Goal: Information Seeking & Learning: Learn about a topic

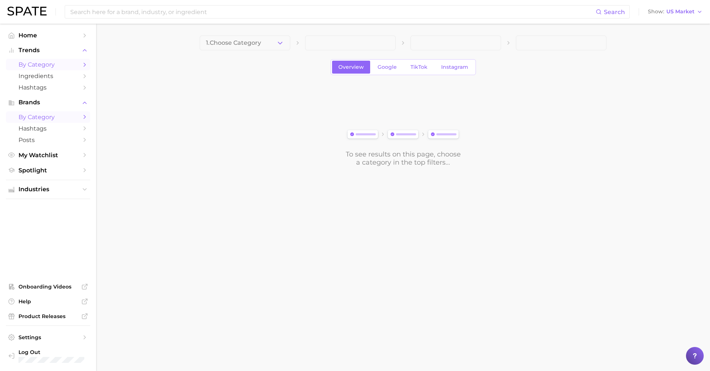
click at [75, 115] on span "by Category" at bounding box center [47, 116] width 59 height 7
click at [277, 45] on icon "button" at bounding box center [280, 43] width 8 height 8
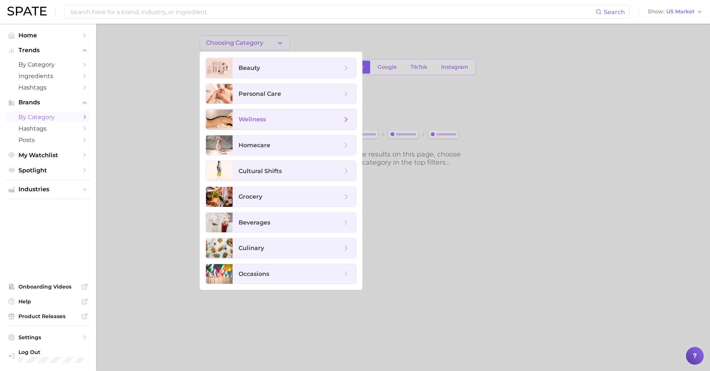
click at [286, 118] on span "wellness" at bounding box center [289, 119] width 103 height 8
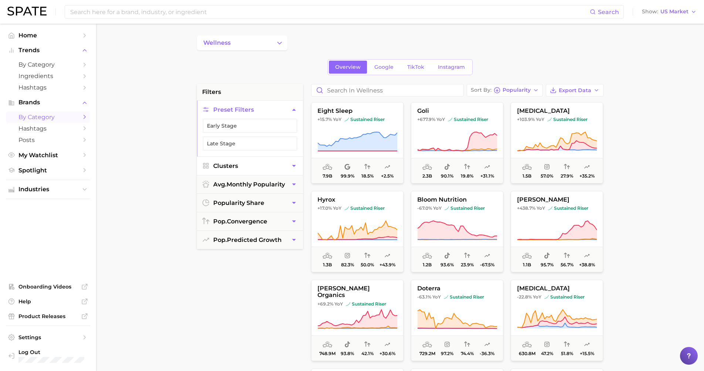
click at [286, 166] on button "Clusters" at bounding box center [250, 166] width 106 height 18
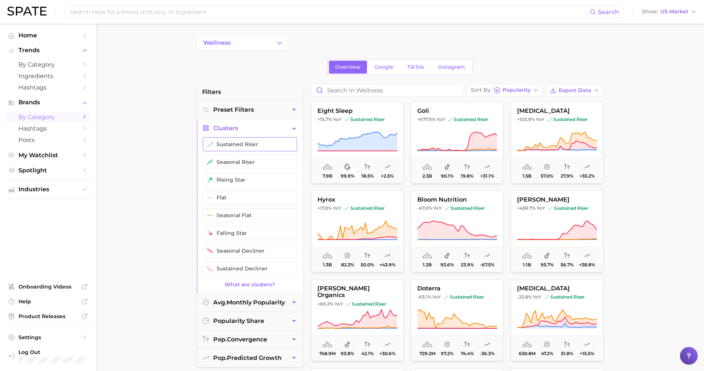
click at [244, 145] on button "sustained riser" at bounding box center [250, 144] width 94 height 14
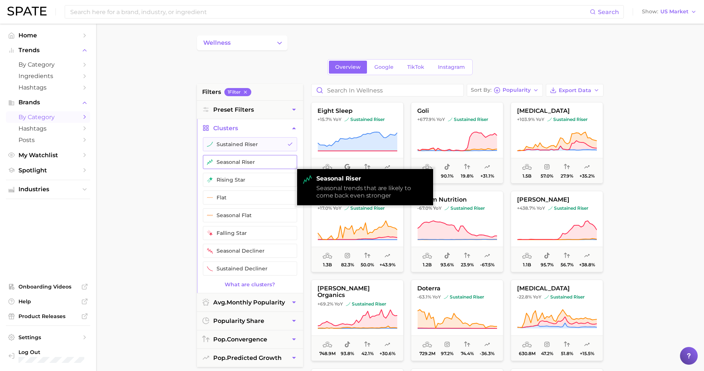
click at [241, 159] on button "seasonal riser" at bounding box center [250, 162] width 94 height 14
click at [241, 149] on button "sustained riser" at bounding box center [250, 144] width 94 height 14
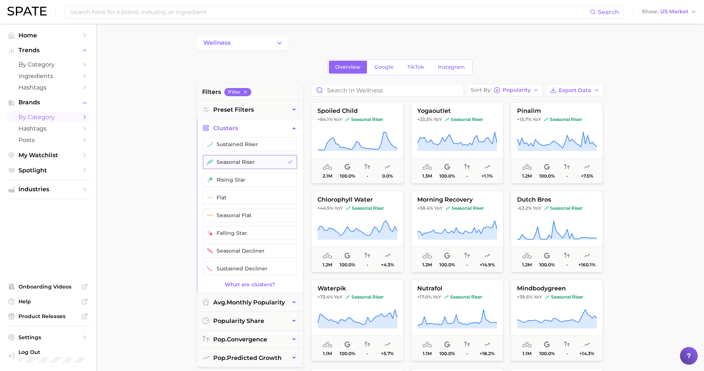
click at [239, 160] on button "seasonal riser" at bounding box center [250, 162] width 94 height 14
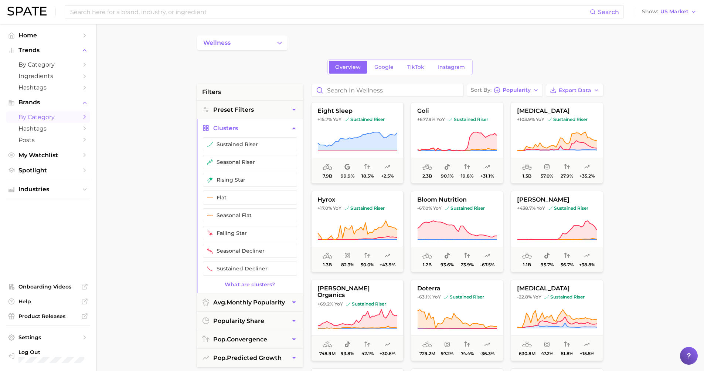
click at [137, 186] on main "wellness Overview Google TikTok Instagram filters Preset Filters Clusters susta…" at bounding box center [400, 304] width 608 height 561
click at [269, 317] on button "popularity share" at bounding box center [250, 321] width 106 height 18
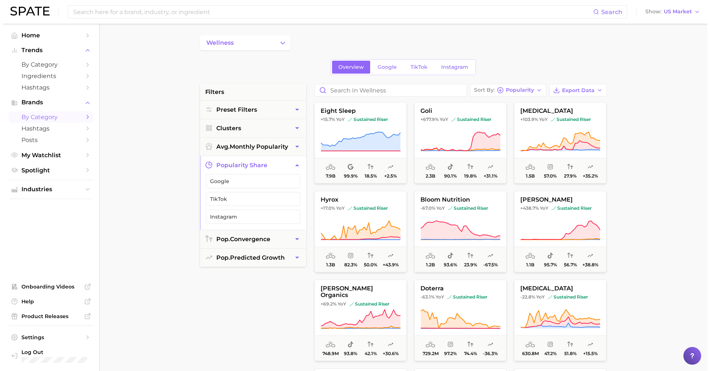
scroll to position [13, 0]
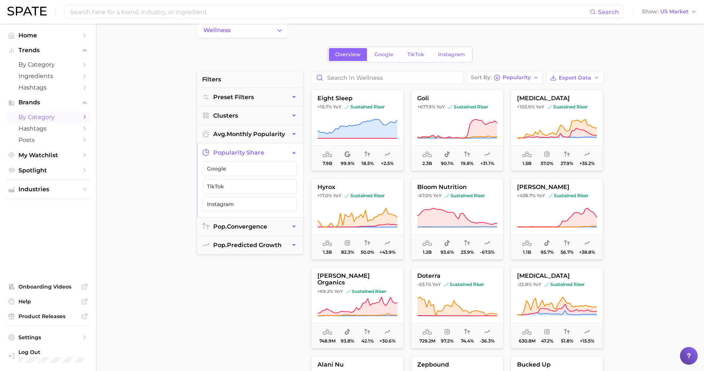
click at [293, 153] on icon "button" at bounding box center [294, 153] width 8 height 8
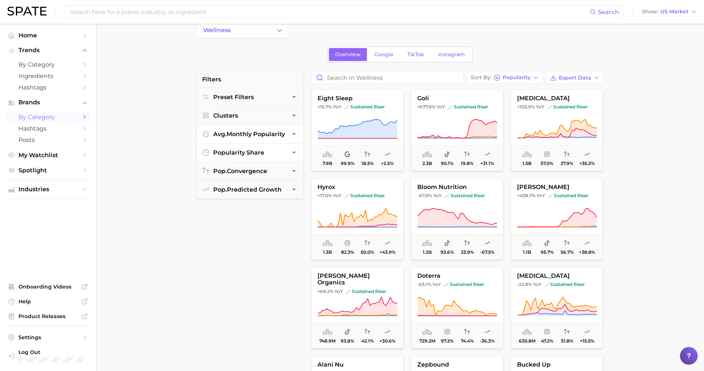
click at [272, 133] on span "avg. monthly popularity" at bounding box center [249, 133] width 72 height 7
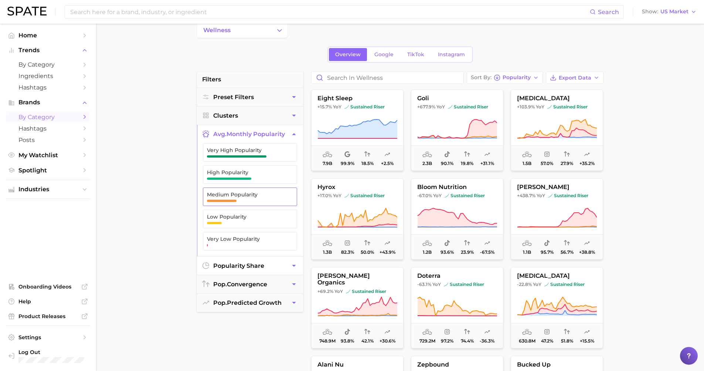
click at [232, 195] on span "Medium Popularity" at bounding box center [244, 194] width 74 height 6
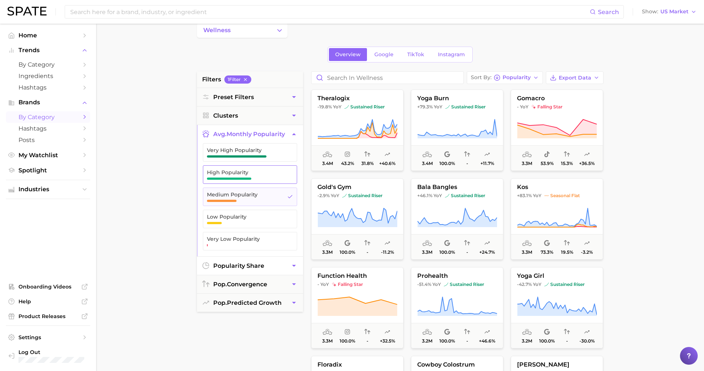
click at [234, 177] on span "button" at bounding box center [229, 178] width 45 height 2
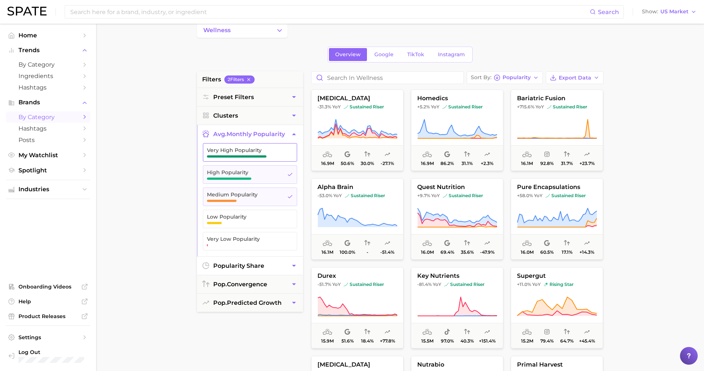
click at [233, 158] on button "Very High Popularity" at bounding box center [250, 152] width 94 height 18
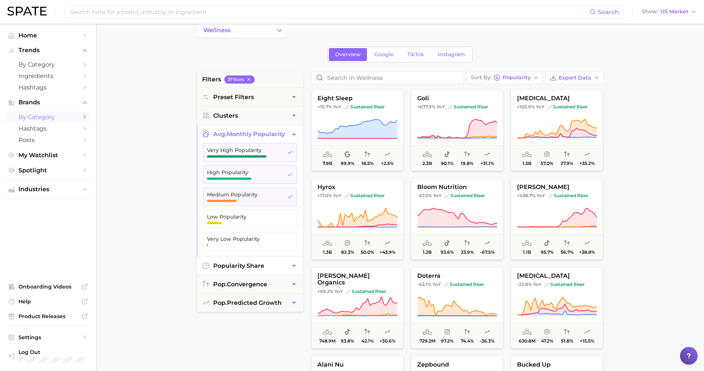
click at [154, 176] on main "wellness Overview Google TikTok Instagram filters 3 Filter s Preset Filters Clu…" at bounding box center [400, 291] width 608 height 561
click at [527, 77] on span "Popularity" at bounding box center [517, 77] width 28 height 4
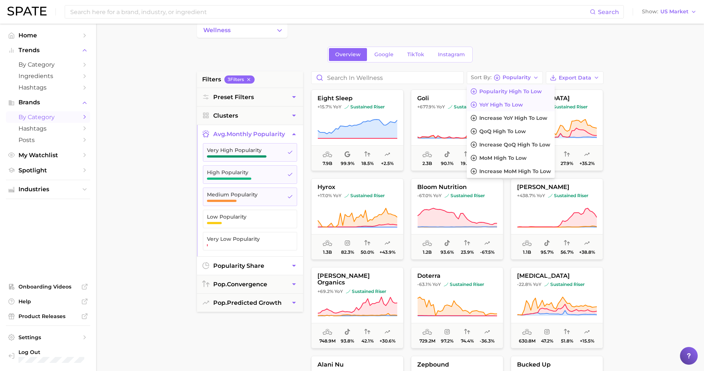
click at [513, 105] on span "YoY high to low" at bounding box center [501, 105] width 44 height 6
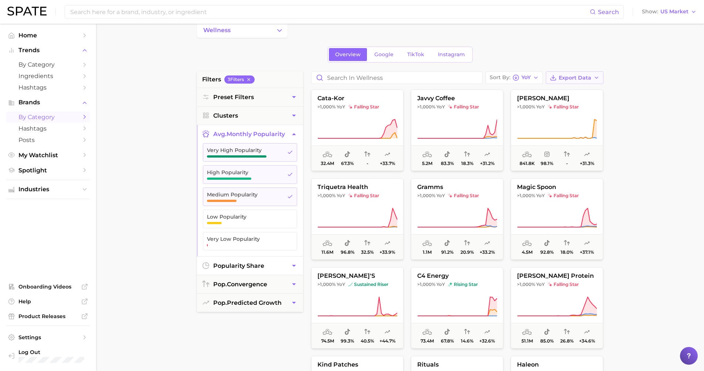
click at [582, 79] on span "Export Data" at bounding box center [575, 78] width 33 height 6
click at [569, 94] on span "Card Data CSV" at bounding box center [554, 91] width 39 height 6
click at [534, 83] on button "Sort By YoY" at bounding box center [514, 77] width 57 height 13
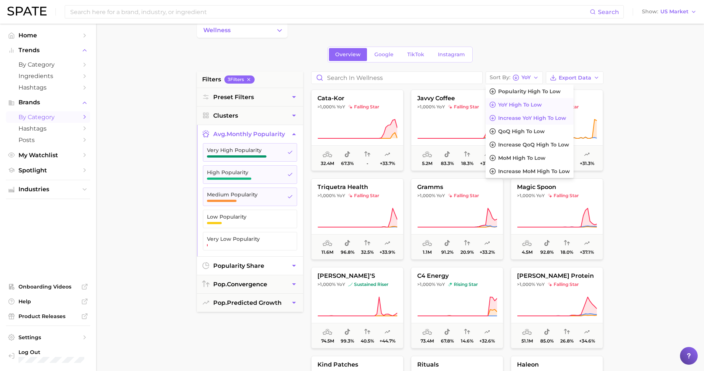
click at [525, 120] on span "Increase YoY high to low" at bounding box center [532, 118] width 68 height 6
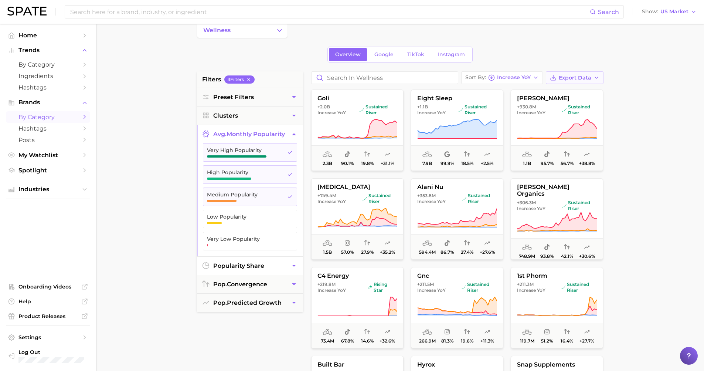
click at [573, 81] on button "Export Data" at bounding box center [575, 77] width 58 height 13
click at [569, 92] on span "Card Data CSV" at bounding box center [554, 91] width 39 height 6
drag, startPoint x: 657, startPoint y: 159, endPoint x: 659, endPoint y: 163, distance: 4.5
click at [658, 159] on main "wellness Overview Google TikTok Instagram filters 3 Filter s Preset Filters Clu…" at bounding box center [400, 291] width 608 height 561
drag, startPoint x: 510, startPoint y: 75, endPoint x: 508, endPoint y: 82, distance: 7.5
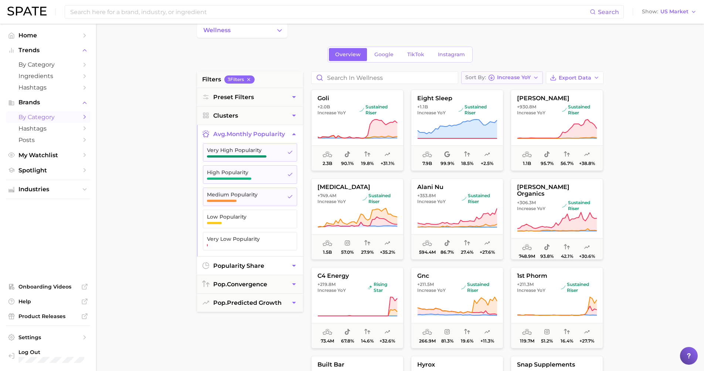
click at [509, 75] on span "Increase YoY" at bounding box center [514, 77] width 34 height 4
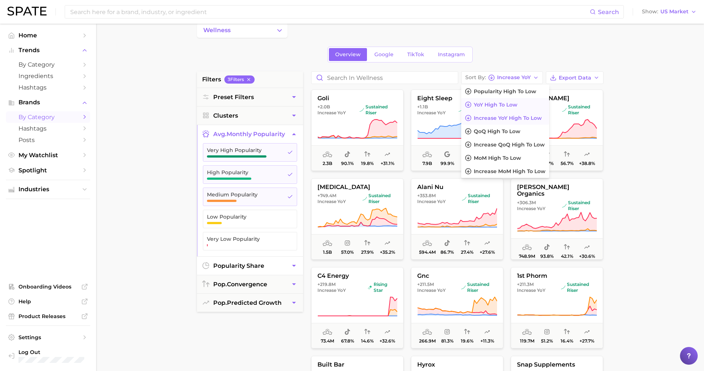
click at [510, 109] on button "YoY high to low" at bounding box center [505, 104] width 88 height 13
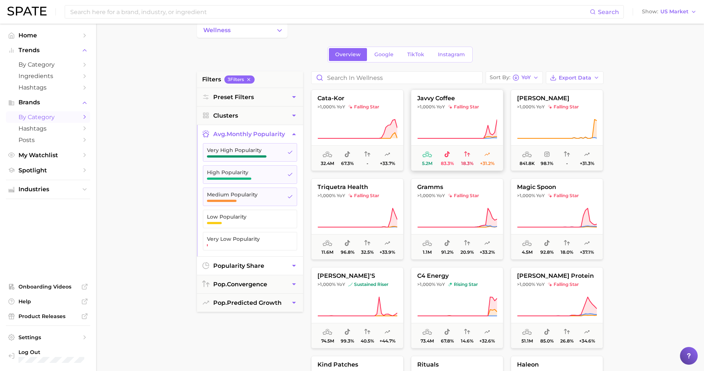
click at [481, 130] on icon at bounding box center [457, 129] width 80 height 21
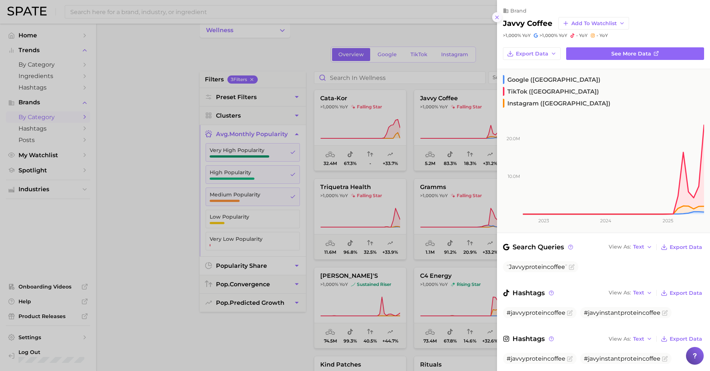
click at [498, 17] on icon at bounding box center [497, 17] width 6 height 6
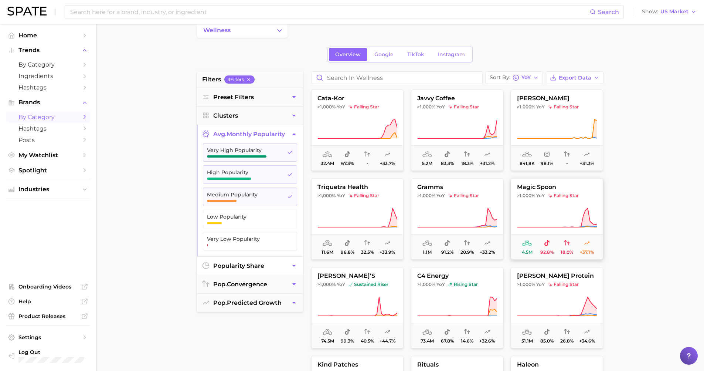
click at [584, 215] on icon at bounding box center [556, 217] width 79 height 19
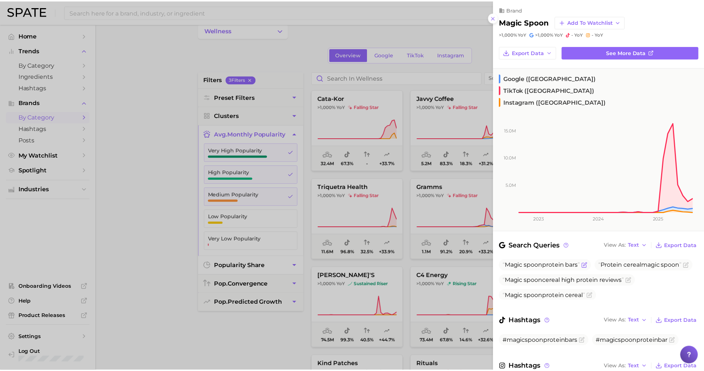
scroll to position [20, 0]
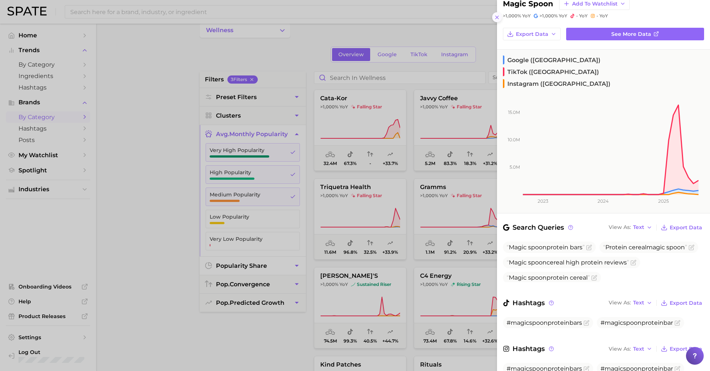
click at [494, 14] on icon at bounding box center [497, 17] width 6 height 6
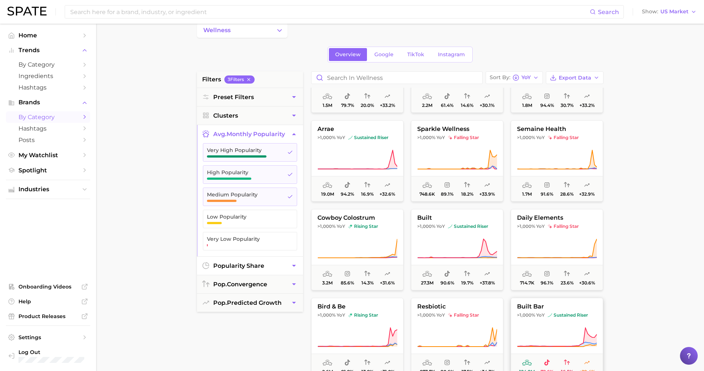
scroll to position [540, 0]
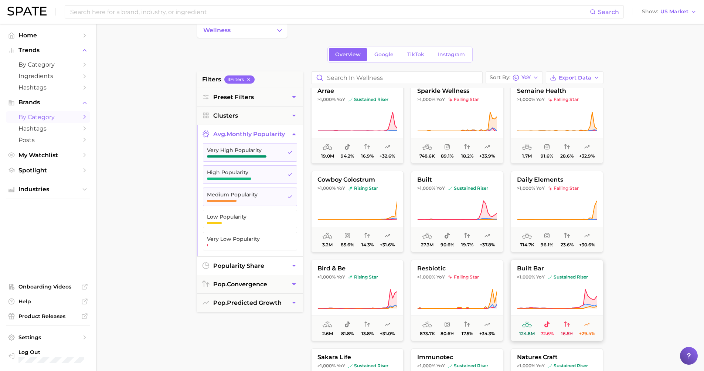
click at [581, 289] on icon at bounding box center [557, 299] width 80 height 21
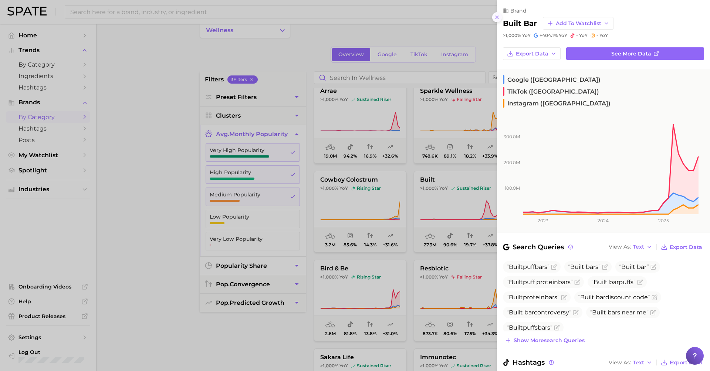
click at [497, 16] on icon at bounding box center [497, 17] width 6 height 6
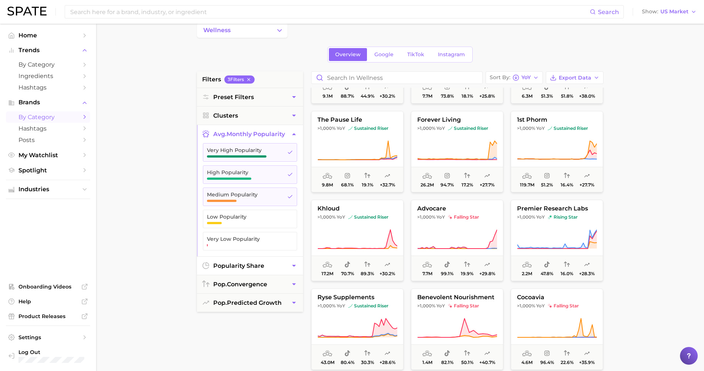
scroll to position [796, 0]
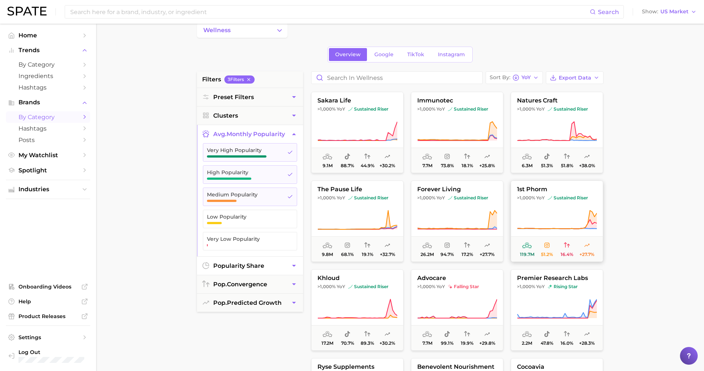
click at [551, 198] on img at bounding box center [550, 198] width 4 height 4
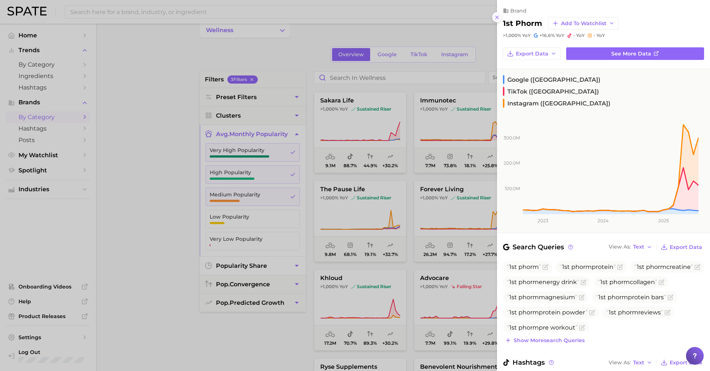
drag, startPoint x: 498, startPoint y: 15, endPoint x: 493, endPoint y: 16, distance: 5.2
click at [498, 15] on icon at bounding box center [497, 17] width 6 height 6
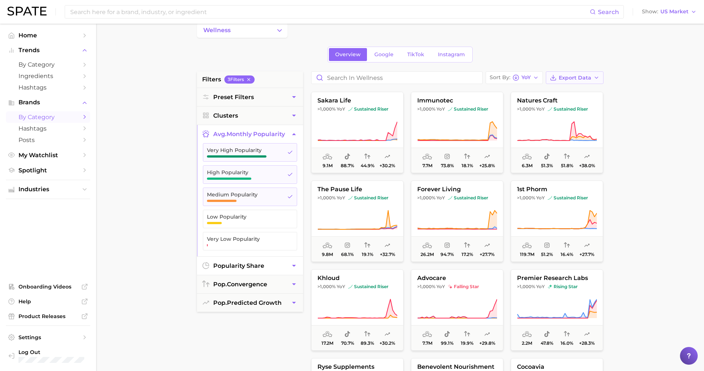
click at [575, 79] on span "Export Data" at bounding box center [575, 78] width 33 height 6
click at [536, 77] on icon "button" at bounding box center [536, 78] width 6 height 6
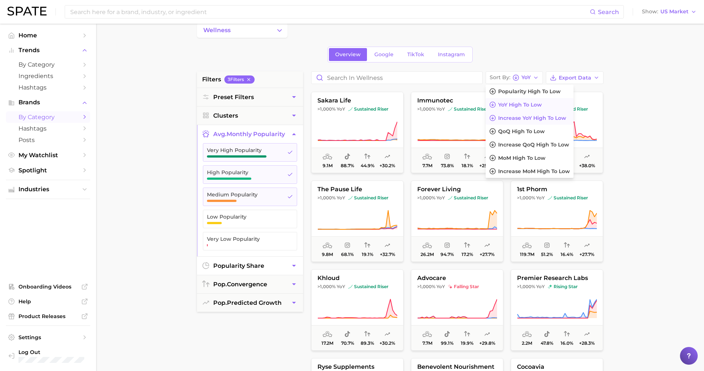
click at [534, 117] on span "Increase YoY high to low" at bounding box center [532, 118] width 68 height 6
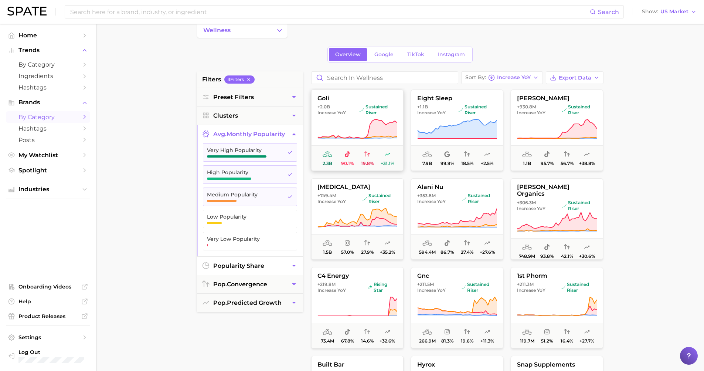
click at [325, 105] on span "+2.0b" at bounding box center [323, 107] width 13 height 6
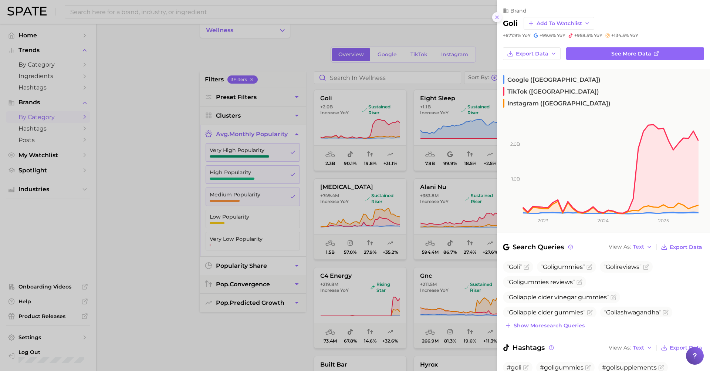
click at [496, 16] on line at bounding box center [496, 17] width 3 height 3
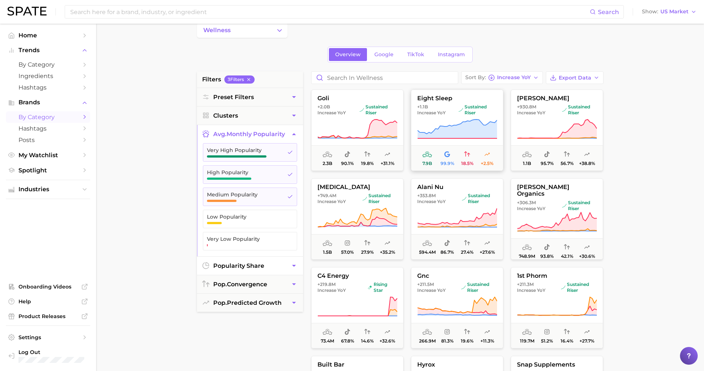
click at [453, 116] on button "eight sleep +1.1b Increase YoY sustained riser 7.9b 99.9% 18.5% +2.5%" at bounding box center [457, 129] width 92 height 81
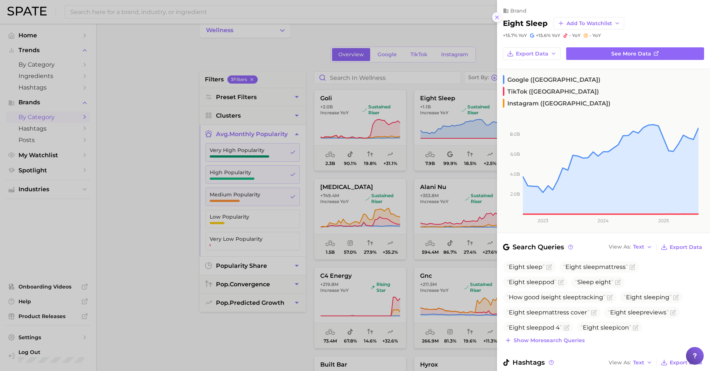
drag, startPoint x: 495, startPoint y: 13, endPoint x: 503, endPoint y: 17, distance: 8.4
click at [495, 14] on icon at bounding box center [497, 17] width 6 height 6
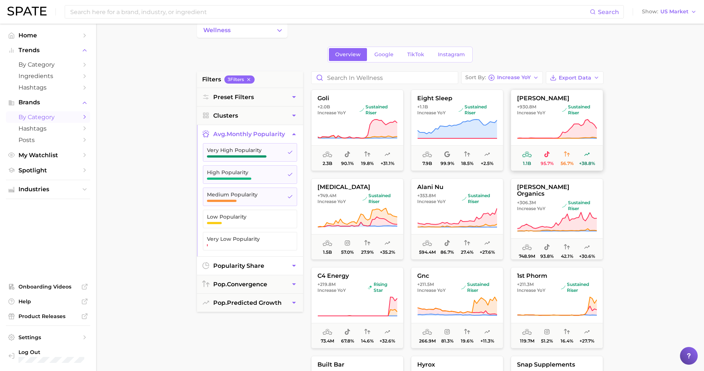
click at [533, 135] on icon at bounding box center [557, 129] width 80 height 21
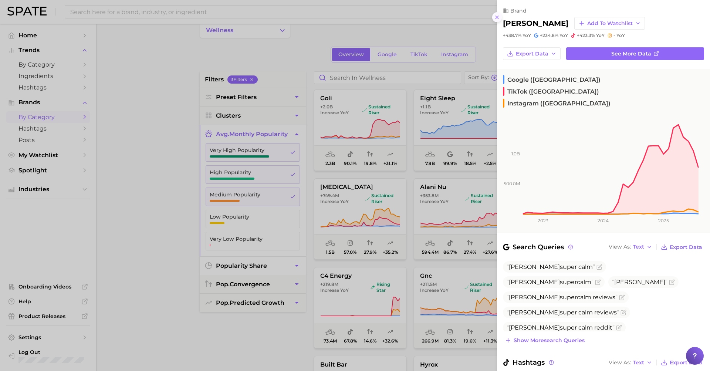
click at [496, 12] on button at bounding box center [497, 17] width 10 height 10
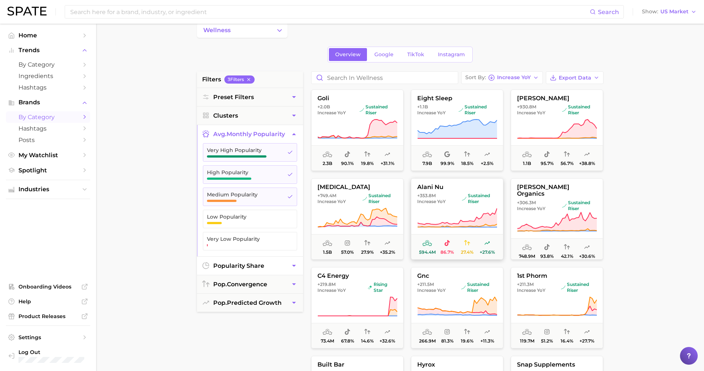
click at [463, 219] on icon at bounding box center [457, 217] width 80 height 21
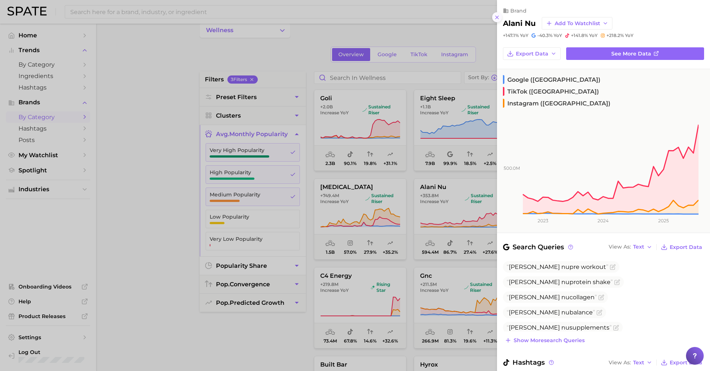
click at [495, 17] on icon at bounding box center [497, 17] width 6 height 6
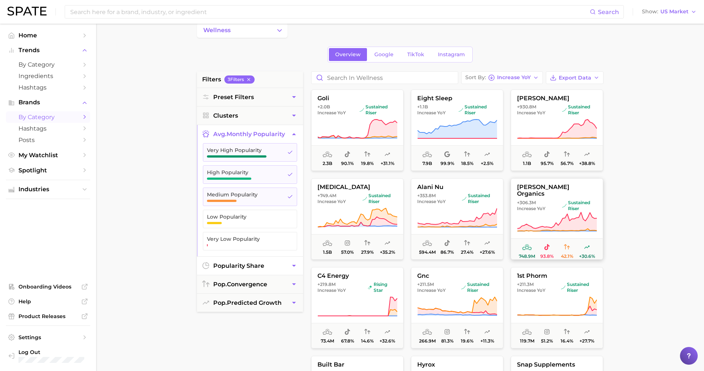
click at [541, 205] on button "maryruth organics +306.3m Increase YoY sustained riser 748.9m 93.8% 42.1% +30.6%" at bounding box center [557, 218] width 92 height 81
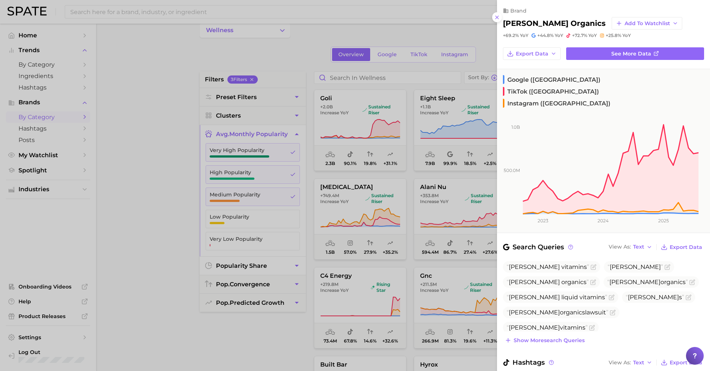
click at [496, 16] on line at bounding box center [496, 17] width 3 height 3
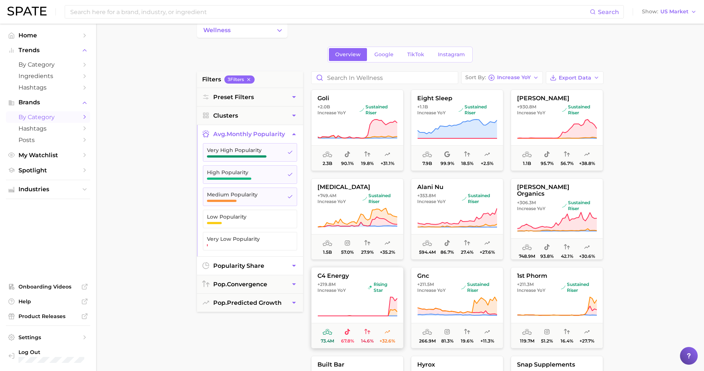
click at [354, 300] on icon at bounding box center [357, 306] width 80 height 21
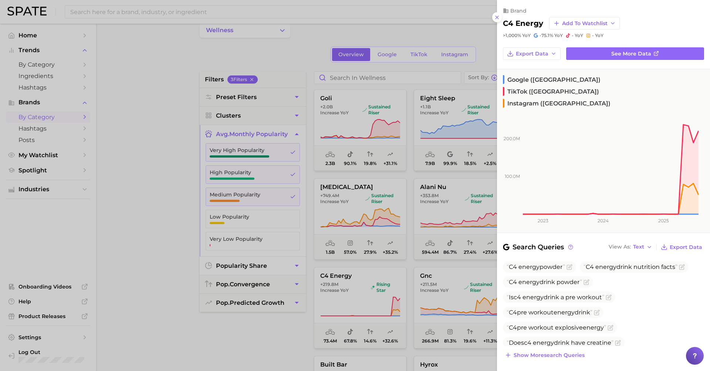
drag, startPoint x: 493, startPoint y: 15, endPoint x: 497, endPoint y: 19, distance: 5.5
click at [493, 15] on button at bounding box center [497, 17] width 10 height 10
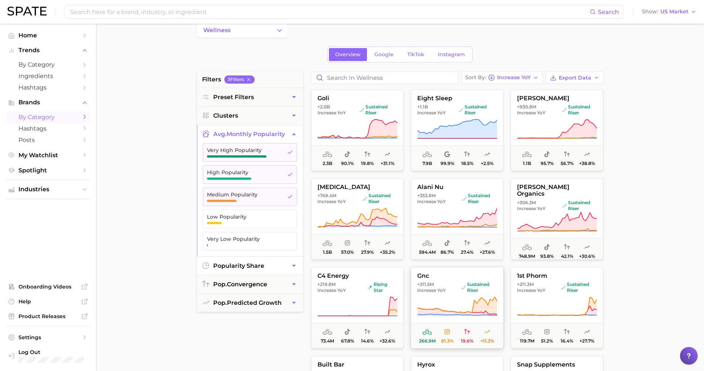
click at [456, 297] on icon at bounding box center [457, 306] width 80 height 21
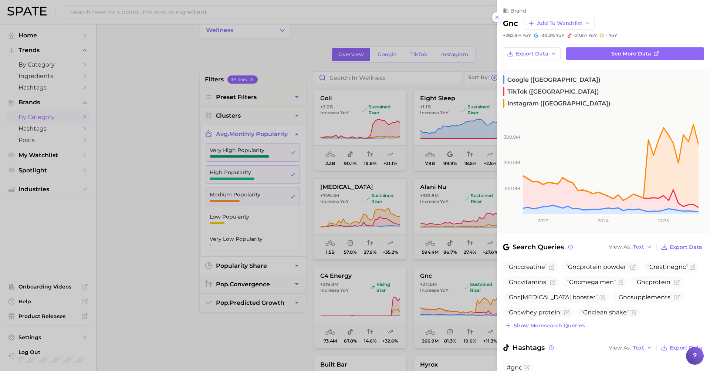
drag, startPoint x: 497, startPoint y: 14, endPoint x: 498, endPoint y: 20, distance: 6.4
click at [497, 16] on line at bounding box center [496, 17] width 3 height 3
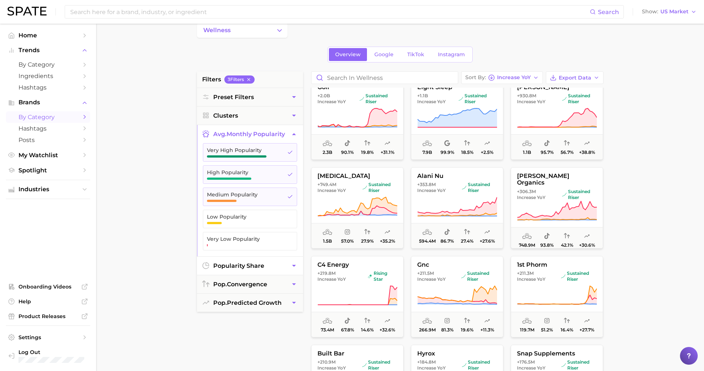
scroll to position [47, 0]
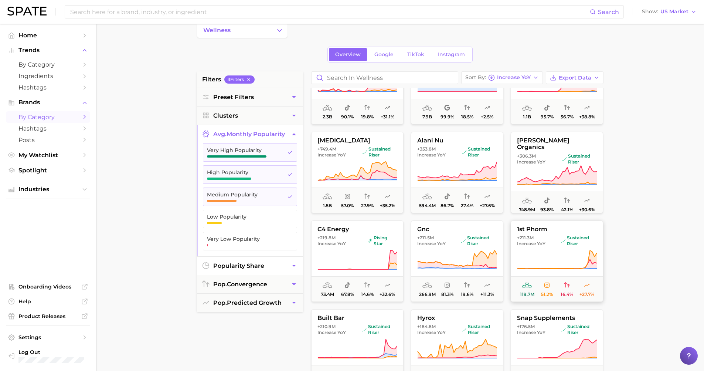
click at [531, 224] on button "1st phorm +211.3m Increase YoY sustained riser 119.7m 51.2% 16.4% +27.7%" at bounding box center [557, 260] width 92 height 81
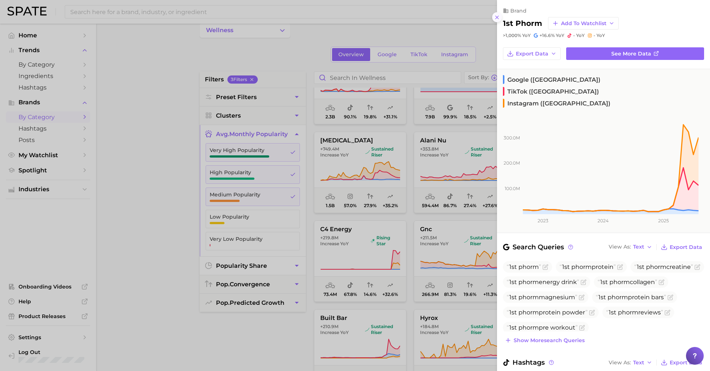
click at [497, 15] on icon at bounding box center [497, 17] width 6 height 6
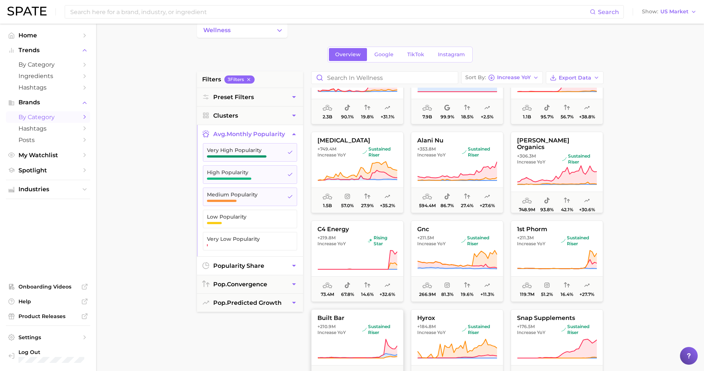
click at [375, 333] on span "sustained riser" at bounding box center [379, 329] width 35 height 12
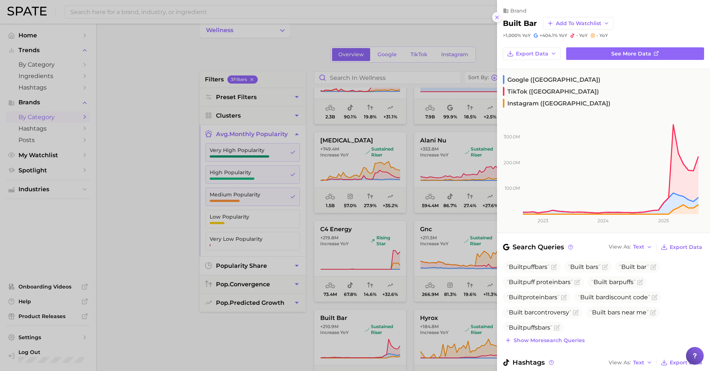
click at [499, 19] on div "brand built bar Add to Watchlist >1,000% YoY +404.1% YoY - YoY - YoY" at bounding box center [603, 19] width 213 height 38
click at [497, 16] on icon at bounding box center [497, 17] width 6 height 6
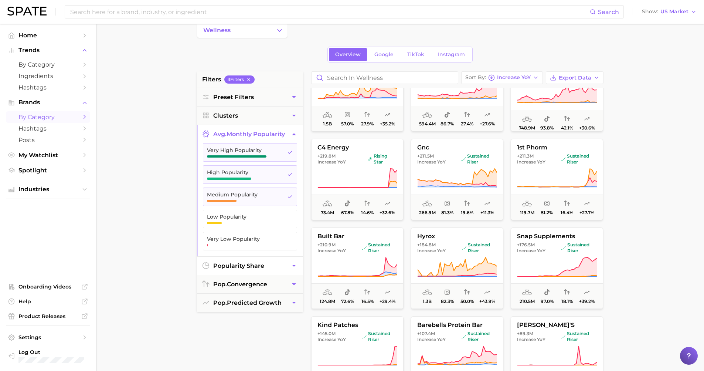
scroll to position [181, 0]
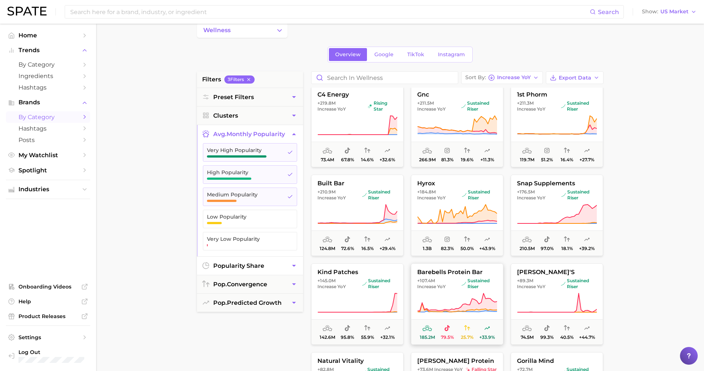
click at [449, 282] on span "+107.4m Increase YoY" at bounding box center [437, 284] width 41 height 12
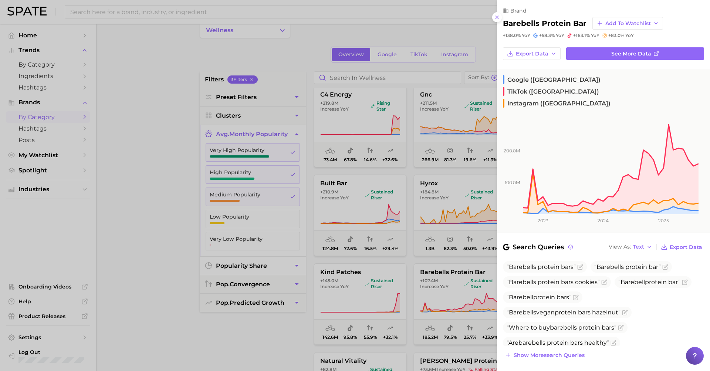
drag, startPoint x: 497, startPoint y: 13, endPoint x: 480, endPoint y: 45, distance: 36.4
click at [497, 14] on icon at bounding box center [497, 17] width 6 height 6
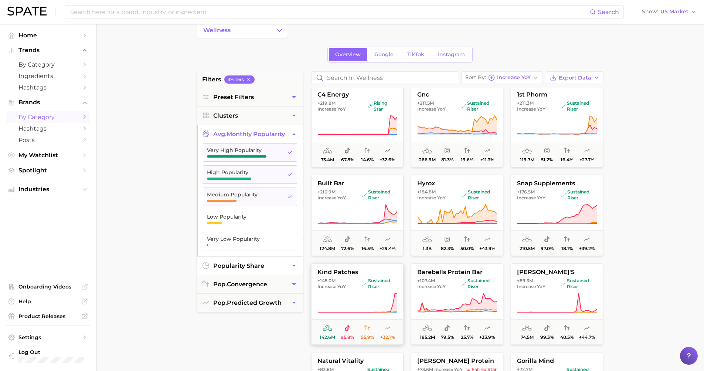
click at [345, 274] on span "kind patches" at bounding box center [358, 272] width 92 height 7
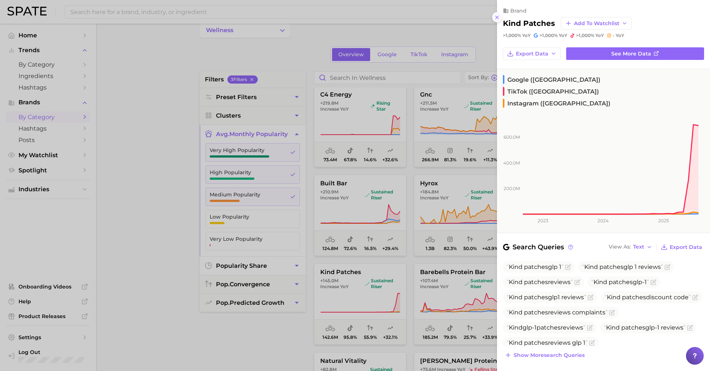
click at [496, 16] on icon at bounding box center [497, 17] width 6 height 6
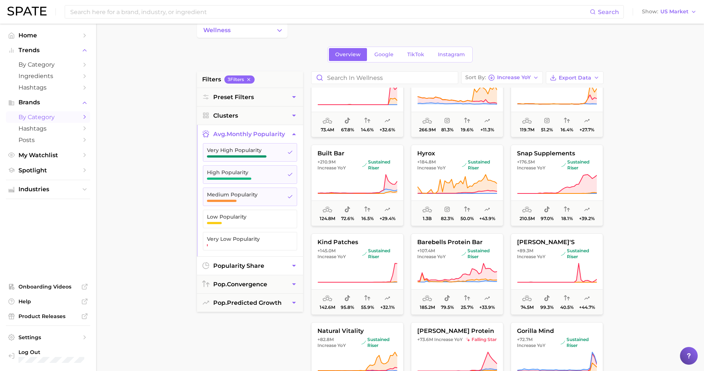
scroll to position [228, 0]
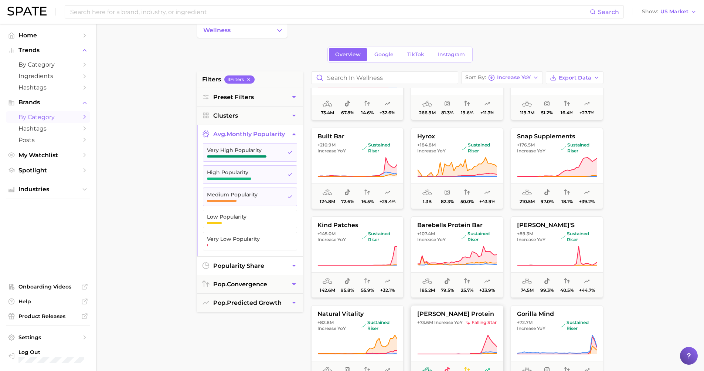
click at [489, 325] on button "david protein +73.6m Increase YoY falling star 51.1m 85.0% 26.8% +34.6%" at bounding box center [457, 345] width 92 height 81
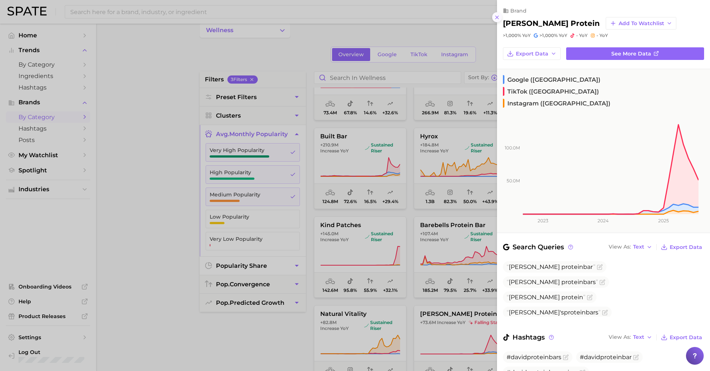
click at [494, 14] on icon at bounding box center [497, 17] width 6 height 6
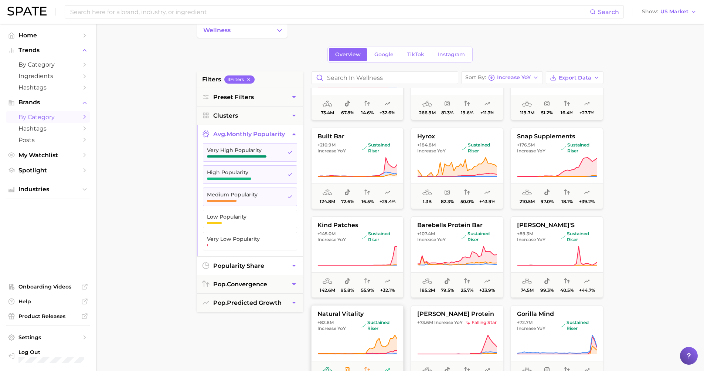
click at [380, 332] on button "natural vitality +82.8m Increase YoY sustained riser 139.8m 88.1% 43.8% +33.2%" at bounding box center [357, 345] width 92 height 81
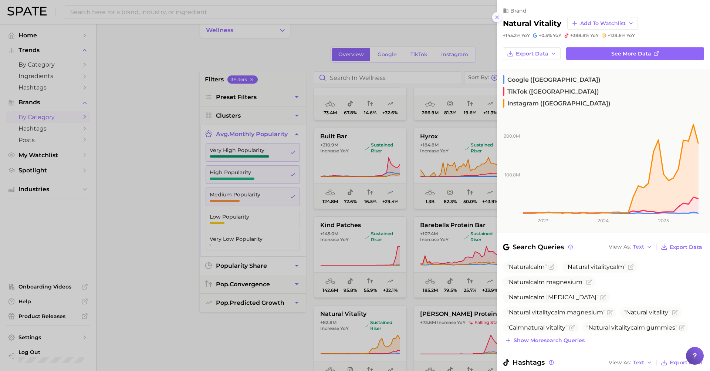
click at [497, 16] on icon at bounding box center [497, 17] width 6 height 6
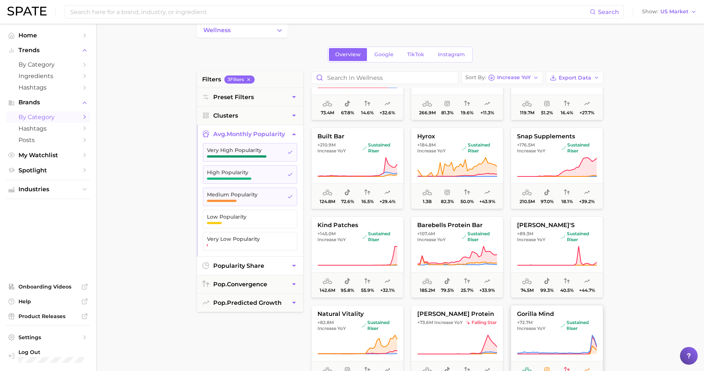
click at [527, 331] on button "gorilla mind +72.7m Increase YoY sustained riser 28.1m 47.8% 19.5% +20.1%" at bounding box center [557, 345] width 92 height 81
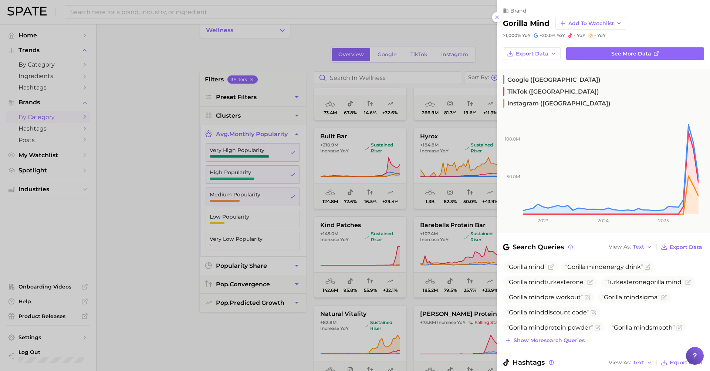
click at [494, 18] on button at bounding box center [497, 17] width 10 height 10
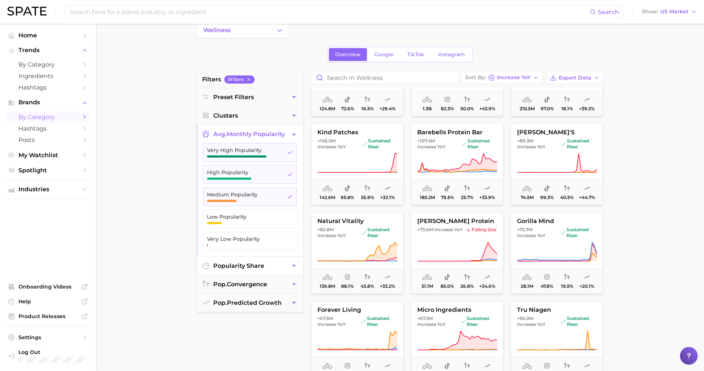
scroll to position [327, 0]
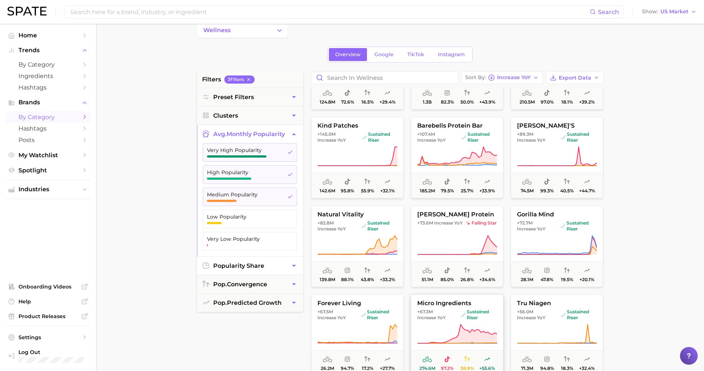
click at [476, 315] on span "sustained riser" at bounding box center [478, 315] width 36 height 12
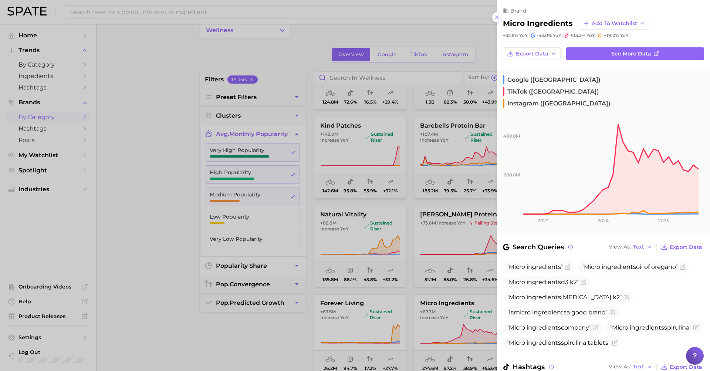
click at [496, 16] on line at bounding box center [496, 17] width 3 height 3
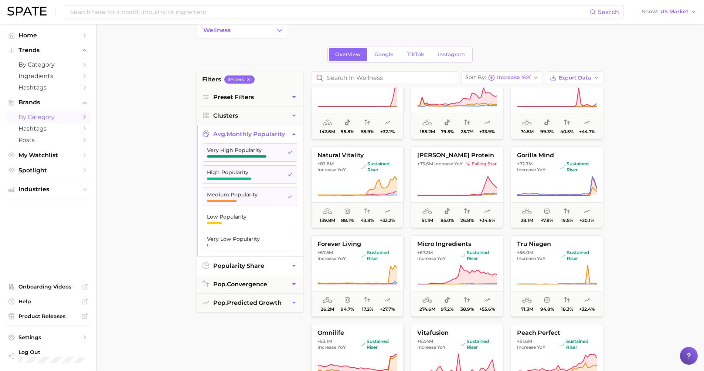
scroll to position [521, 0]
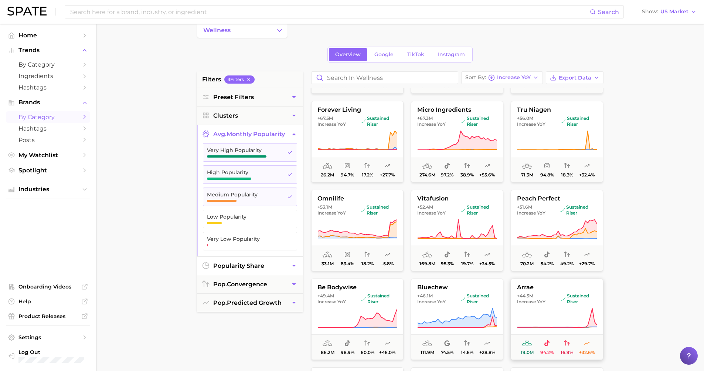
click at [524, 302] on span "Increase YoY" at bounding box center [531, 302] width 28 height 6
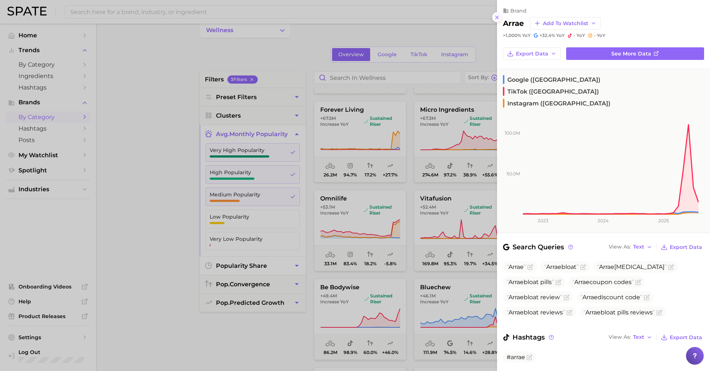
click at [495, 16] on line at bounding box center [496, 17] width 3 height 3
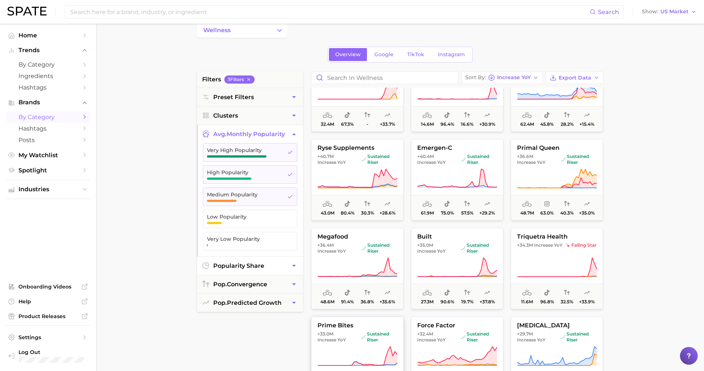
scroll to position [859, 0]
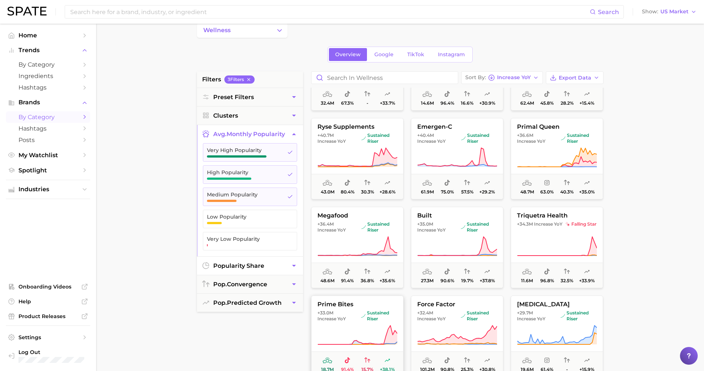
click at [361, 320] on span "sustained riser" at bounding box center [379, 316] width 36 height 12
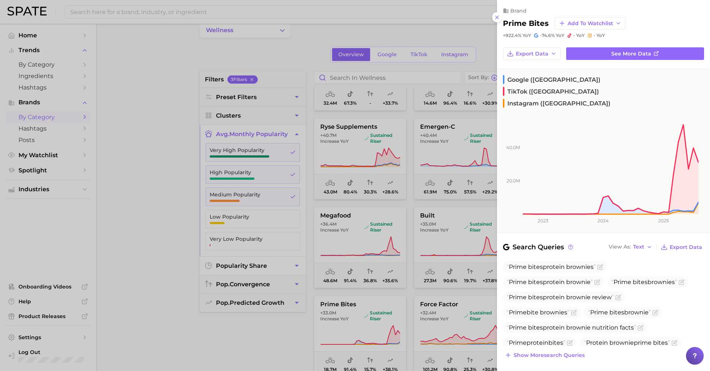
click at [495, 14] on icon at bounding box center [497, 17] width 6 height 6
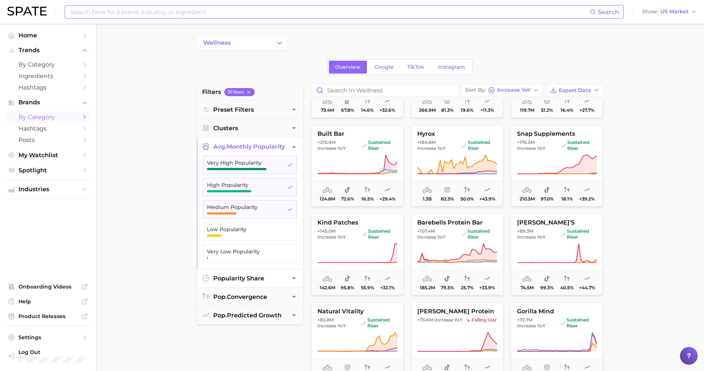
scroll to position [0, 0]
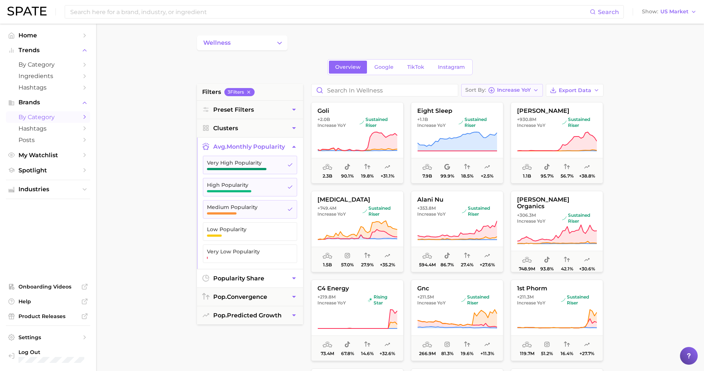
click at [511, 91] on span "Increase YoY" at bounding box center [514, 90] width 34 height 4
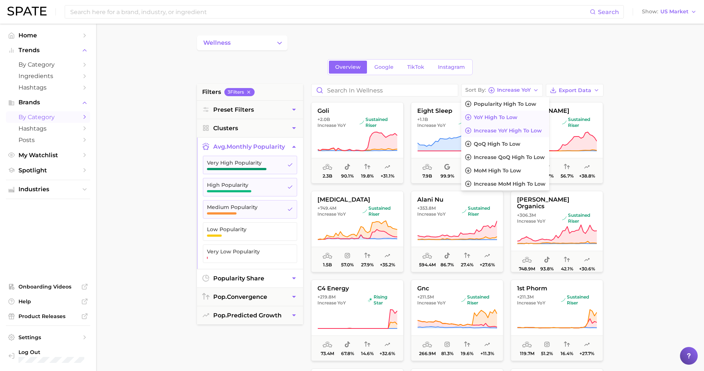
click at [501, 120] on span "YoY high to low" at bounding box center [496, 117] width 44 height 6
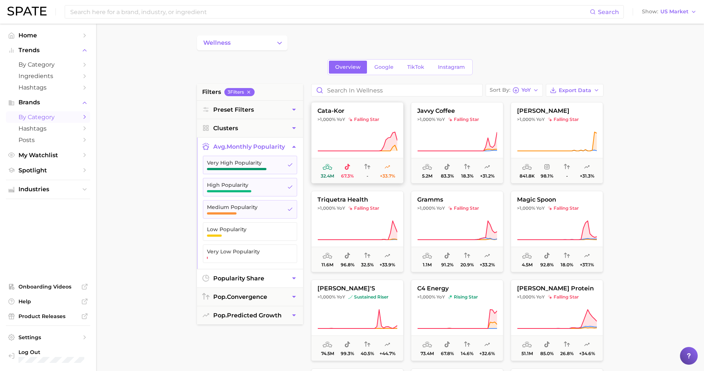
click at [353, 127] on button "cata-kor >1,000% YoY falling star 32.4m 67.3% - +33.7%" at bounding box center [357, 142] width 92 height 81
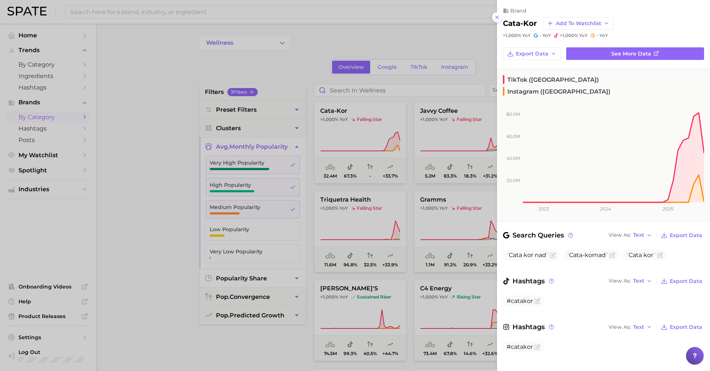
click at [455, 154] on div at bounding box center [355, 185] width 710 height 371
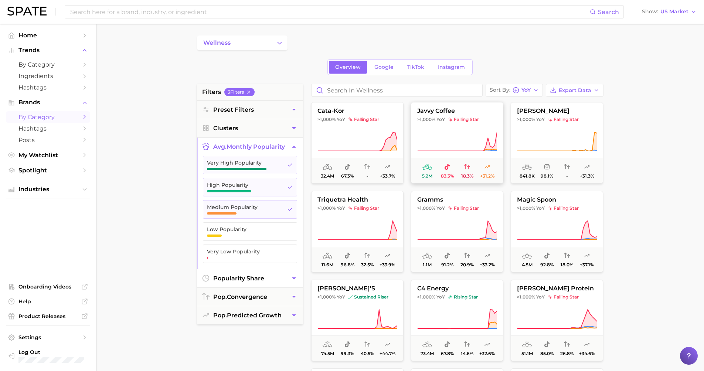
click at [451, 140] on icon at bounding box center [457, 141] width 80 height 21
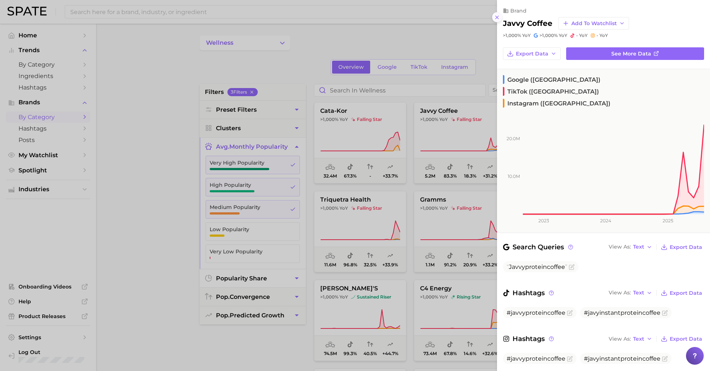
click at [499, 14] on icon at bounding box center [497, 17] width 6 height 6
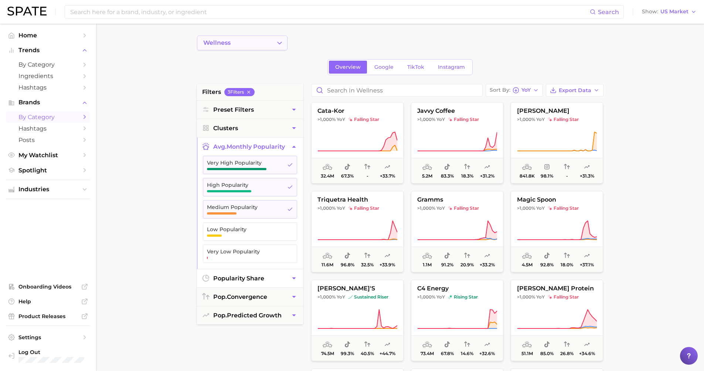
click at [254, 44] on button "wellness" at bounding box center [242, 42] width 91 height 15
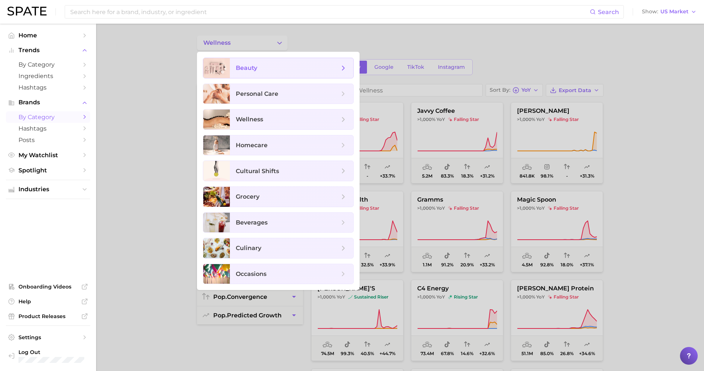
click at [270, 70] on span "beauty" at bounding box center [287, 68] width 103 height 8
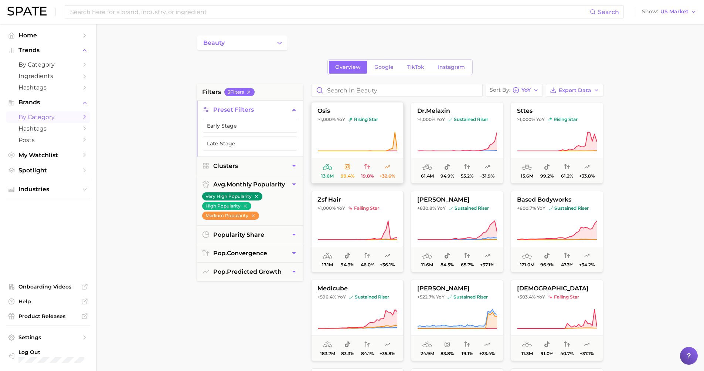
click at [368, 129] on button "osis >1,000% YoY rising star 13.6m 99.4% 19.8% +32.6%" at bounding box center [357, 142] width 92 height 81
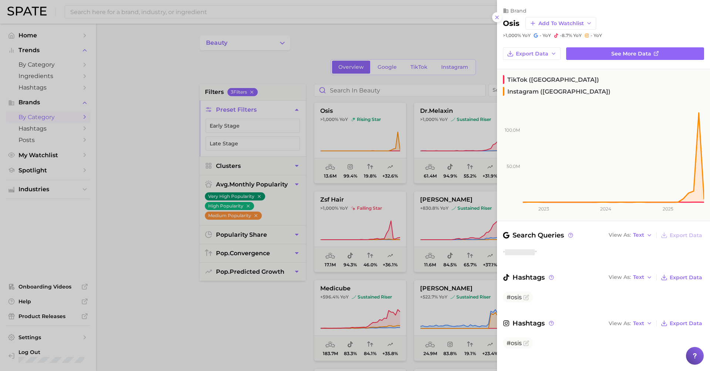
click at [494, 17] on icon at bounding box center [497, 17] width 6 height 6
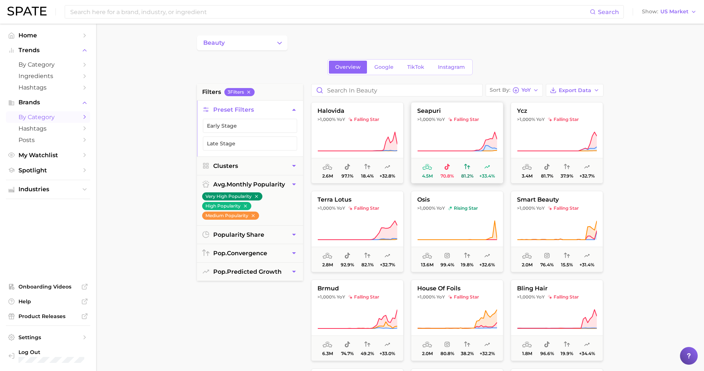
click at [458, 136] on icon at bounding box center [457, 141] width 80 height 21
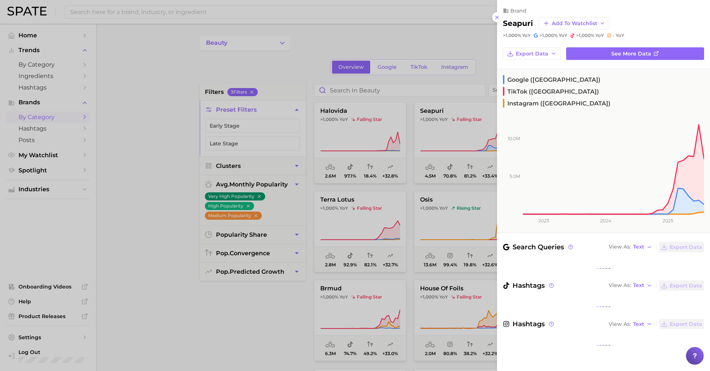
click at [441, 100] on div at bounding box center [355, 185] width 710 height 371
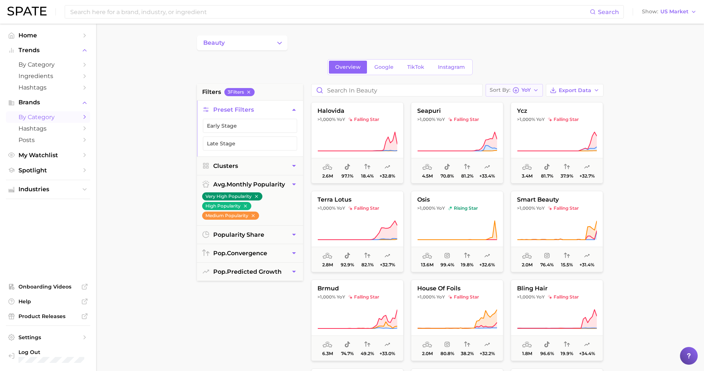
click at [526, 93] on button "Sort By YoY" at bounding box center [514, 90] width 57 height 13
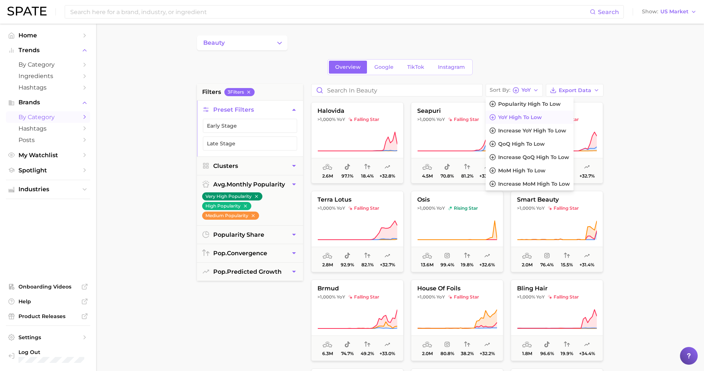
click at [526, 121] on button "YoY high to low" at bounding box center [530, 117] width 88 height 13
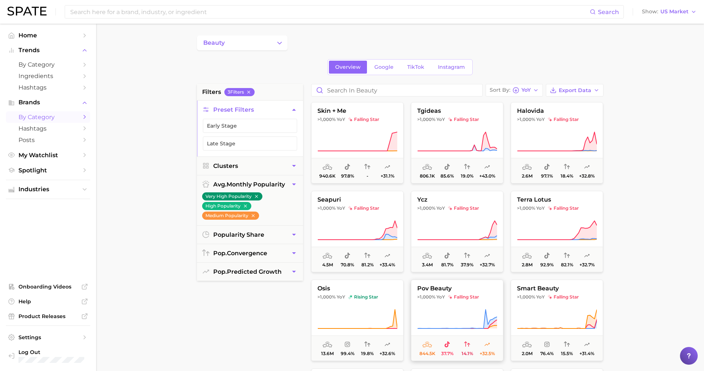
click at [487, 307] on button "pov beauty >1,000% YoY falling star 844.5k 37.7% 14.1% +32.5%" at bounding box center [457, 319] width 92 height 81
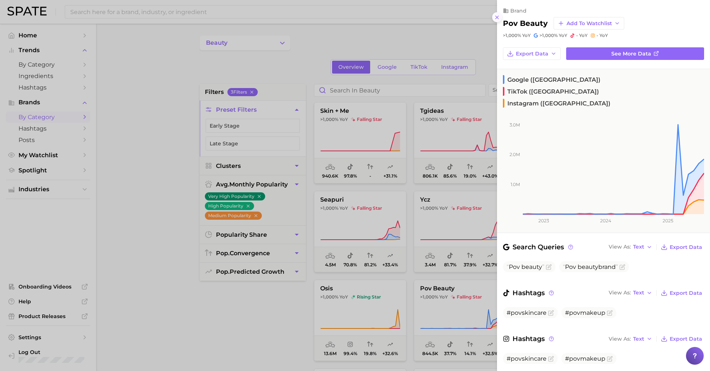
click at [495, 14] on icon at bounding box center [497, 17] width 6 height 6
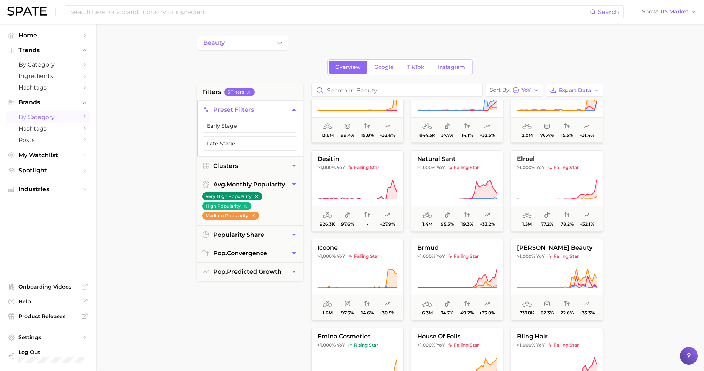
scroll to position [280, 0]
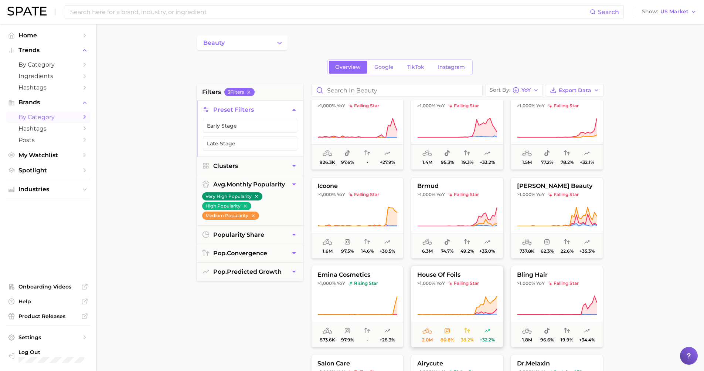
click at [475, 298] on icon at bounding box center [457, 305] width 80 height 21
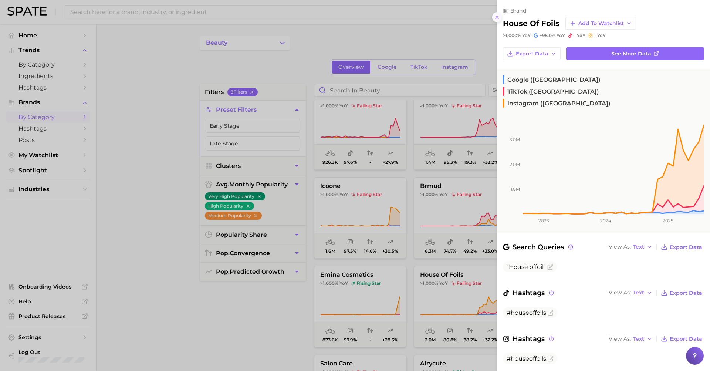
click at [494, 14] on icon at bounding box center [497, 17] width 6 height 6
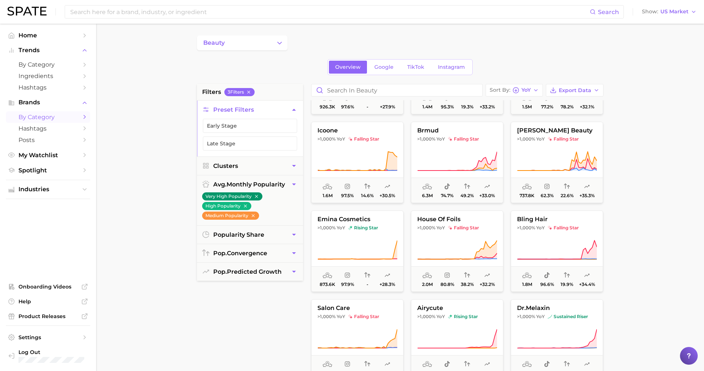
scroll to position [481, 0]
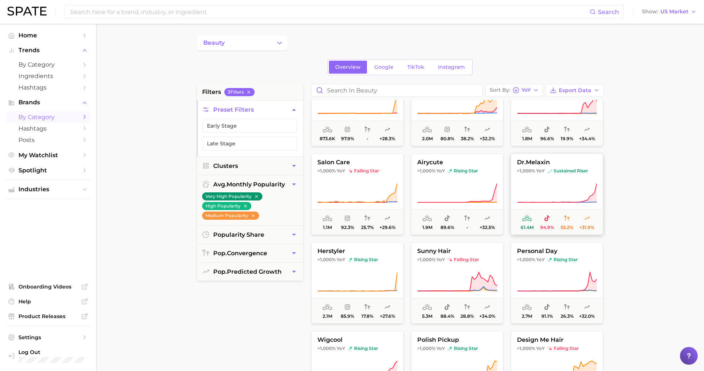
click at [564, 169] on span "sustained riser" at bounding box center [568, 171] width 40 height 6
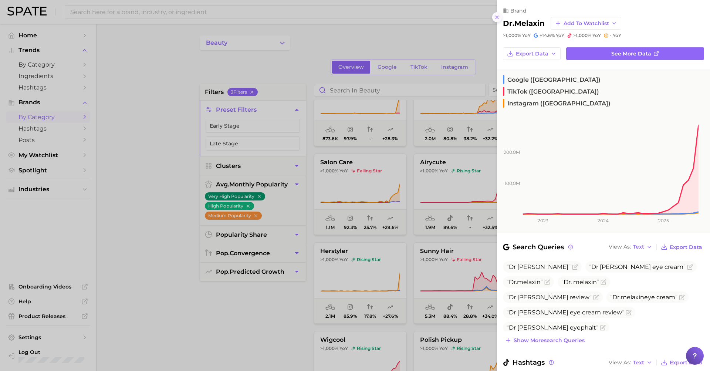
click at [498, 16] on line at bounding box center [496, 17] width 3 height 3
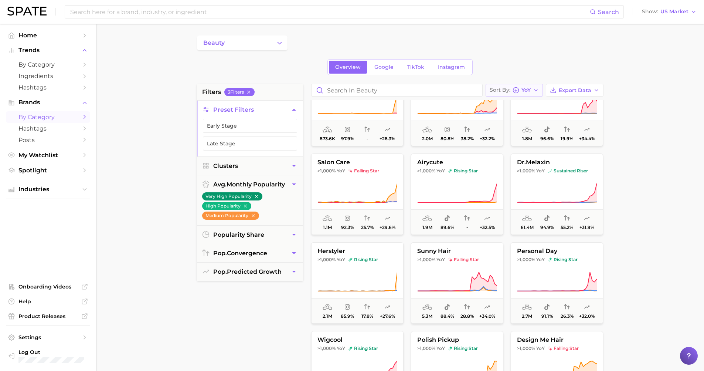
click at [526, 91] on span "YoY" at bounding box center [525, 90] width 9 height 4
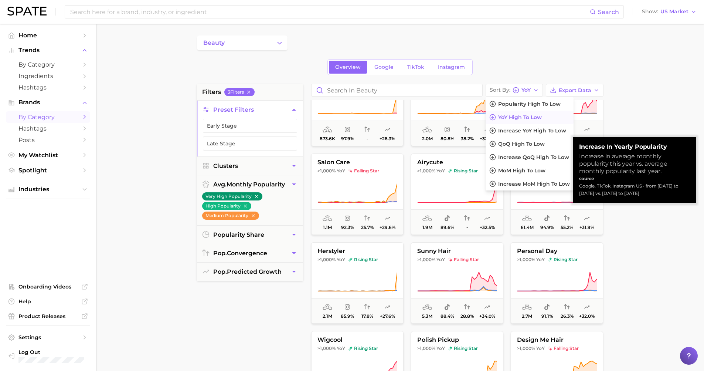
click at [519, 118] on span "YoY high to low" at bounding box center [520, 117] width 44 height 6
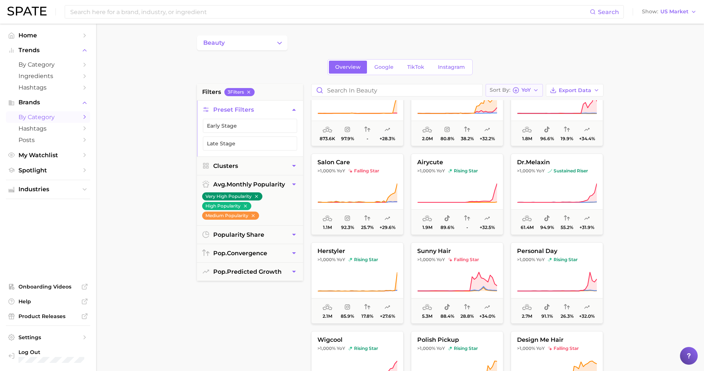
click at [522, 91] on div "Sort By YoY" at bounding box center [510, 90] width 41 height 7
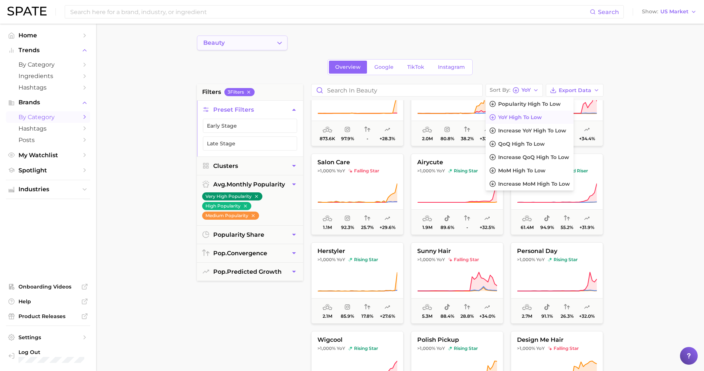
click at [252, 43] on button "beauty" at bounding box center [242, 42] width 91 height 15
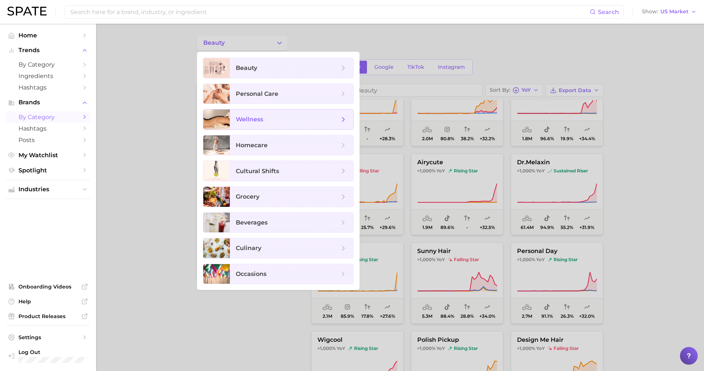
click at [271, 124] on span "wellness" at bounding box center [291, 119] width 123 height 20
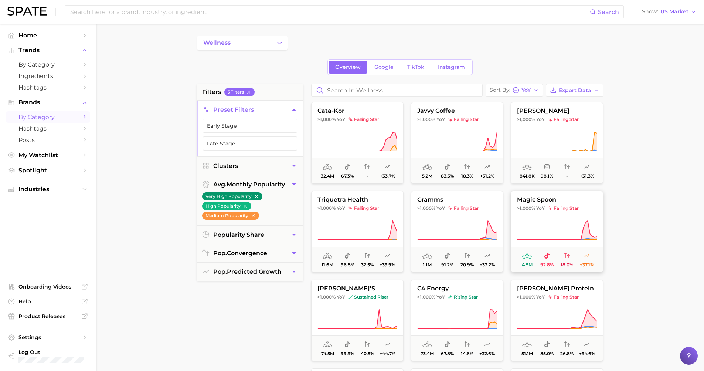
click at [529, 226] on icon at bounding box center [557, 230] width 80 height 21
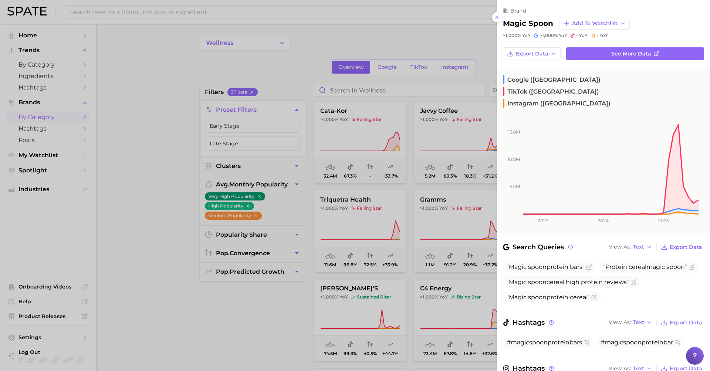
click at [497, 14] on icon at bounding box center [497, 17] width 6 height 6
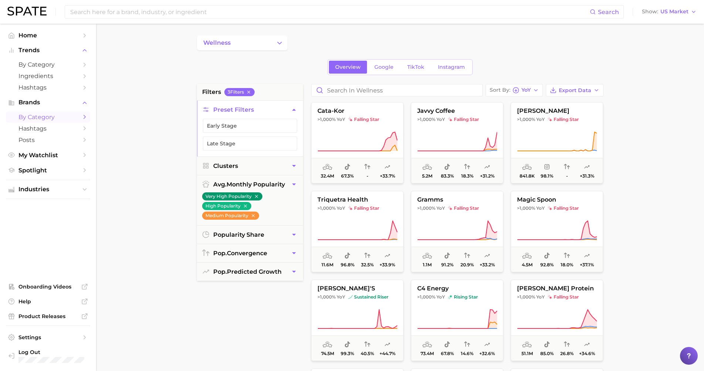
scroll to position [1, 0]
click at [460, 292] on button "c4 energy >1,000% YoY rising star 73.4m 67.8% 14.6% +32.6%" at bounding box center [457, 318] width 92 height 81
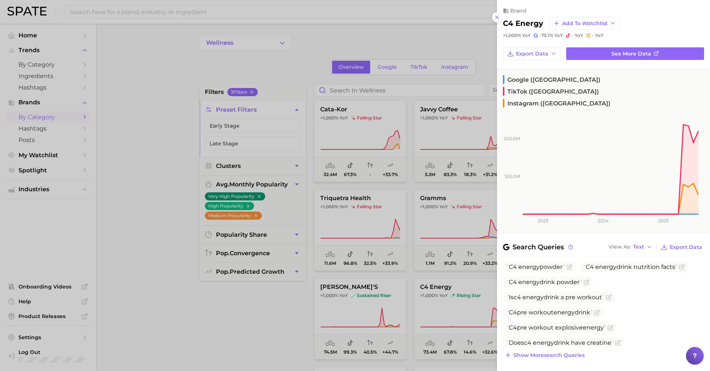
click at [503, 15] on div "brand c4 energy Add to Watchlist >1,000% YoY -75.1% YoY - YoY - YoY" at bounding box center [603, 19] width 213 height 38
click at [494, 15] on icon at bounding box center [497, 17] width 6 height 6
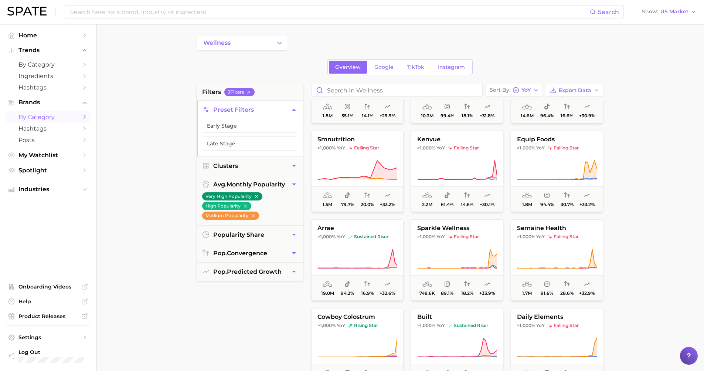
scroll to position [459, 0]
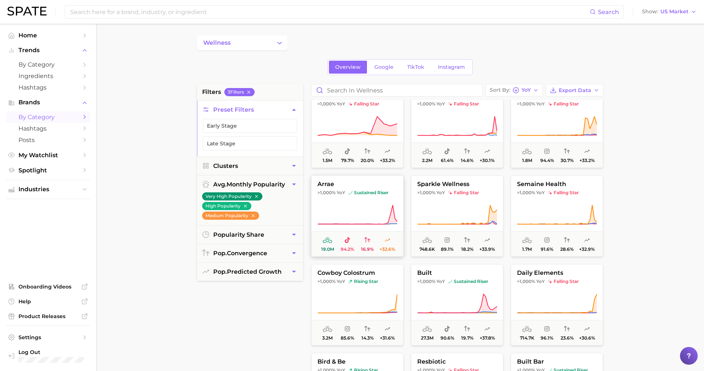
click at [355, 213] on icon at bounding box center [357, 214] width 80 height 21
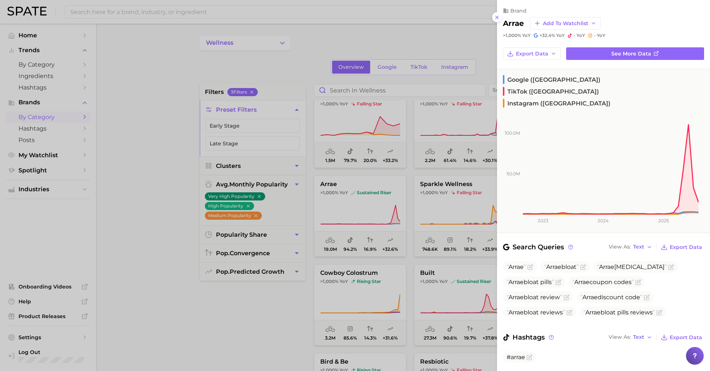
drag, startPoint x: 499, startPoint y: 16, endPoint x: 500, endPoint y: 22, distance: 5.7
click at [499, 16] on icon at bounding box center [497, 17] width 6 height 6
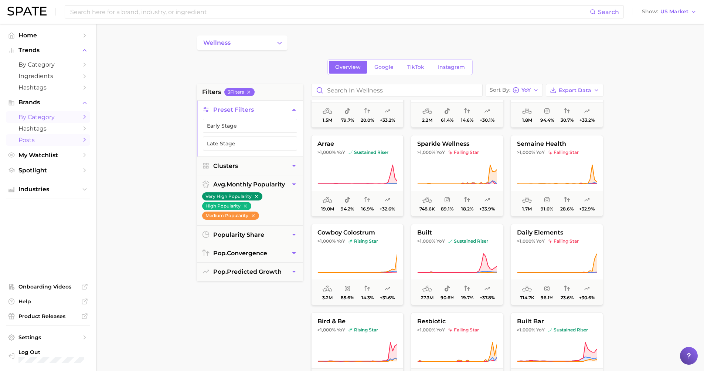
scroll to position [550, 0]
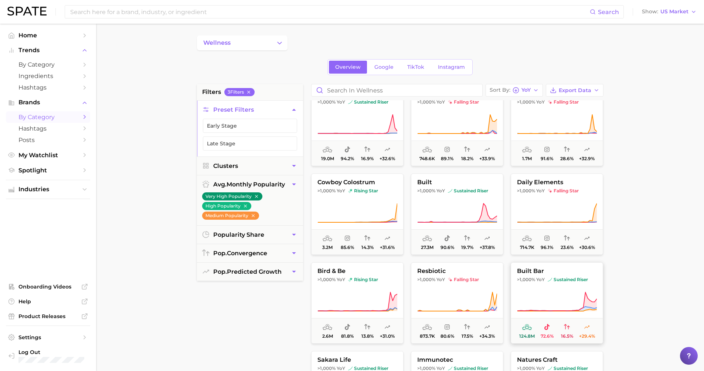
click at [551, 291] on button "built bar >1,000% YoY sustained riser 124.8m 72.6% 16.5% +29.4%" at bounding box center [557, 302] width 92 height 81
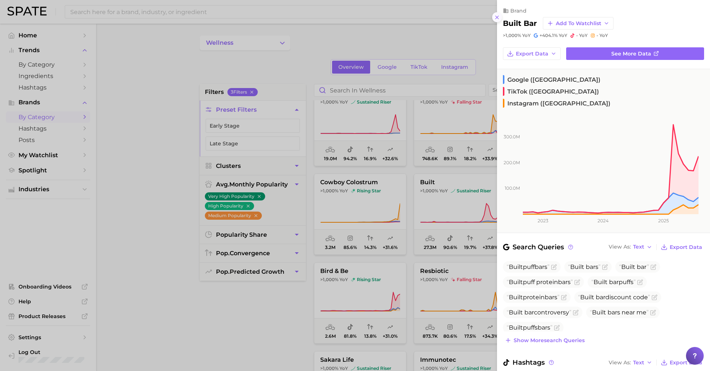
click at [499, 15] on icon at bounding box center [497, 17] width 6 height 6
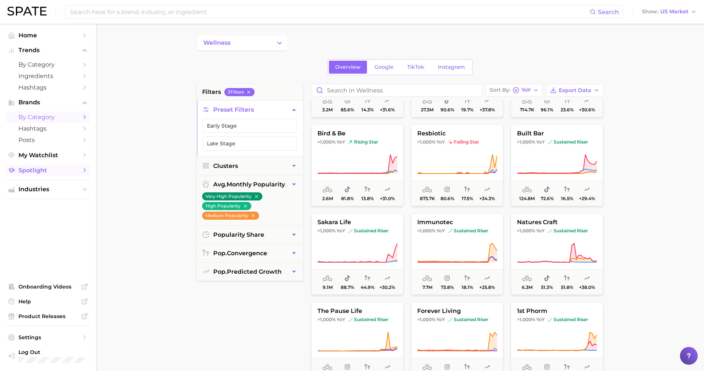
scroll to position [702, 0]
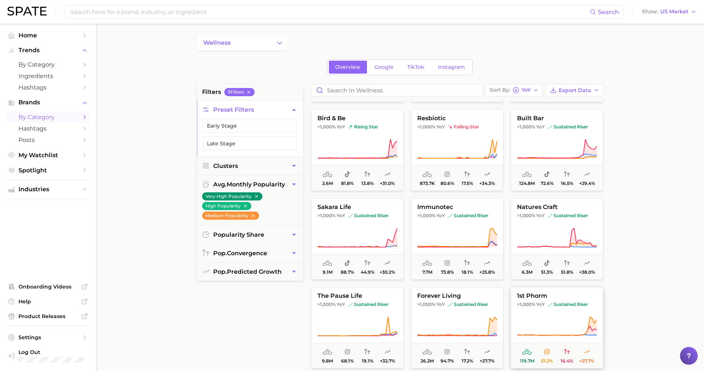
click at [560, 298] on span "1st phorm" at bounding box center [557, 295] width 92 height 7
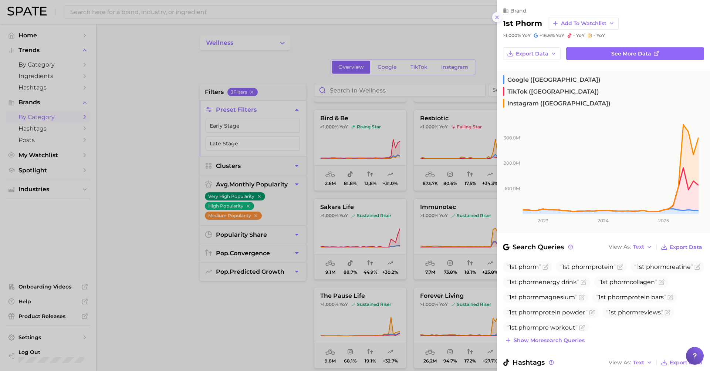
click at [497, 16] on icon at bounding box center [497, 17] width 6 height 6
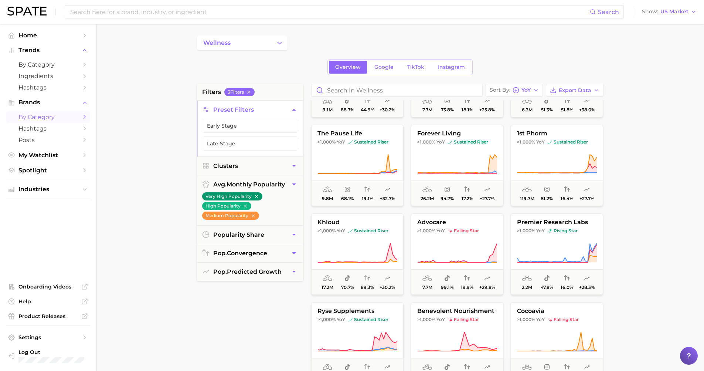
scroll to position [895, 0]
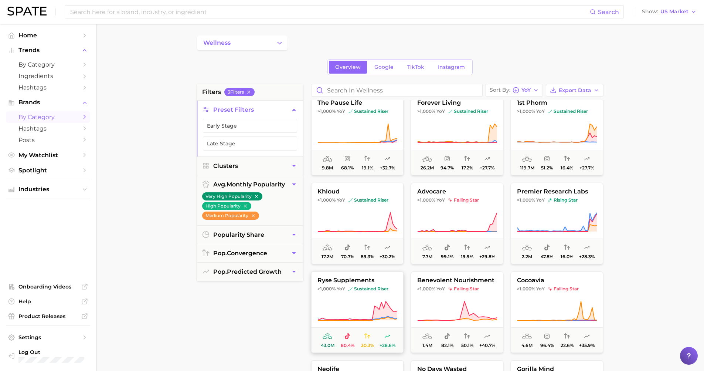
click at [379, 298] on button "ryse supplements >1,000% YoY sustained riser 43.0m 80.4% 30.3% +28.6%" at bounding box center [357, 311] width 92 height 81
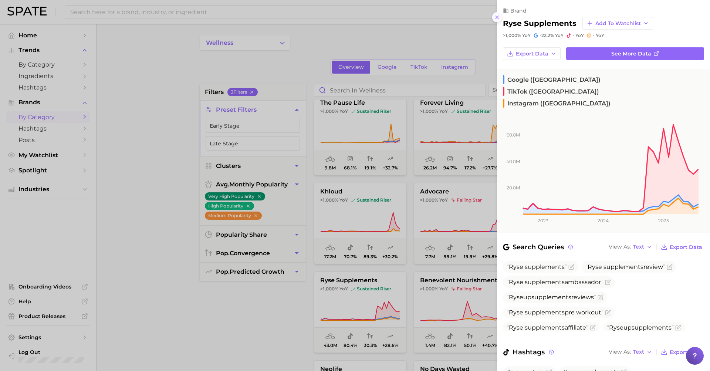
click at [496, 17] on icon at bounding box center [497, 17] width 6 height 6
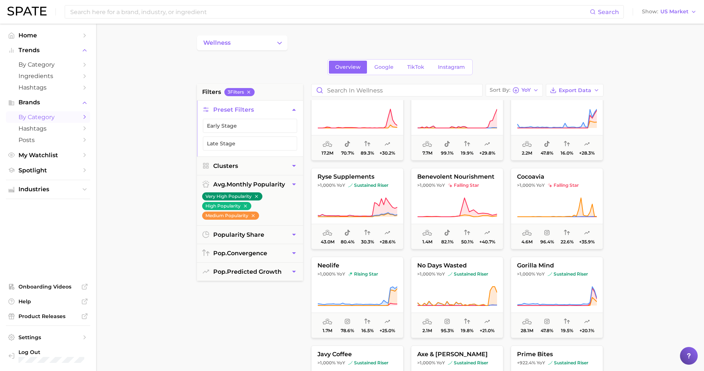
scroll to position [1047, 0]
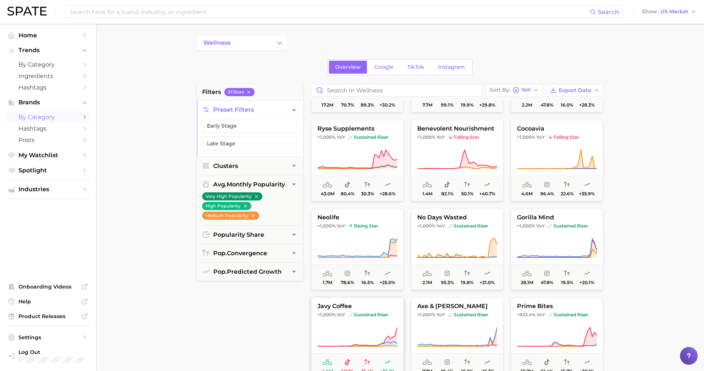
click at [347, 322] on button "javy coffee >1,000% YoY sustained riser 4.6m 67.2% 15.4% +36.1%" at bounding box center [357, 337] width 92 height 81
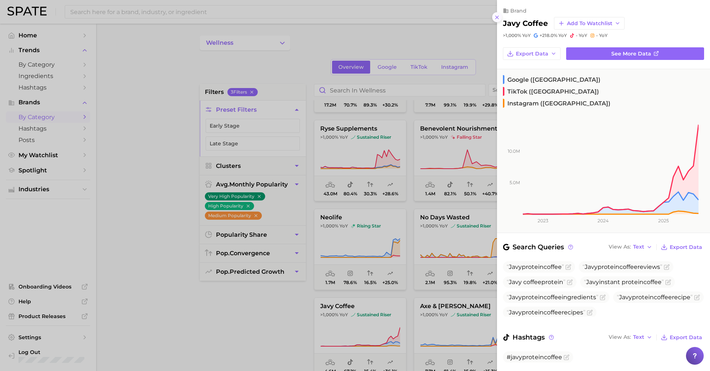
click at [496, 14] on icon at bounding box center [497, 17] width 6 height 6
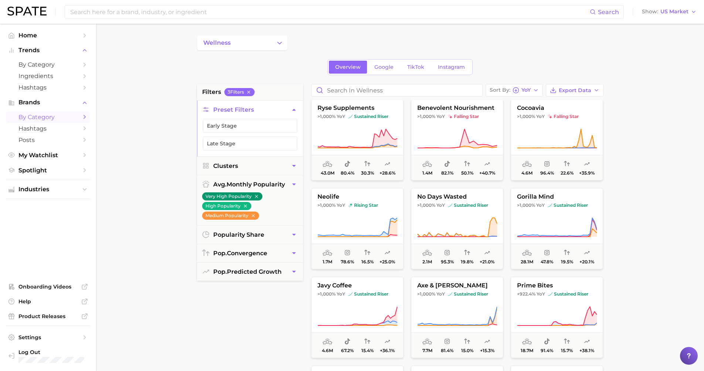
scroll to position [1100, 0]
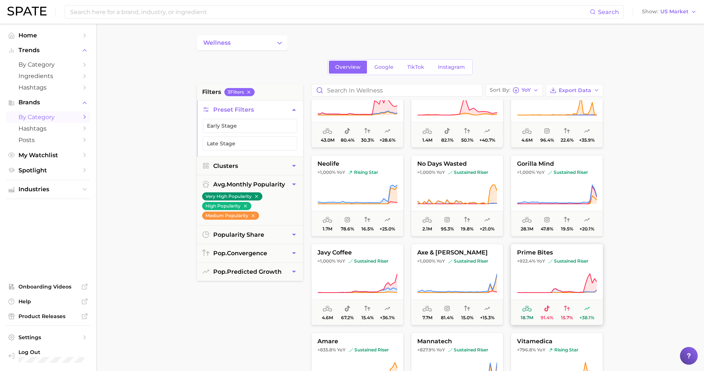
click at [536, 265] on button "prime bites +922.4% YoY sustained riser 18.7m 91.4% 15.7% +38.1%" at bounding box center [557, 284] width 92 height 81
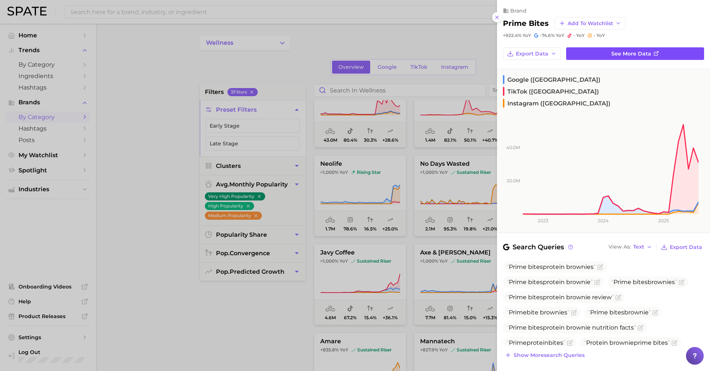
click at [629, 53] on span "See more data" at bounding box center [631, 54] width 40 height 6
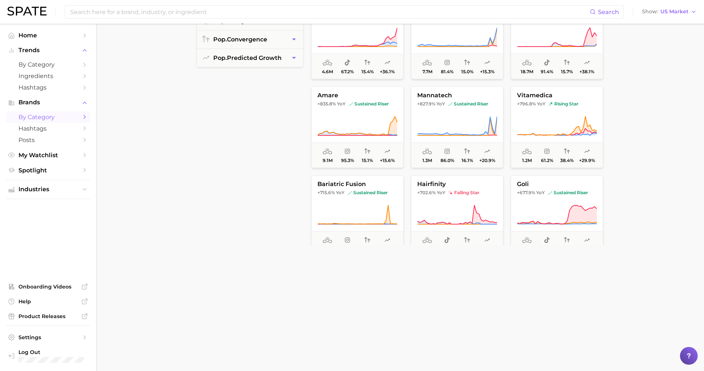
scroll to position [1165, 0]
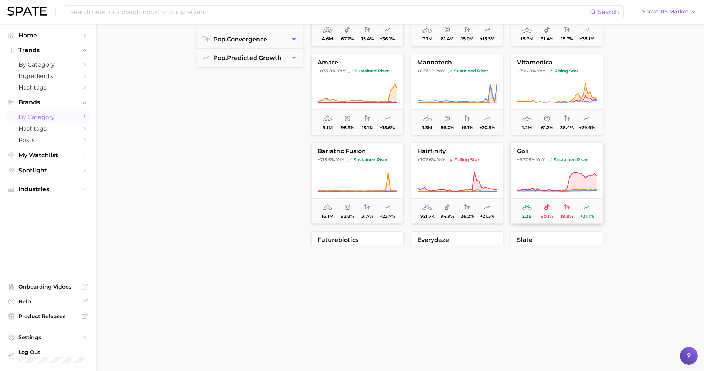
click at [560, 175] on icon at bounding box center [557, 181] width 80 height 21
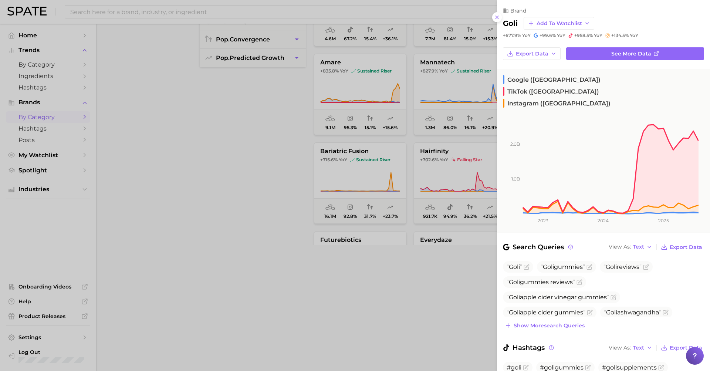
click at [407, 196] on div at bounding box center [355, 185] width 710 height 371
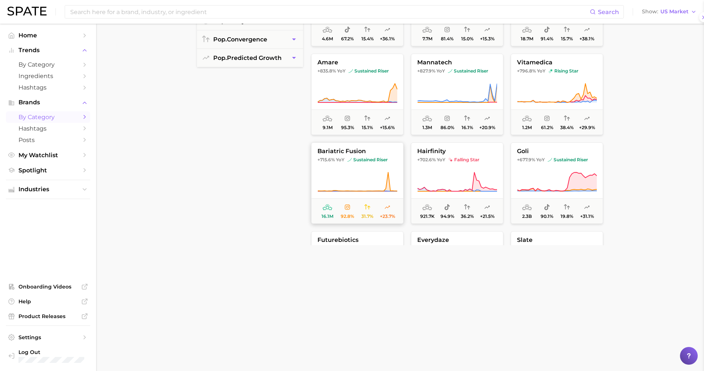
click at [387, 179] on icon at bounding box center [356, 181] width 79 height 19
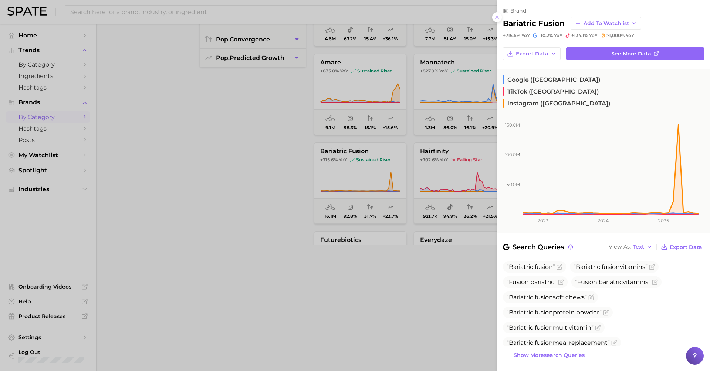
click at [215, 181] on div at bounding box center [355, 185] width 710 height 371
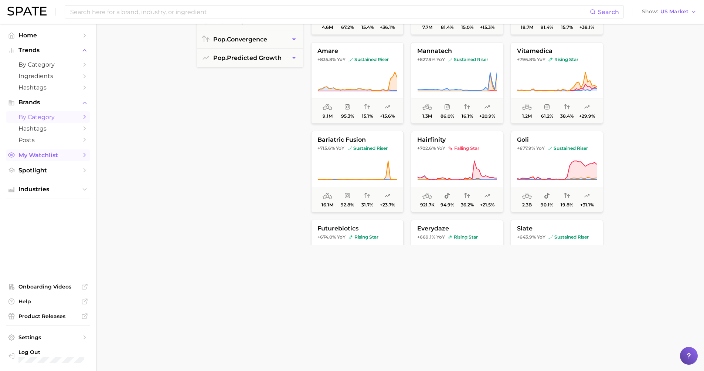
scroll to position [1205, 0]
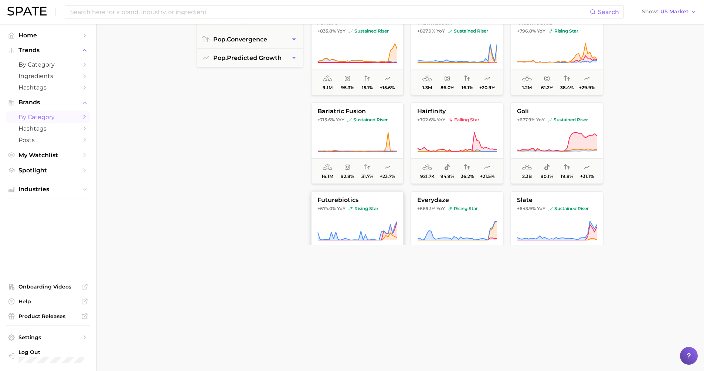
click at [356, 209] on span "rising star" at bounding box center [364, 208] width 30 height 6
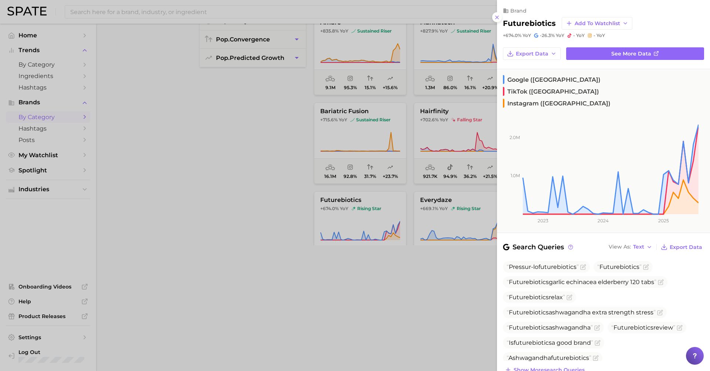
click at [299, 195] on div at bounding box center [355, 185] width 710 height 371
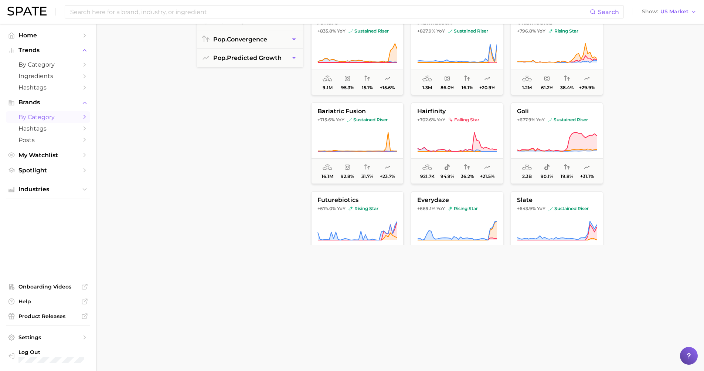
click at [438, 196] on button "everydaze +669.1% YoY rising star 817.9k 82.4% 10.4% +8.8%" at bounding box center [457, 231] width 92 height 81
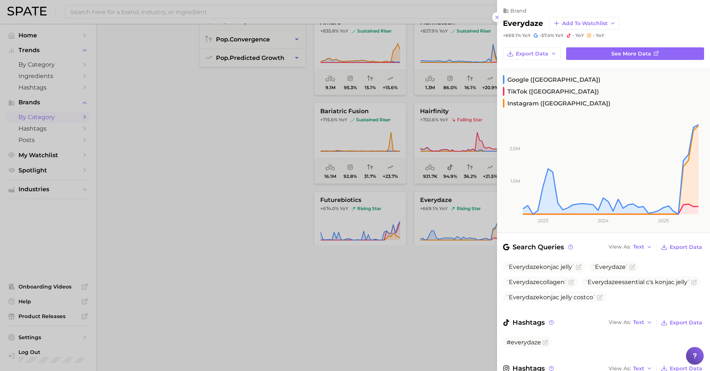
click at [501, 13] on div "brand everydaze Add to Watchlist +669.1% YoY -57.4% YoY - YoY - YoY" at bounding box center [603, 19] width 213 height 38
click at [300, 192] on div at bounding box center [355, 185] width 710 height 371
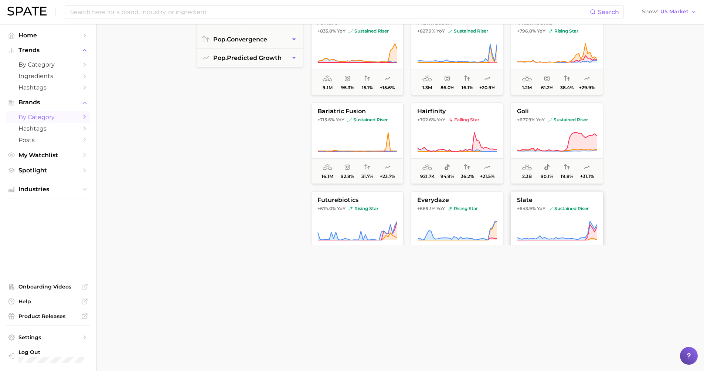
click at [527, 213] on button "slate +643.9% YoY sustained riser 5.9m 76.1% 19.6% +22.3%" at bounding box center [557, 231] width 92 height 81
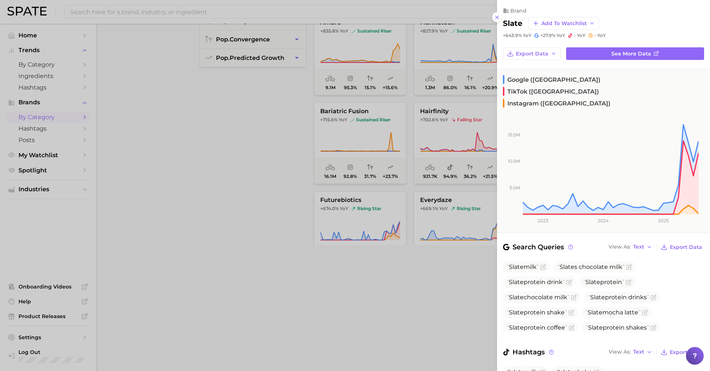
click at [500, 17] on div "brand slate Add to Watchlist +643.9% YoY +27.9% YoY - YoY - YoY" at bounding box center [603, 19] width 213 height 38
click at [497, 17] on button at bounding box center [497, 17] width 10 height 10
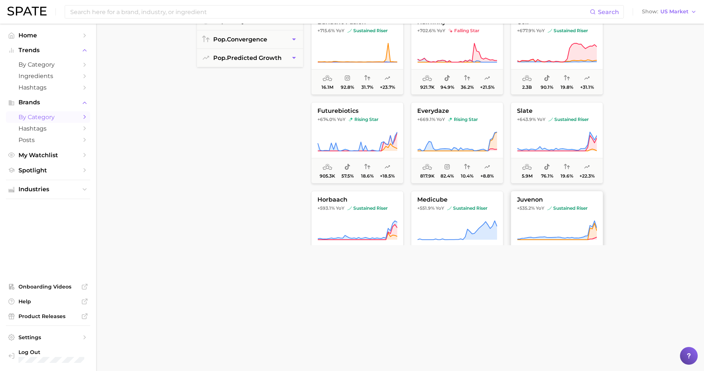
scroll to position [1344, 0]
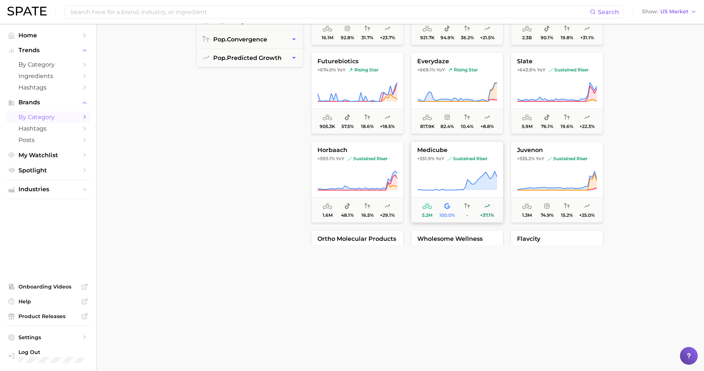
click at [487, 168] on button "medicube +551.9% YoY sustained riser 5.2m 100.0% - +37.1%" at bounding box center [457, 181] width 92 height 81
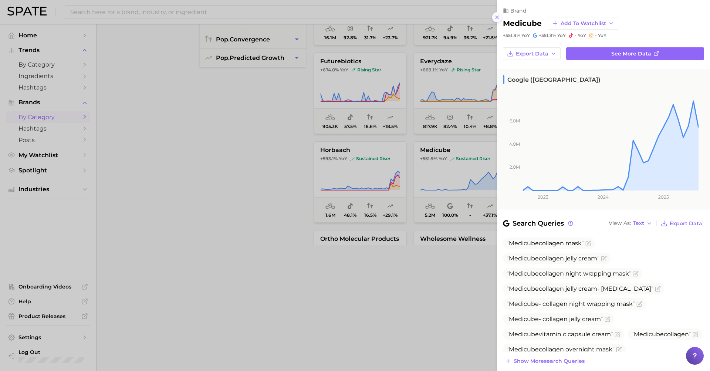
click at [496, 12] on button at bounding box center [497, 17] width 10 height 10
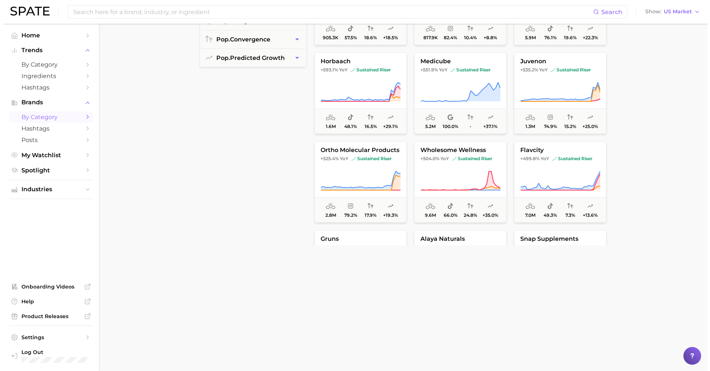
scroll to position [1445, 0]
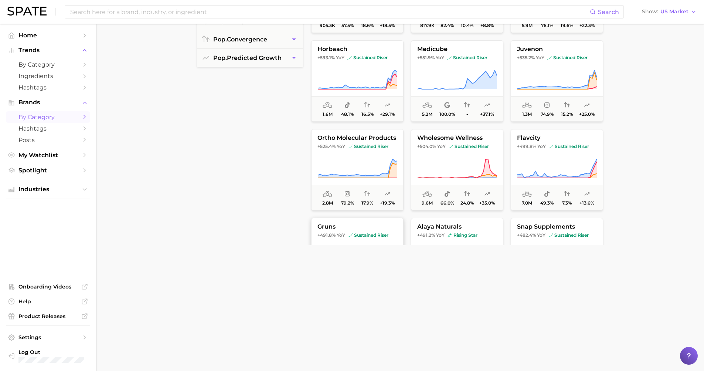
click at [379, 236] on span "sustained riser" at bounding box center [368, 235] width 40 height 6
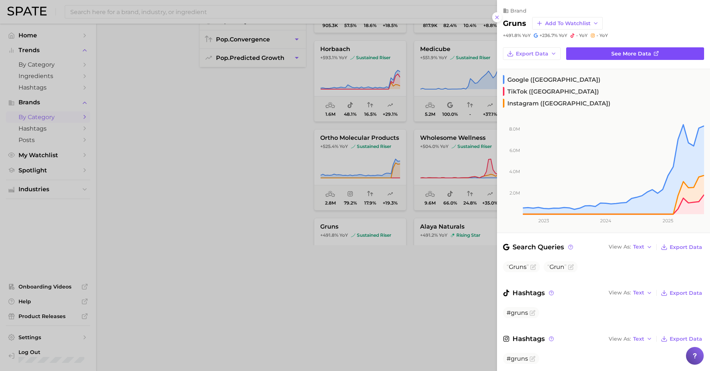
click at [609, 54] on link "See more data" at bounding box center [635, 53] width 138 height 13
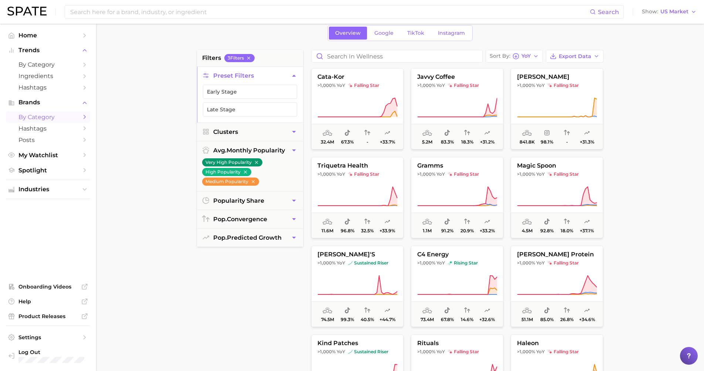
scroll to position [33, 0]
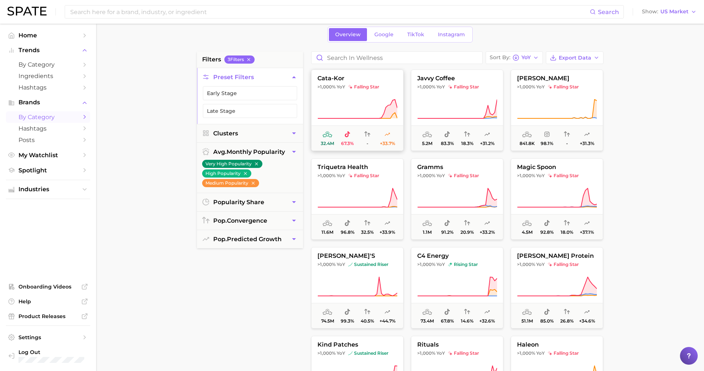
click at [362, 109] on icon at bounding box center [357, 109] width 80 height 21
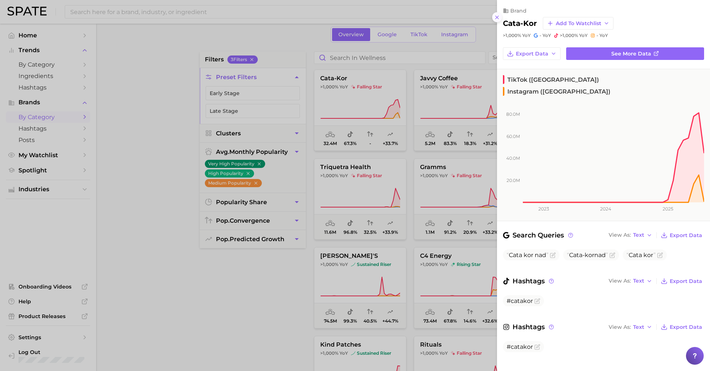
click at [495, 17] on icon at bounding box center [497, 17] width 6 height 6
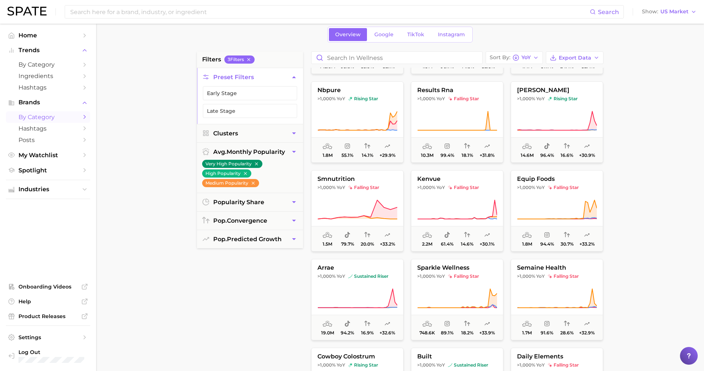
scroll to position [402, 0]
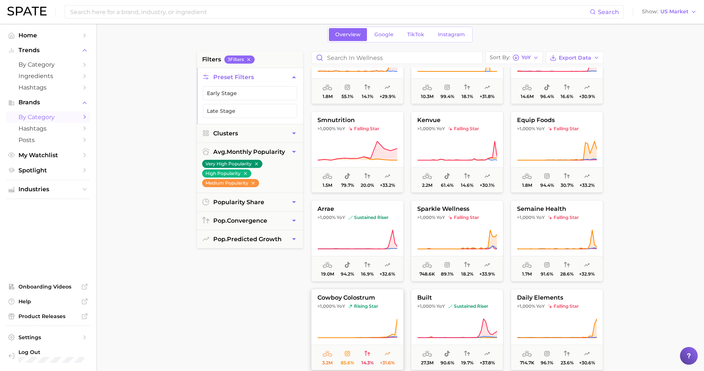
click at [374, 309] on button "cowboy colostrum >1,000% YoY rising star 3.2m 85.6% 14.3% +31.6%" at bounding box center [357, 329] width 92 height 81
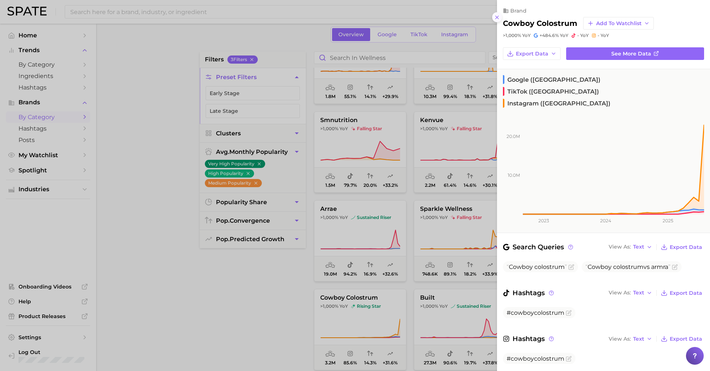
click at [496, 16] on icon at bounding box center [497, 17] width 6 height 6
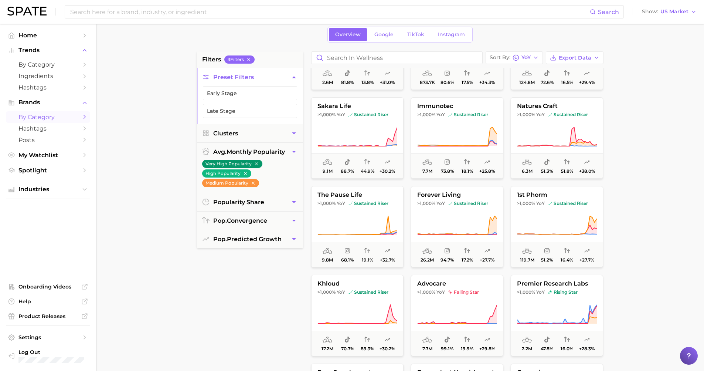
scroll to position [784, 0]
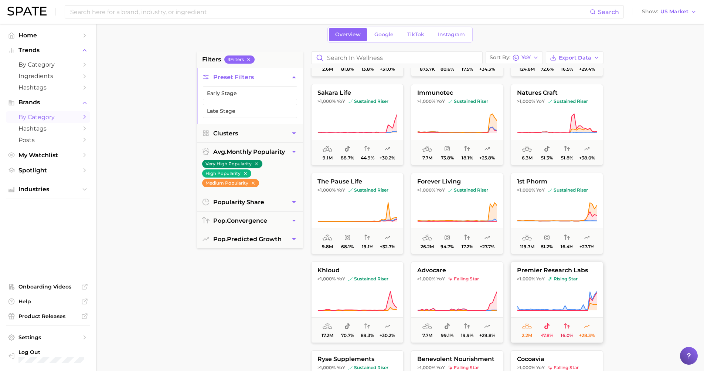
click at [530, 275] on button "premier research labs >1,000% YoY rising star 2.2m 47.8% 16.0% +28.3%" at bounding box center [557, 301] width 92 height 81
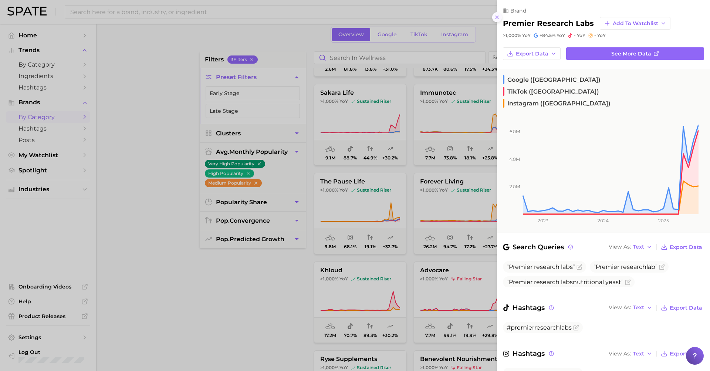
click at [500, 16] on button at bounding box center [497, 17] width 10 height 10
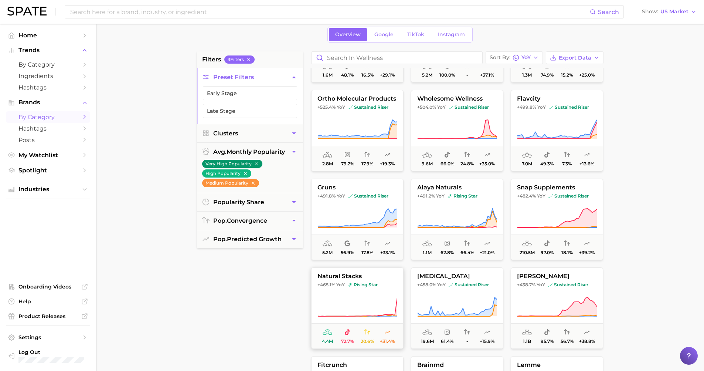
scroll to position [1777, 0]
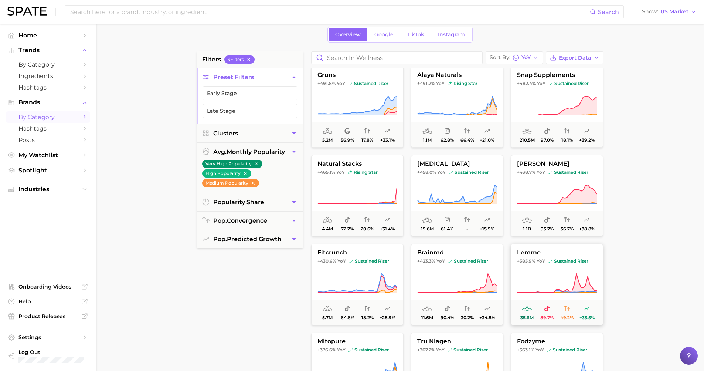
click at [526, 252] on span "lemme" at bounding box center [557, 252] width 92 height 7
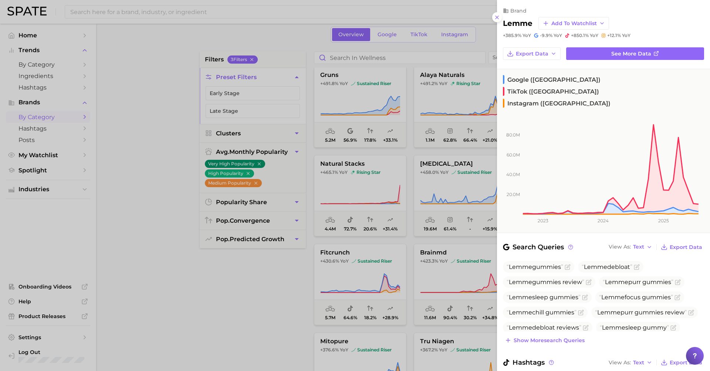
click at [257, 318] on div at bounding box center [355, 185] width 710 height 371
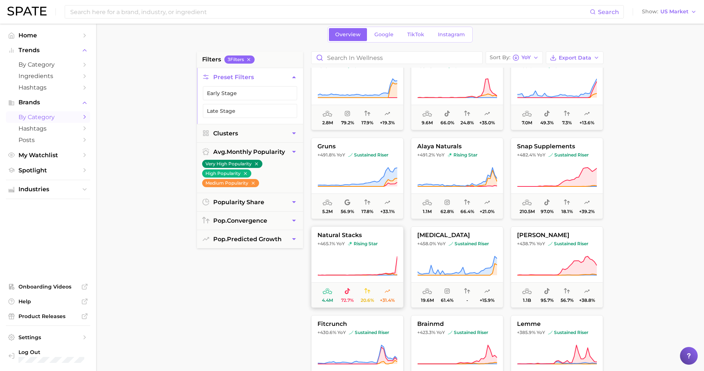
scroll to position [1586, 0]
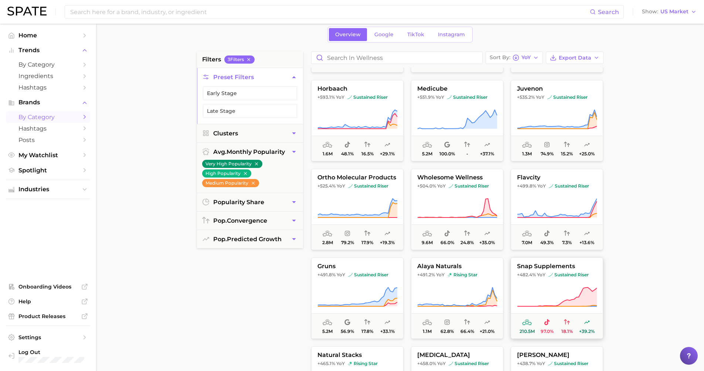
click at [557, 276] on span "sustained riser" at bounding box center [568, 275] width 40 height 6
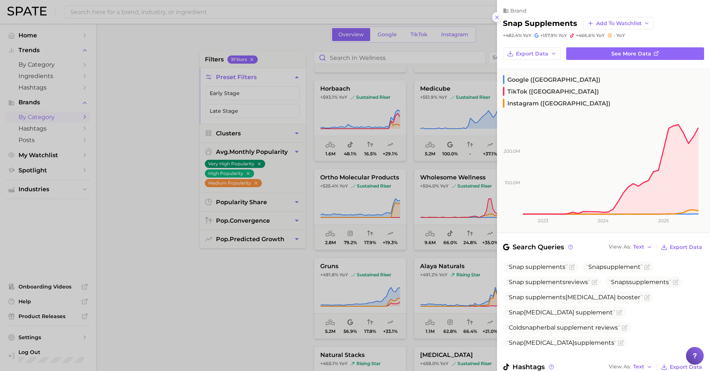
click at [496, 16] on icon at bounding box center [497, 17] width 6 height 6
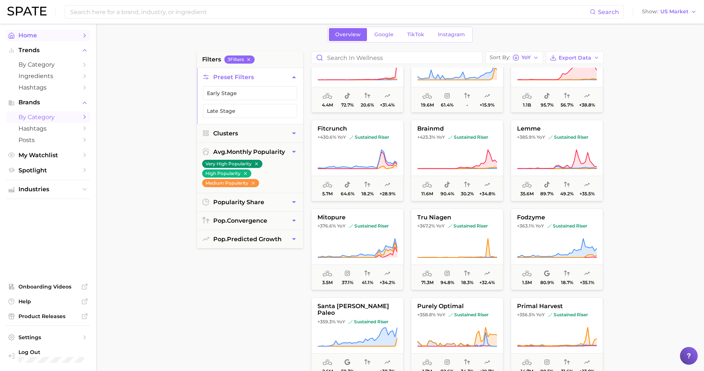
scroll to position [1913, 0]
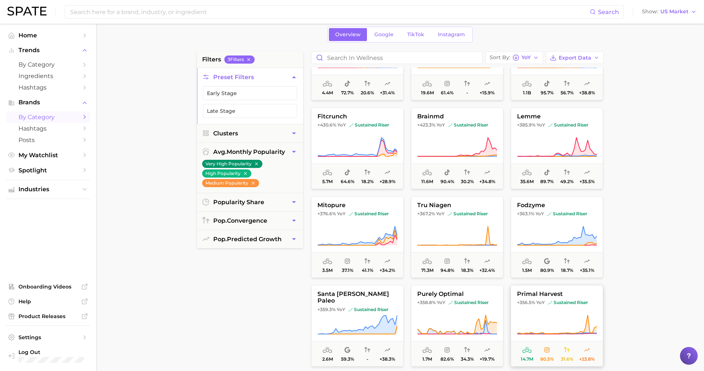
click at [547, 310] on button "primal harvest +356.5% YoY sustained riser 14.7m 80.5% 31.6% +23.8%" at bounding box center [557, 325] width 92 height 81
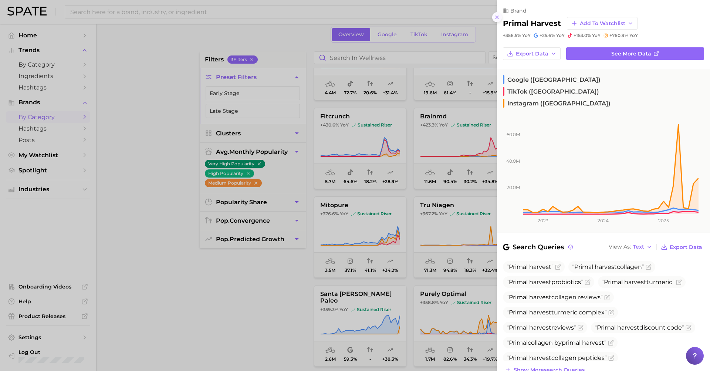
click at [493, 16] on button at bounding box center [497, 17] width 10 height 10
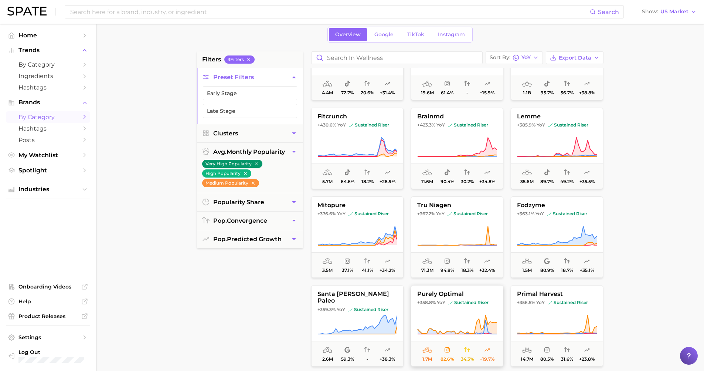
click at [450, 305] on span "sustained riser" at bounding box center [468, 302] width 40 height 6
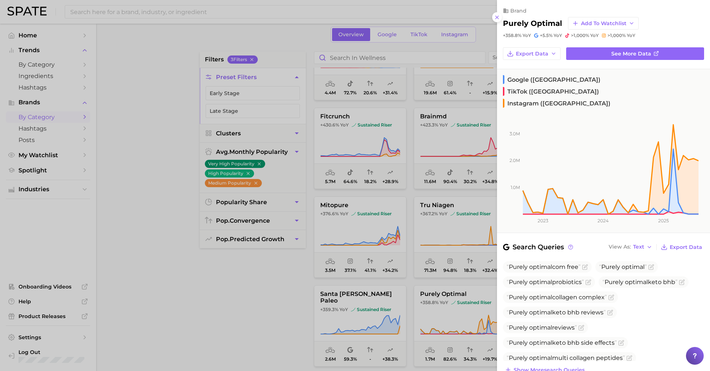
click at [188, 292] on div at bounding box center [355, 185] width 710 height 371
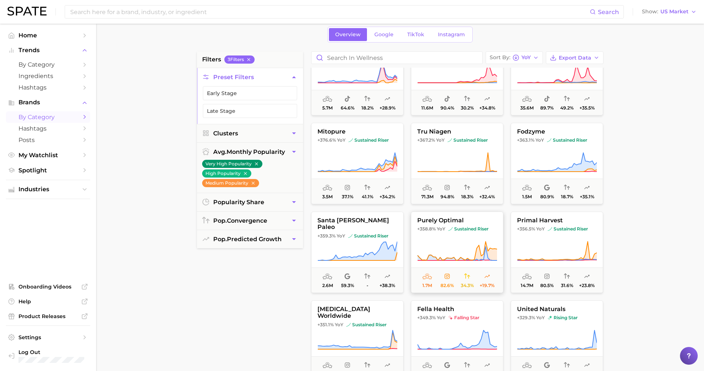
scroll to position [2040, 0]
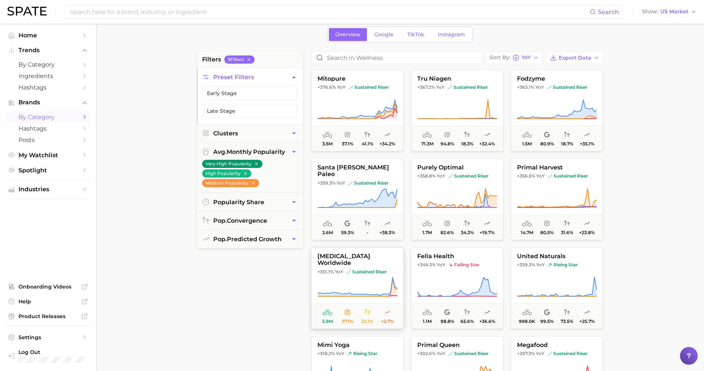
click at [323, 272] on button "plexus worldwide +351.1% YoY sustained riser 5.9m 77.1% 22.1% +2.7%" at bounding box center [357, 287] width 92 height 81
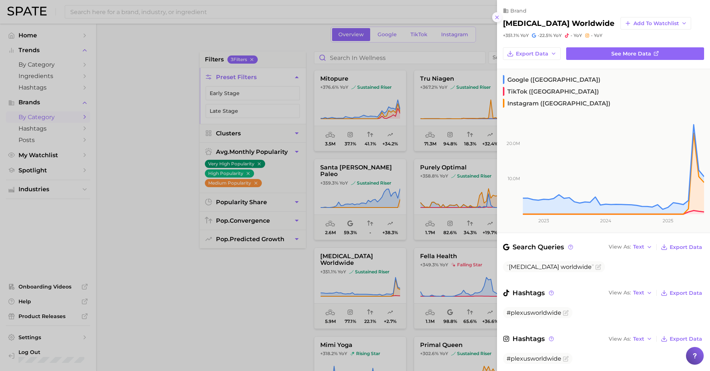
click at [497, 16] on icon at bounding box center [497, 17] width 6 height 6
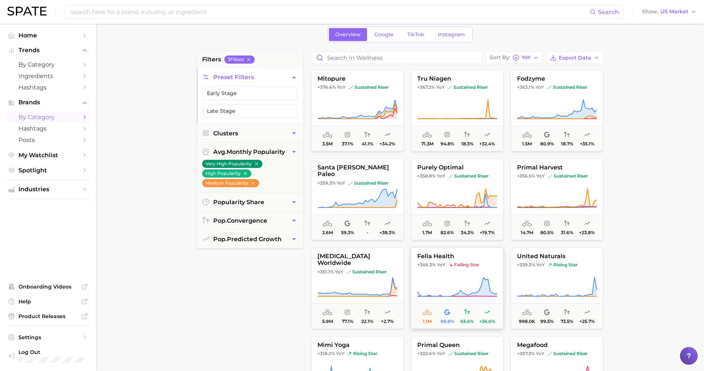
click at [479, 278] on icon at bounding box center [457, 286] width 80 height 21
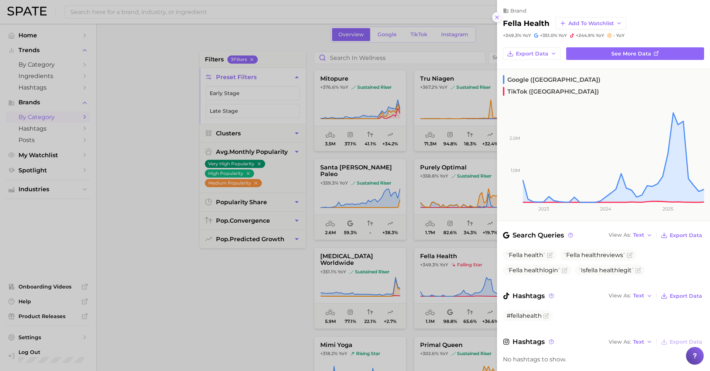
click at [498, 17] on icon at bounding box center [497, 17] width 6 height 6
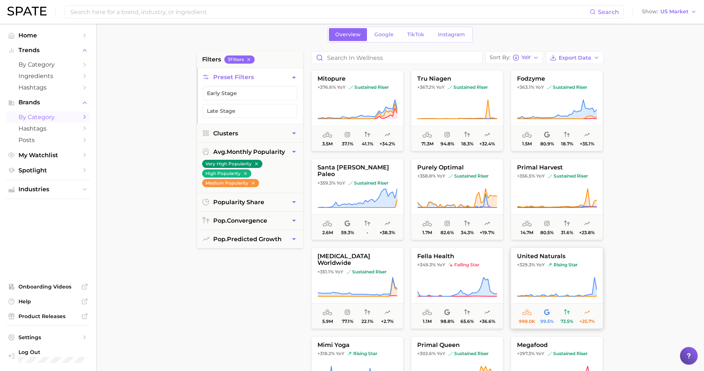
click at [537, 271] on button "united naturals +329.3% YoY rising star 998.0k 99.5% 73.5% +25.7%" at bounding box center [557, 287] width 92 height 81
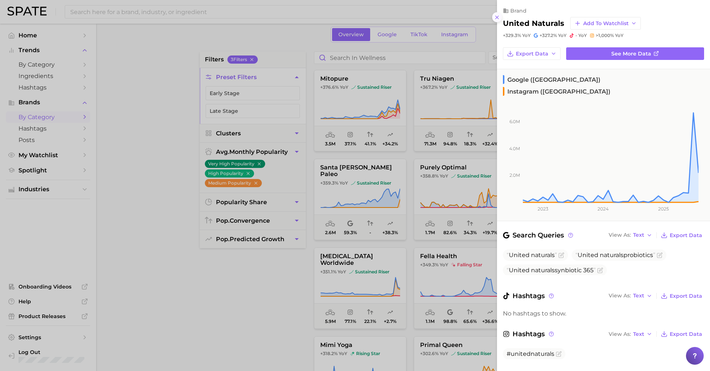
click at [496, 15] on icon at bounding box center [497, 17] width 6 height 6
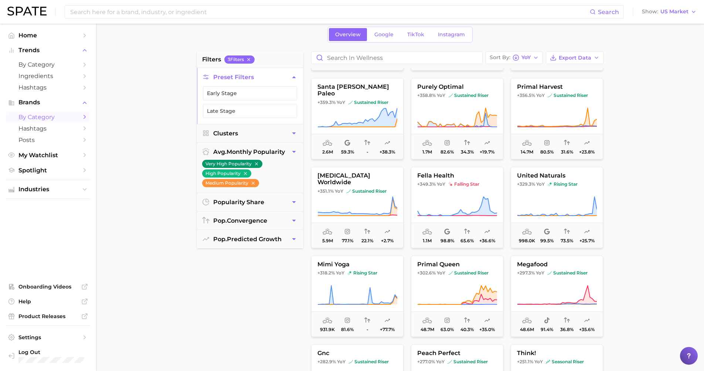
scroll to position [2132, 0]
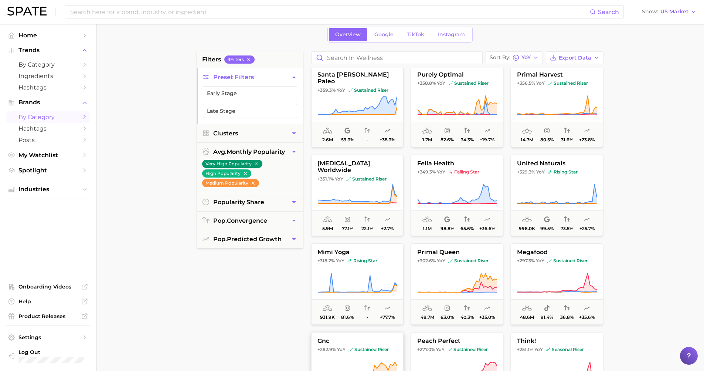
click at [363, 343] on span "gnc" at bounding box center [358, 340] width 92 height 7
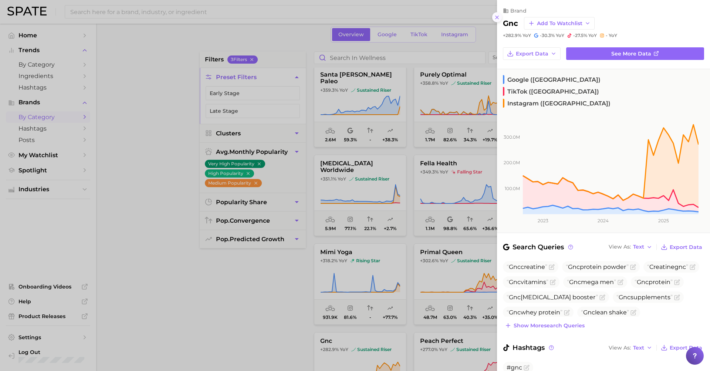
click at [496, 16] on line at bounding box center [496, 17] width 3 height 3
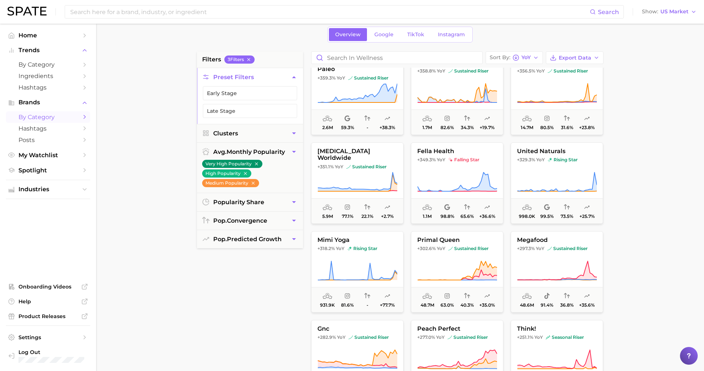
scroll to position [2184, 0]
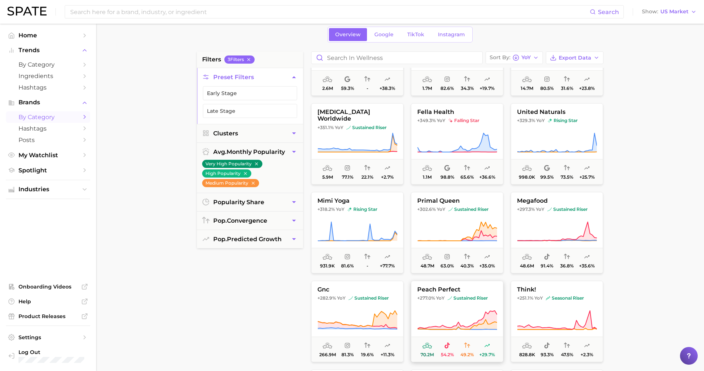
click at [485, 321] on icon at bounding box center [456, 324] width 79 height 10
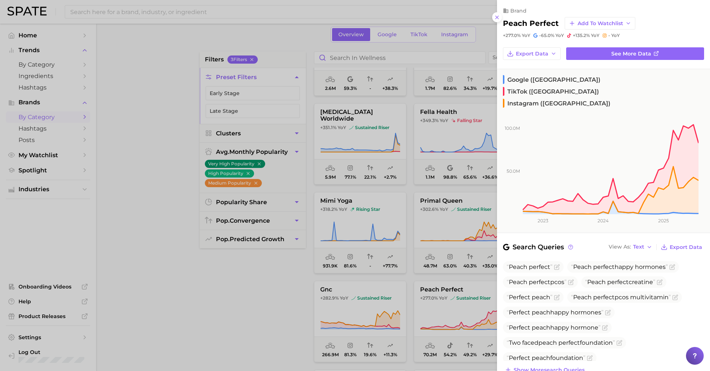
click at [265, 303] on div at bounding box center [355, 185] width 710 height 371
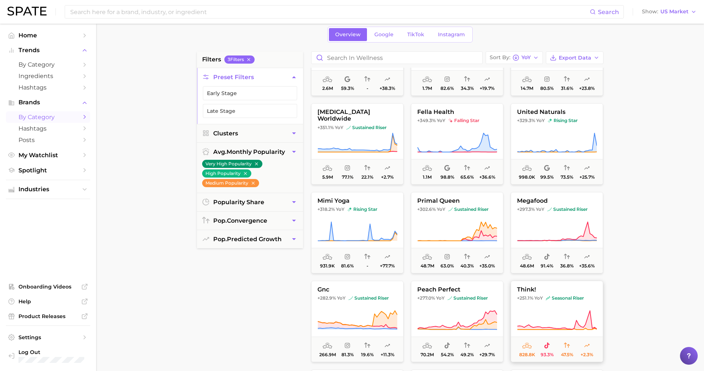
click at [524, 302] on button "think! +251.1% YoY seasonal riser 828.8k 93.3% 47.5% +2.3%" at bounding box center [557, 321] width 92 height 81
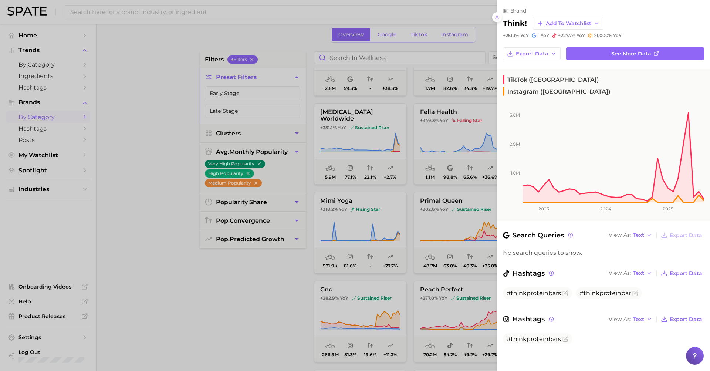
drag, startPoint x: 201, startPoint y: 274, endPoint x: 207, endPoint y: 274, distance: 5.9
click at [201, 274] on div at bounding box center [355, 185] width 710 height 371
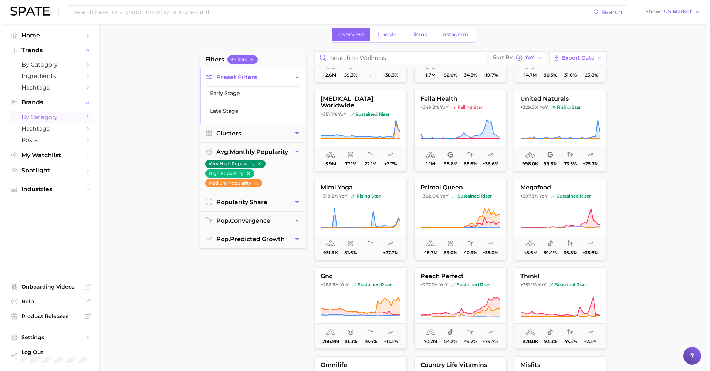
scroll to position [2267, 0]
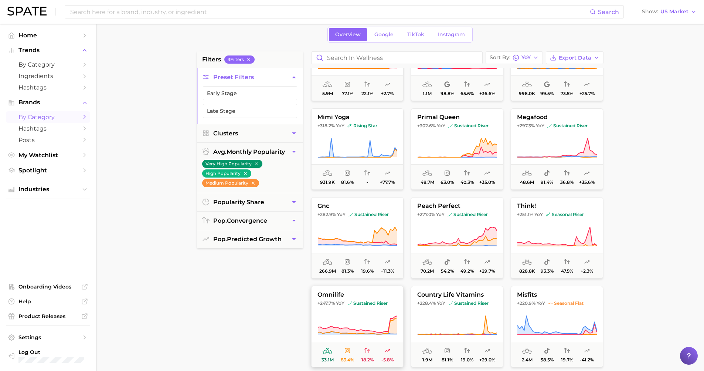
click at [371, 309] on button "omnilife +247.7% YoY sustained riser 33.1m 83.4% 18.2% -5.8%" at bounding box center [357, 326] width 92 height 81
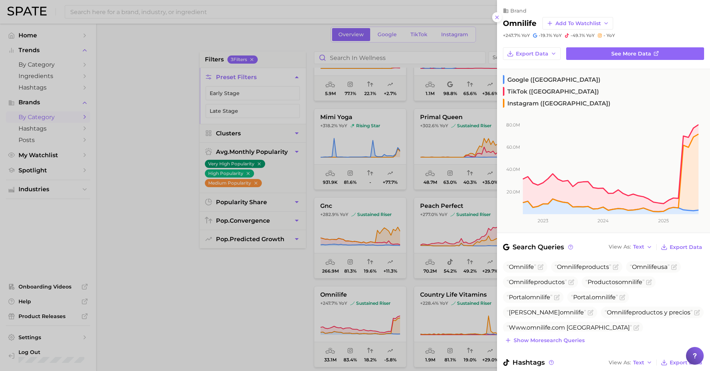
click at [277, 274] on div at bounding box center [355, 185] width 710 height 371
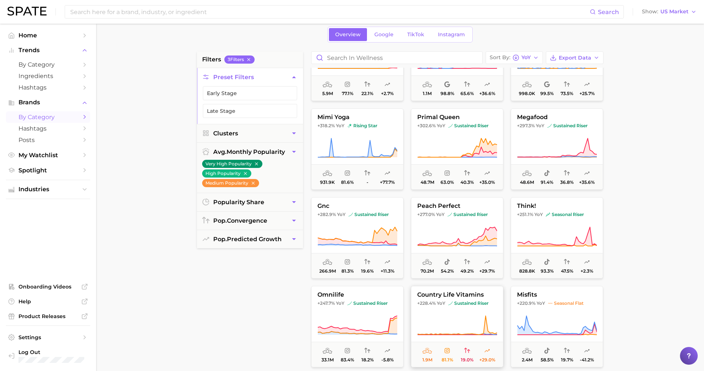
click at [465, 306] on button "country life vitamins +228.4% YoY sustained riser 1.9m 81.1% 19.0% +29.0%" at bounding box center [457, 326] width 92 height 81
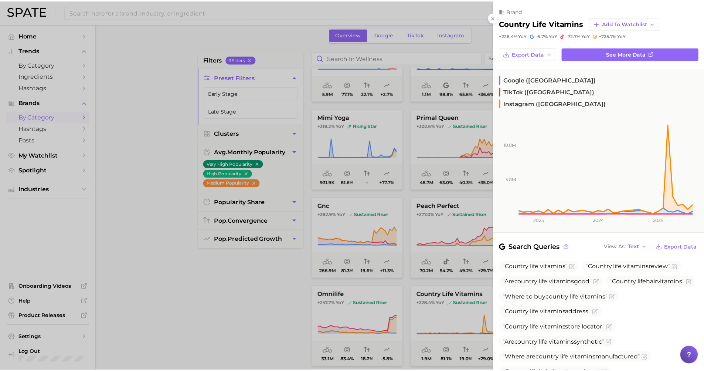
scroll to position [108, 0]
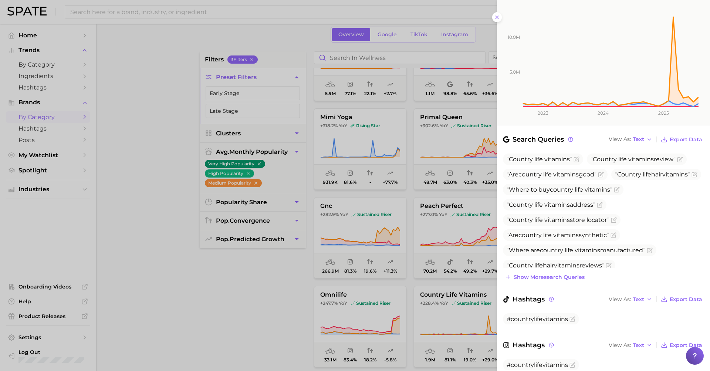
click at [238, 288] on div at bounding box center [355, 185] width 710 height 371
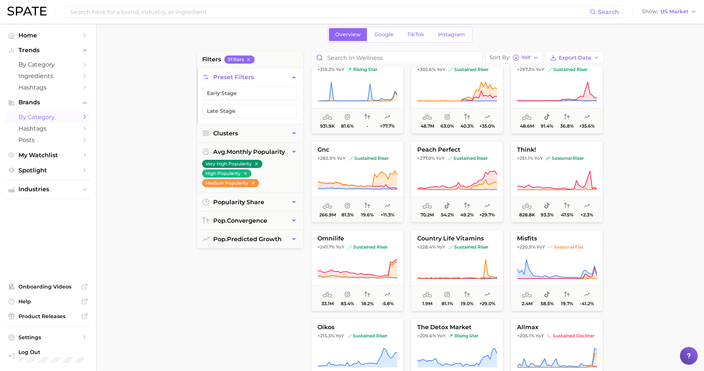
scroll to position [2461, 0]
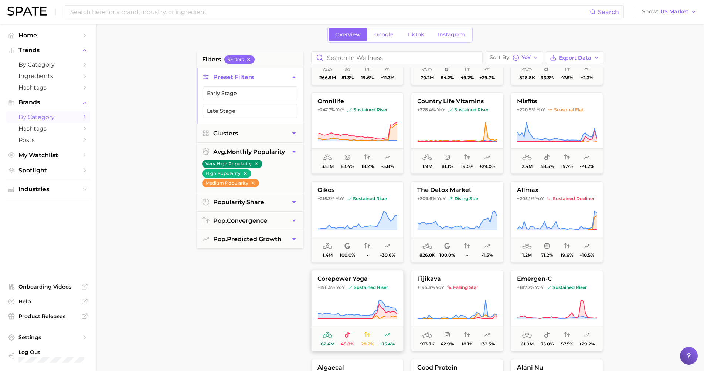
click at [352, 289] on span "sustained riser" at bounding box center [368, 287] width 40 height 6
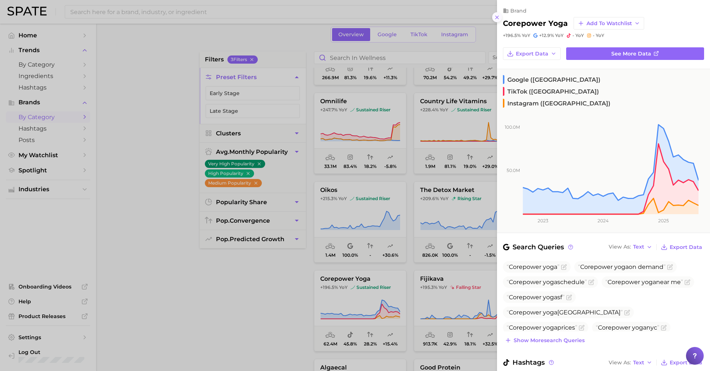
click at [499, 14] on icon at bounding box center [497, 17] width 6 height 6
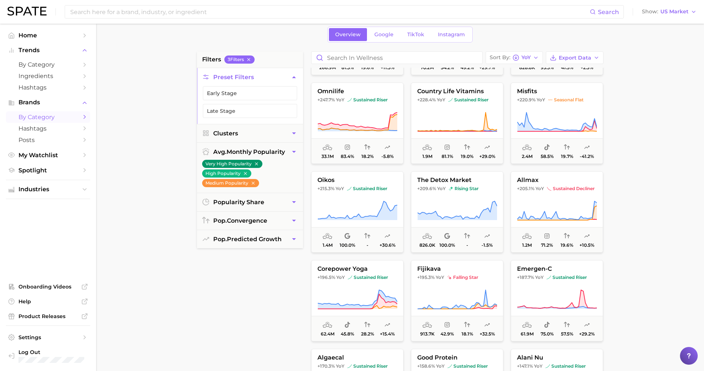
scroll to position [2501, 0]
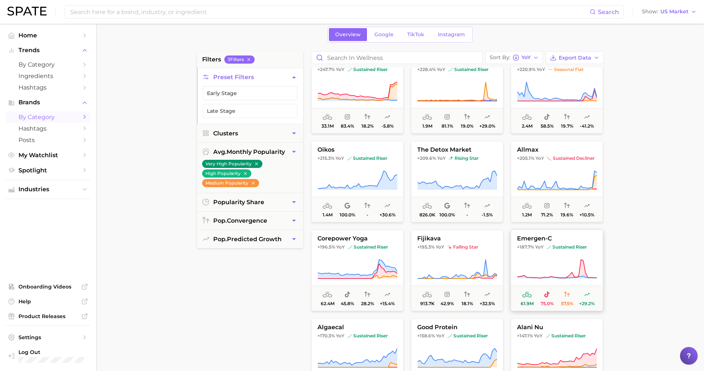
click at [529, 245] on span "+187.7%" at bounding box center [525, 247] width 17 height 6
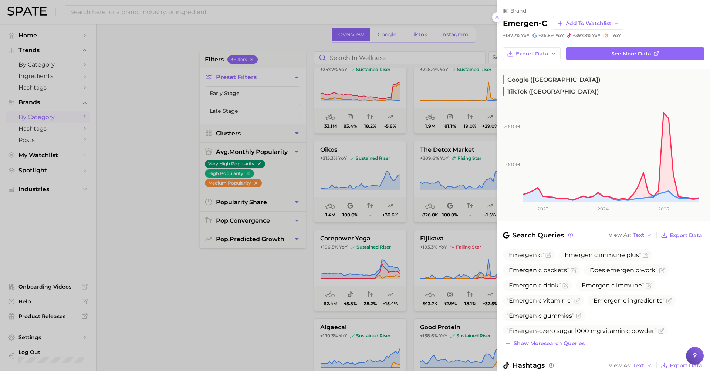
click at [280, 315] on div at bounding box center [355, 185] width 710 height 371
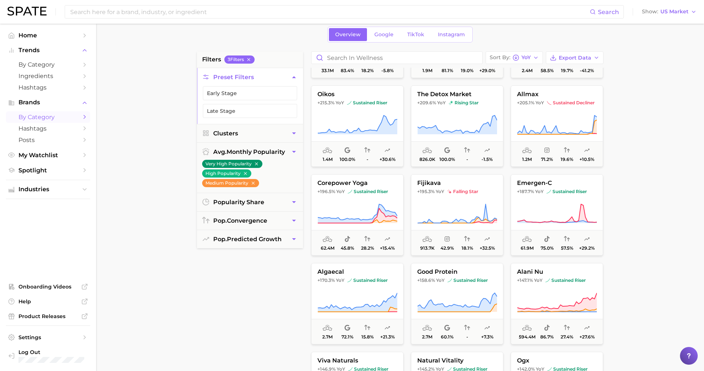
scroll to position [2594, 0]
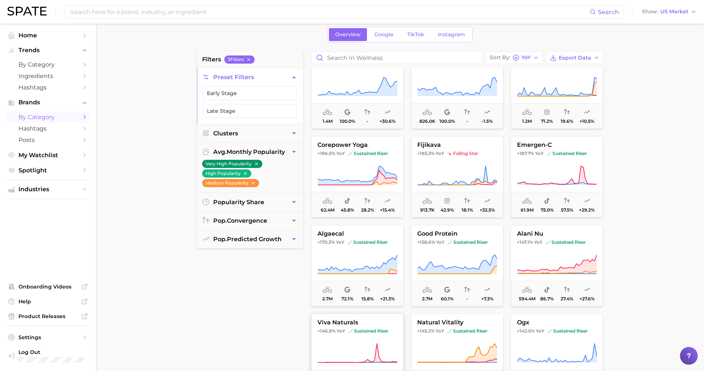
click at [334, 333] on span "+146.9%" at bounding box center [326, 331] width 18 height 6
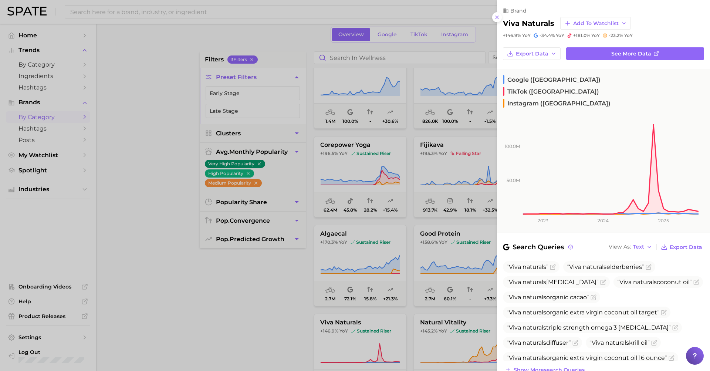
click at [271, 282] on div at bounding box center [355, 185] width 710 height 371
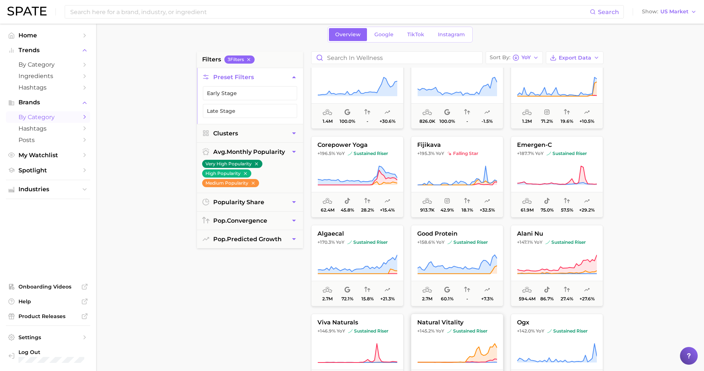
click at [448, 330] on img at bounding box center [449, 331] width 4 height 4
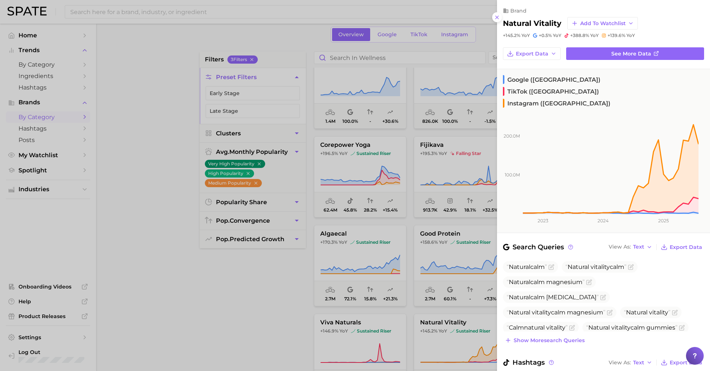
drag, startPoint x: 236, startPoint y: 285, endPoint x: 233, endPoint y: 281, distance: 5.0
click at [236, 285] on div at bounding box center [355, 185] width 710 height 371
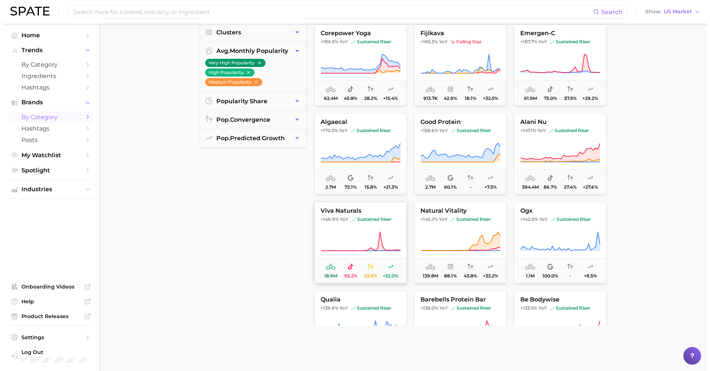
scroll to position [2634, 0]
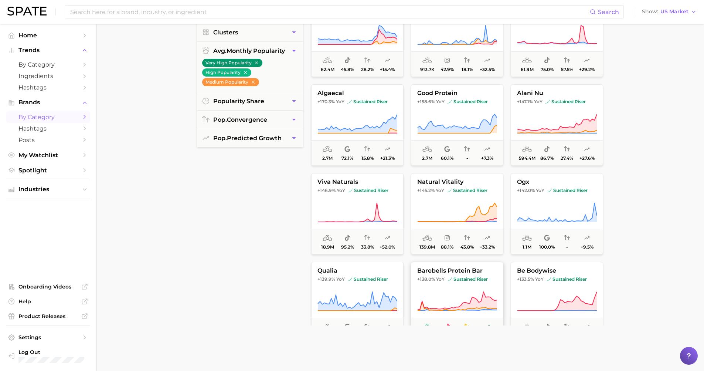
click at [438, 274] on button "barebells protein bar +138.0% YoY sustained riser 185.2m 79.5% 25.7% +33.9%" at bounding box center [457, 302] width 92 height 81
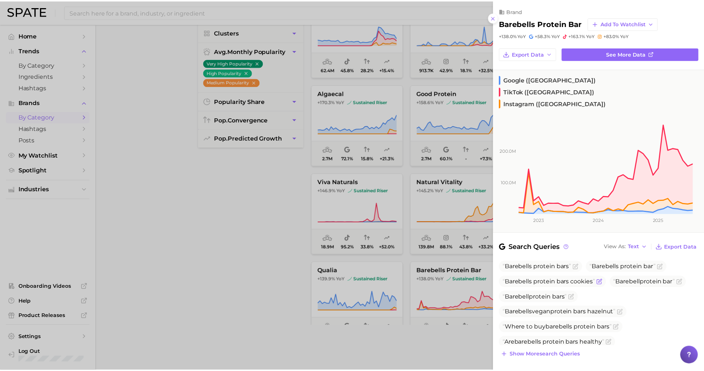
scroll to position [6, 0]
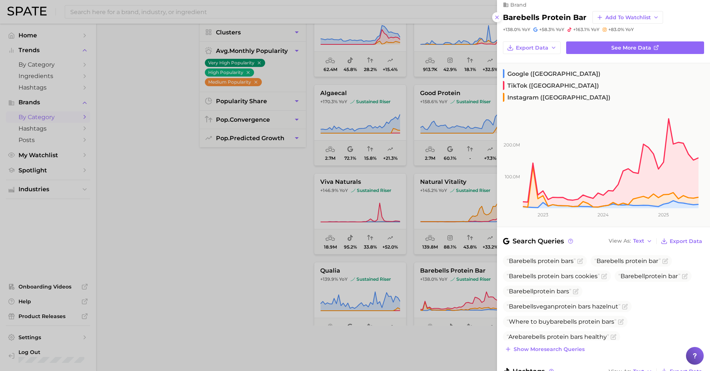
click at [285, 233] on div at bounding box center [355, 185] width 710 height 371
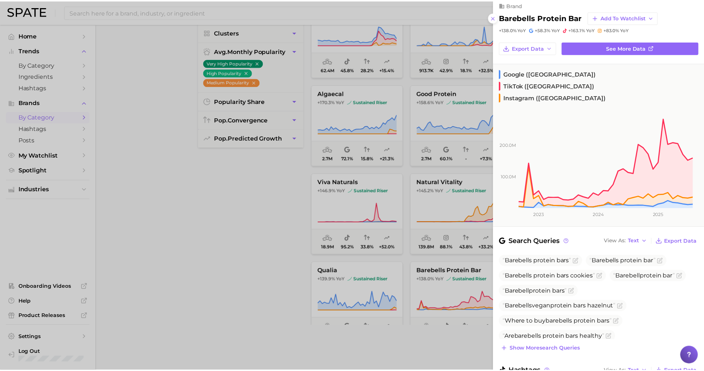
scroll to position [0, 0]
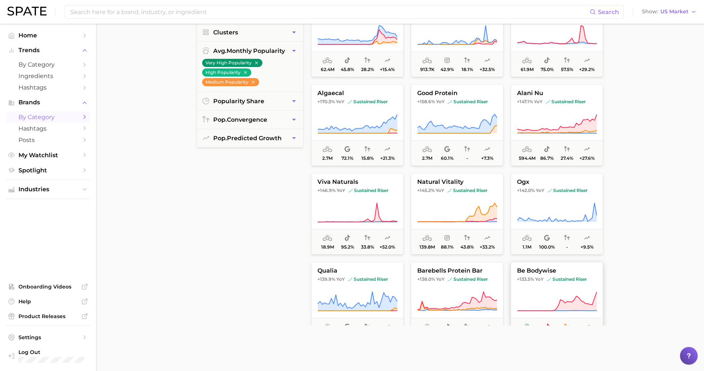
click at [544, 276] on button "be bodywise +133.5% YoY sustained riser 86.2m 98.9% 60.0% +46.0%" at bounding box center [557, 302] width 92 height 81
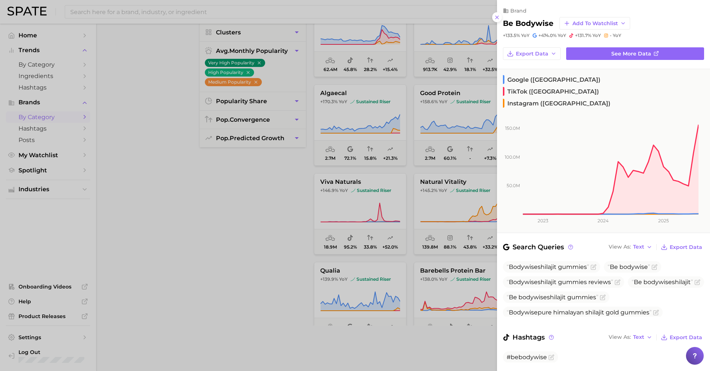
click at [268, 203] on div at bounding box center [355, 185] width 710 height 371
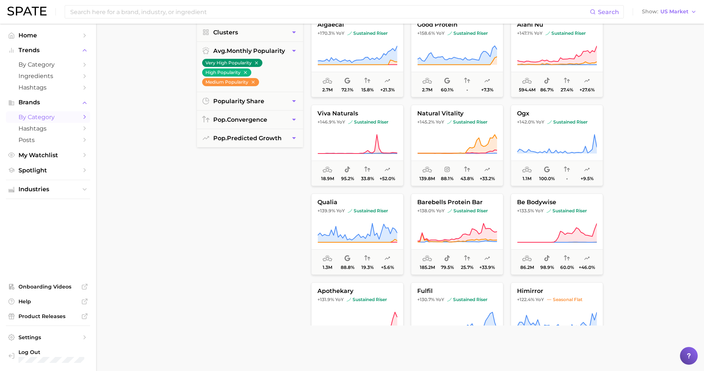
scroll to position [2740, 0]
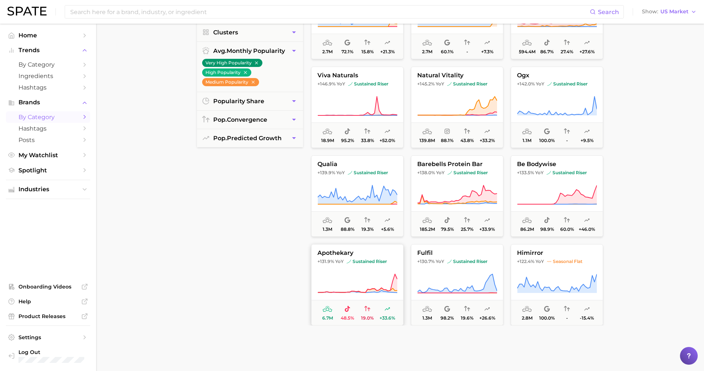
click at [377, 271] on button "apothekary +131.9% YoY sustained riser 6.7m 48.5% 19.0% +33.6%" at bounding box center [357, 284] width 92 height 81
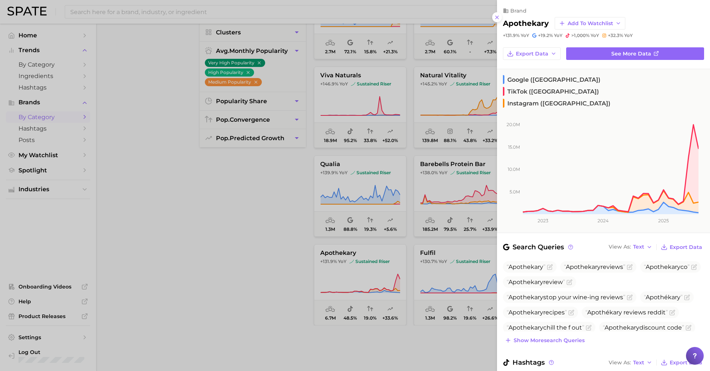
click at [237, 278] on div at bounding box center [355, 185] width 710 height 371
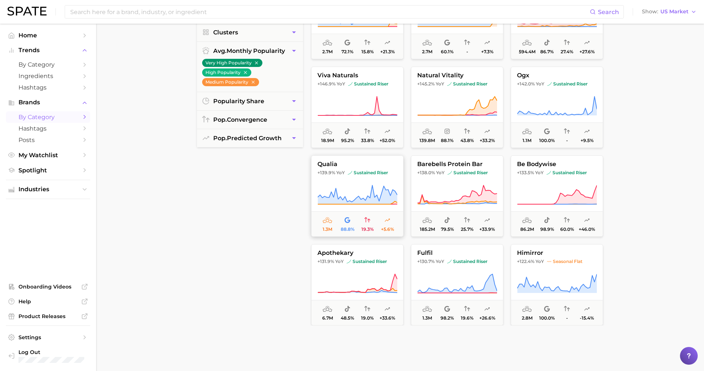
click at [383, 180] on button "qualia +139.9% YoY sustained riser 1.3m 88.8% 19.3% +5.6%" at bounding box center [357, 195] width 92 height 81
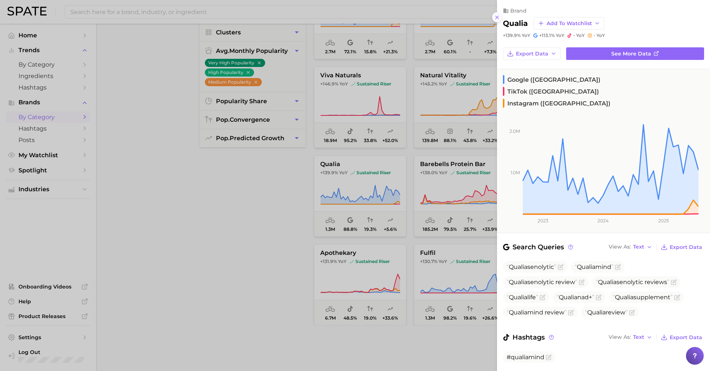
click at [498, 16] on line at bounding box center [496, 17] width 3 height 3
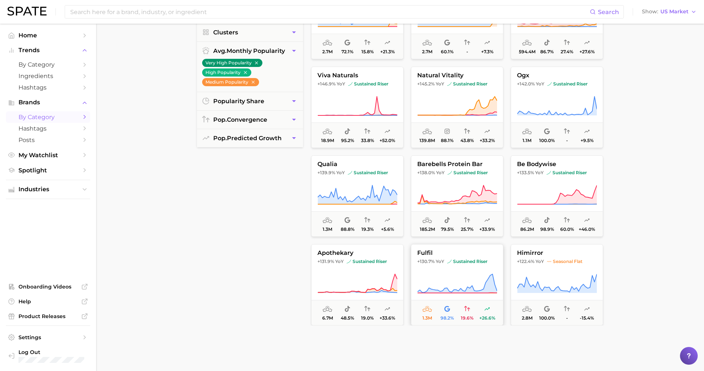
click at [450, 261] on img at bounding box center [449, 261] width 4 height 4
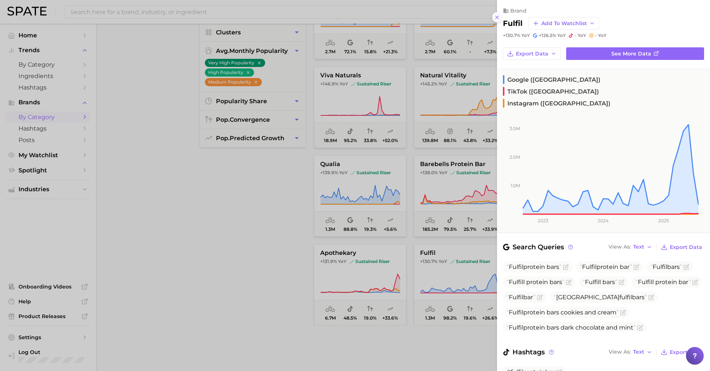
click at [496, 15] on icon at bounding box center [497, 17] width 6 height 6
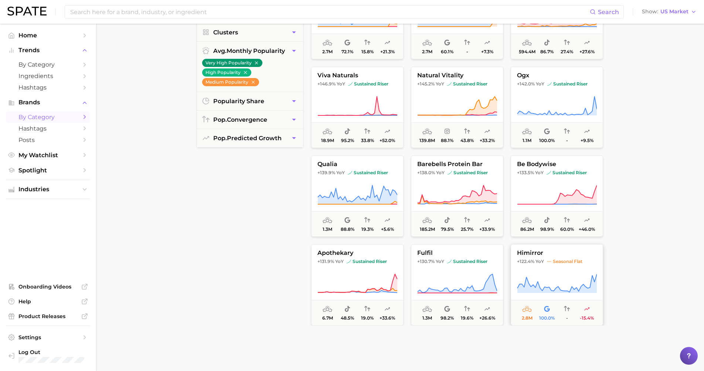
click at [532, 265] on button "himirror +122.4% YoY seasonal flat 2.8m 100.0% - -15.4%" at bounding box center [557, 284] width 92 height 81
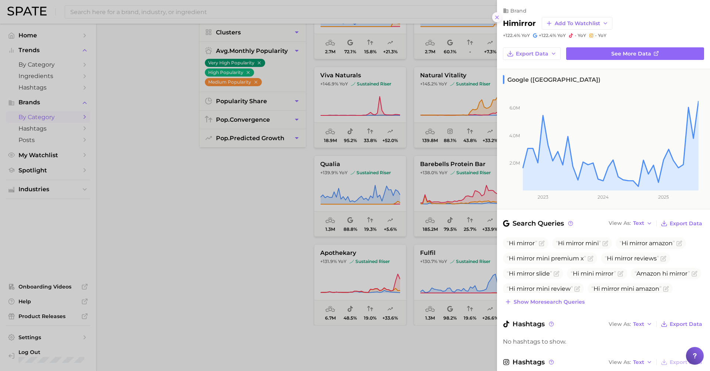
click at [497, 16] on icon at bounding box center [497, 17] width 6 height 6
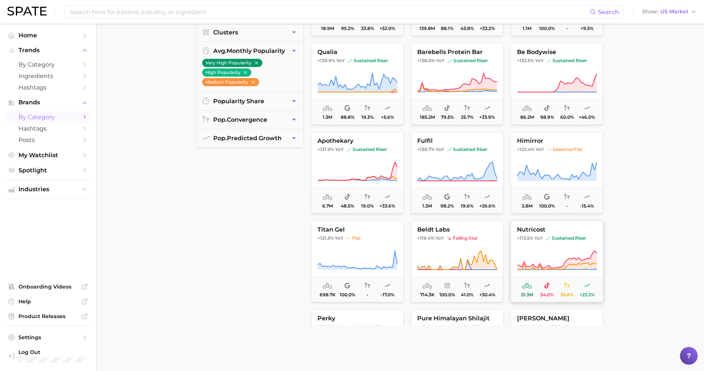
scroll to position [2854, 0]
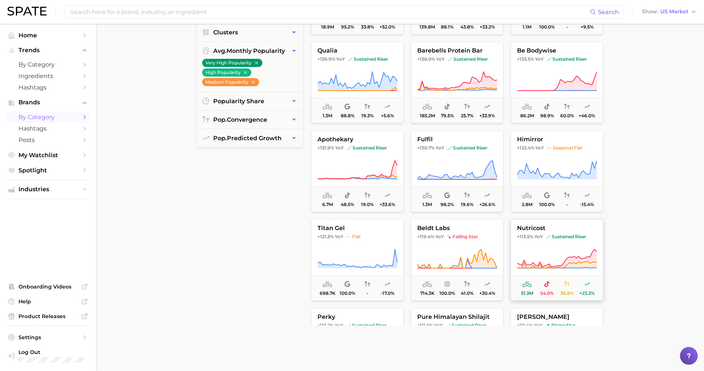
click at [539, 250] on icon at bounding box center [557, 258] width 80 height 21
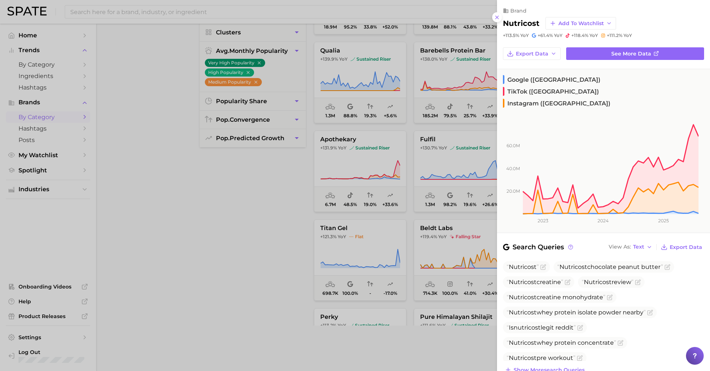
click at [288, 253] on div at bounding box center [355, 185] width 710 height 371
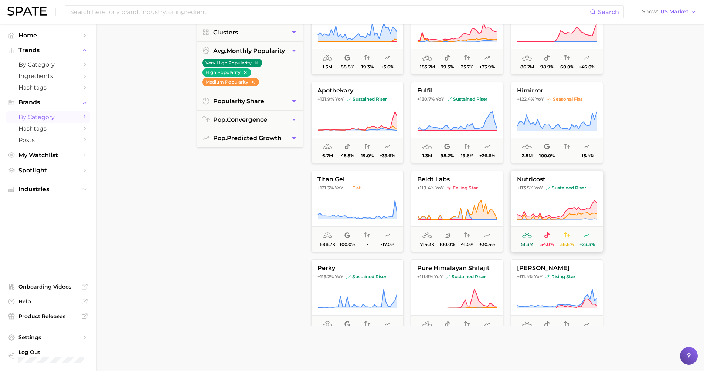
scroll to position [2904, 0]
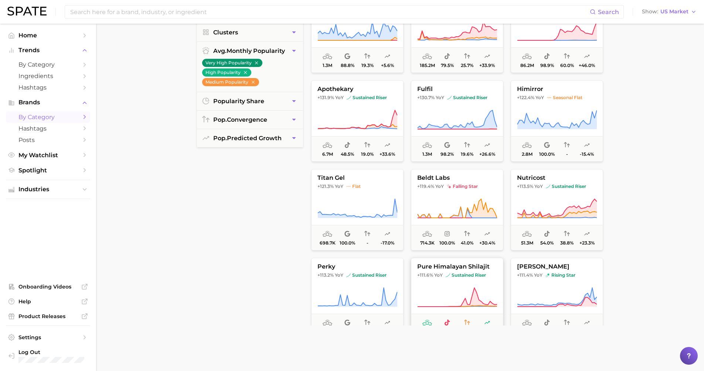
click at [443, 292] on icon at bounding box center [457, 297] width 80 height 21
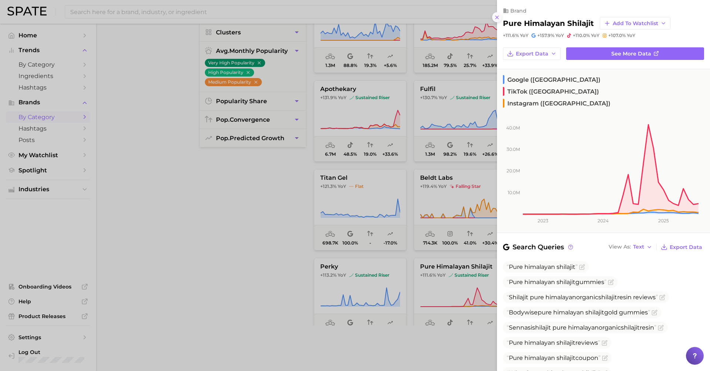
click at [499, 16] on icon at bounding box center [497, 17] width 6 height 6
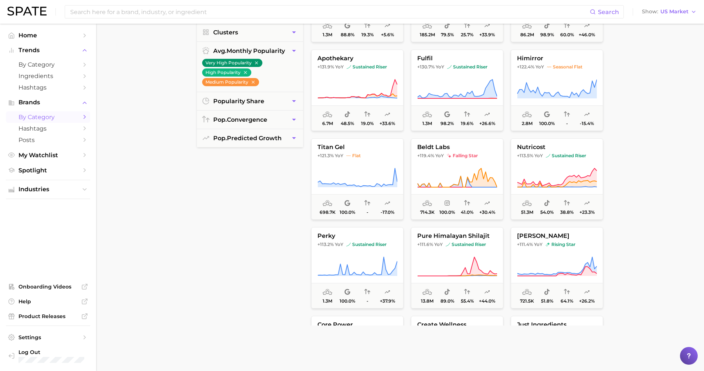
scroll to position [2966, 0]
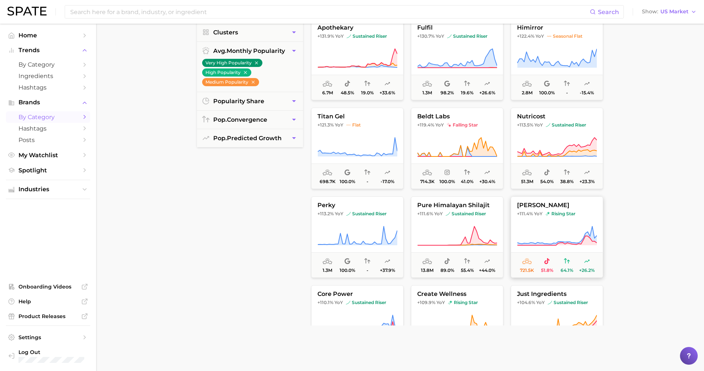
click at [561, 229] on icon at bounding box center [557, 235] width 80 height 21
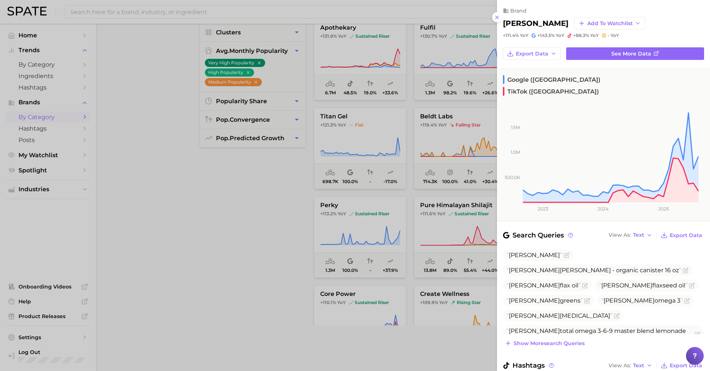
click at [190, 268] on div at bounding box center [355, 185] width 710 height 371
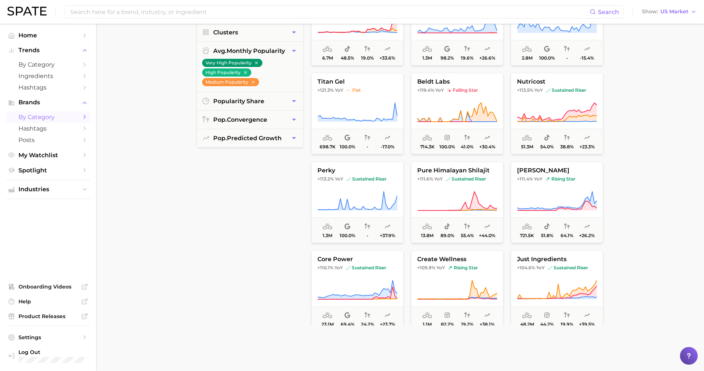
scroll to position [3005, 0]
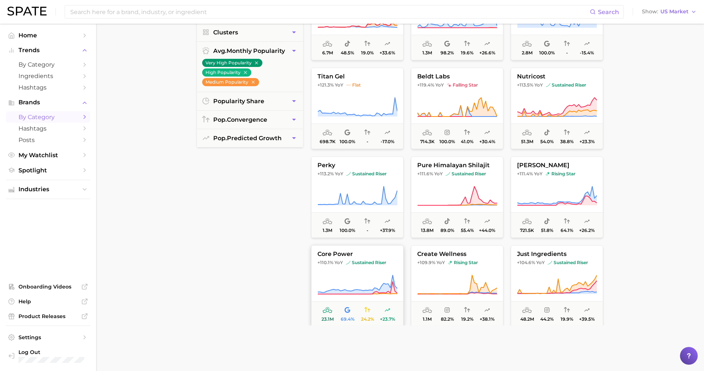
click at [360, 264] on span "sustained riser" at bounding box center [366, 262] width 40 height 6
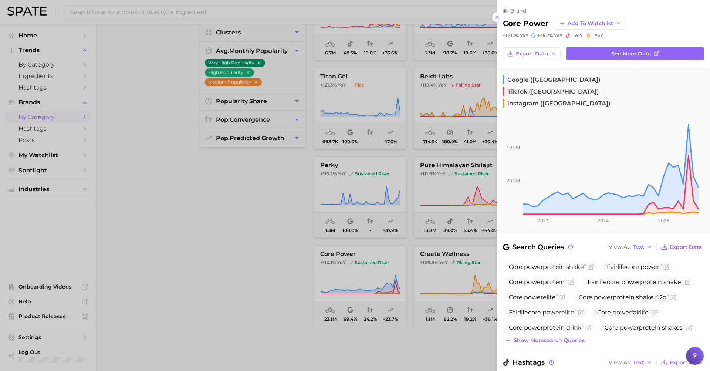
click at [190, 262] on div at bounding box center [355, 185] width 710 height 371
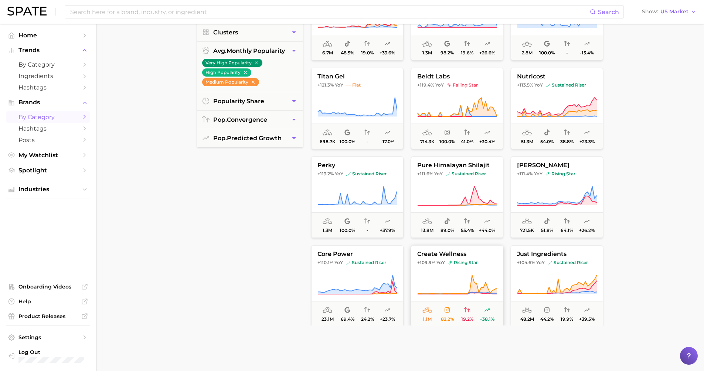
click at [456, 268] on button "create wellness +109.9% YoY rising star 1.1m 82.2% 19.2% +38.1%" at bounding box center [457, 285] width 92 height 81
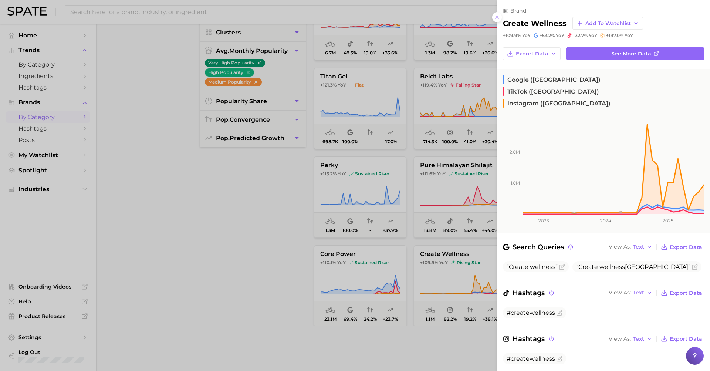
drag, startPoint x: 281, startPoint y: 244, endPoint x: 402, endPoint y: 245, distance: 121.6
click at [281, 244] on div at bounding box center [355, 185] width 710 height 371
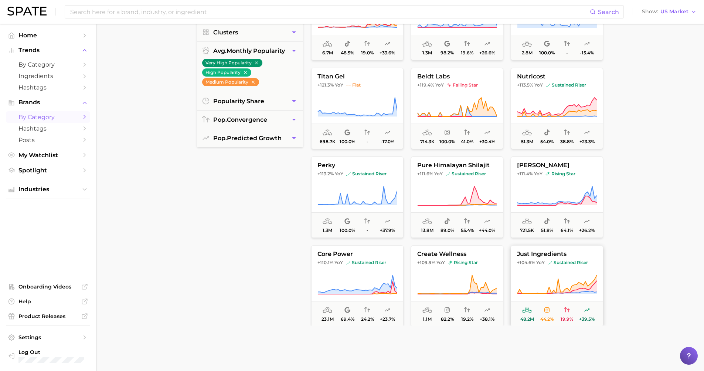
click at [536, 275] on icon at bounding box center [557, 284] width 80 height 21
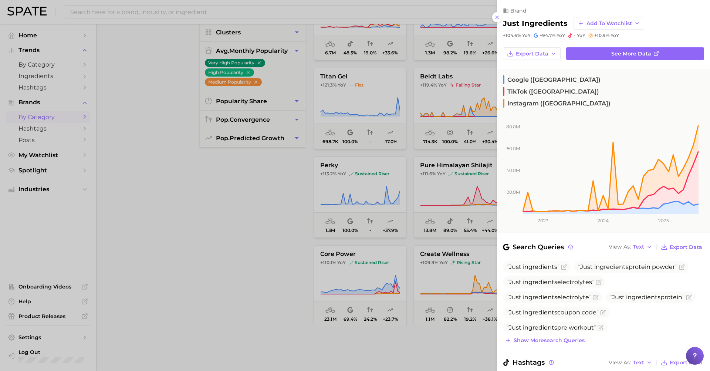
click at [268, 258] on div at bounding box center [355, 185] width 710 height 371
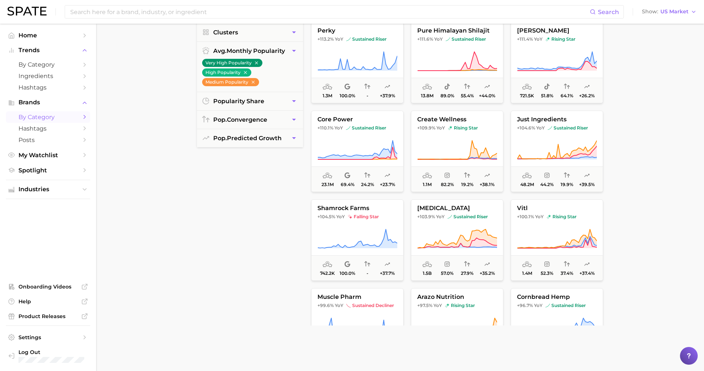
scroll to position [3165, 0]
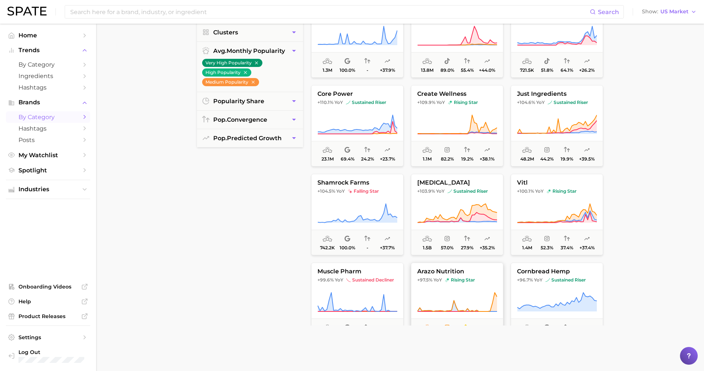
click at [449, 271] on span "arazo nutrition" at bounding box center [457, 271] width 92 height 7
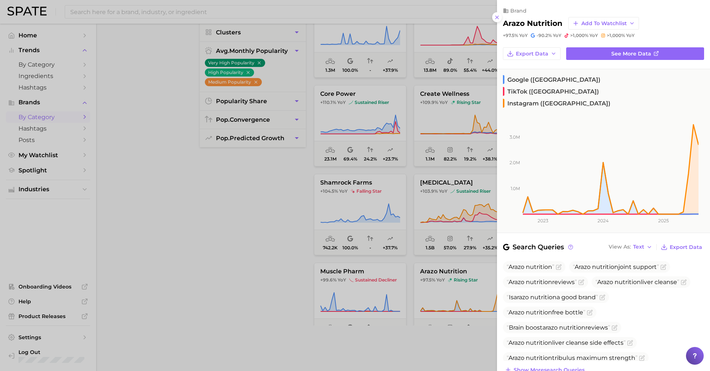
drag, startPoint x: 189, startPoint y: 209, endPoint x: 218, endPoint y: 195, distance: 32.1
click at [190, 209] on div at bounding box center [355, 185] width 710 height 371
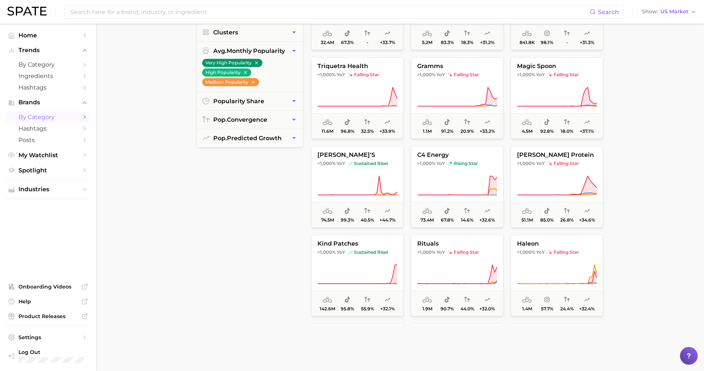
scroll to position [0, 0]
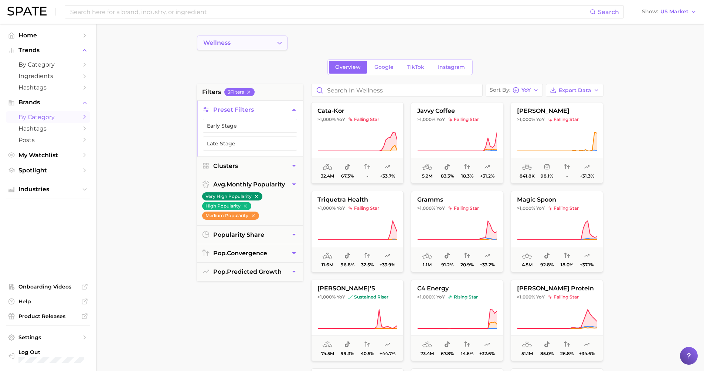
click at [266, 48] on button "wellness" at bounding box center [242, 42] width 91 height 15
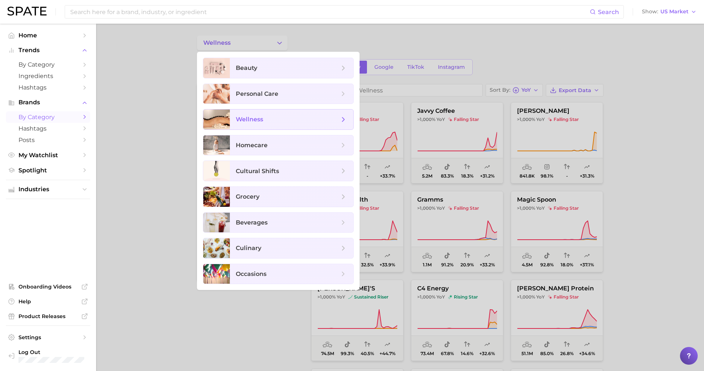
click at [288, 114] on span "wellness" at bounding box center [291, 119] width 123 height 20
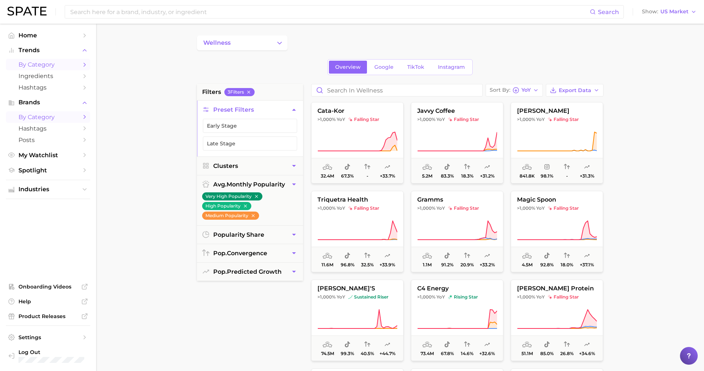
click at [48, 62] on span "by Category" at bounding box center [47, 64] width 59 height 7
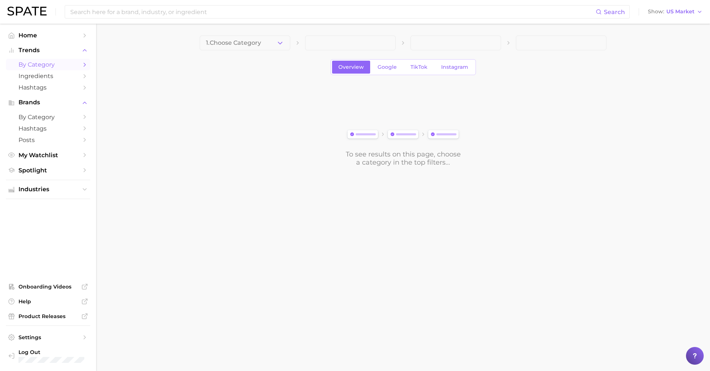
click at [221, 42] on span "1. Choose Category" at bounding box center [233, 43] width 55 height 7
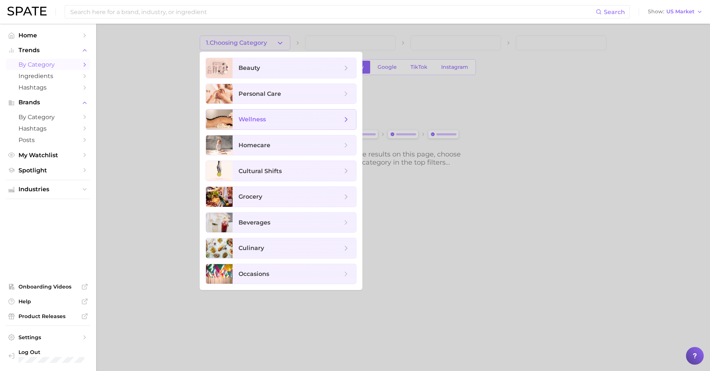
click at [269, 121] on span "wellness" at bounding box center [289, 119] width 103 height 8
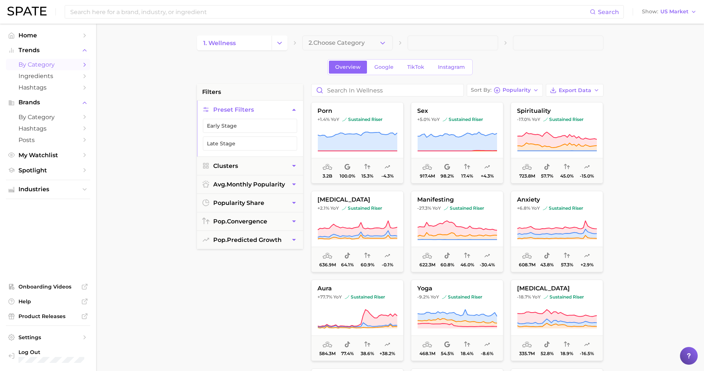
drag, startPoint x: 44, startPoint y: 187, endPoint x: 51, endPoint y: 192, distance: 8.6
click at [44, 187] on span "Industries" at bounding box center [47, 189] width 59 height 7
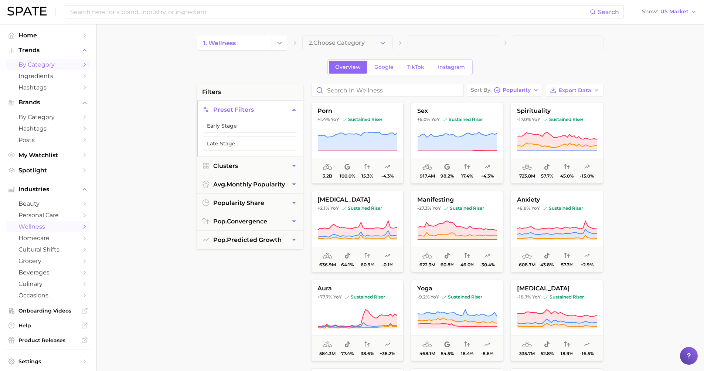
click at [50, 223] on span "wellness" at bounding box center [47, 226] width 59 height 7
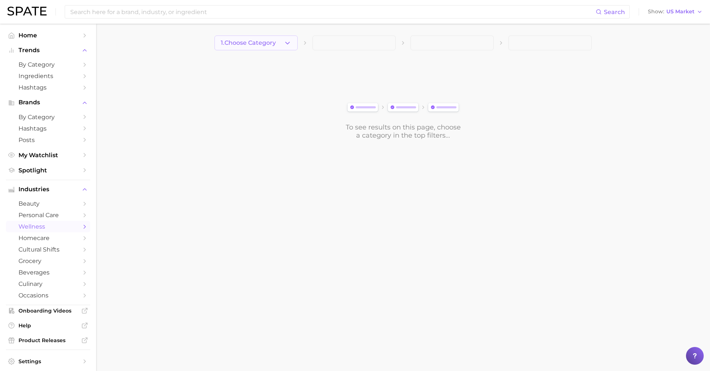
click at [261, 45] on span "1. Choose Category" at bounding box center [248, 43] width 55 height 7
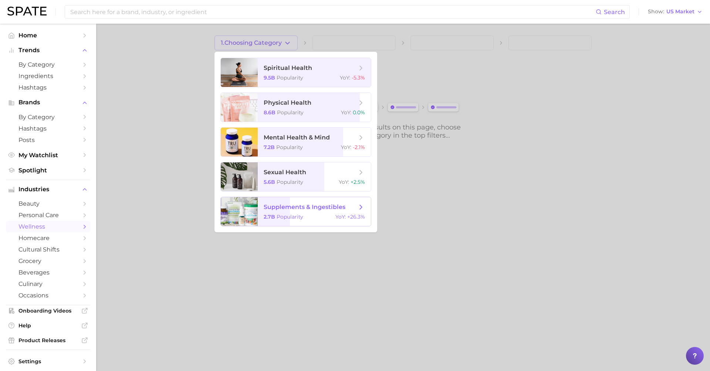
click at [292, 203] on span "supplements & ingestibles" at bounding box center [310, 207] width 93 height 8
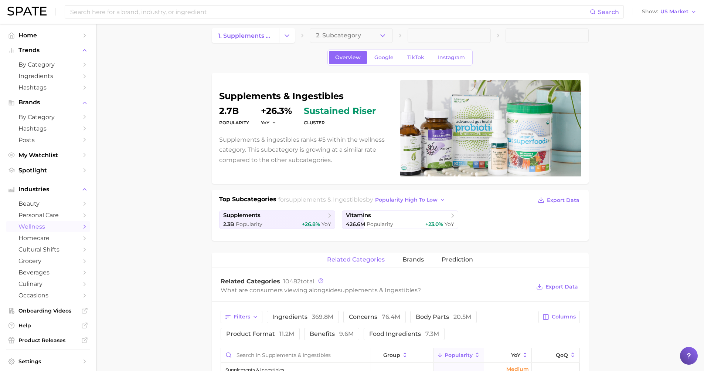
scroll to position [16, 0]
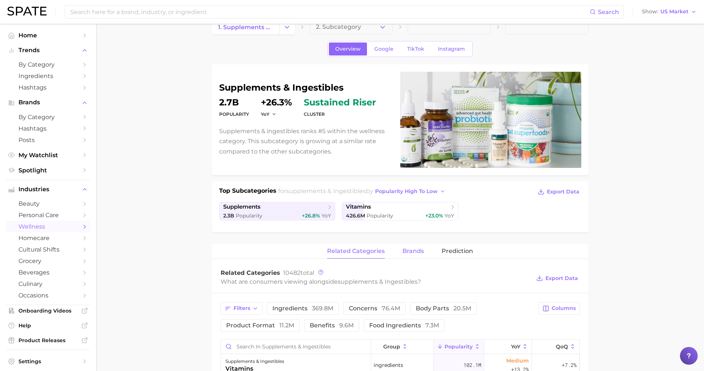
click at [417, 253] on span "brands" at bounding box center [412, 251] width 21 height 7
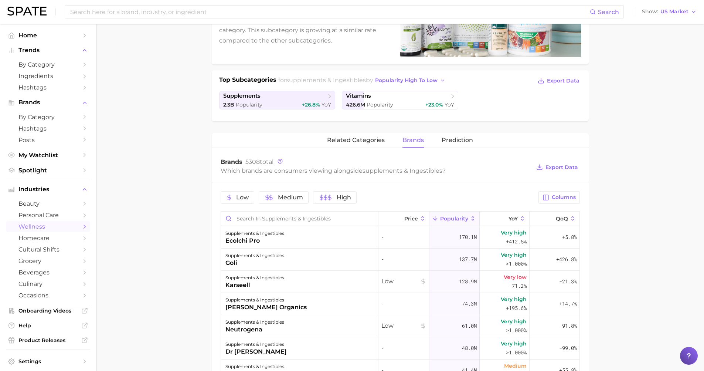
scroll to position [188, 0]
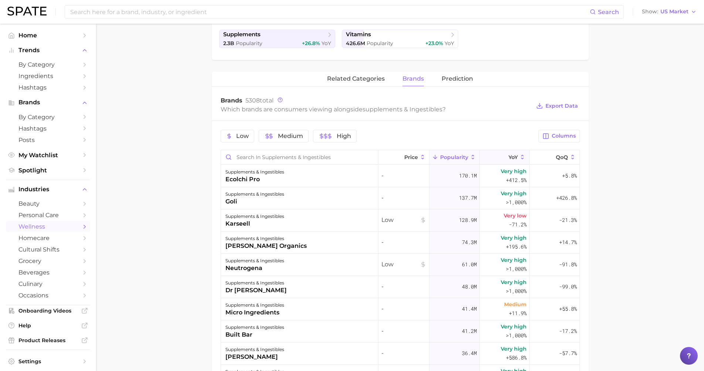
click at [509, 154] on span "YoY" at bounding box center [513, 157] width 9 height 6
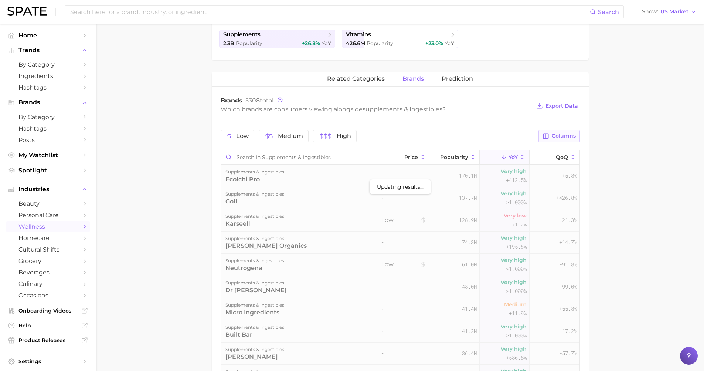
click at [560, 137] on span "Columns" at bounding box center [564, 136] width 24 height 6
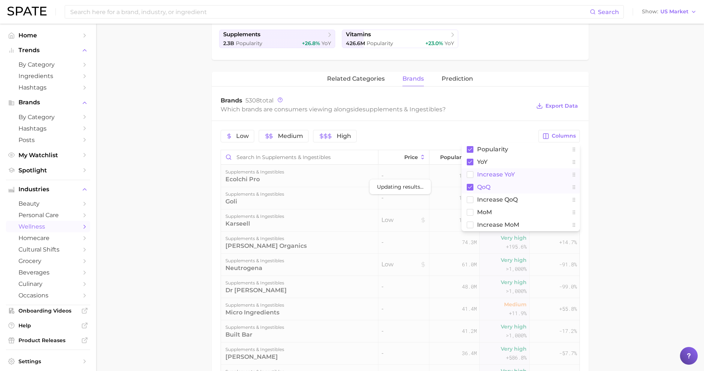
drag, startPoint x: 494, startPoint y: 172, endPoint x: 492, endPoint y: 186, distance: 14.4
click at [495, 172] on span "Increase YoY" at bounding box center [496, 174] width 38 height 6
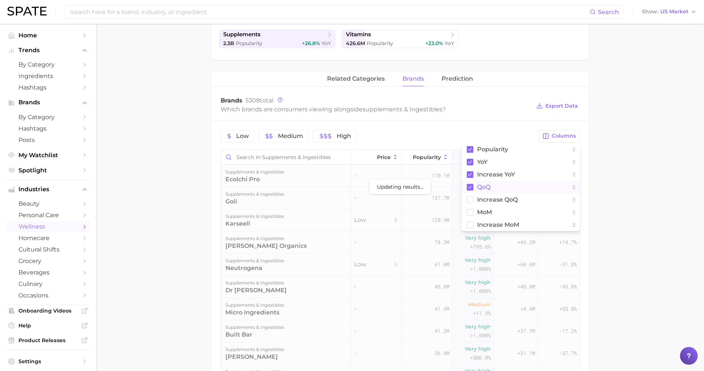
click at [481, 188] on span "QoQ" at bounding box center [483, 187] width 13 height 6
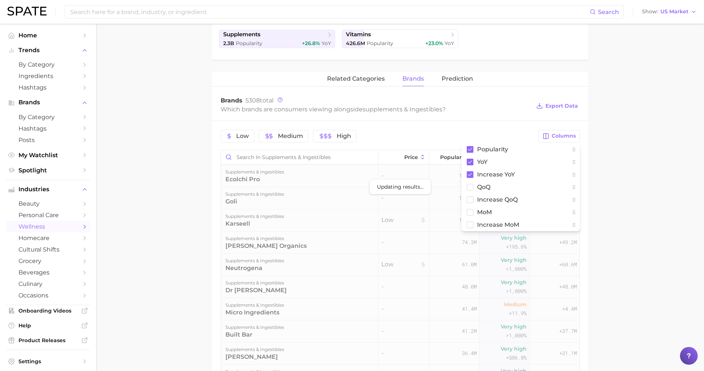
click at [652, 196] on main "1. supplements & ingestibles 2. Subcategory Overview Google TikTok Instagram su…" at bounding box center [400, 201] width 608 height 731
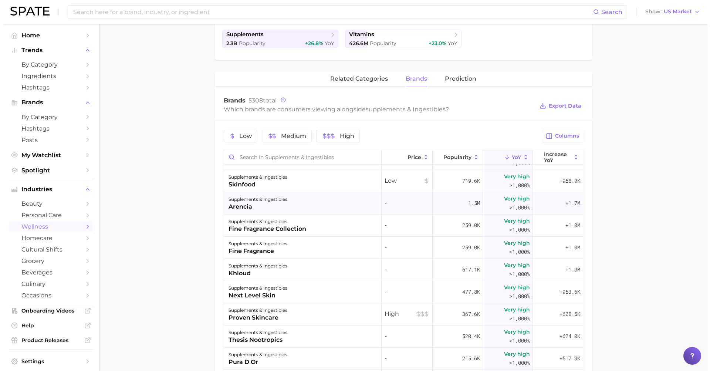
scroll to position [136, 0]
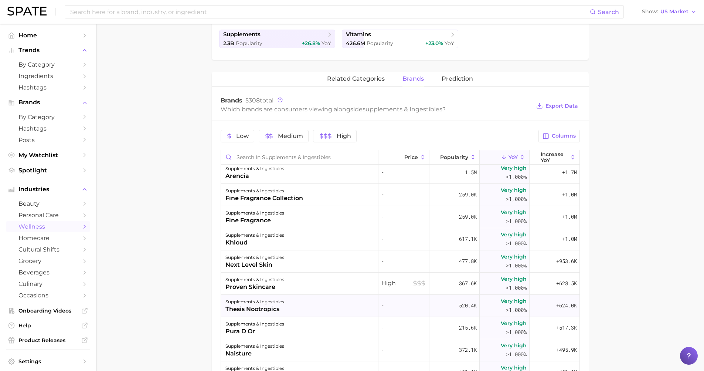
click at [314, 305] on div "supplements & ingestibles thesis nootropics" at bounding box center [299, 306] width 157 height 22
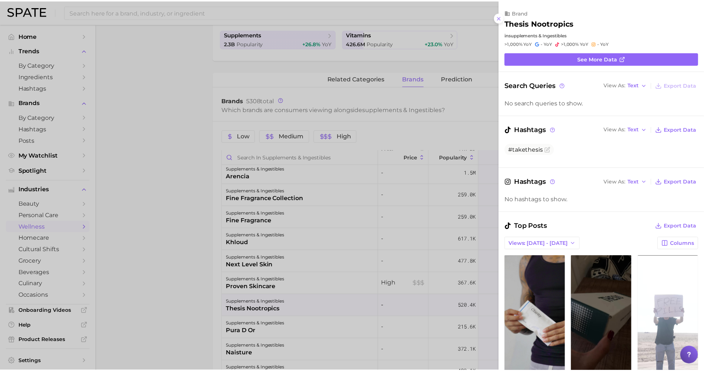
scroll to position [0, 0]
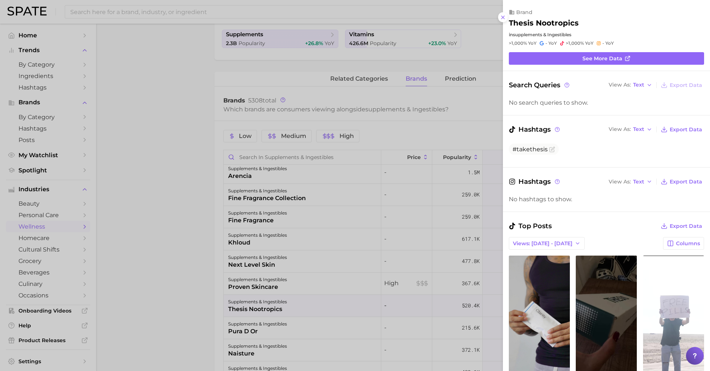
click at [192, 254] on div at bounding box center [355, 185] width 710 height 371
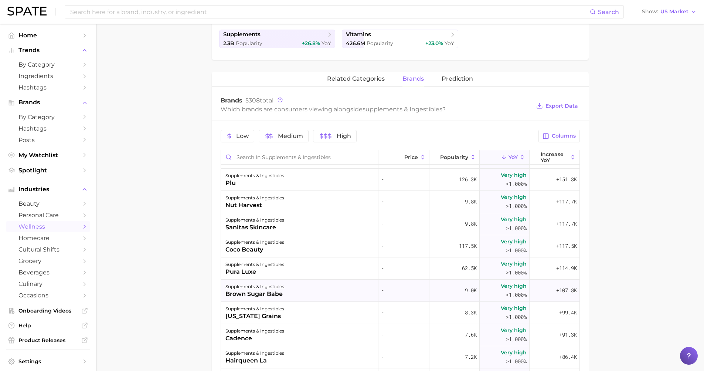
scroll to position [520, 0]
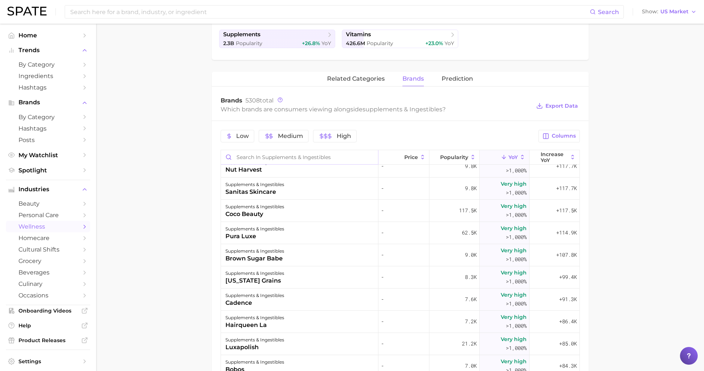
click at [293, 155] on input "Search in supplements & ingestibles" at bounding box center [299, 157] width 157 height 14
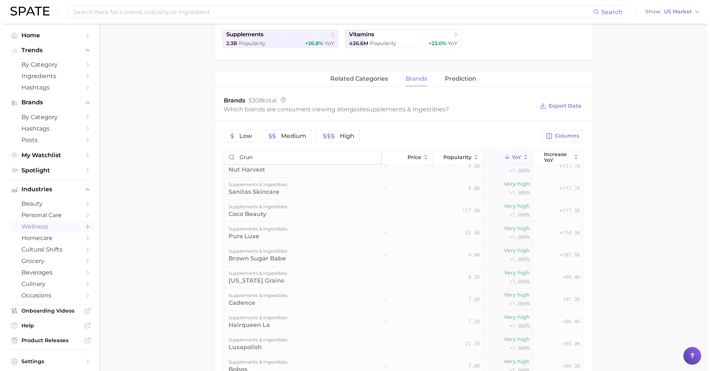
scroll to position [0, 0]
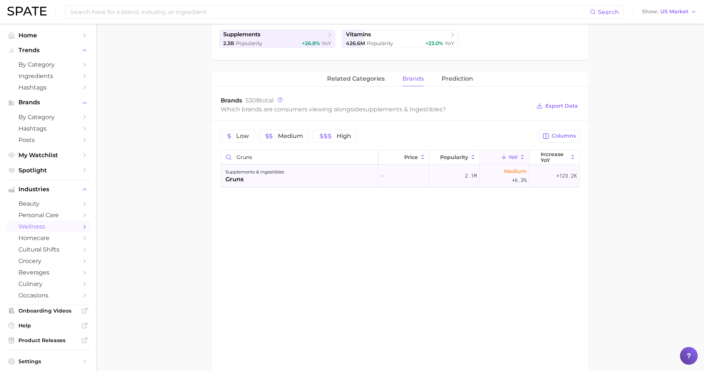
type input "gruns"
click at [336, 172] on div "supplements & ingestibles gruns" at bounding box center [299, 176] width 157 height 22
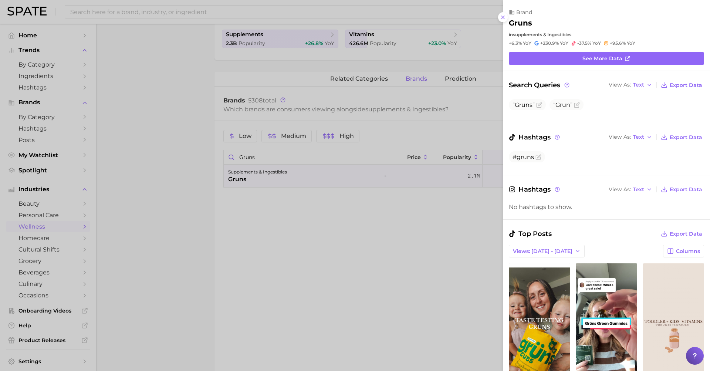
click at [441, 237] on div at bounding box center [355, 185] width 710 height 371
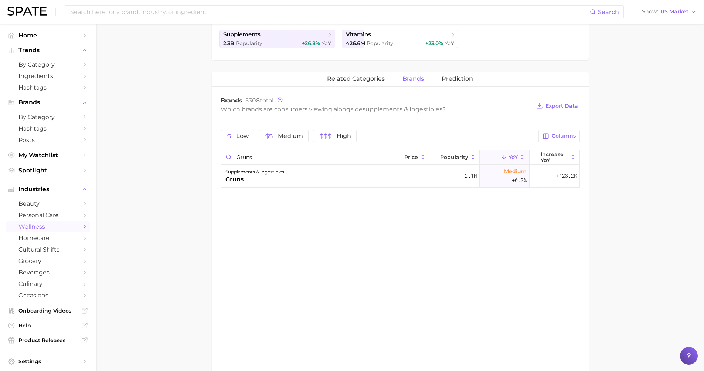
click at [321, 218] on div "related categories brands Prediction Brands 5308 total Which brands are consume…" at bounding box center [400, 233] width 377 height 323
click at [306, 177] on div "supplements & ingestibles gruns" at bounding box center [299, 176] width 157 height 22
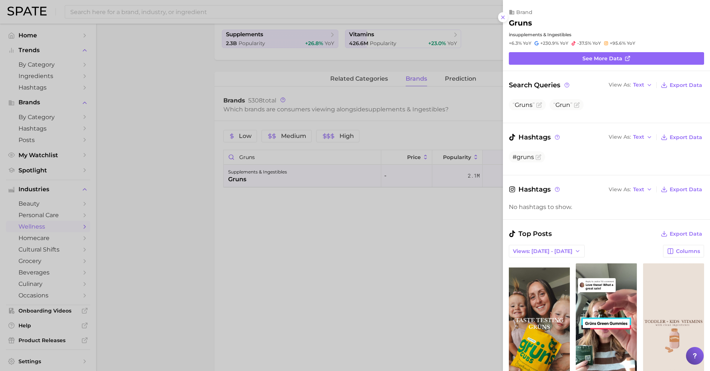
click at [374, 156] on div at bounding box center [355, 185] width 710 height 371
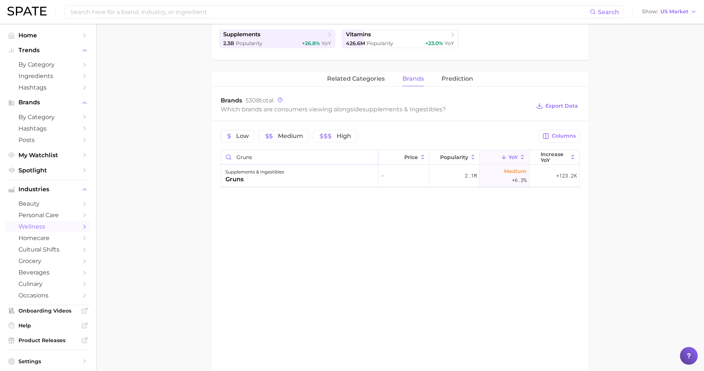
click at [369, 157] on input "gruns" at bounding box center [299, 157] width 157 height 14
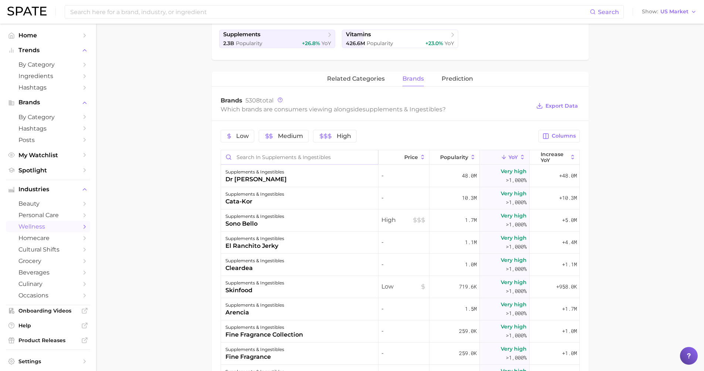
click at [355, 157] on input "Search in supplements & ingestibles" at bounding box center [299, 157] width 157 height 14
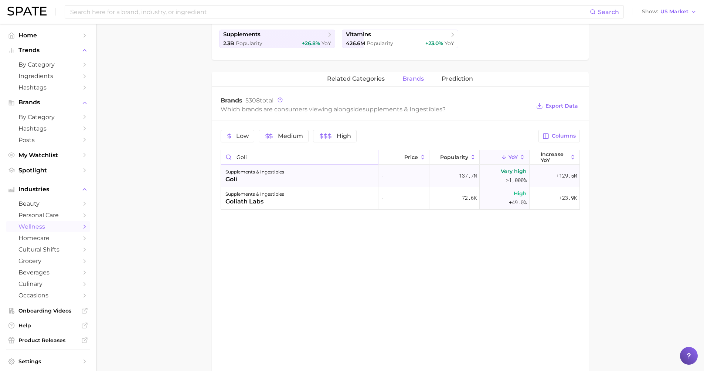
type input "goli"
click at [295, 175] on div "supplements & ingestibles goli" at bounding box center [299, 176] width 157 height 22
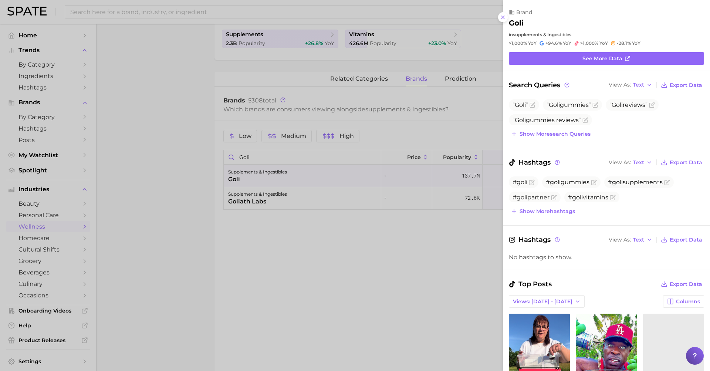
click at [373, 164] on div at bounding box center [355, 185] width 710 height 371
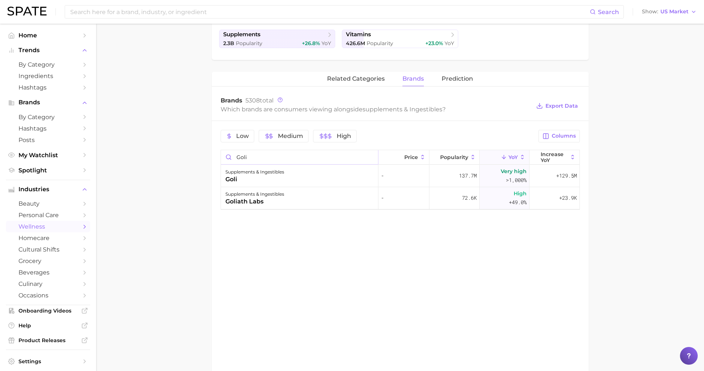
click at [371, 157] on input "goli" at bounding box center [299, 157] width 157 height 14
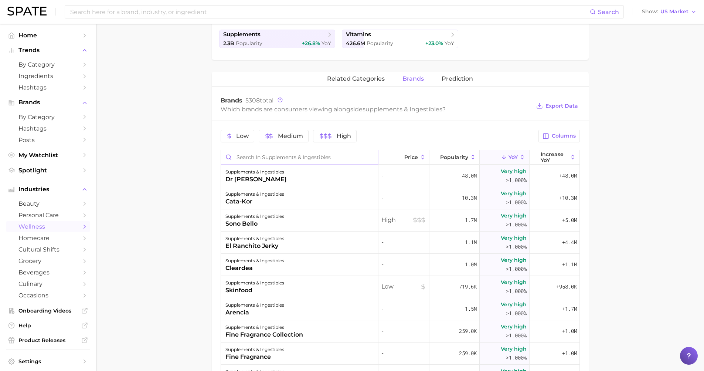
click at [332, 157] on input "Search in supplements & ingestibles" at bounding box center [299, 157] width 157 height 14
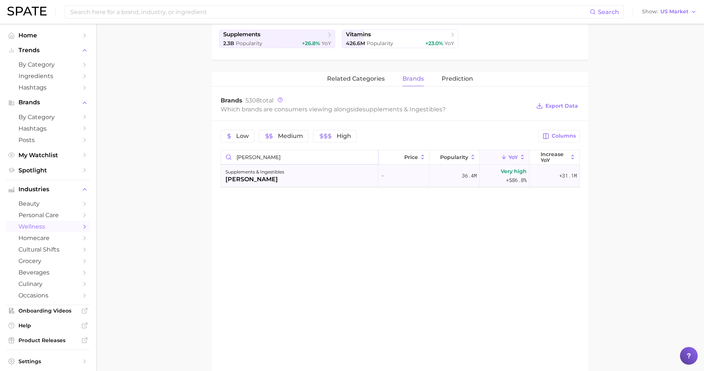
type input "[PERSON_NAME]"
click at [322, 176] on div "supplements & ingestibles nello" at bounding box center [299, 176] width 157 height 22
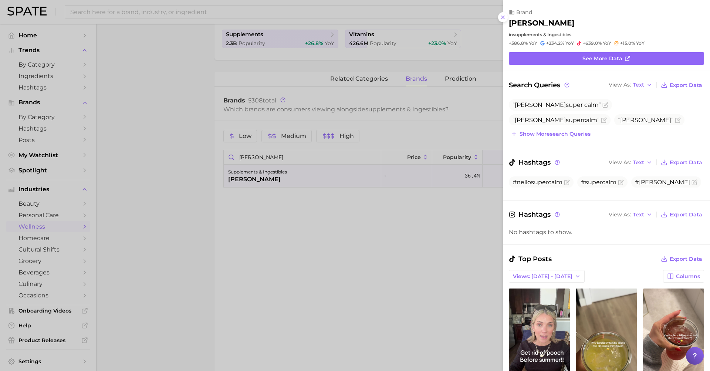
click at [370, 158] on div at bounding box center [355, 185] width 710 height 371
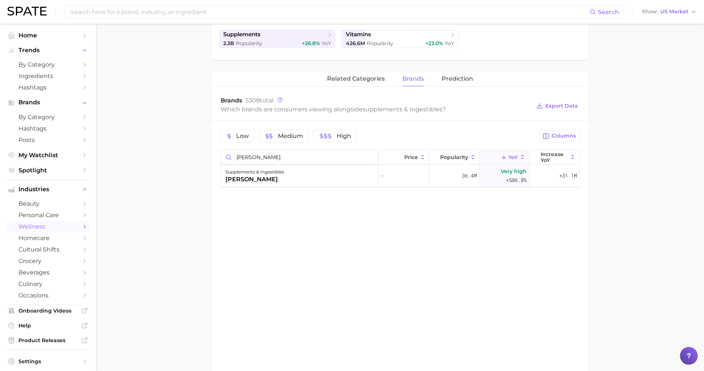
click at [371, 157] on input "[PERSON_NAME]" at bounding box center [299, 157] width 157 height 14
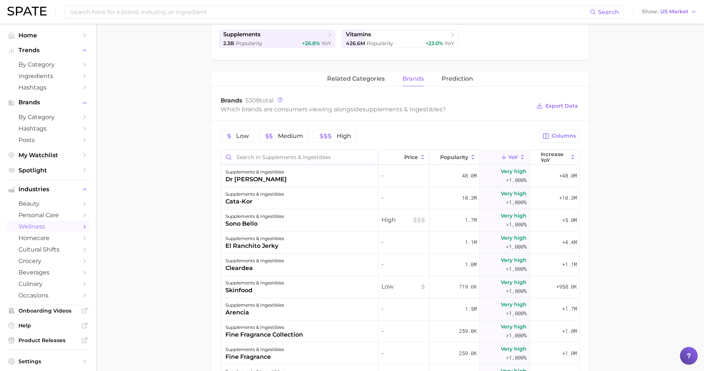
click at [337, 158] on input "Search in supplements & ingestibles" at bounding box center [299, 157] width 157 height 14
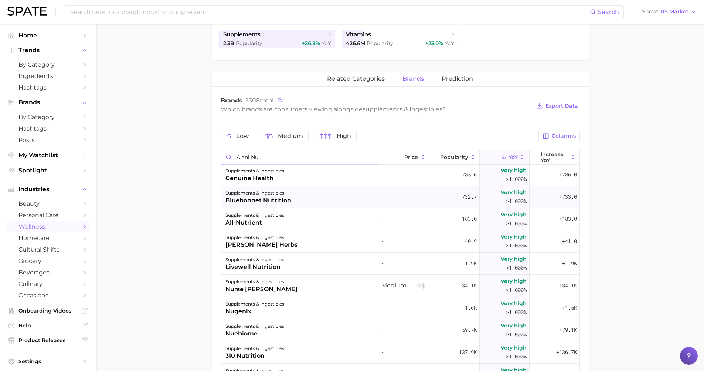
scroll to position [212, 0]
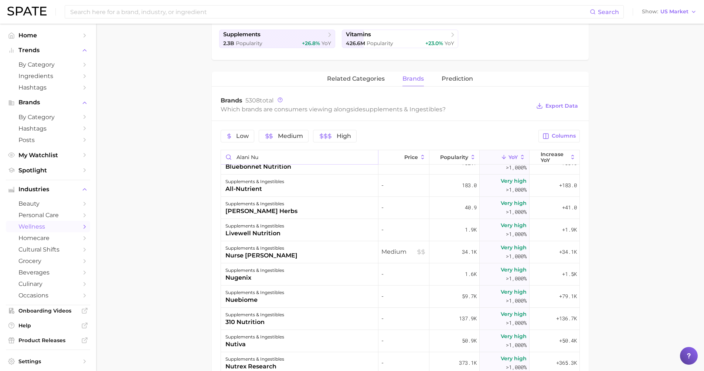
drag, startPoint x: 273, startPoint y: 154, endPoint x: 248, endPoint y: 156, distance: 25.2
click at [248, 156] on input "alani nu" at bounding box center [299, 157] width 157 height 14
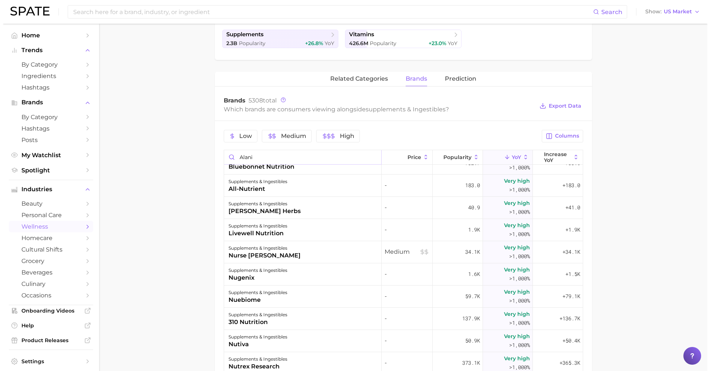
scroll to position [0, 0]
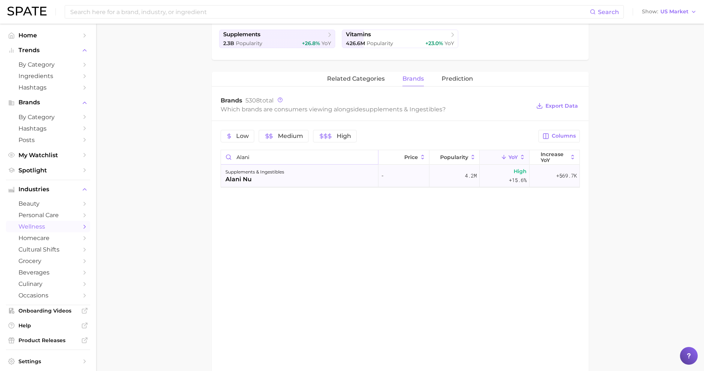
type input "alani"
click at [309, 177] on div "supplements & ingestibles alani nu" at bounding box center [299, 176] width 157 height 22
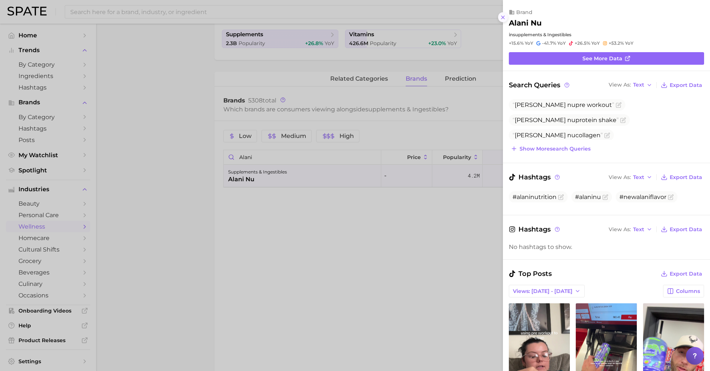
click at [502, 16] on icon at bounding box center [503, 17] width 6 height 6
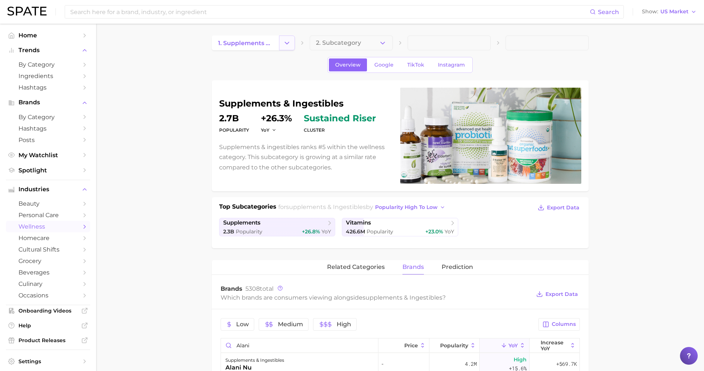
click at [288, 40] on icon "Change Category" at bounding box center [287, 43] width 8 height 8
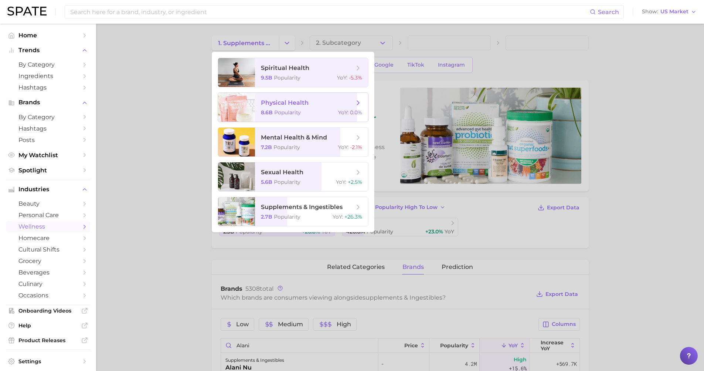
click at [269, 108] on span "physical health 8.6b Popularity YoY : 0.0%" at bounding box center [311, 107] width 113 height 29
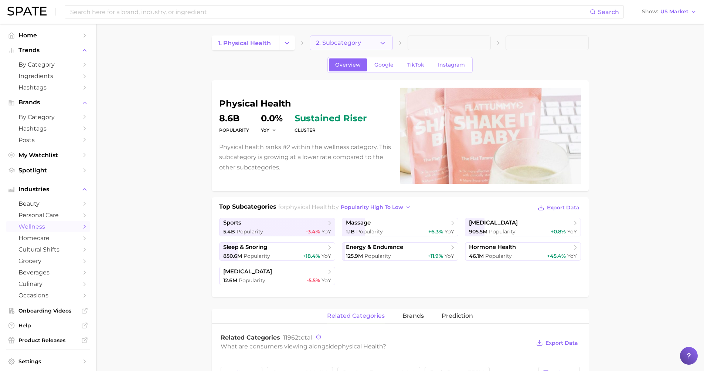
click at [349, 45] on span "2. Subcategory" at bounding box center [338, 43] width 45 height 7
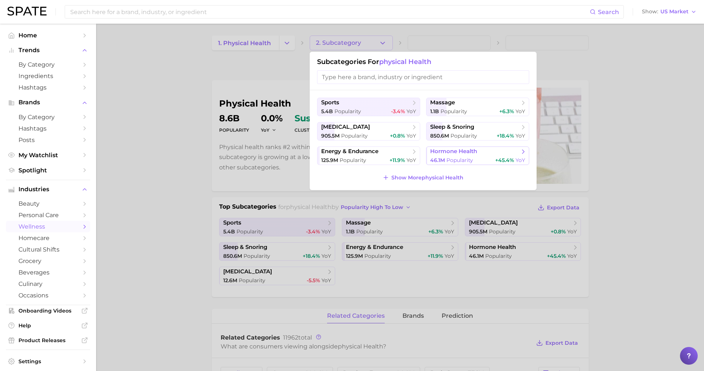
click at [453, 155] on span "hormone health" at bounding box center [475, 151] width 90 height 7
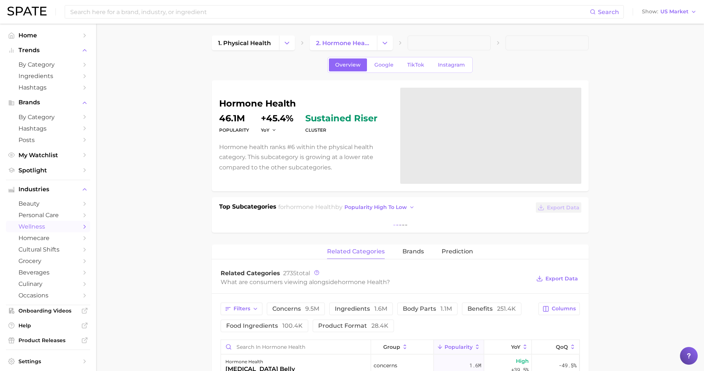
click at [415, 45] on span at bounding box center [449, 42] width 83 height 15
click at [386, 45] on icon "Change Category" at bounding box center [385, 43] width 8 height 8
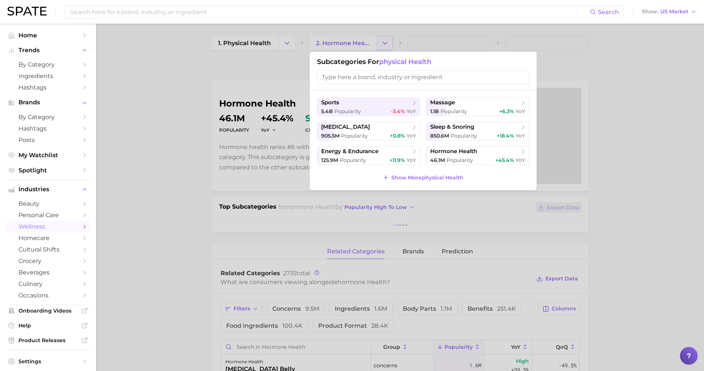
click at [386, 45] on div at bounding box center [352, 185] width 704 height 371
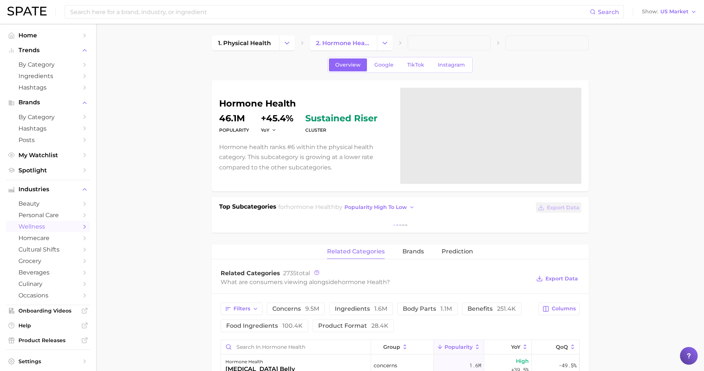
drag, startPoint x: 487, startPoint y: 41, endPoint x: 402, endPoint y: 47, distance: 84.8
click at [487, 43] on span at bounding box center [449, 42] width 83 height 15
click at [359, 44] on span "2. hormone health" at bounding box center [343, 43] width 55 height 7
click at [381, 42] on icon "Change Category" at bounding box center [385, 43] width 8 height 8
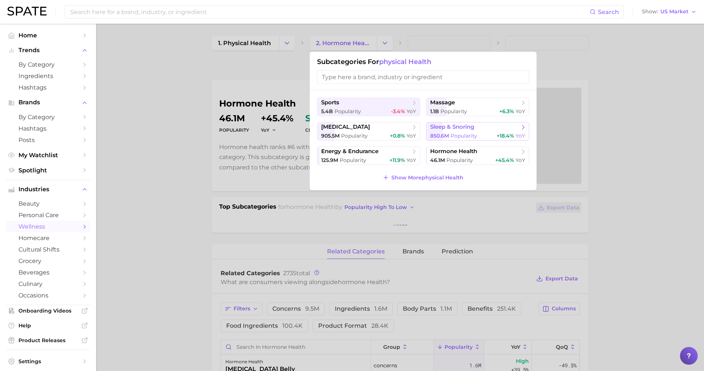
click at [463, 132] on button "sleep & snoring 850.6m Popularity +18.4% YoY" at bounding box center [477, 131] width 103 height 18
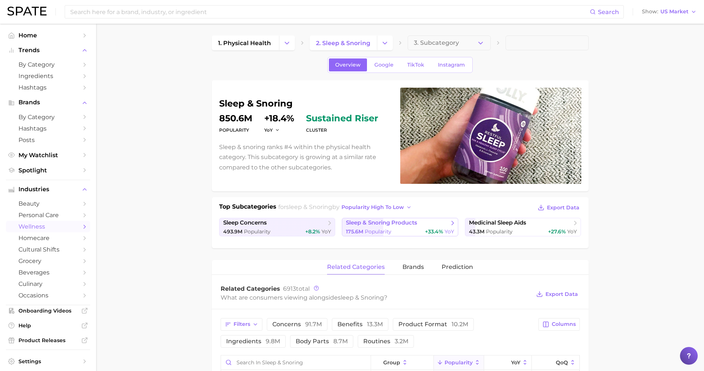
click at [390, 224] on span "sleep & snoring products" at bounding box center [381, 222] width 71 height 7
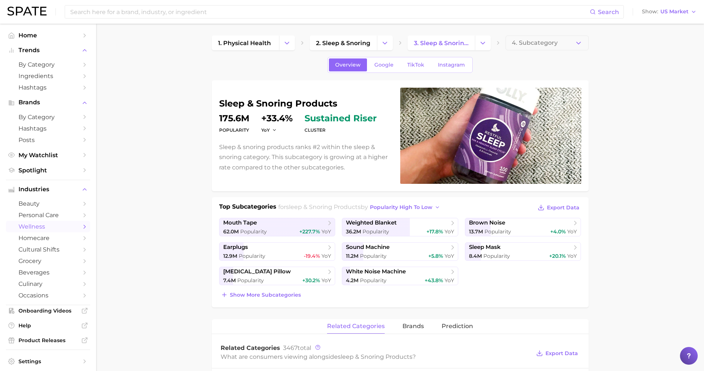
scroll to position [60, 0]
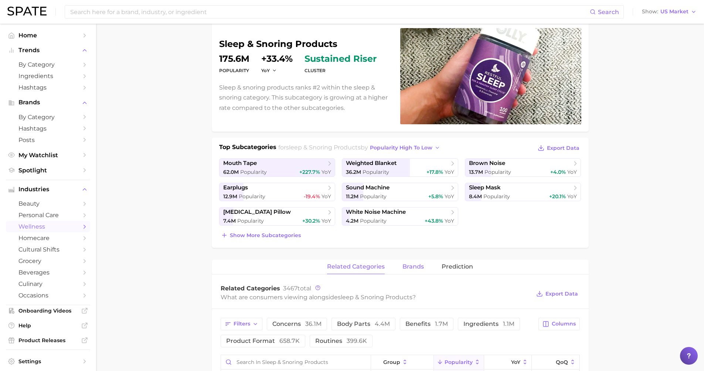
click at [416, 268] on span "brands" at bounding box center [412, 266] width 21 height 7
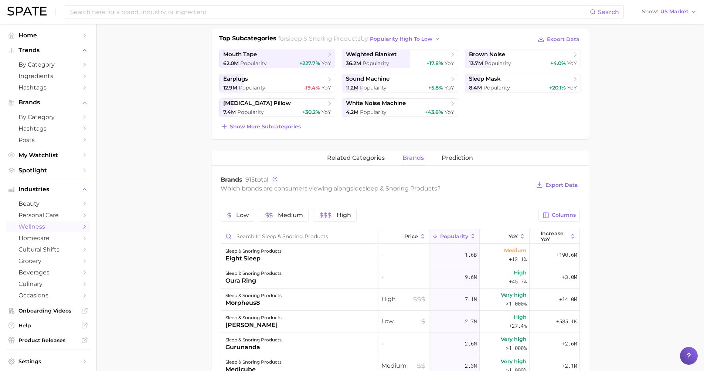
scroll to position [0, 0]
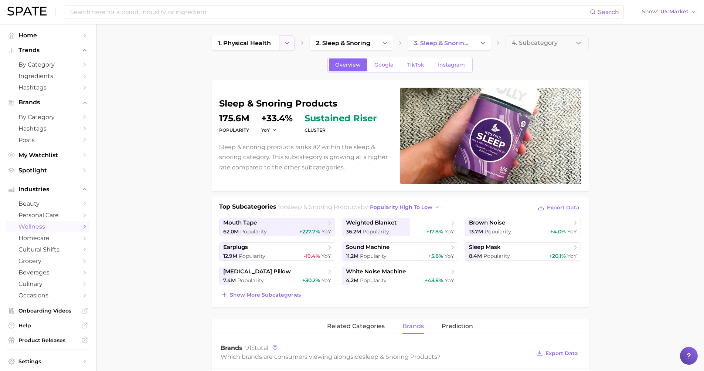
click at [290, 45] on icon "Change Category" at bounding box center [287, 43] width 8 height 8
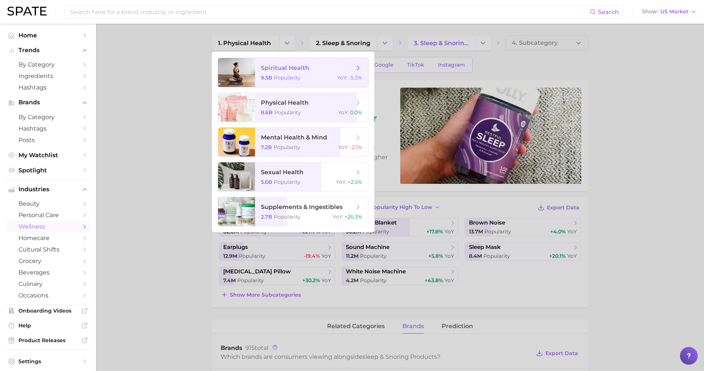
click at [279, 66] on span "spiritual health" at bounding box center [285, 67] width 48 height 7
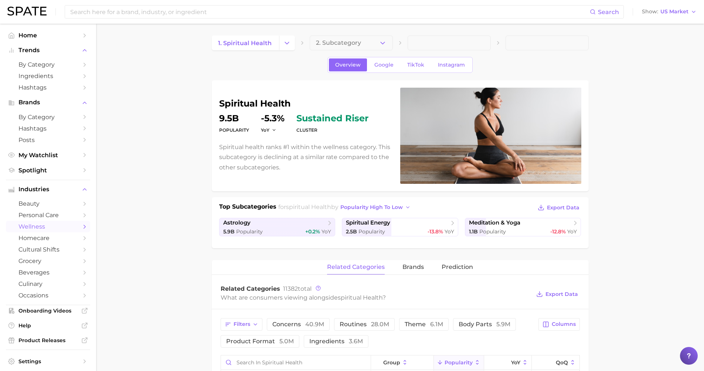
click at [286, 44] on icon "Change Category" at bounding box center [287, 43] width 8 height 8
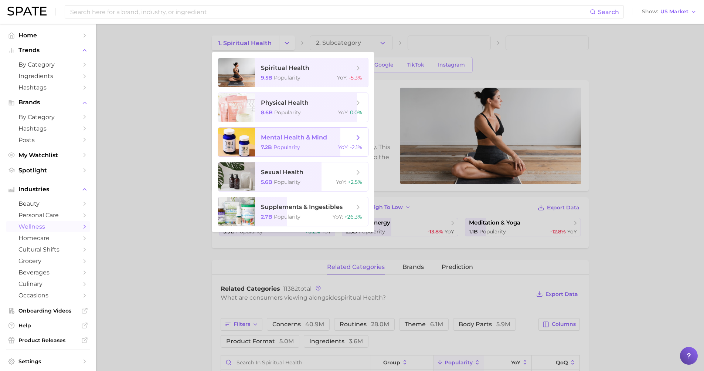
click at [296, 133] on span "mental health & mind 7.2b Popularity YoY : -2.1%" at bounding box center [311, 142] width 113 height 29
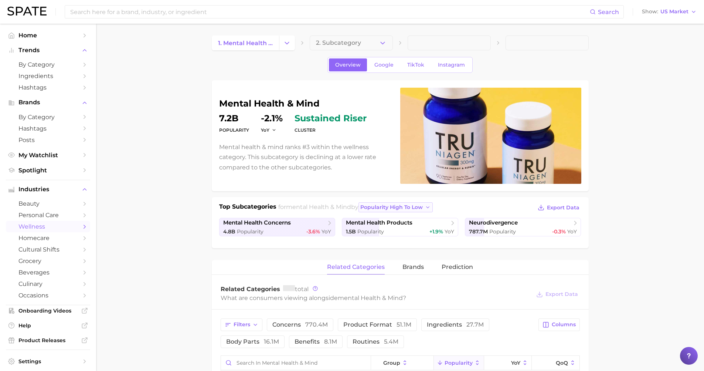
scroll to position [54, 0]
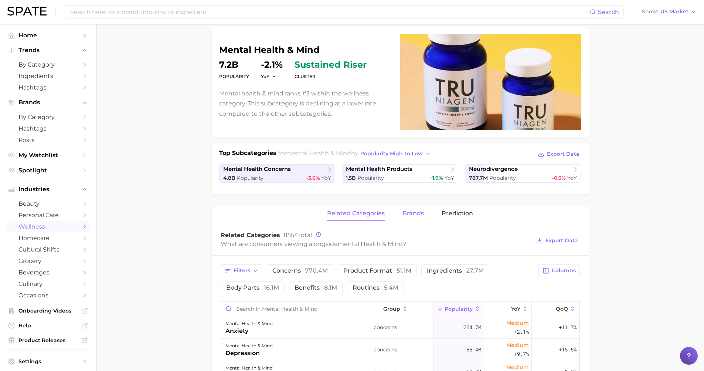
click at [419, 218] on button "brands" at bounding box center [412, 213] width 21 height 14
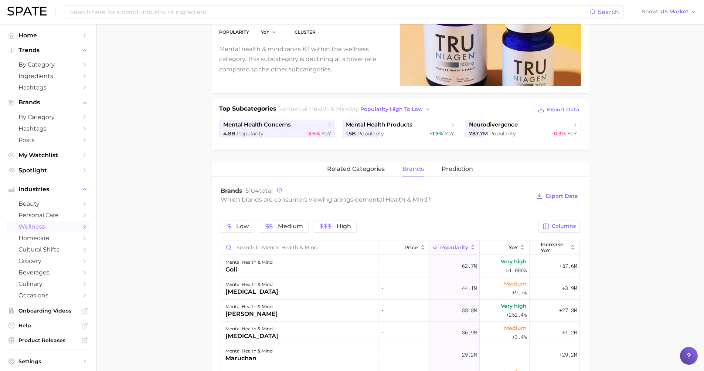
scroll to position [0, 0]
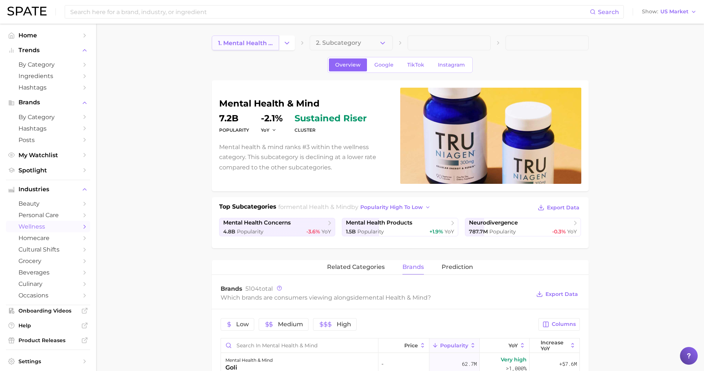
click at [277, 44] on link "1. mental health & mind" at bounding box center [245, 42] width 67 height 15
click at [291, 46] on button "Change Category" at bounding box center [287, 42] width 16 height 15
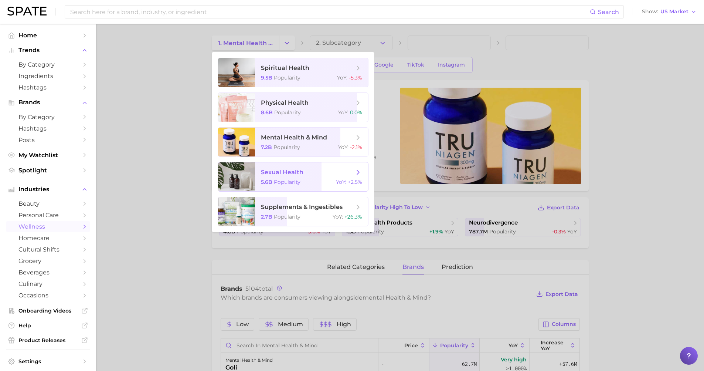
click at [288, 179] on span "sexual health 5.6b Popularity YoY : +2.5%" at bounding box center [311, 176] width 113 height 29
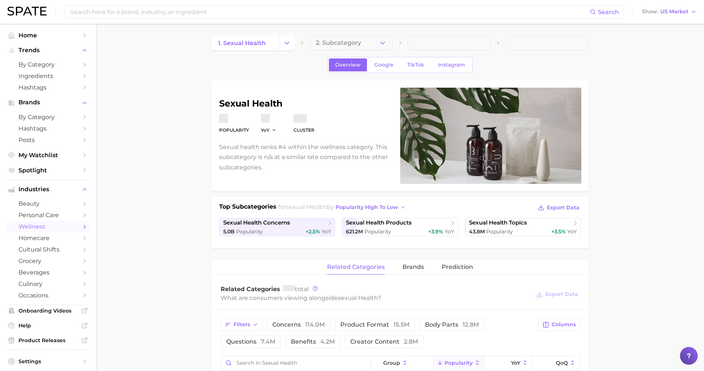
scroll to position [58, 0]
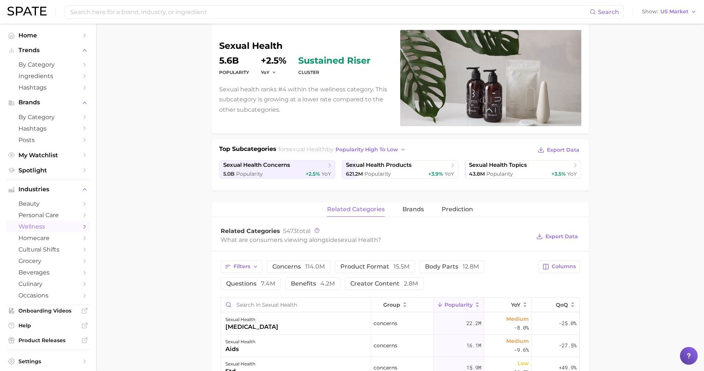
click at [428, 211] on div "related categories brands Prediction" at bounding box center [400, 209] width 377 height 15
click at [411, 208] on span "brands" at bounding box center [412, 209] width 21 height 7
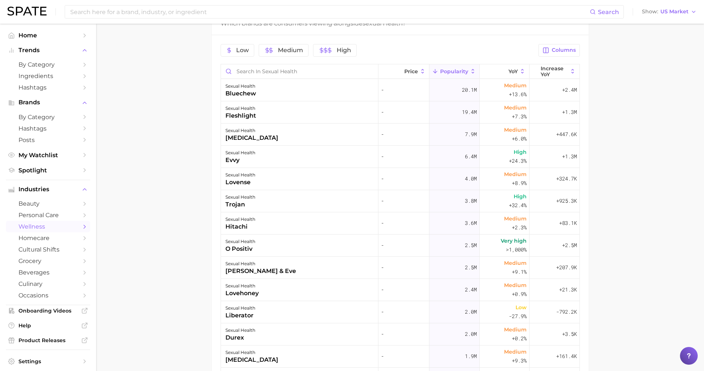
scroll to position [210, 0]
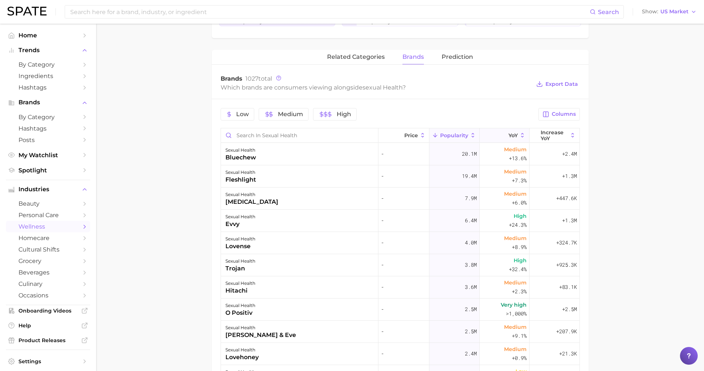
click at [511, 134] on span "YoY" at bounding box center [513, 135] width 9 height 6
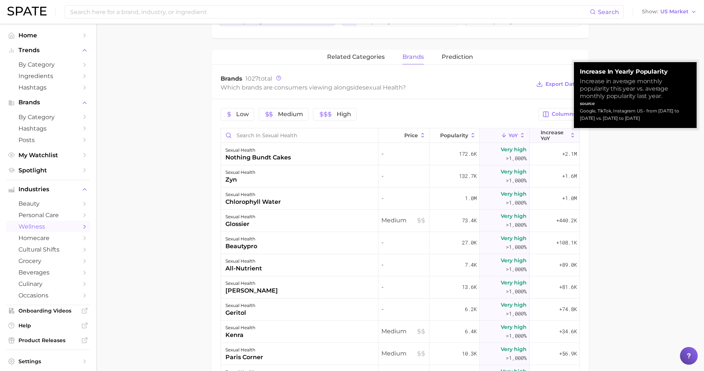
click at [547, 134] on span "Increase YoY" at bounding box center [554, 135] width 27 height 12
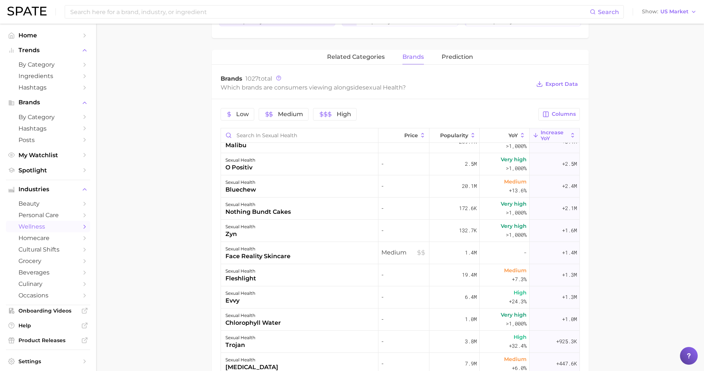
scroll to position [0, 0]
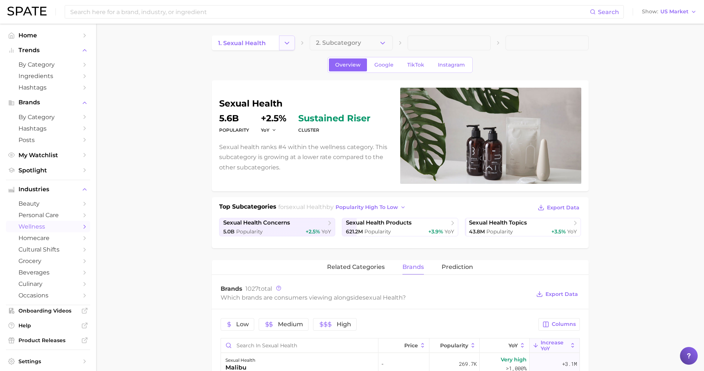
click at [286, 44] on icon "Change Category" at bounding box center [287, 43] width 8 height 8
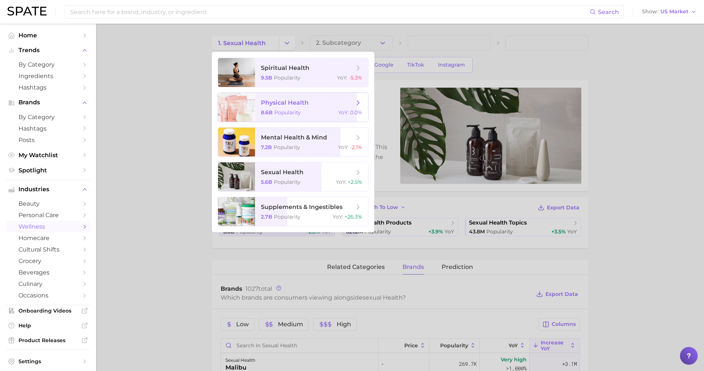
click at [292, 111] on span "Popularity" at bounding box center [287, 112] width 27 height 7
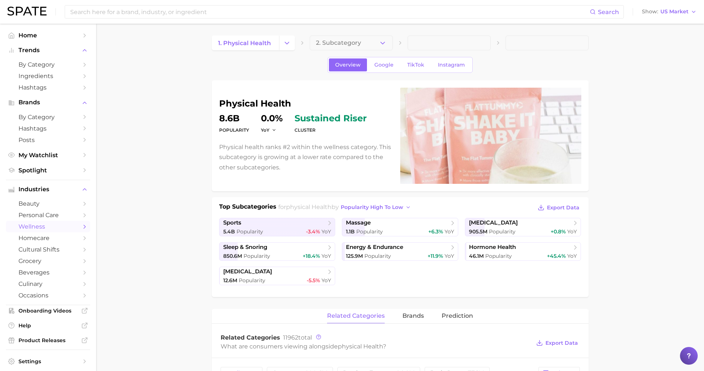
click at [43, 223] on span "wellness" at bounding box center [47, 226] width 59 height 7
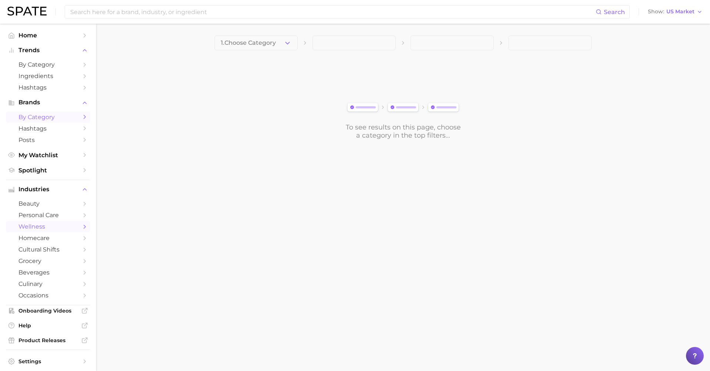
click at [42, 115] on span "by Category" at bounding box center [47, 116] width 59 height 7
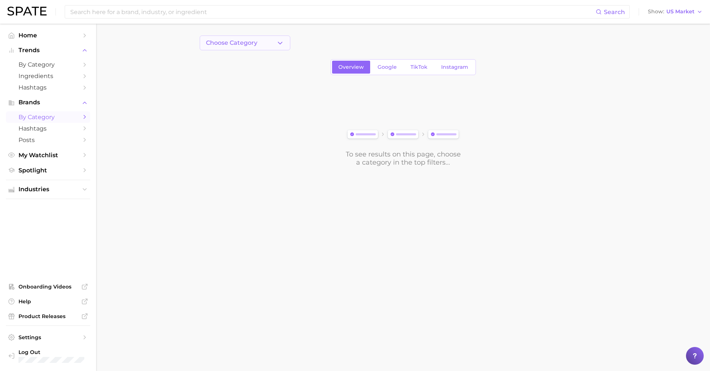
click at [265, 43] on button "Choose Category" at bounding box center [245, 42] width 91 height 15
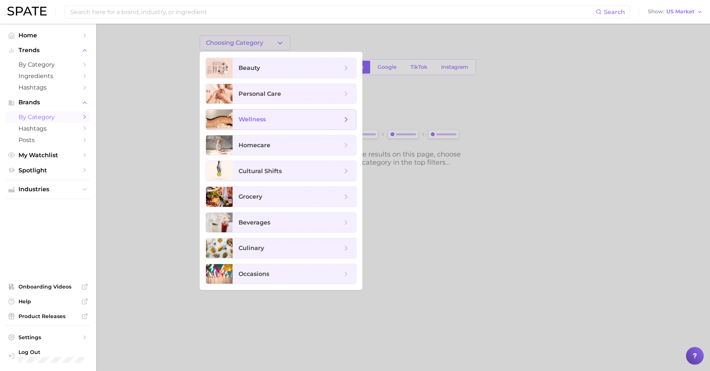
click at [266, 123] on span "wellness" at bounding box center [293, 119] width 123 height 20
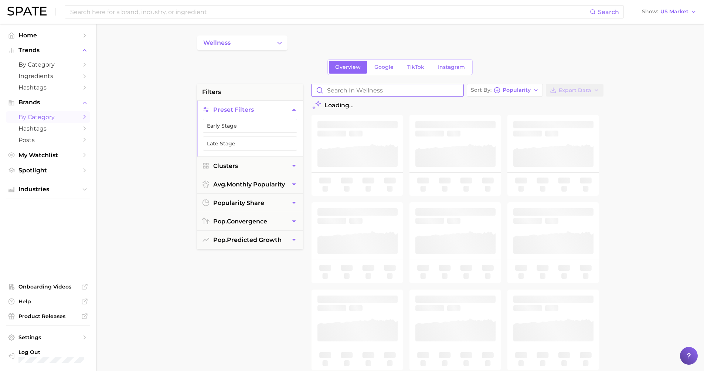
click at [365, 88] on input "Search in wellness" at bounding box center [388, 90] width 152 height 12
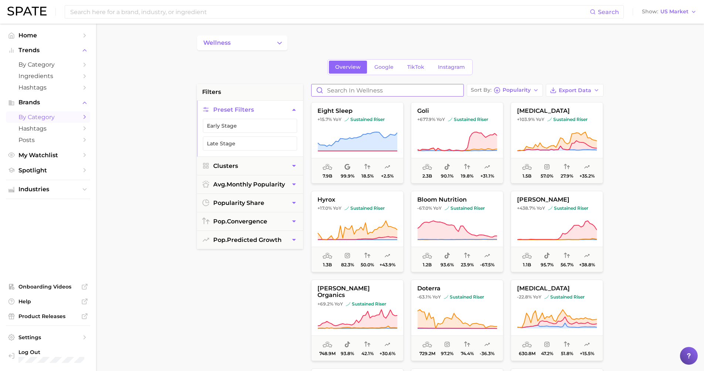
type input "p"
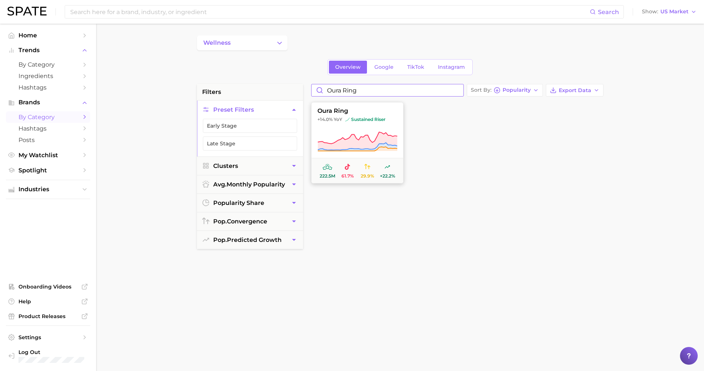
type input "oura ring"
click at [333, 126] on button "oura ring +14.0% YoY sustained riser 222.5m 61.7% 29.9% +22.2%" at bounding box center [357, 142] width 92 height 81
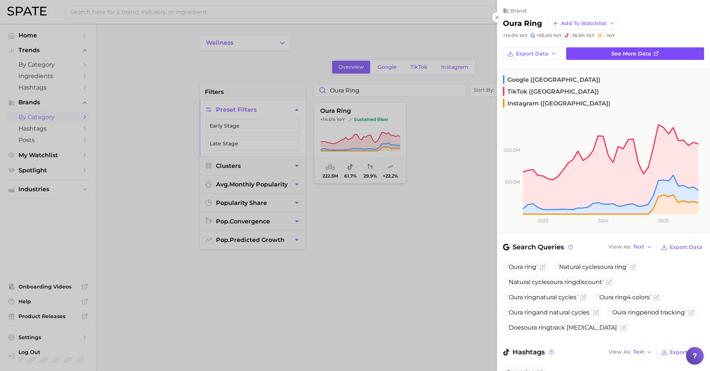
click at [587, 48] on link "See more data" at bounding box center [635, 53] width 138 height 13
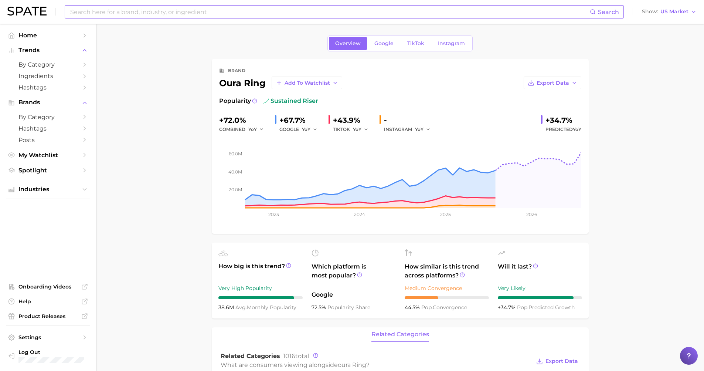
click at [163, 9] on input at bounding box center [329, 12] width 520 height 13
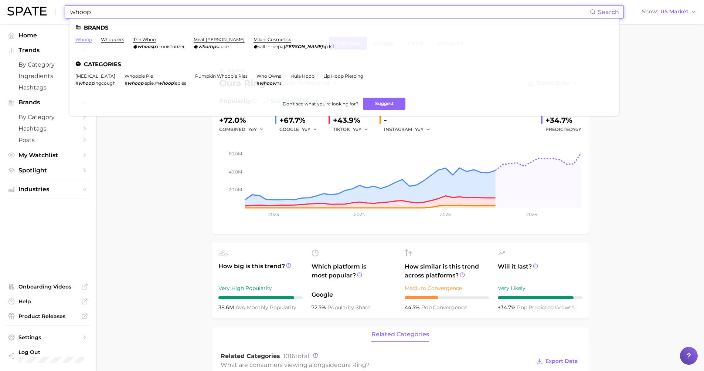
type input "whoop"
click at [87, 40] on link "whoop" at bounding box center [83, 40] width 17 height 6
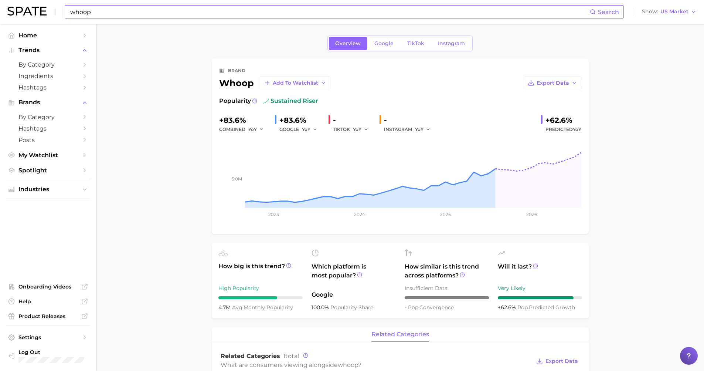
click at [133, 11] on input "whoop" at bounding box center [329, 12] width 520 height 13
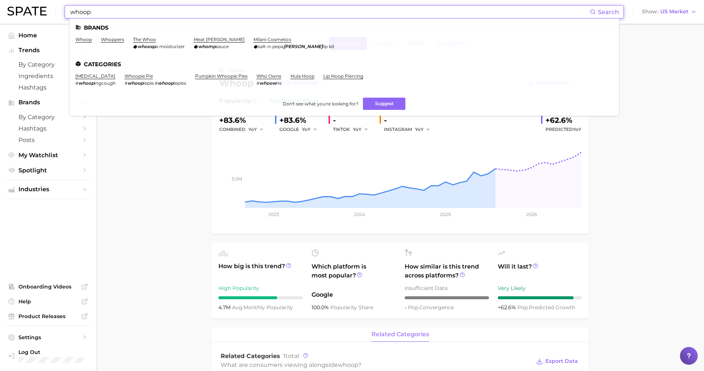
click at [160, 177] on main "Overview Google TikTok Instagram brand whoop Add to Watchlist Export Data Popul…" at bounding box center [400, 356] width 608 height 664
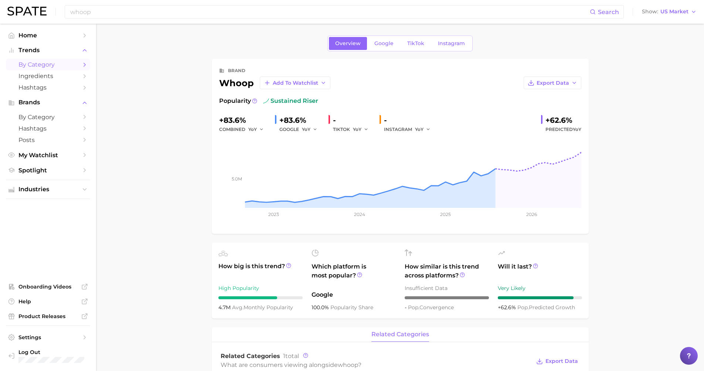
click at [70, 61] on span "by Category" at bounding box center [47, 64] width 59 height 7
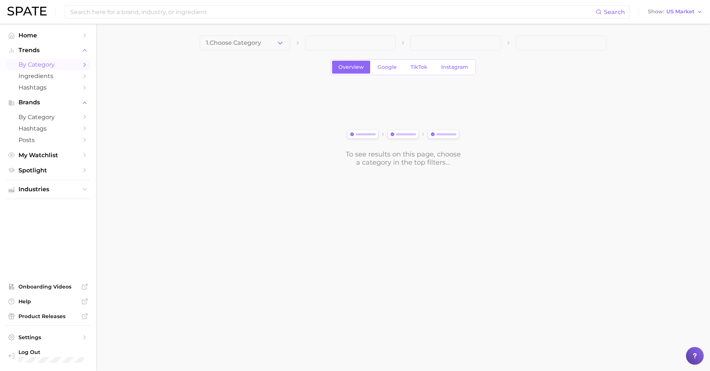
click at [75, 62] on span "by Category" at bounding box center [47, 64] width 59 height 7
click at [251, 45] on span "1. Choose Category" at bounding box center [233, 43] width 55 height 7
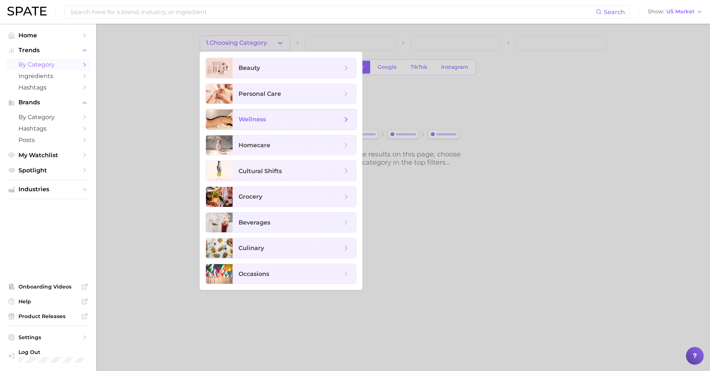
click at [279, 116] on span "wellness" at bounding box center [289, 119] width 103 height 8
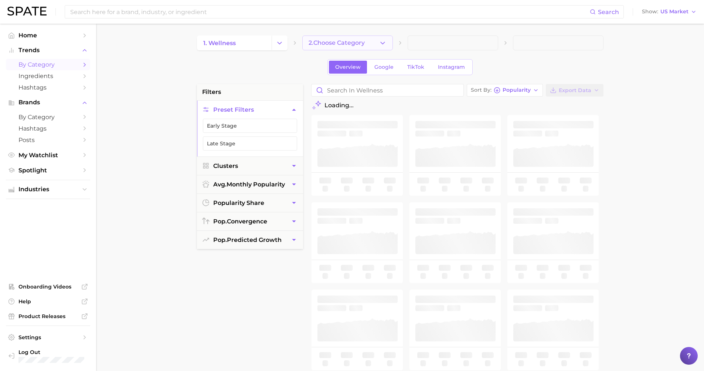
click at [332, 40] on span "2. Choose Category" at bounding box center [337, 43] width 56 height 7
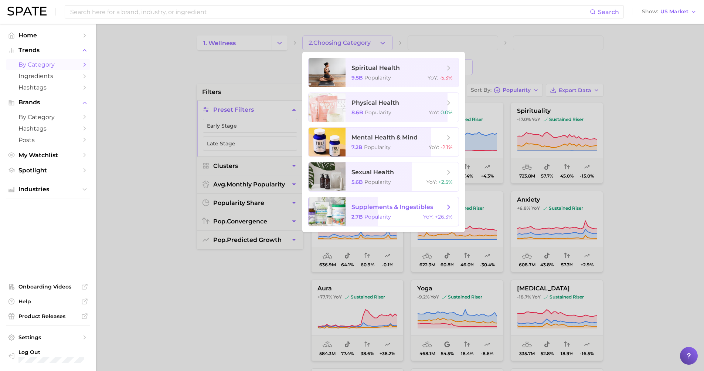
click at [381, 208] on span "supplements & ingestibles" at bounding box center [392, 206] width 82 height 7
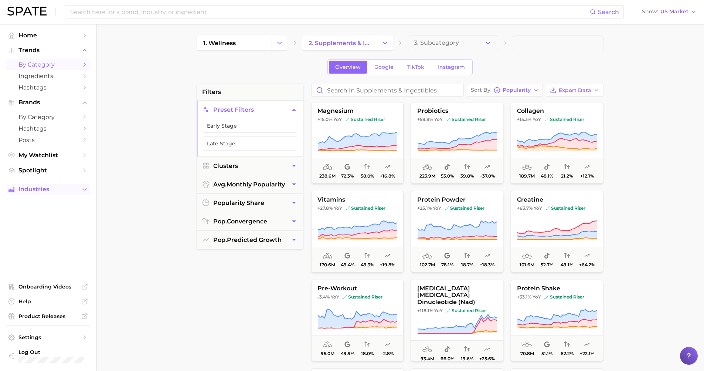
click at [54, 186] on span "Industries" at bounding box center [47, 189] width 59 height 7
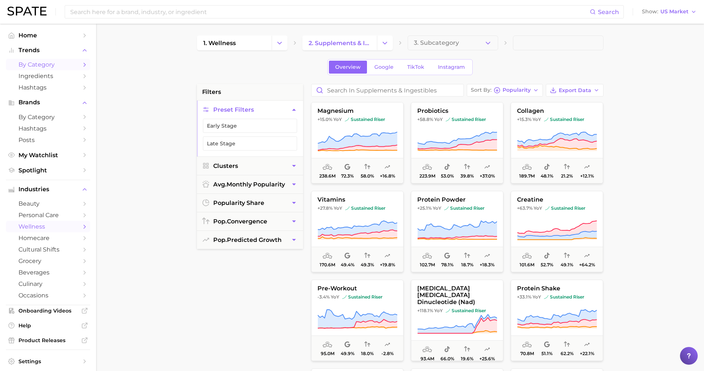
click at [54, 223] on span "wellness" at bounding box center [47, 226] width 59 height 7
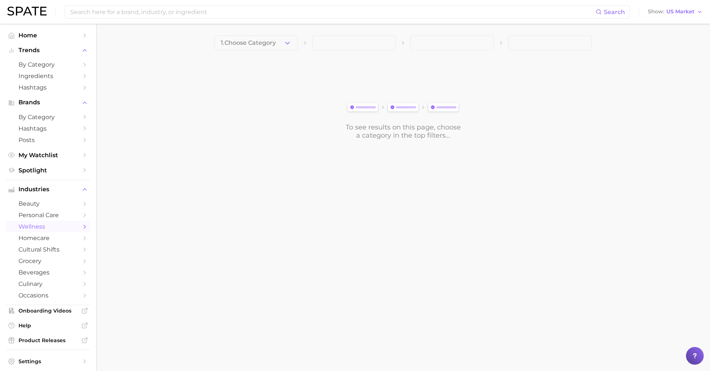
click at [279, 44] on button "1. Choose Category" at bounding box center [255, 42] width 83 height 15
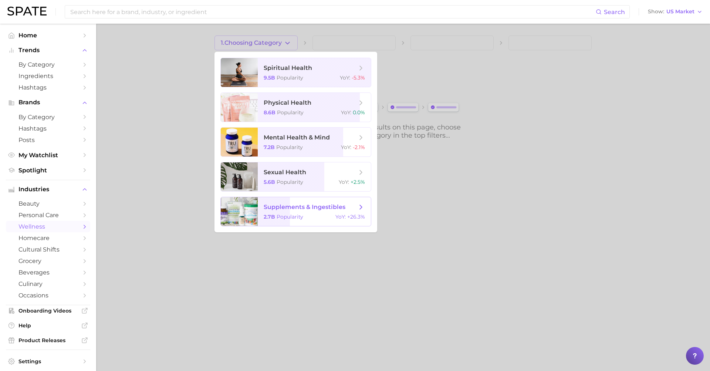
click at [292, 217] on span "Popularity" at bounding box center [289, 216] width 27 height 7
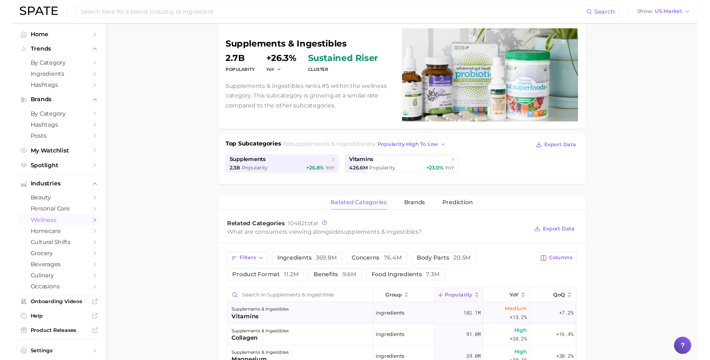
scroll to position [116, 0]
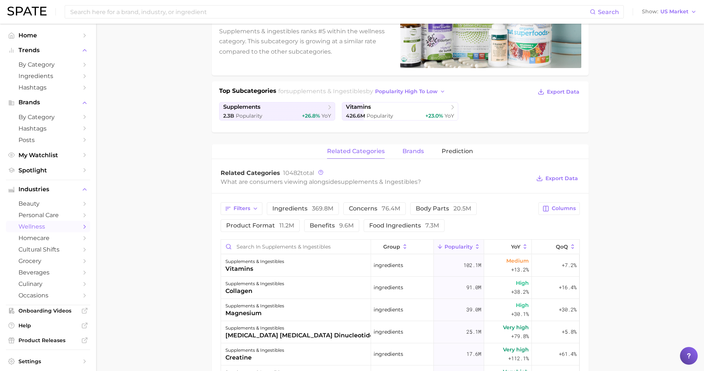
click at [415, 156] on button "brands" at bounding box center [412, 151] width 21 height 14
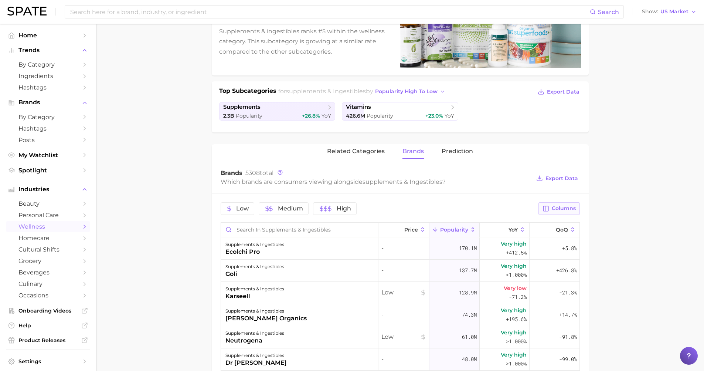
click at [560, 213] on button "Columns" at bounding box center [558, 208] width 41 height 13
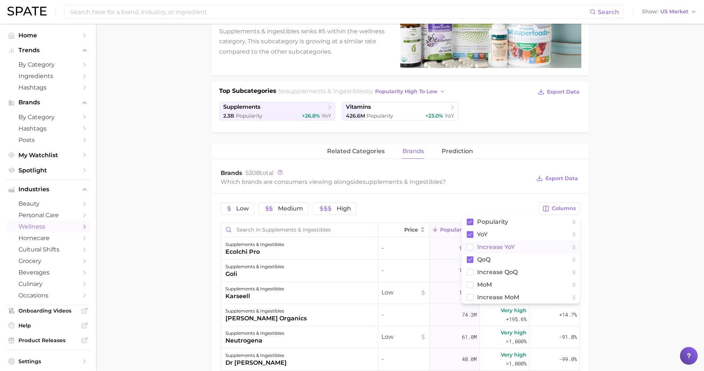
click at [490, 249] on span "Increase YoY" at bounding box center [496, 247] width 38 height 6
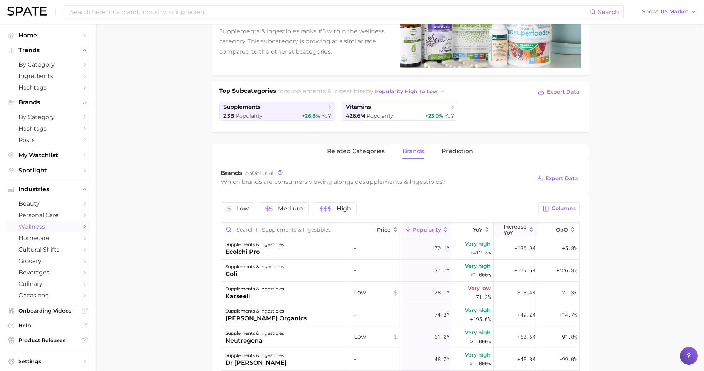
click at [510, 232] on span "Increase YoY" at bounding box center [515, 230] width 23 height 12
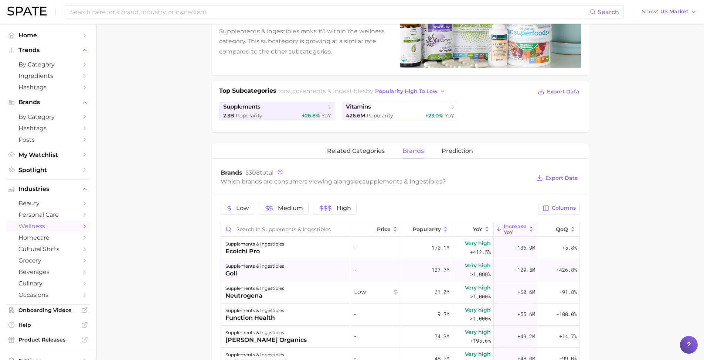
click at [303, 268] on div "supplements & ingestibles goli" at bounding box center [286, 270] width 130 height 22
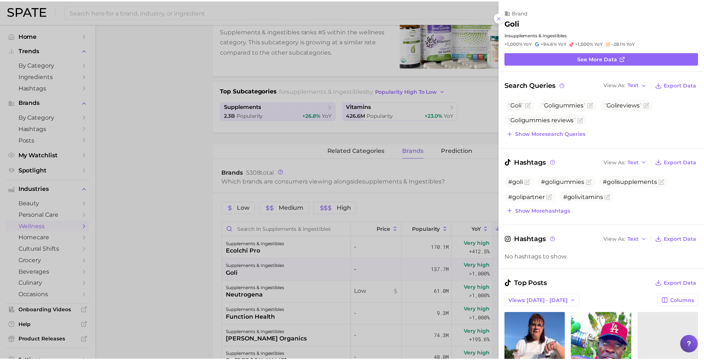
scroll to position [0, 0]
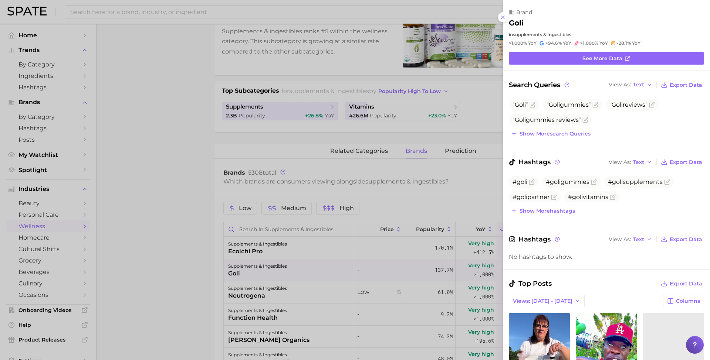
click at [131, 279] on div at bounding box center [355, 180] width 710 height 360
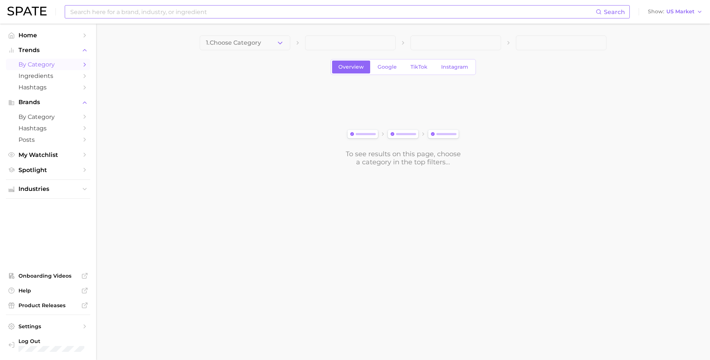
click at [201, 16] on input at bounding box center [332, 12] width 526 height 13
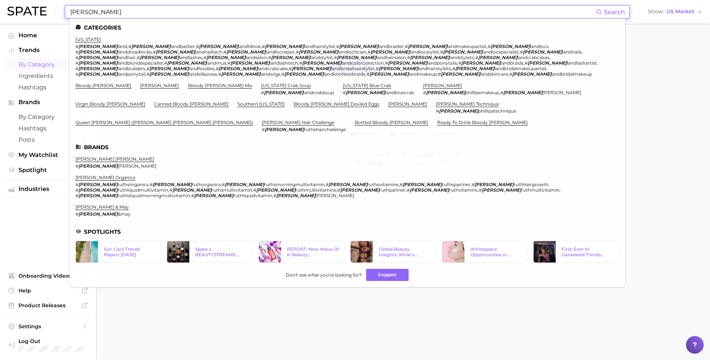
drag, startPoint x: 201, startPoint y: 16, endPoint x: 130, endPoint y: 14, distance: 70.2
click at [130, 14] on input "[PERSON_NAME]" at bounding box center [332, 12] width 526 height 13
type input "Mary"
click at [90, 175] on link "[PERSON_NAME] organics" at bounding box center [105, 178] width 60 height 6
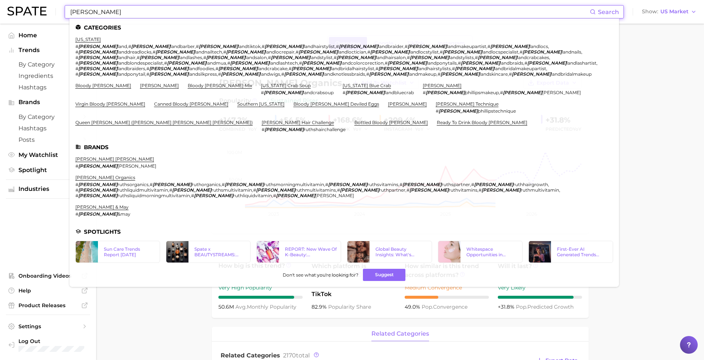
drag, startPoint x: 176, startPoint y: 8, endPoint x: 23, endPoint y: -4, distance: 153.9
click at [23, 0] on html "Mary Search Categories maryland # mary land , # mary landbarber , # mary landti…" at bounding box center [352, 180] width 704 height 360
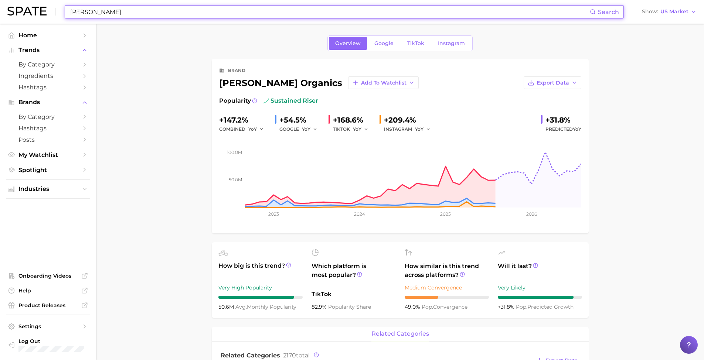
drag, startPoint x: 93, startPoint y: 12, endPoint x: 23, endPoint y: 7, distance: 70.4
click at [23, 7] on div "Mary Search Show US Market" at bounding box center [351, 12] width 689 height 24
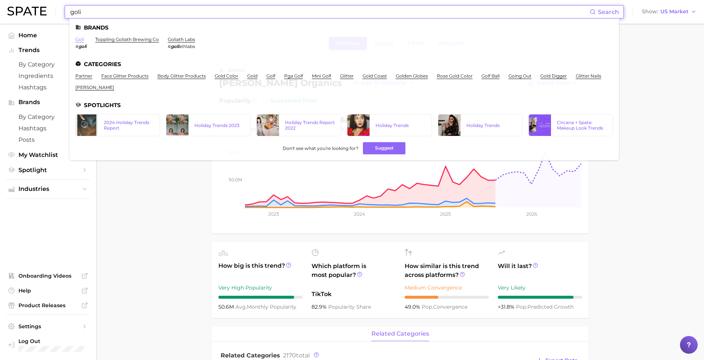
type input "goli"
click at [78, 38] on link "goli" at bounding box center [79, 40] width 9 height 6
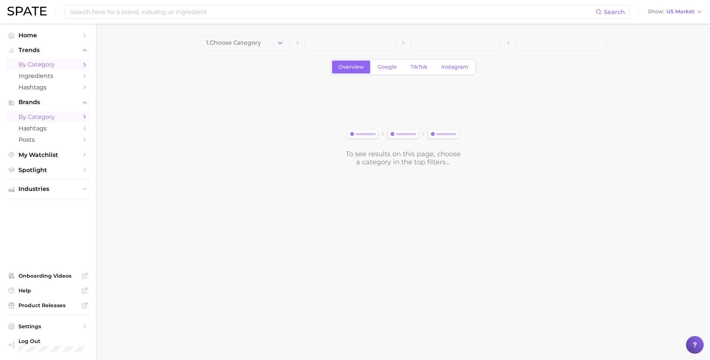
click at [51, 116] on span "by Category" at bounding box center [47, 116] width 59 height 7
click at [252, 49] on button "Choose Category" at bounding box center [245, 42] width 91 height 15
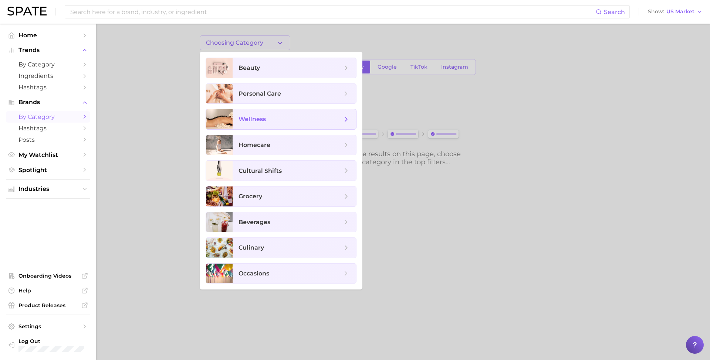
click at [286, 120] on span "wellness" at bounding box center [289, 119] width 103 height 8
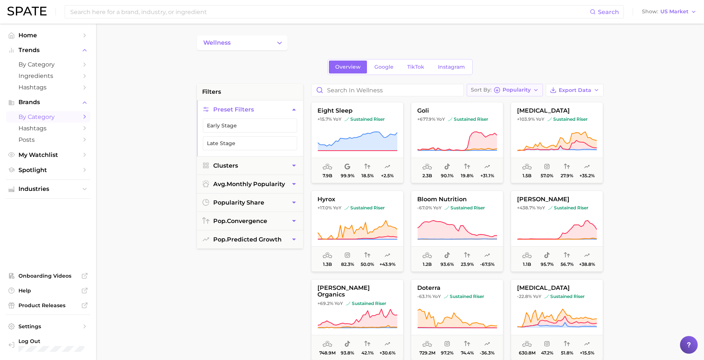
click at [518, 92] on span "Popularity" at bounding box center [517, 90] width 28 height 4
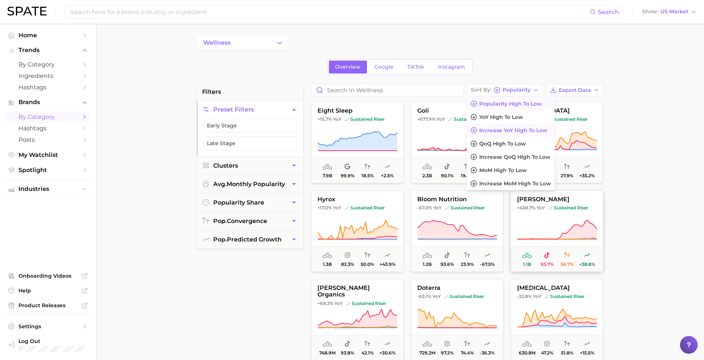
click at [515, 131] on span "Increase YoY high to low" at bounding box center [513, 131] width 68 height 6
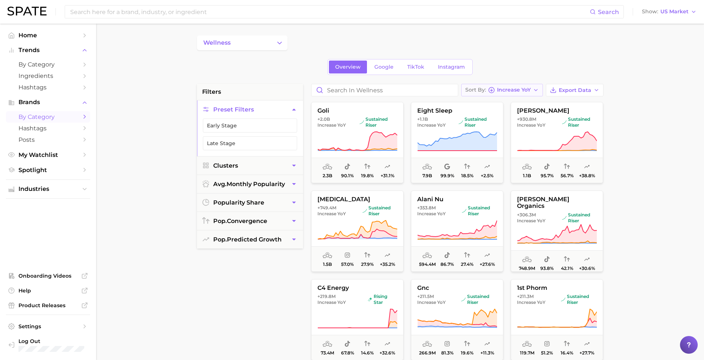
click at [506, 88] on span "Increase YoY" at bounding box center [514, 90] width 34 height 4
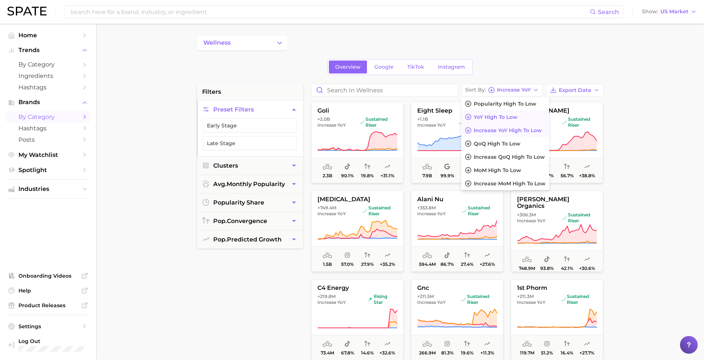
click at [510, 119] on span "YoY high to low" at bounding box center [496, 117] width 44 height 6
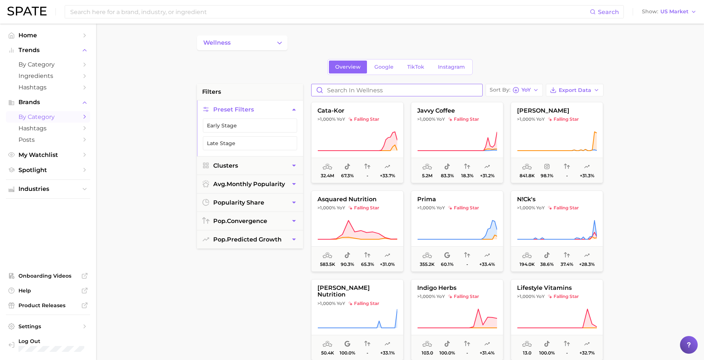
click at [366, 92] on input "Search in wellness" at bounding box center [397, 90] width 171 height 12
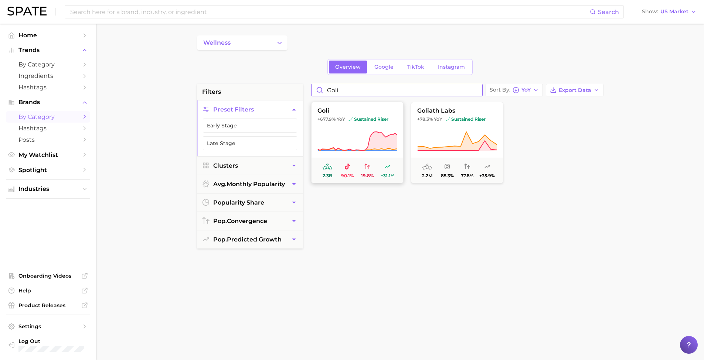
type input "goli"
click at [364, 116] on button "goli +677.9% YoY sustained riser 2.3b 90.1% 19.8% +31.1%" at bounding box center [357, 142] width 92 height 81
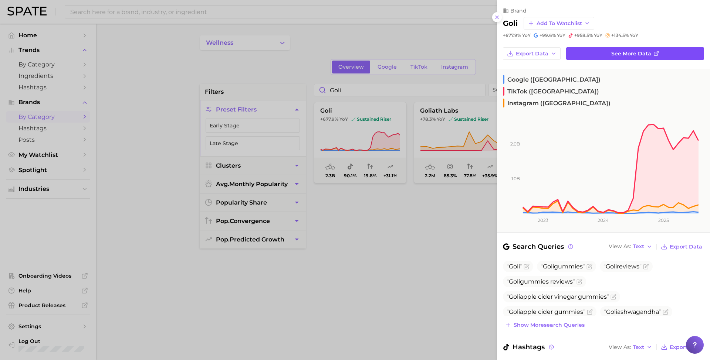
click at [607, 50] on link "See more data" at bounding box center [635, 53] width 138 height 13
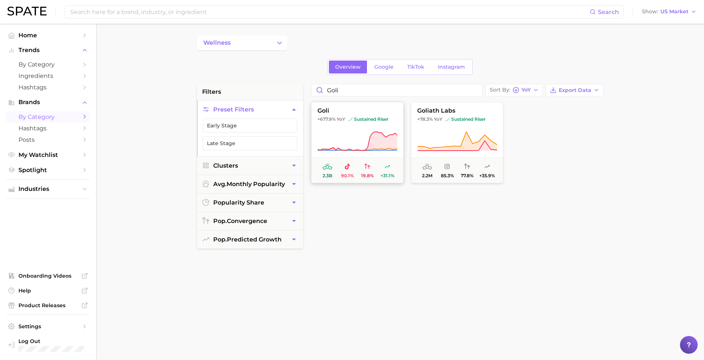
click at [367, 140] on icon at bounding box center [357, 141] width 80 height 21
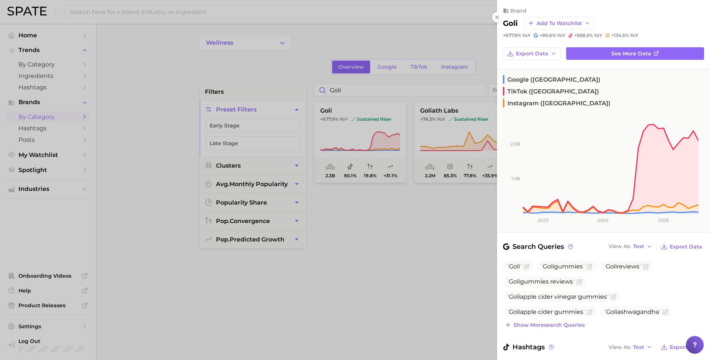
click at [378, 250] on div at bounding box center [355, 180] width 710 height 360
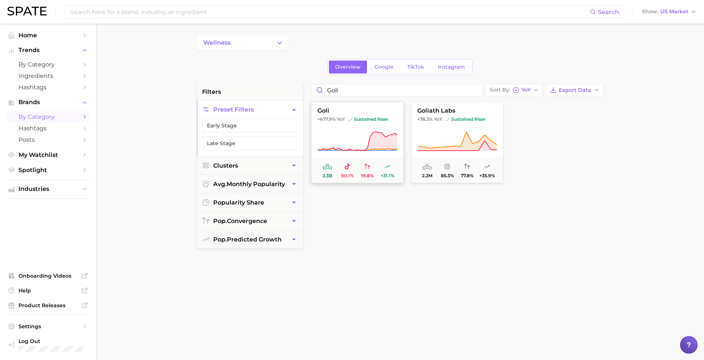
click at [371, 136] on icon at bounding box center [356, 141] width 79 height 19
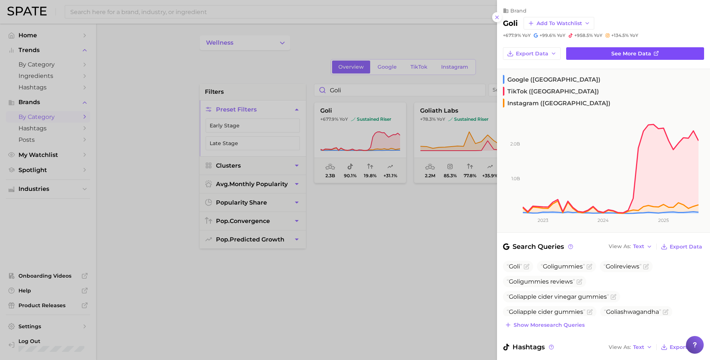
click at [612, 48] on link "See more data" at bounding box center [635, 53] width 138 height 13
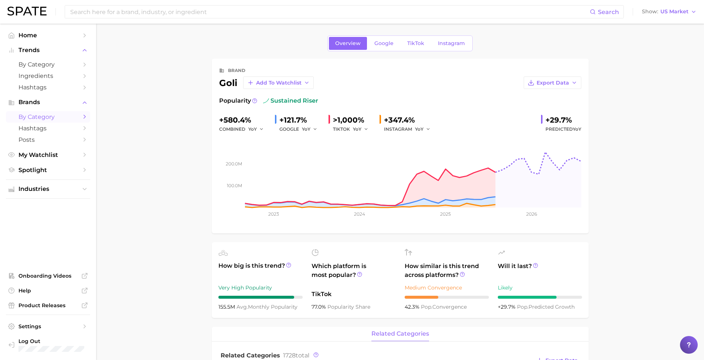
click at [63, 115] on span "by Category" at bounding box center [47, 116] width 59 height 7
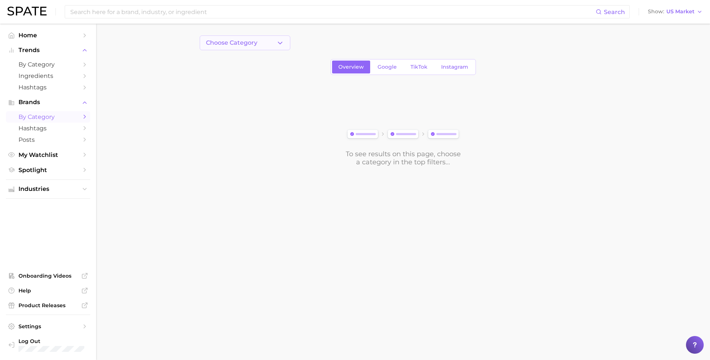
click at [276, 40] on icon "button" at bounding box center [280, 43] width 8 height 8
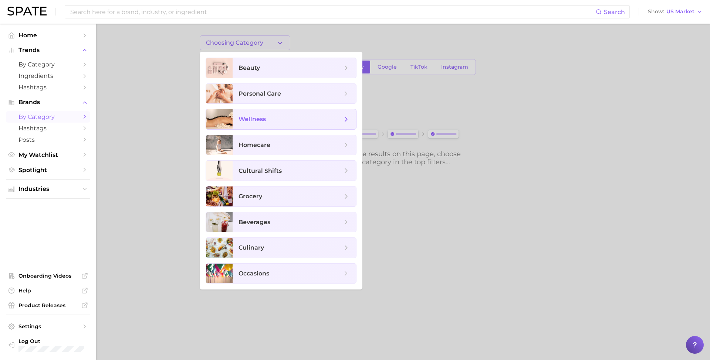
click at [271, 120] on span "wellness" at bounding box center [289, 119] width 103 height 8
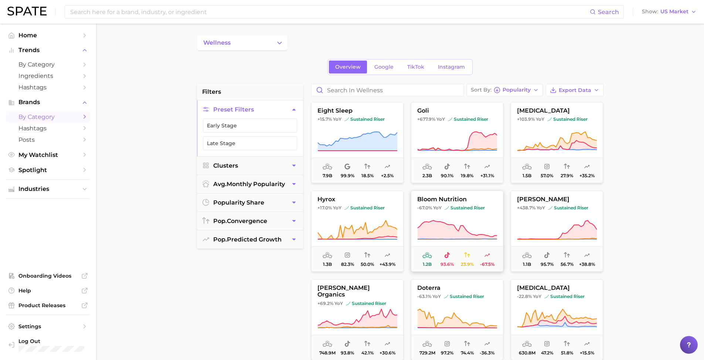
click at [467, 224] on icon at bounding box center [457, 230] width 80 height 21
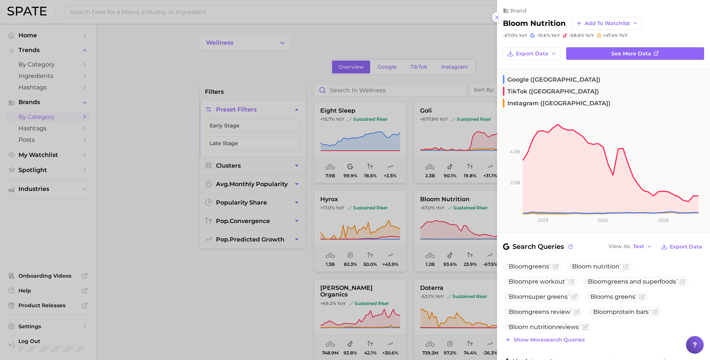
click at [498, 14] on icon at bounding box center [497, 17] width 6 height 6
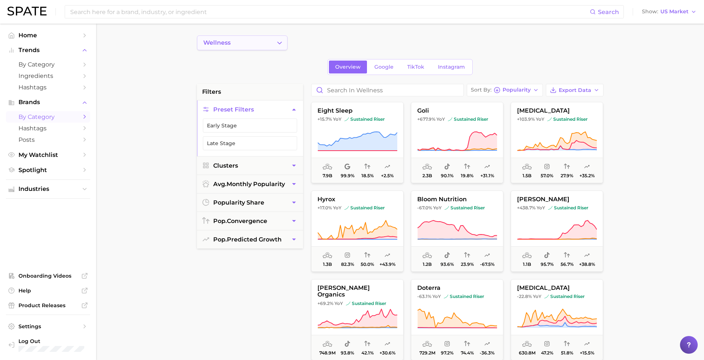
click at [255, 41] on button "wellness" at bounding box center [242, 42] width 91 height 15
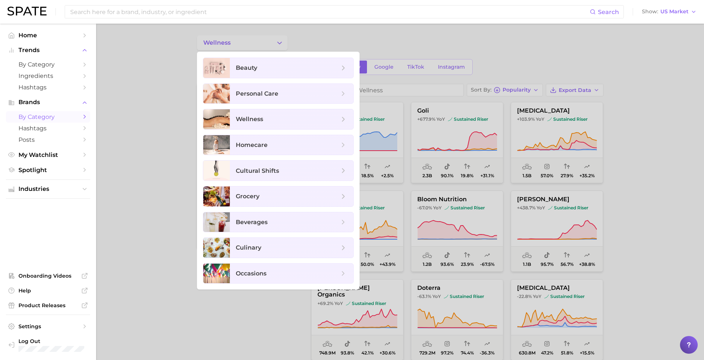
click at [148, 132] on div at bounding box center [352, 180] width 704 height 360
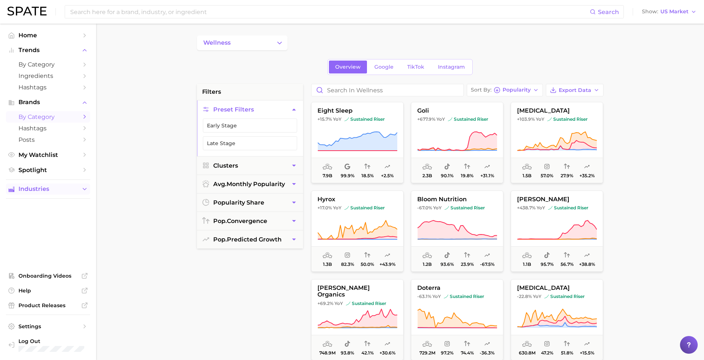
click at [45, 188] on span "Industries" at bounding box center [47, 189] width 59 height 7
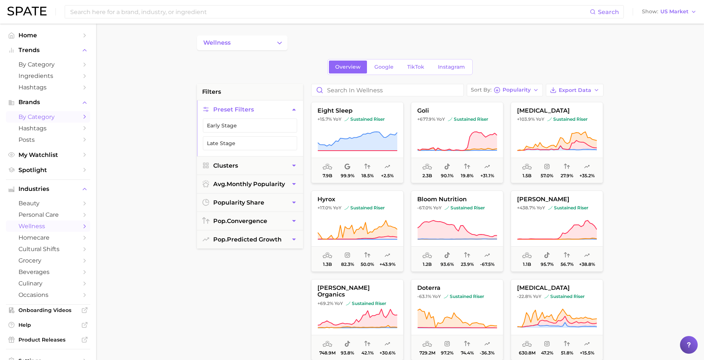
click at [47, 223] on span "wellness" at bounding box center [47, 226] width 59 height 7
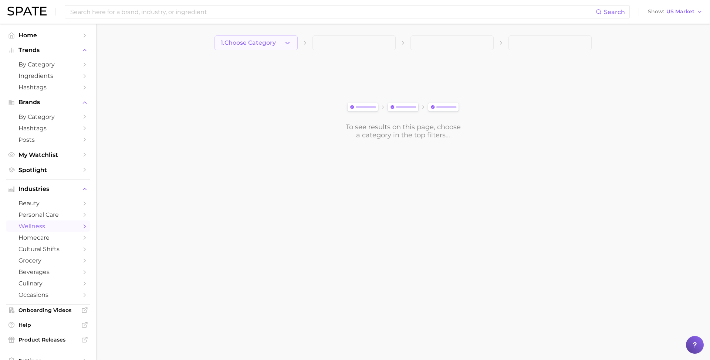
click at [279, 45] on button "1. Choose Category" at bounding box center [255, 42] width 83 height 15
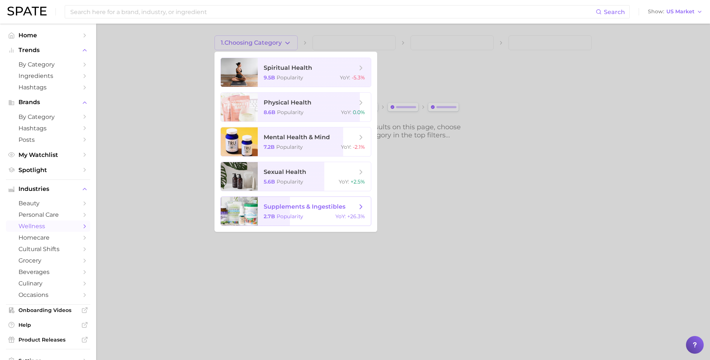
click at [295, 211] on span "supplements & ingestibles 2.7b Popularity YoY : +26.3%" at bounding box center [314, 211] width 113 height 29
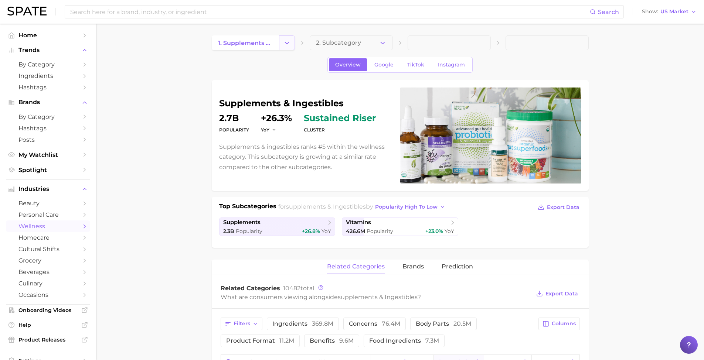
click at [280, 46] on button "Change Category" at bounding box center [287, 42] width 16 height 15
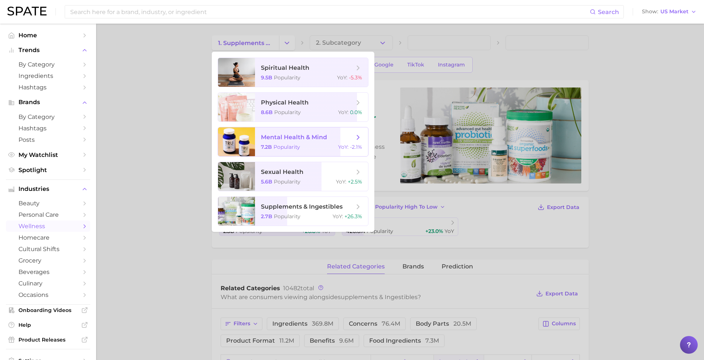
click at [301, 148] on div "7.2b Popularity YoY : -2.1%" at bounding box center [311, 147] width 101 height 7
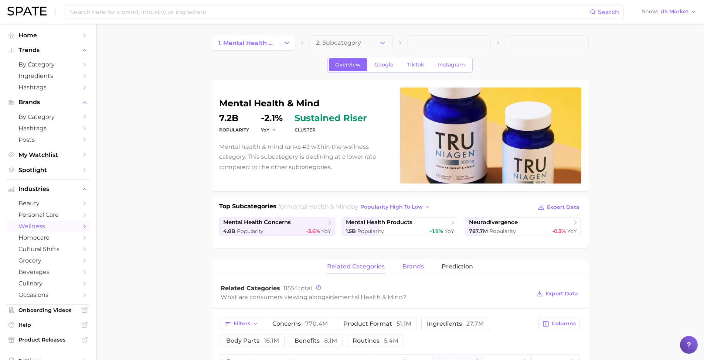
click at [407, 267] on span "brands" at bounding box center [412, 267] width 21 height 7
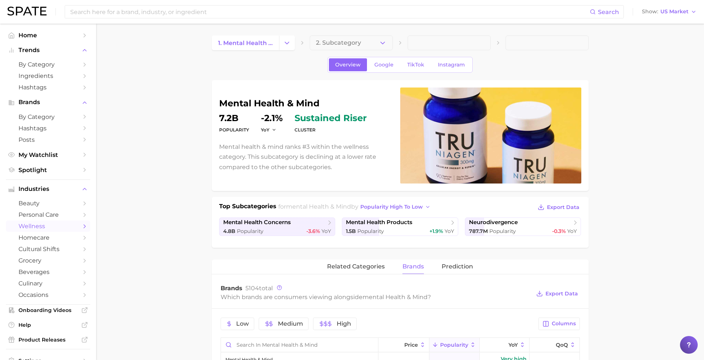
scroll to position [57, 0]
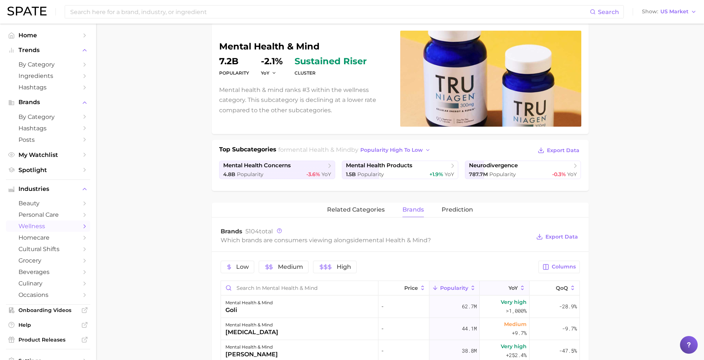
drag, startPoint x: 507, startPoint y: 288, endPoint x: 511, endPoint y: 287, distance: 4.1
click at [509, 288] on span "YoY" at bounding box center [513, 288] width 9 height 6
click at [564, 269] on span "Columns" at bounding box center [564, 267] width 24 height 6
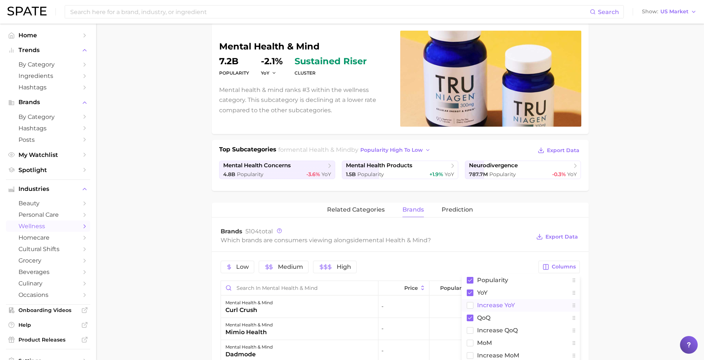
click at [499, 302] on span "Increase YoY" at bounding box center [496, 305] width 38 height 6
click at [609, 296] on main "1. mental health & mind 2. Subcategory Overview Google TikTok Instagram mental …" at bounding box center [400, 327] width 608 height 720
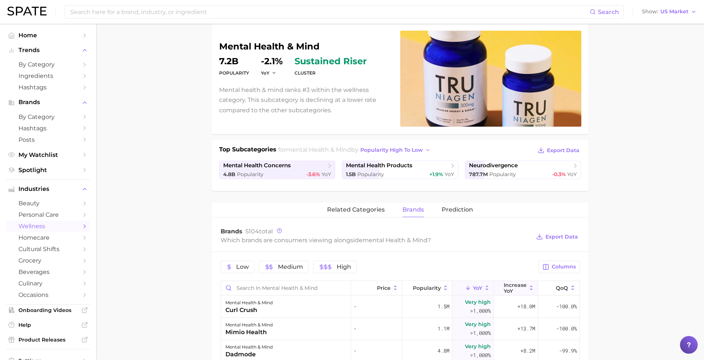
click at [516, 289] on span "Increase YoY" at bounding box center [515, 288] width 23 height 12
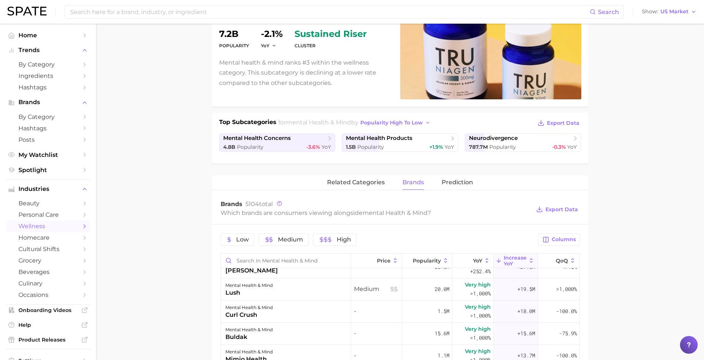
scroll to position [0, 0]
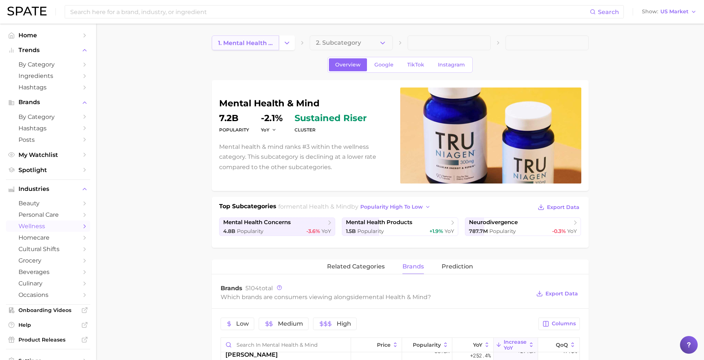
click at [249, 46] on span "1. mental health & mind" at bounding box center [245, 43] width 55 height 7
click at [285, 40] on icon "Change Category" at bounding box center [287, 43] width 8 height 8
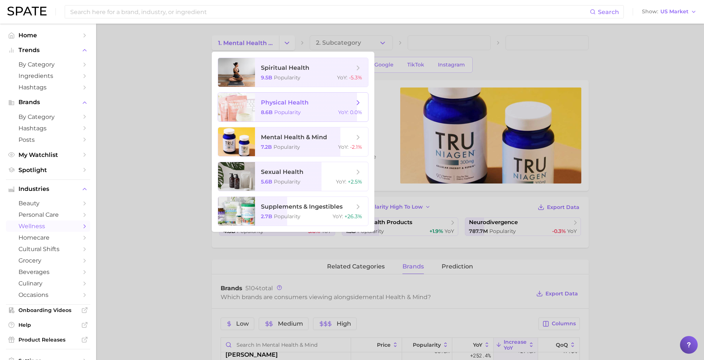
click at [291, 115] on span "Popularity" at bounding box center [287, 112] width 27 height 7
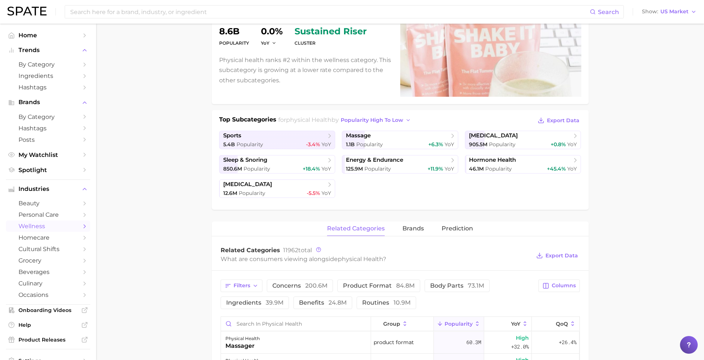
scroll to position [147, 0]
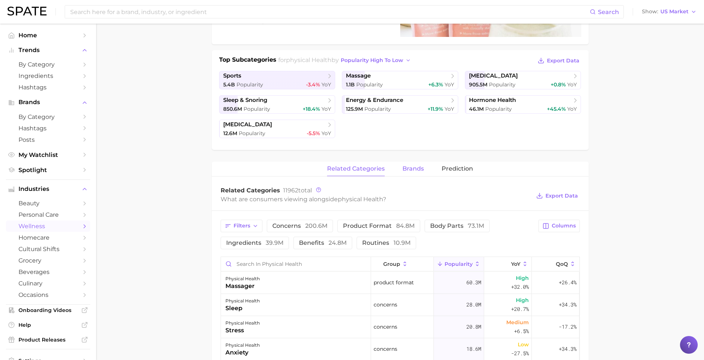
click at [416, 169] on span "brands" at bounding box center [412, 169] width 21 height 7
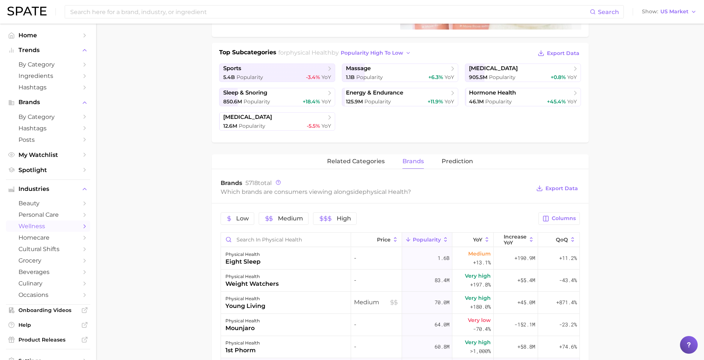
scroll to position [93, 0]
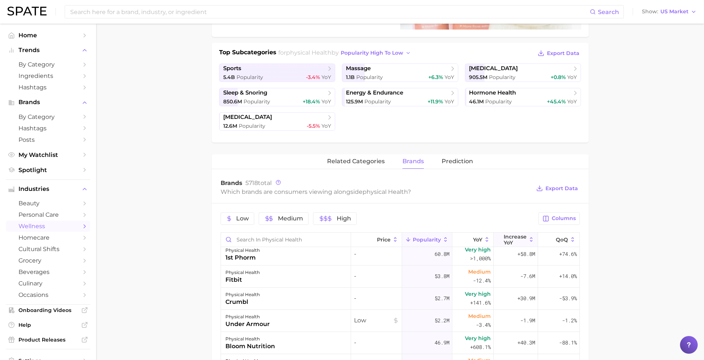
click at [510, 239] on span "Increase YoY" at bounding box center [515, 240] width 23 height 12
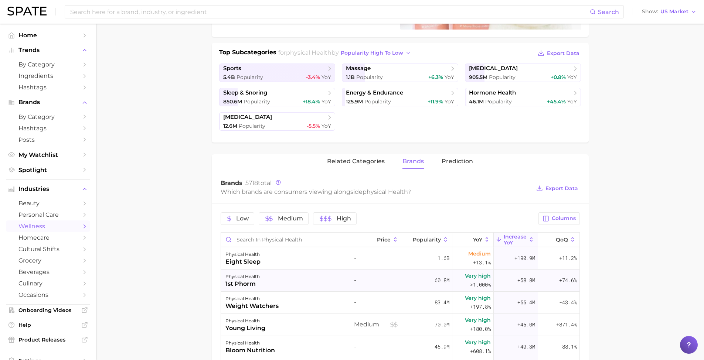
click at [288, 284] on div "physical health 1st phorm" at bounding box center [286, 281] width 130 height 22
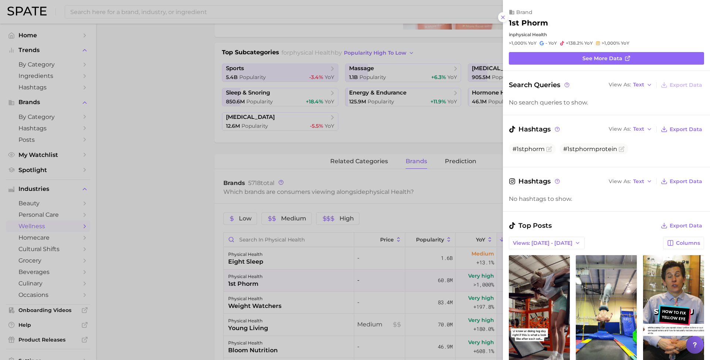
click at [504, 15] on icon at bounding box center [503, 17] width 6 height 6
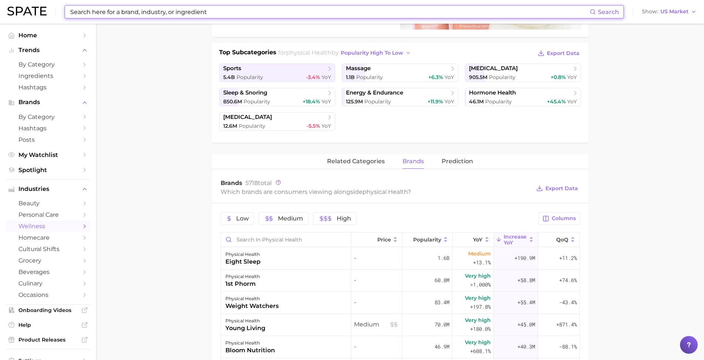
click at [224, 14] on input at bounding box center [329, 12] width 520 height 13
click at [197, 95] on main "1. physical health 2. Subcategory Overview Google TikTok Instagram physical hea…" at bounding box center [400, 254] width 608 height 769
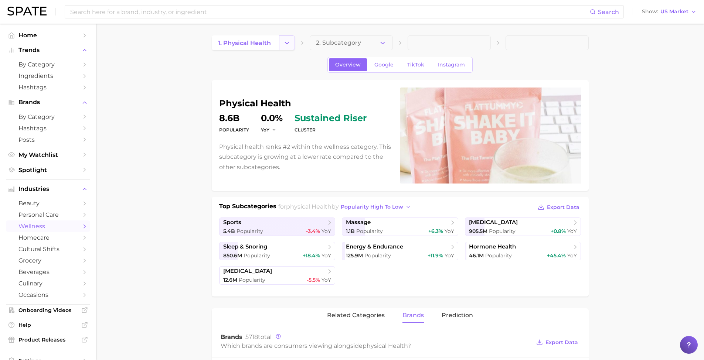
click at [288, 42] on icon "Change Category" at bounding box center [287, 43] width 8 height 8
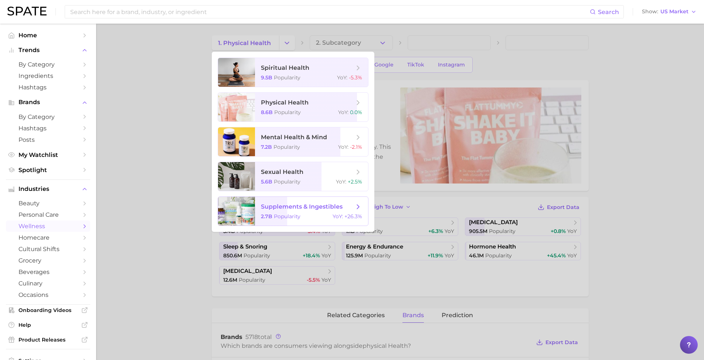
click at [298, 210] on span "supplements & ingestibles" at bounding box center [302, 206] width 82 height 7
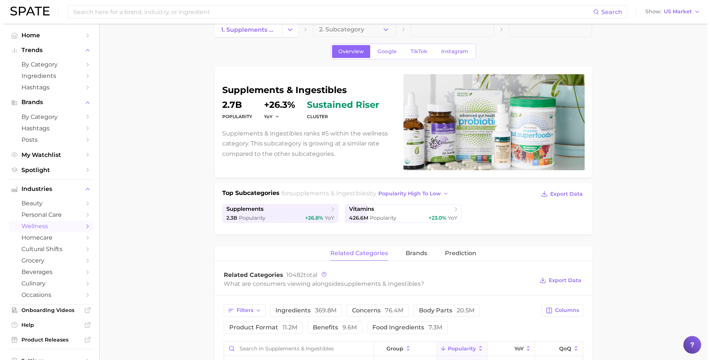
scroll to position [102, 0]
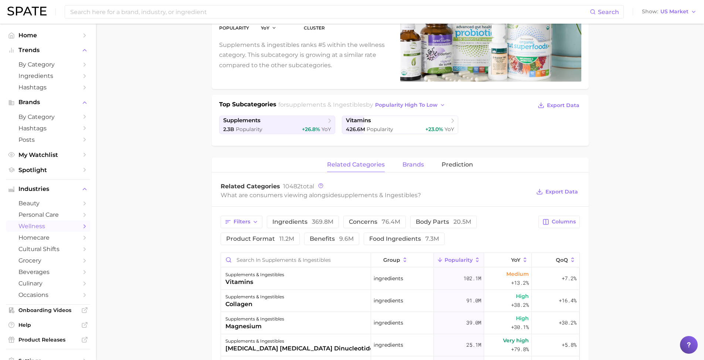
click at [414, 164] on span "brands" at bounding box center [412, 165] width 21 height 7
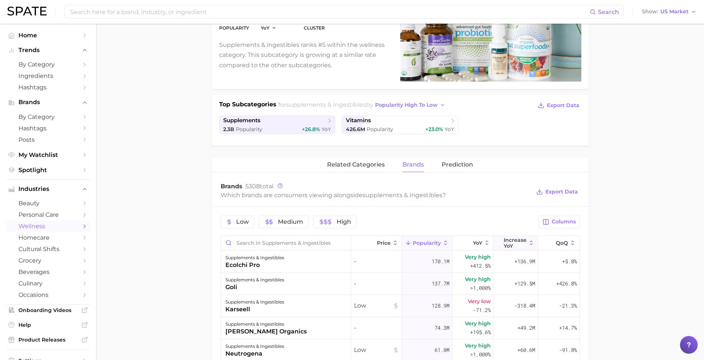
click at [504, 242] on span "Increase YoY" at bounding box center [515, 243] width 23 height 12
click at [252, 263] on div "ecolchi pro" at bounding box center [254, 265] width 59 height 9
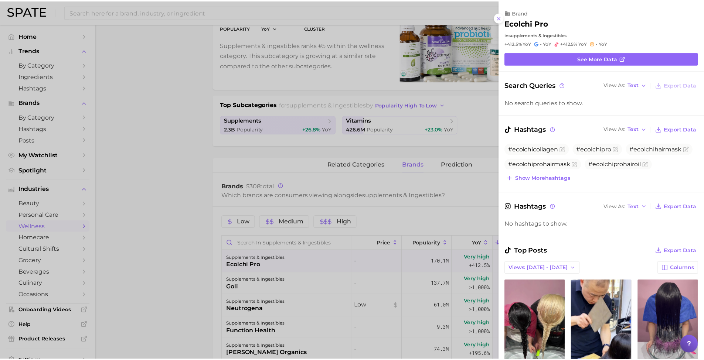
scroll to position [0, 0]
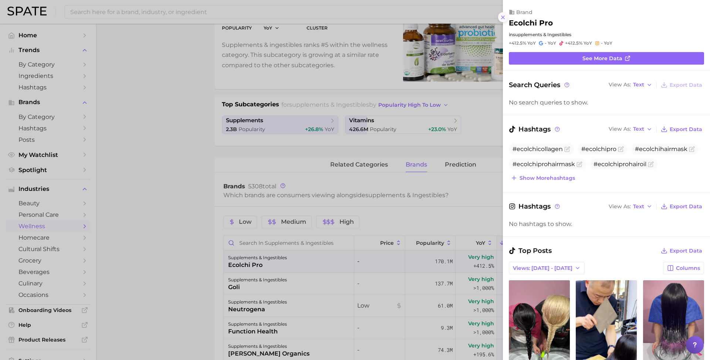
click at [502, 16] on line at bounding box center [502, 17] width 3 height 3
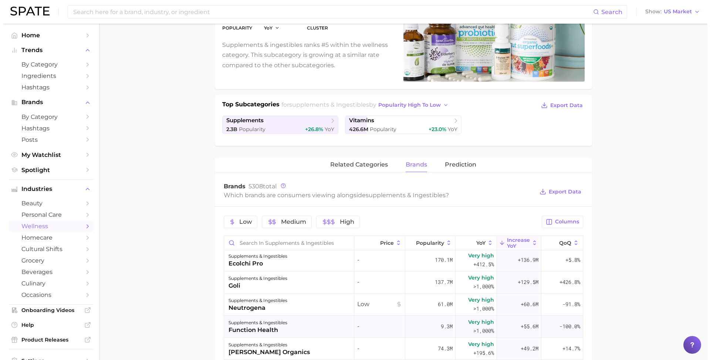
scroll to position [3, 0]
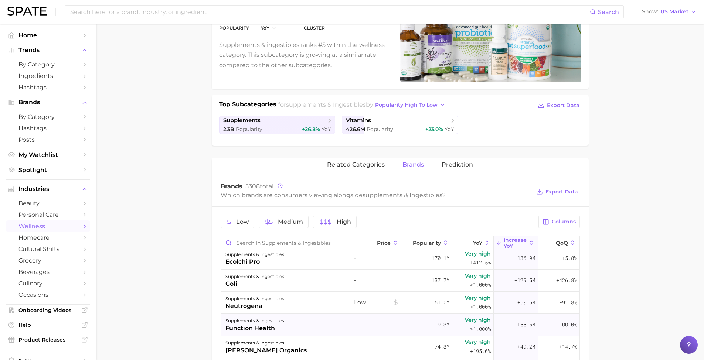
click at [303, 329] on div "supplements & ingestibles function health" at bounding box center [286, 325] width 130 height 22
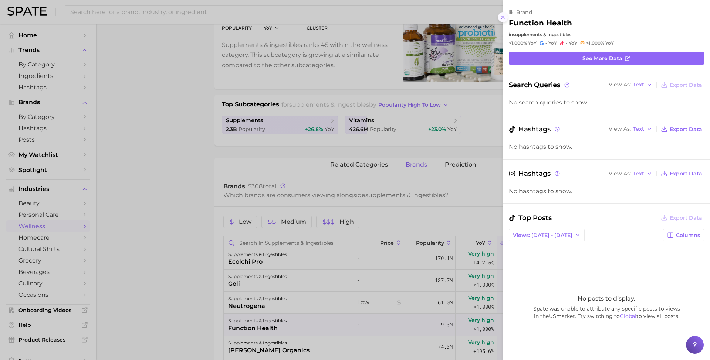
click at [502, 17] on icon at bounding box center [503, 17] width 6 height 6
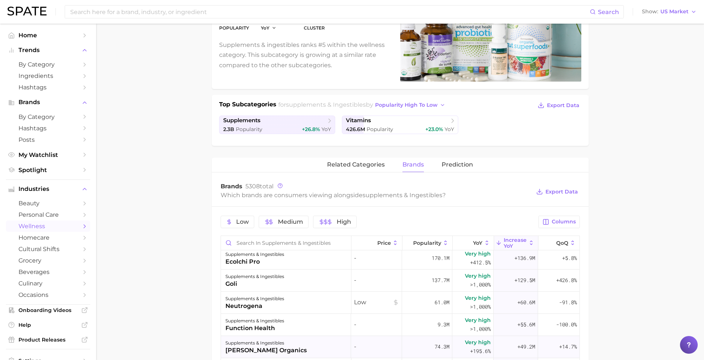
click at [276, 353] on div "[PERSON_NAME] organics" at bounding box center [265, 350] width 81 height 9
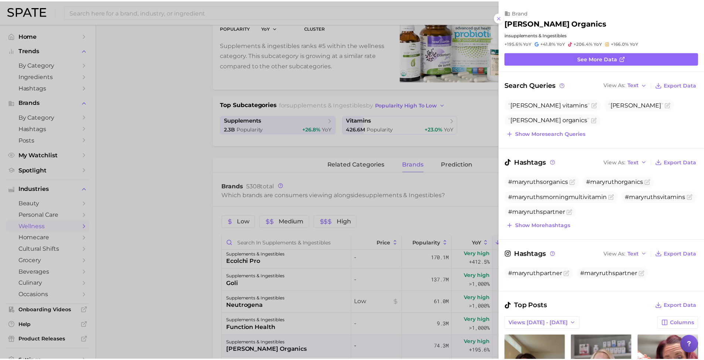
scroll to position [0, 0]
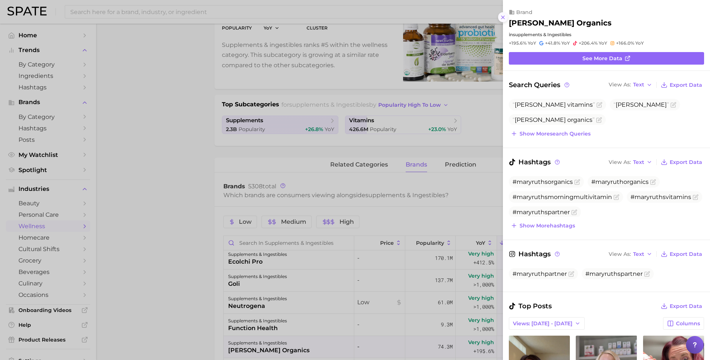
click at [504, 16] on line at bounding box center [502, 17] width 3 height 3
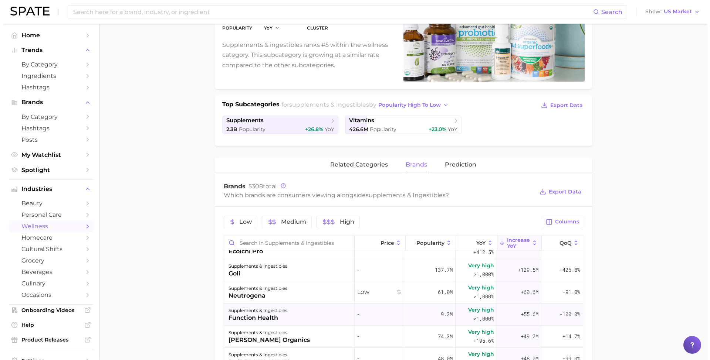
scroll to position [58, 0]
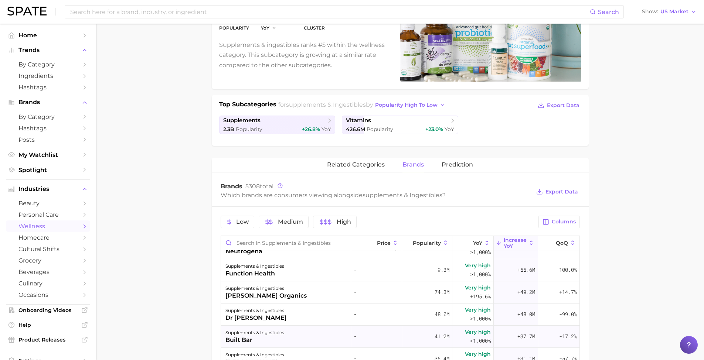
click at [279, 339] on div "supplements & ingestibles built bar" at bounding box center [286, 337] width 130 height 22
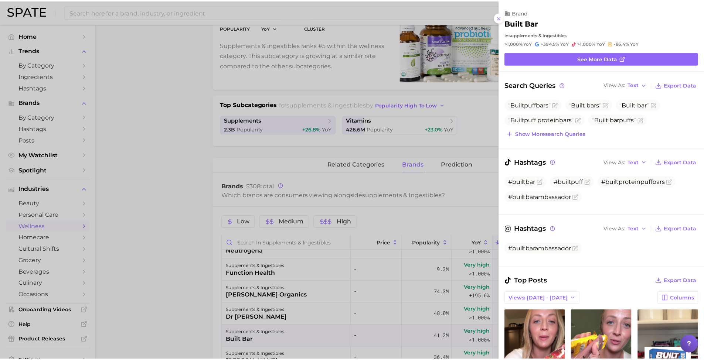
scroll to position [0, 0]
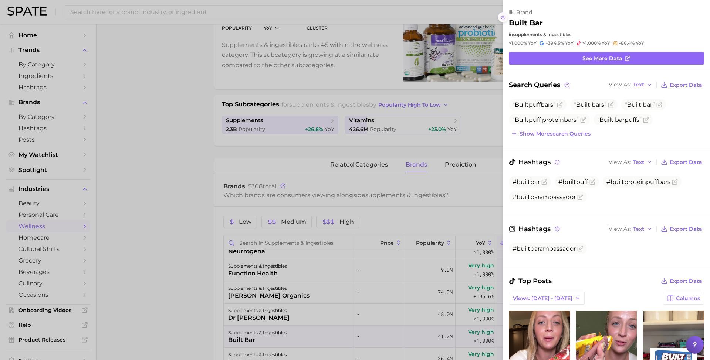
click at [504, 15] on icon at bounding box center [503, 17] width 6 height 6
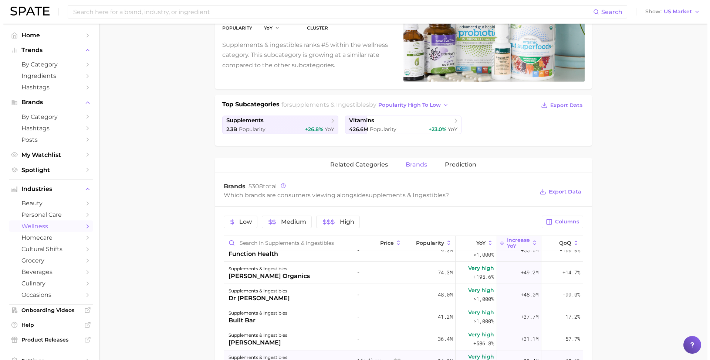
scroll to position [108, 0]
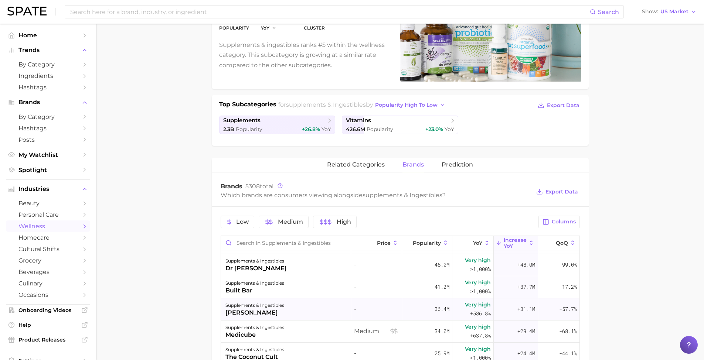
click at [252, 318] on div "supplements & ingestibles nello" at bounding box center [286, 310] width 130 height 22
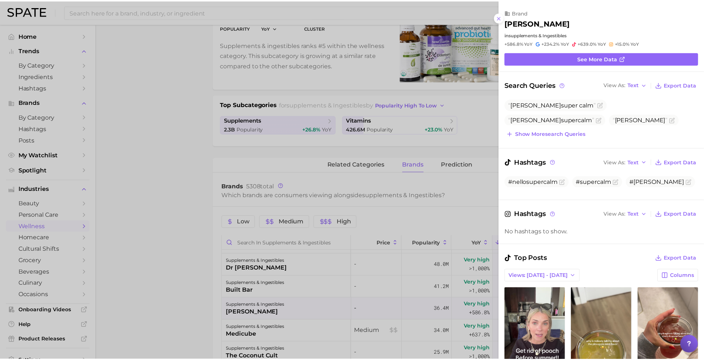
scroll to position [0, 0]
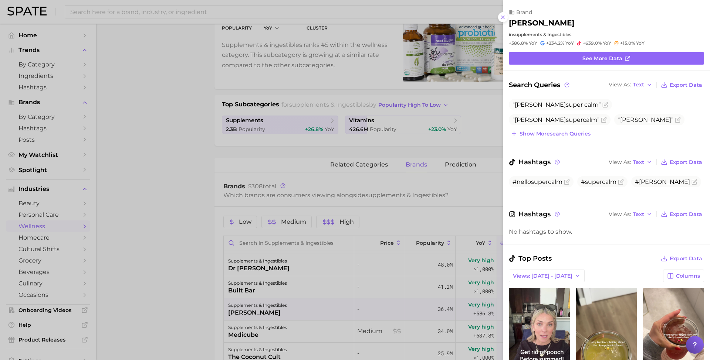
click at [276, 248] on div at bounding box center [355, 180] width 710 height 360
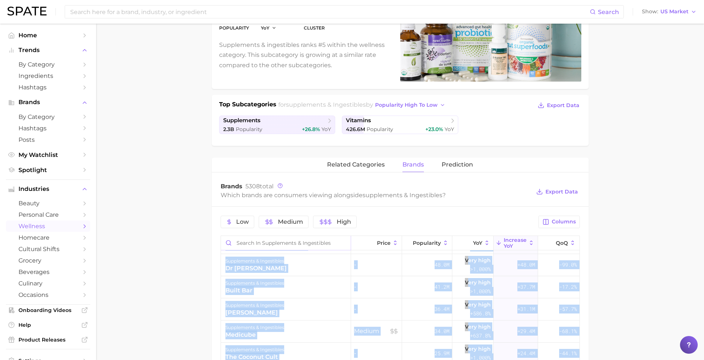
click at [274, 245] on input "Search in supplements & ingestibles" at bounding box center [286, 243] width 130 height 14
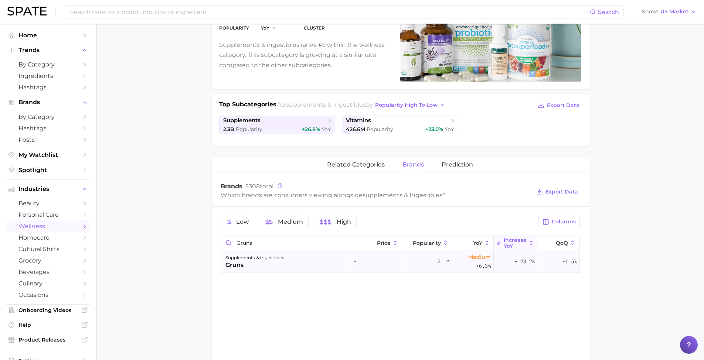
type input "gruns"
click at [288, 266] on div "supplements & ingestibles gruns" at bounding box center [286, 262] width 130 height 22
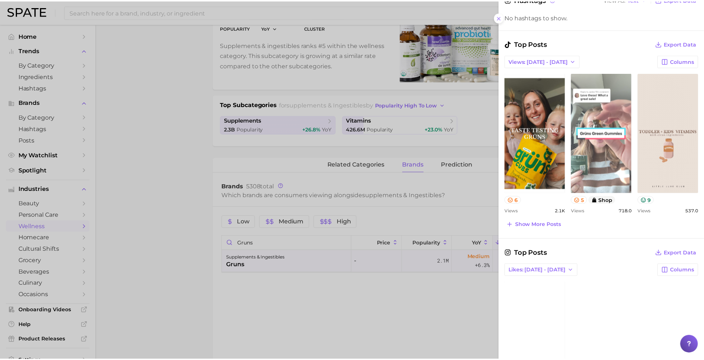
scroll to position [251, 0]
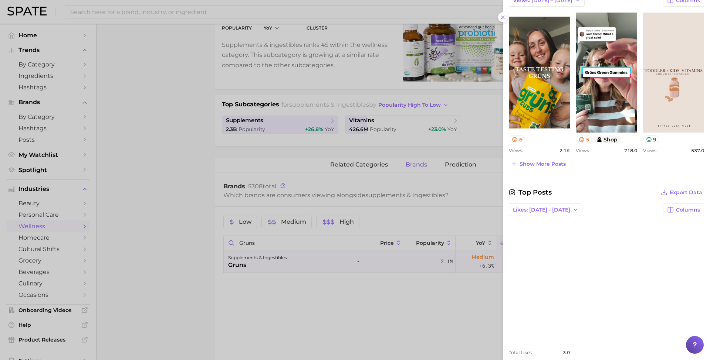
click at [434, 293] on div at bounding box center [355, 180] width 710 height 360
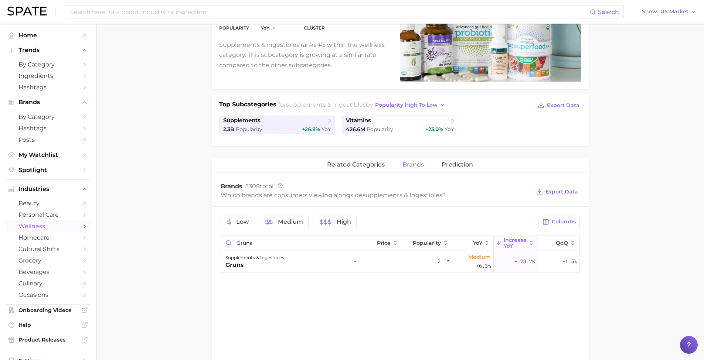
scroll to position [0, 0]
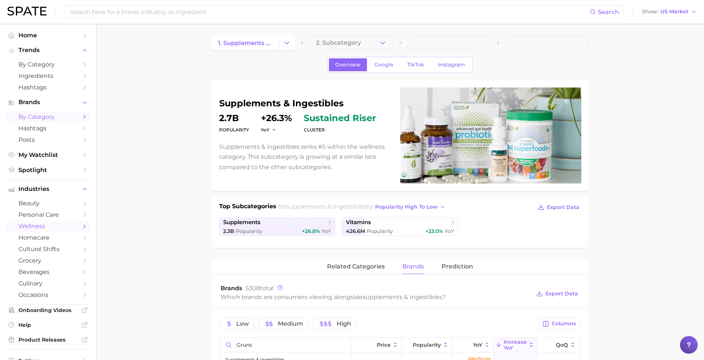
click at [52, 113] on span "by Category" at bounding box center [47, 116] width 59 height 7
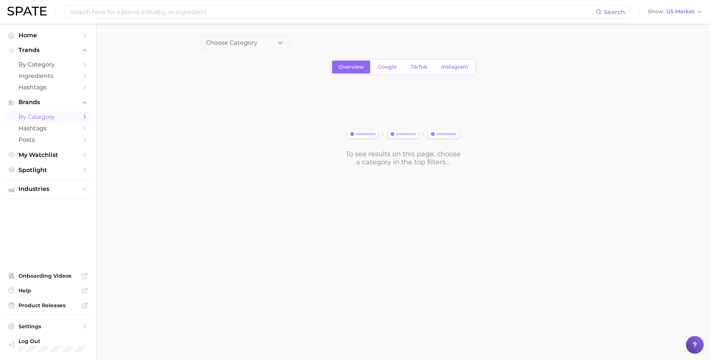
click at [274, 42] on button "Choose Category" at bounding box center [245, 42] width 91 height 15
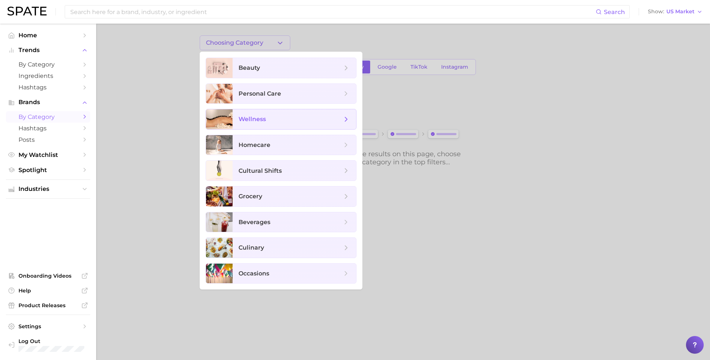
click at [343, 119] on icon at bounding box center [346, 119] width 8 height 8
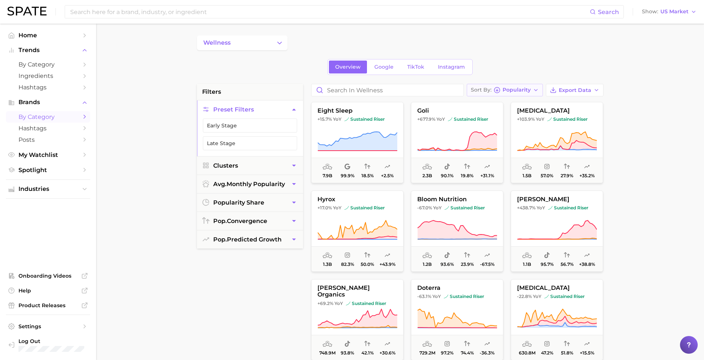
click at [523, 94] on button "Sort By Popularity" at bounding box center [505, 90] width 76 height 13
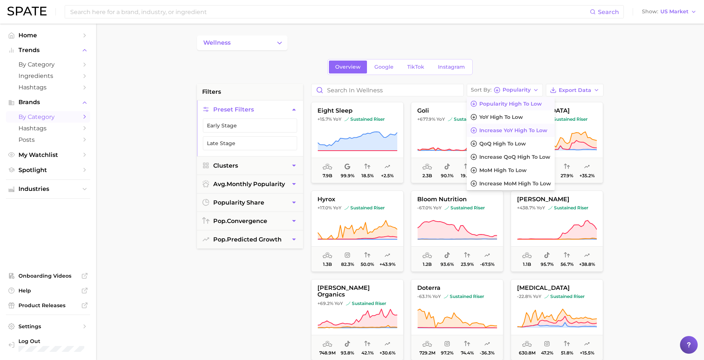
click at [514, 131] on span "Increase YoY high to low" at bounding box center [513, 131] width 68 height 6
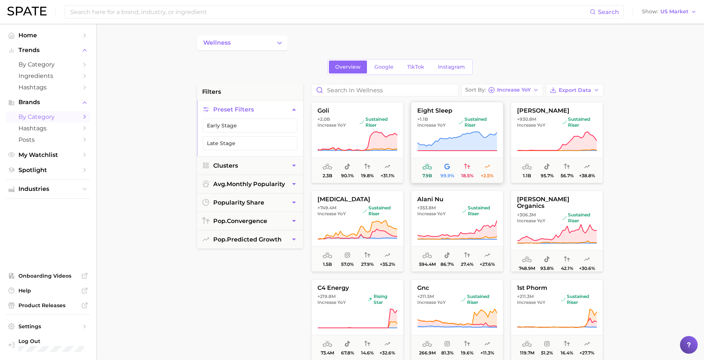
click at [476, 140] on icon at bounding box center [456, 141] width 79 height 19
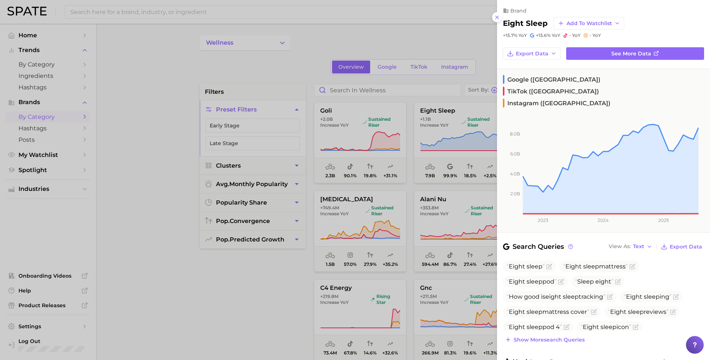
click at [251, 272] on div at bounding box center [355, 180] width 710 height 360
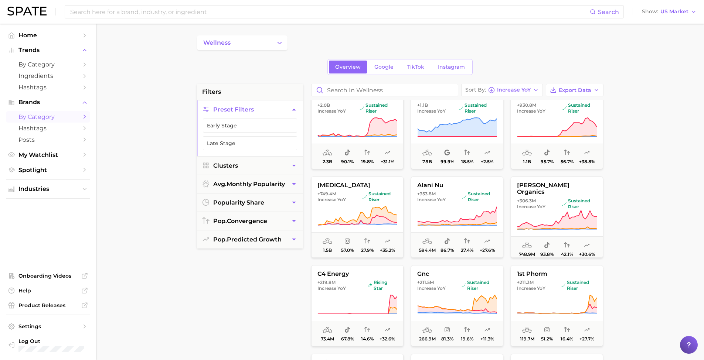
scroll to position [90, 0]
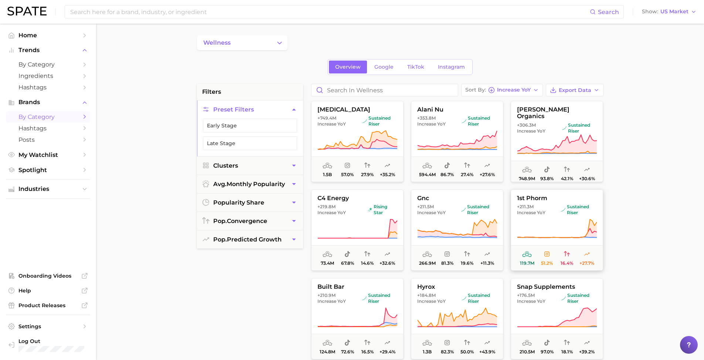
click at [540, 215] on span "Increase YoY" at bounding box center [531, 213] width 28 height 6
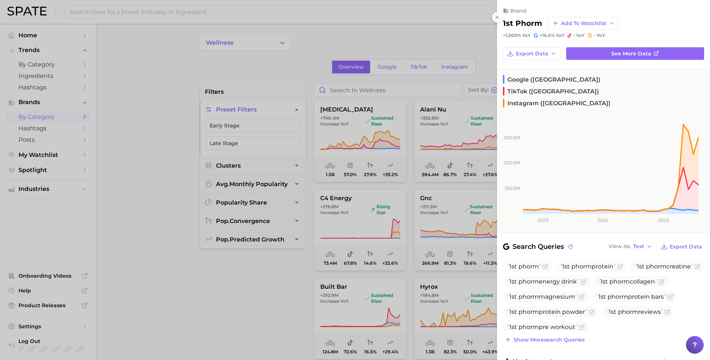
click at [45, 68] on div at bounding box center [355, 180] width 710 height 360
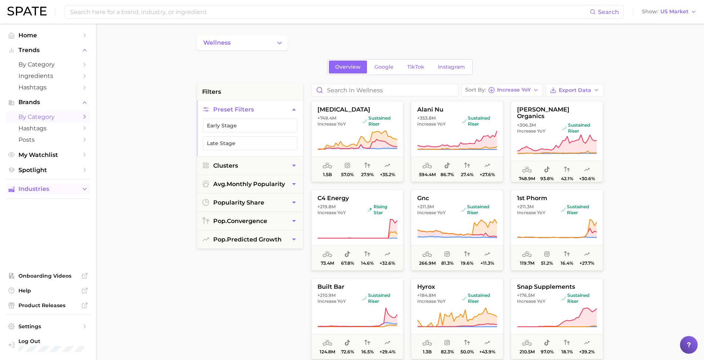
click at [38, 186] on span "Industries" at bounding box center [47, 189] width 59 height 7
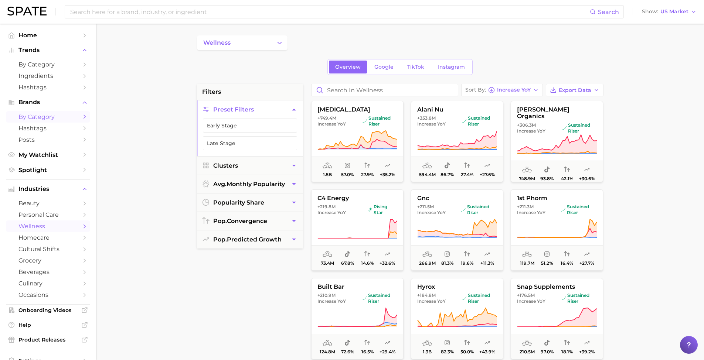
click at [51, 224] on span "wellness" at bounding box center [47, 226] width 59 height 7
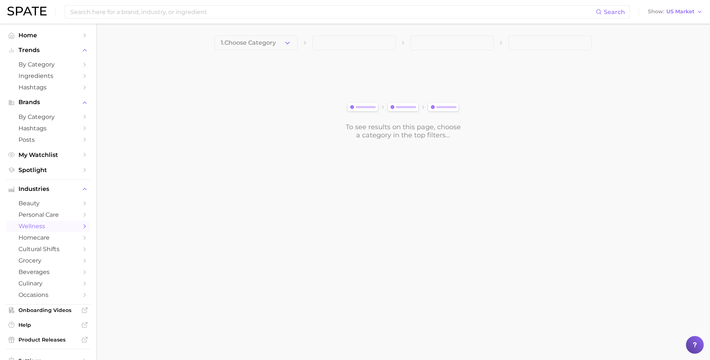
click at [265, 44] on span "1. Choose Category" at bounding box center [248, 43] width 55 height 7
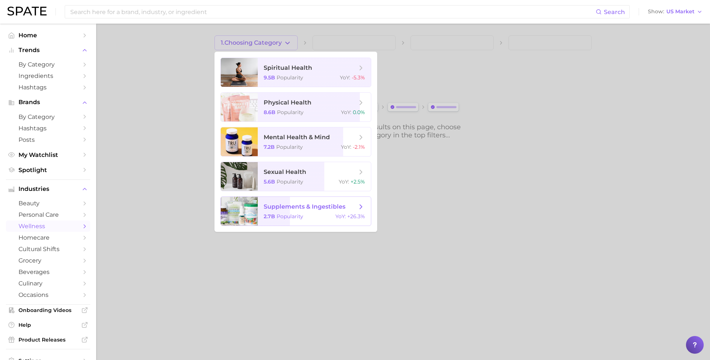
click at [298, 219] on span "Popularity" at bounding box center [289, 216] width 27 height 7
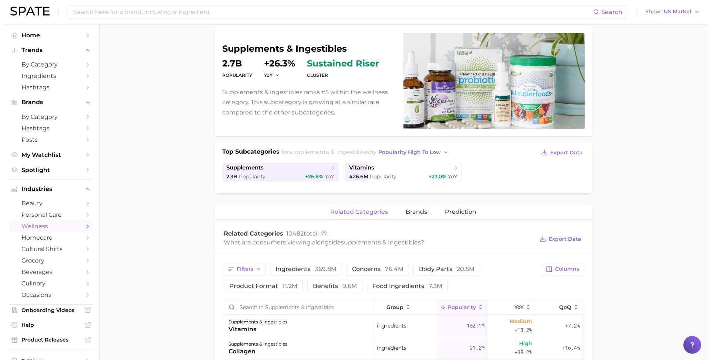
scroll to position [113, 0]
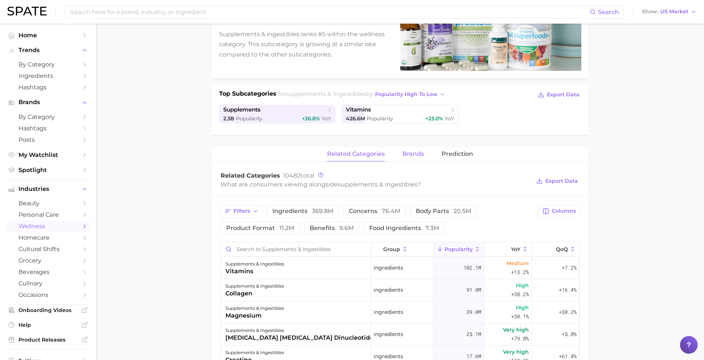
click at [407, 156] on span "brands" at bounding box center [412, 154] width 21 height 7
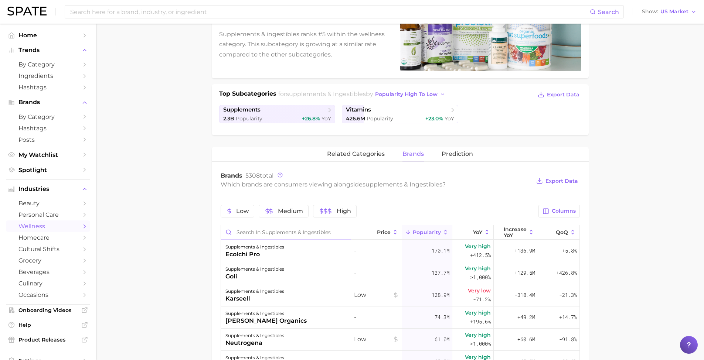
click at [272, 226] on input "Search in supplements & ingestibles" at bounding box center [286, 232] width 130 height 14
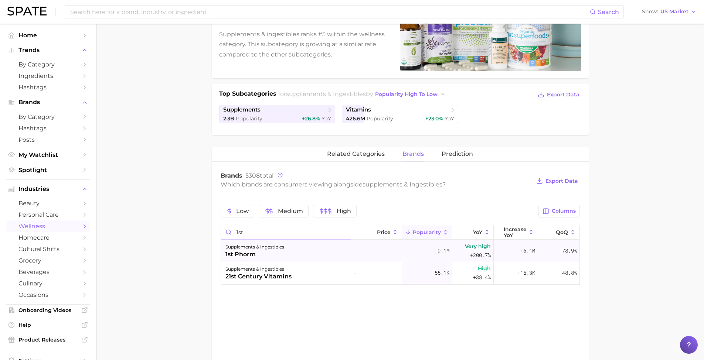
type input "1st"
click at [288, 252] on div "supplements & ingestibles 1st phorm" at bounding box center [286, 251] width 130 height 22
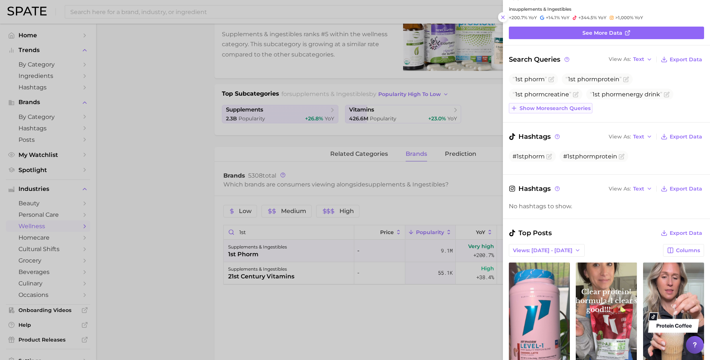
scroll to position [0, 0]
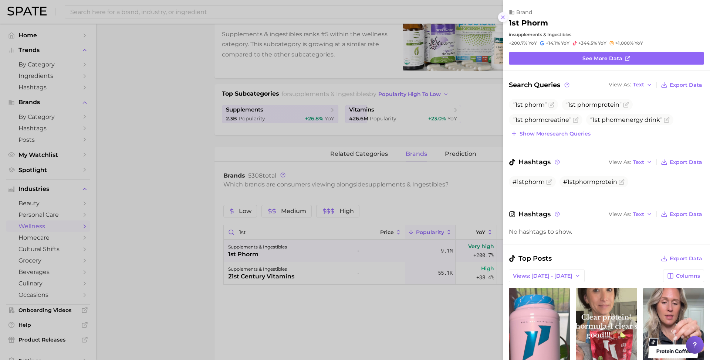
click at [502, 16] on line at bounding box center [502, 17] width 3 height 3
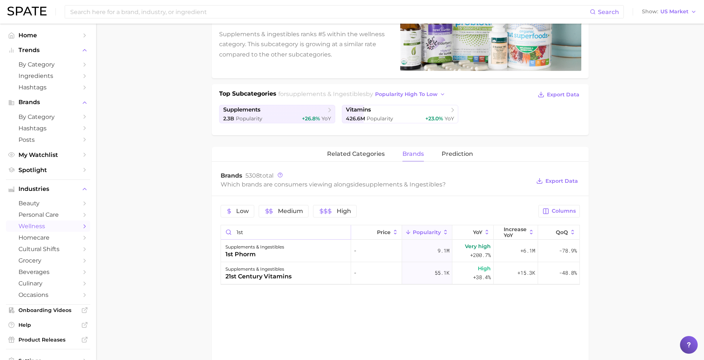
click at [343, 232] on input "1st" at bounding box center [286, 232] width 130 height 14
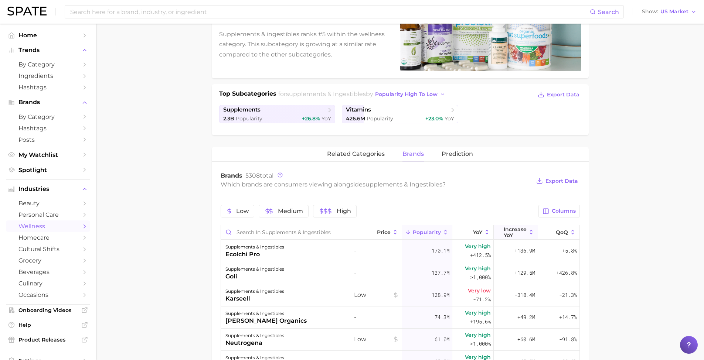
click at [517, 234] on span "Increase YoY" at bounding box center [515, 233] width 23 height 12
click at [563, 180] on span "Export Data" at bounding box center [562, 181] width 33 height 6
click at [287, 320] on div "supplements & ingestibles function health" at bounding box center [286, 318] width 130 height 22
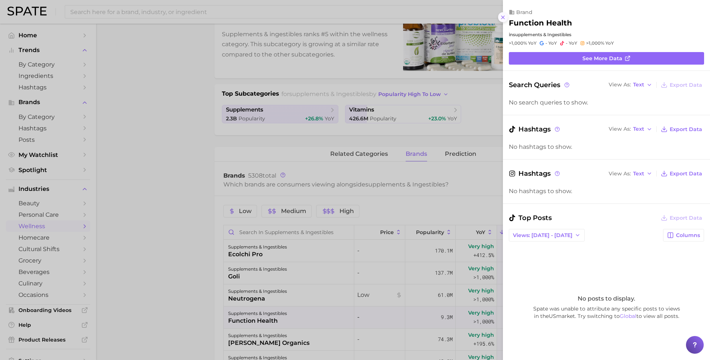
click at [505, 14] on icon at bounding box center [503, 17] width 6 height 6
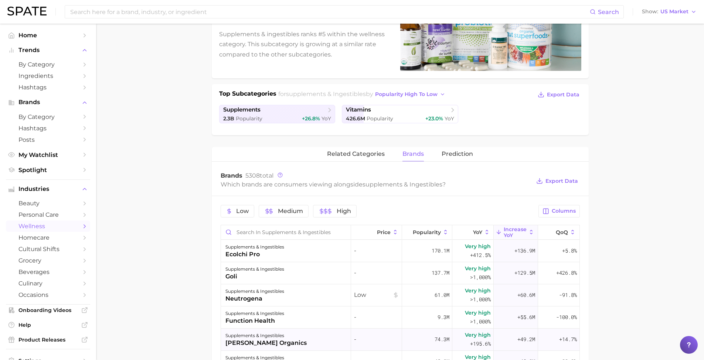
click at [289, 340] on div "supplements & ingestibles maryruth organics" at bounding box center [286, 340] width 130 height 22
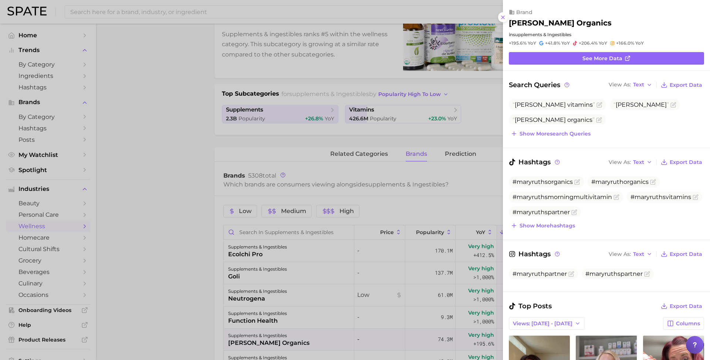
click at [503, 16] on icon at bounding box center [503, 17] width 6 height 6
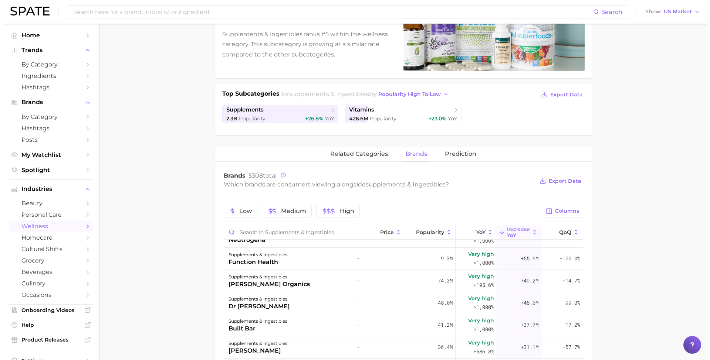
scroll to position [124, 0]
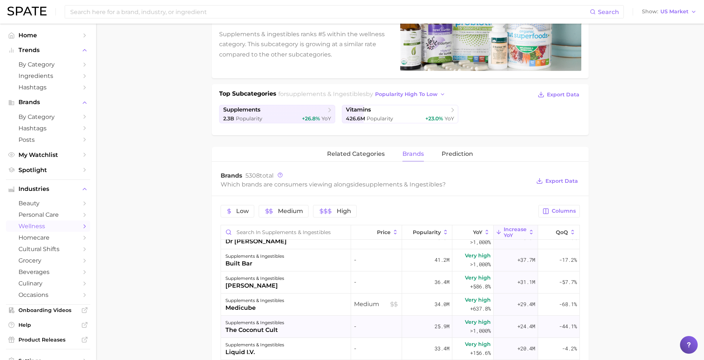
click at [293, 330] on div "supplements & ingestibles the coconut cult" at bounding box center [286, 327] width 130 height 22
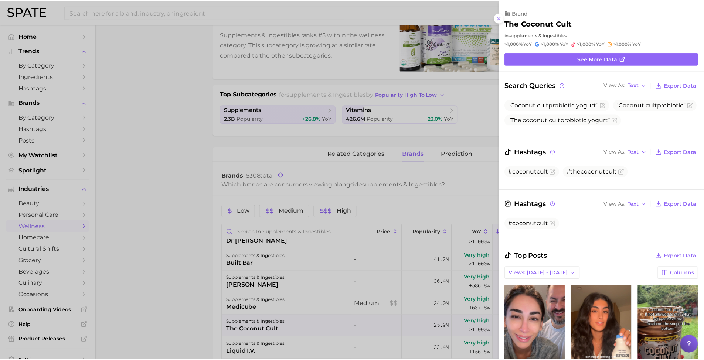
scroll to position [0, 0]
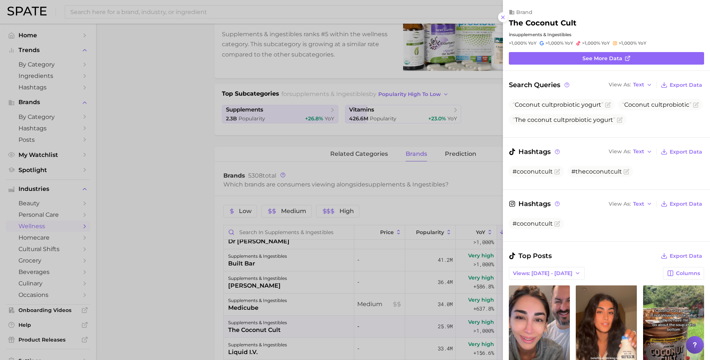
click at [201, 287] on div at bounding box center [355, 180] width 710 height 360
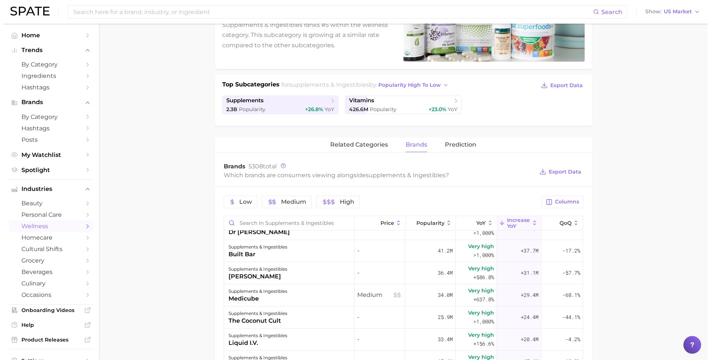
scroll to position [150, 0]
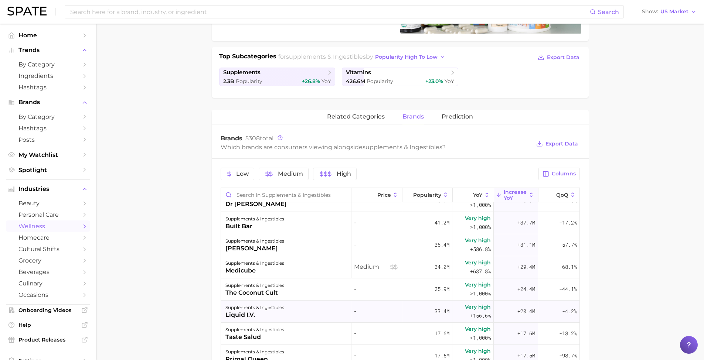
click at [256, 316] on div "liquid i.v." at bounding box center [254, 315] width 59 height 9
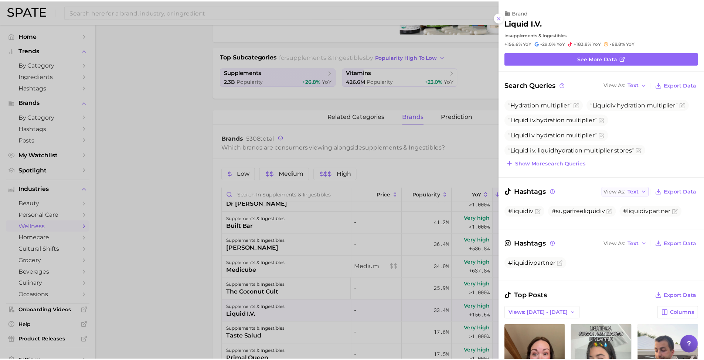
scroll to position [0, 0]
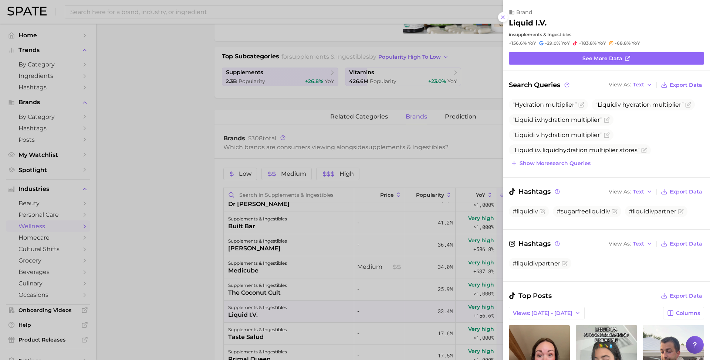
click at [167, 195] on div at bounding box center [355, 180] width 710 height 360
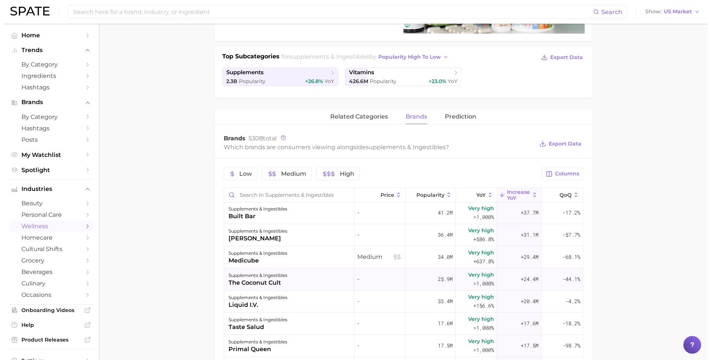
scroll to position [149, 0]
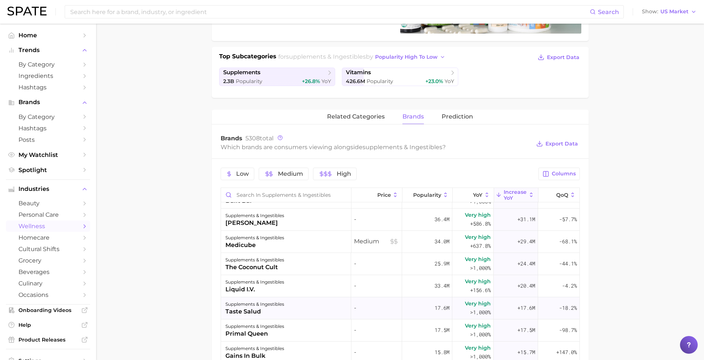
click at [286, 313] on div "supplements & ingestibles taste salud" at bounding box center [286, 309] width 130 height 22
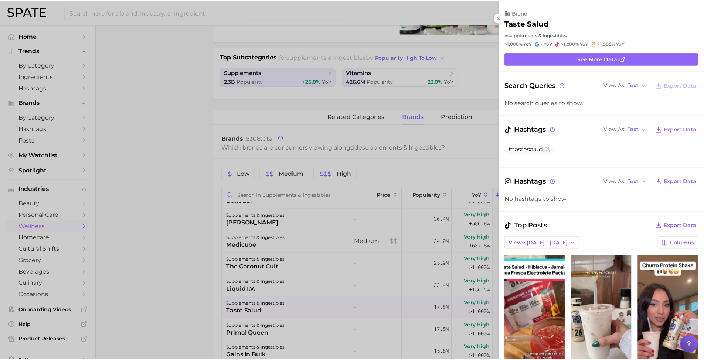
scroll to position [0, 0]
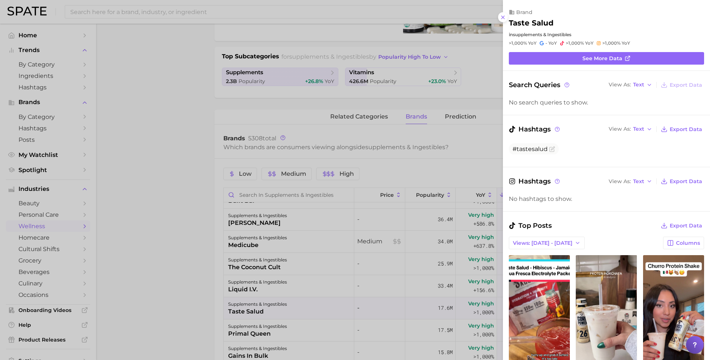
click at [134, 238] on div at bounding box center [355, 180] width 710 height 360
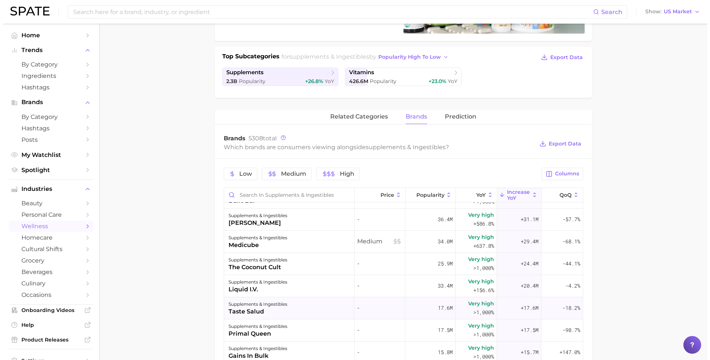
scroll to position [183, 0]
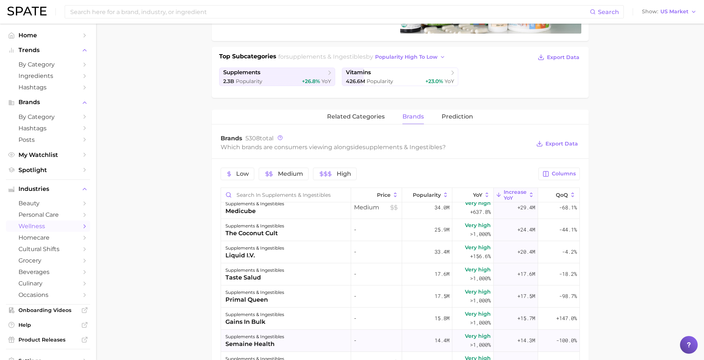
click at [288, 340] on div "supplements & ingestibles semaine health" at bounding box center [286, 341] width 130 height 22
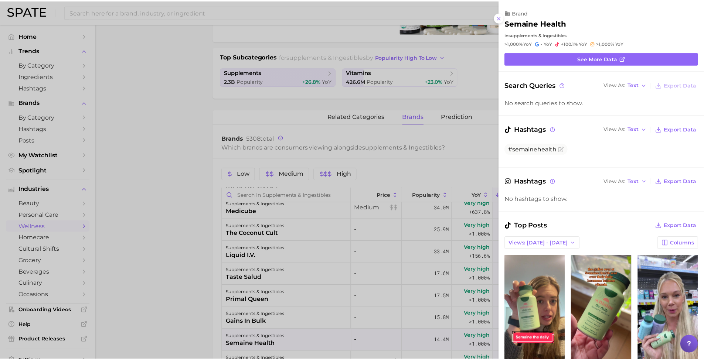
scroll to position [0, 0]
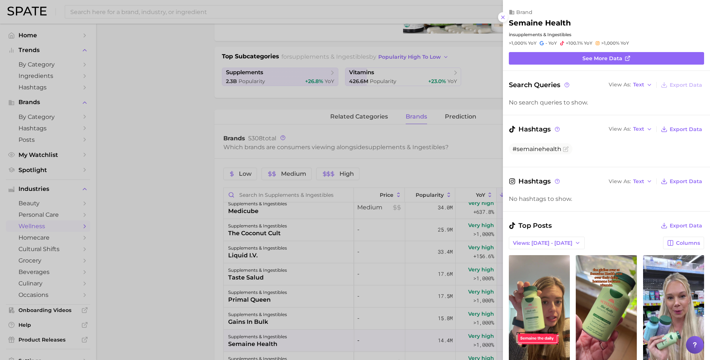
click at [149, 252] on div at bounding box center [355, 180] width 710 height 360
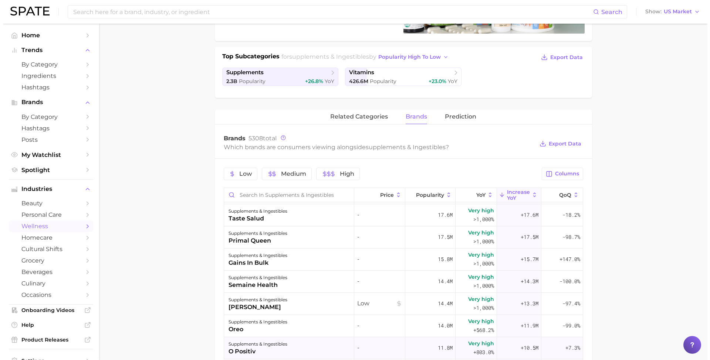
scroll to position [307, 0]
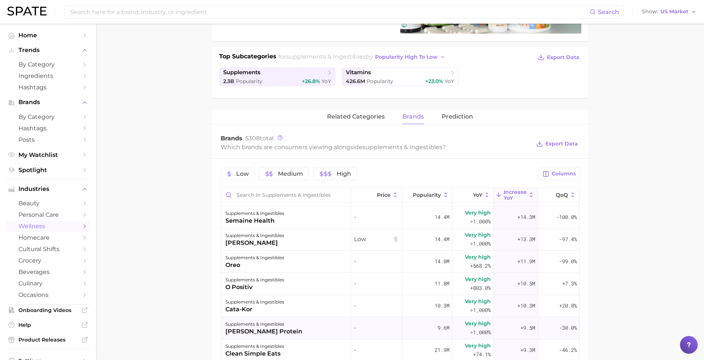
click at [281, 323] on div "supplements & ingestibles david protein" at bounding box center [286, 328] width 130 height 22
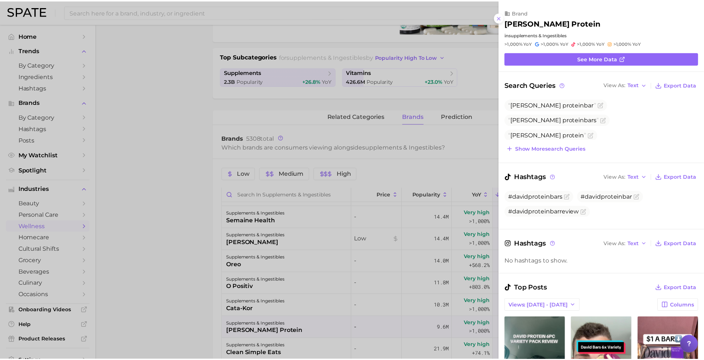
scroll to position [0, 0]
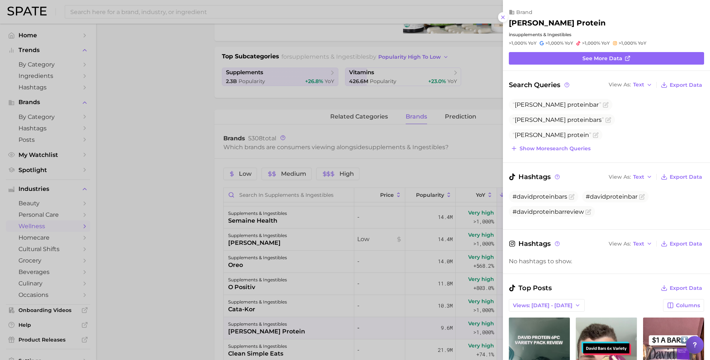
click at [163, 254] on div at bounding box center [355, 180] width 710 height 360
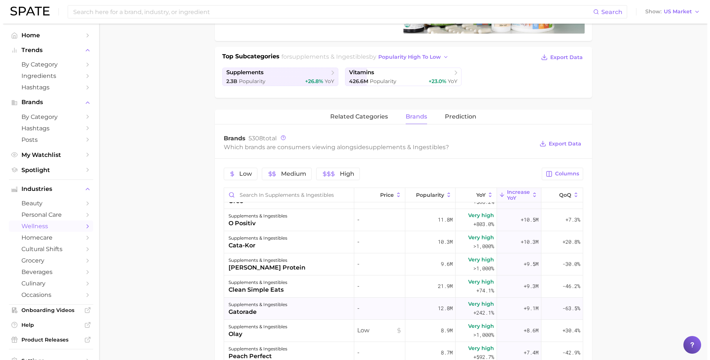
scroll to position [412, 0]
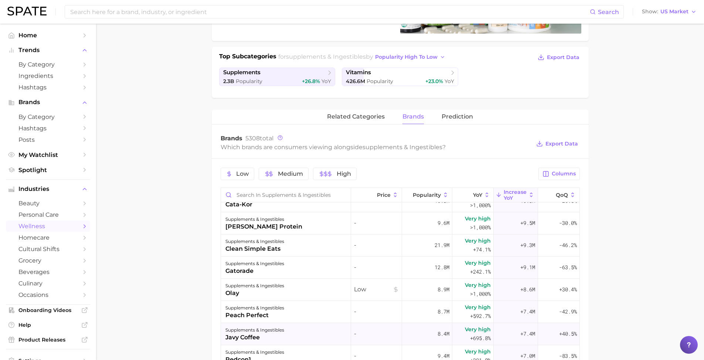
click at [308, 330] on div "supplements & ingestibles javy coffee" at bounding box center [286, 334] width 130 height 22
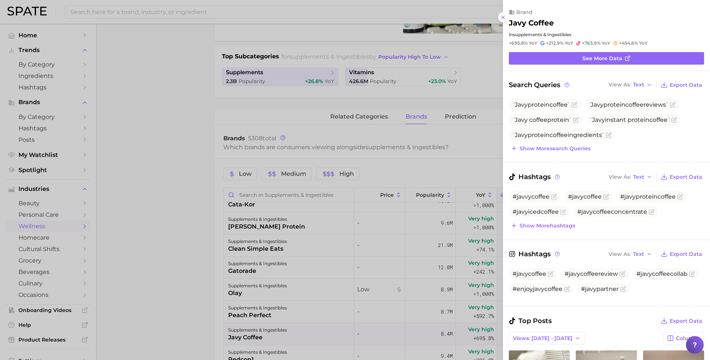
scroll to position [0, 0]
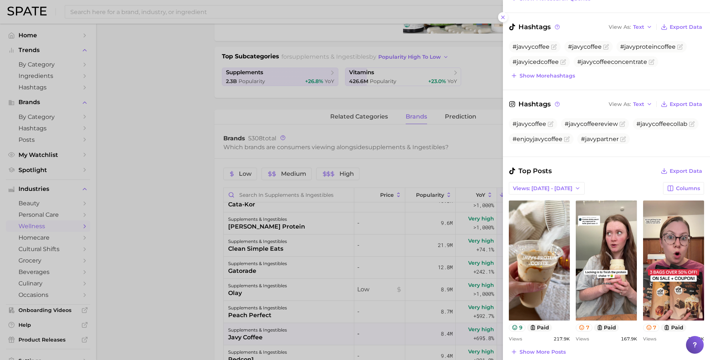
click at [314, 316] on div at bounding box center [355, 180] width 710 height 360
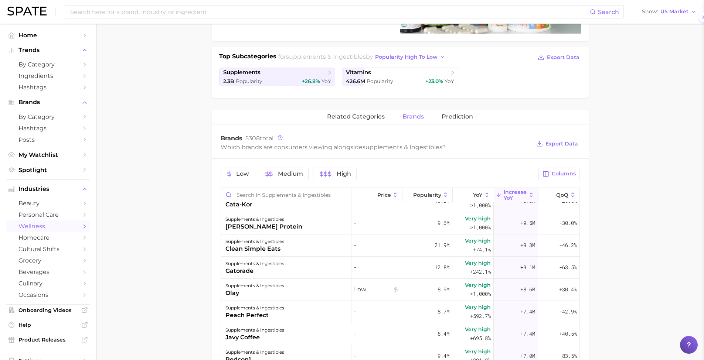
click at [298, 315] on div "supplements & ingestibles peach perfect" at bounding box center [286, 312] width 130 height 22
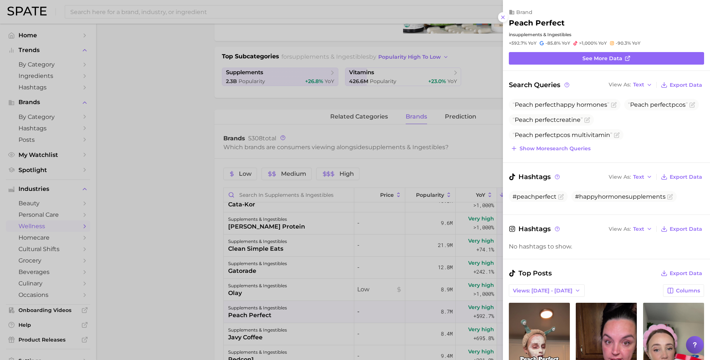
drag, startPoint x: 160, startPoint y: 242, endPoint x: 165, endPoint y: 246, distance: 6.3
click at [163, 247] on div at bounding box center [355, 180] width 710 height 360
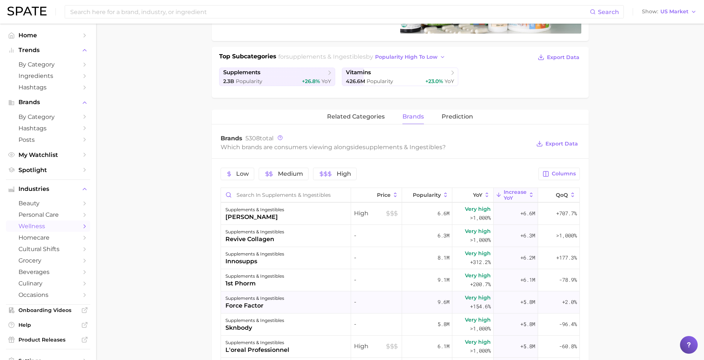
click at [295, 308] on div "supplements & ingestibles force factor" at bounding box center [286, 303] width 130 height 22
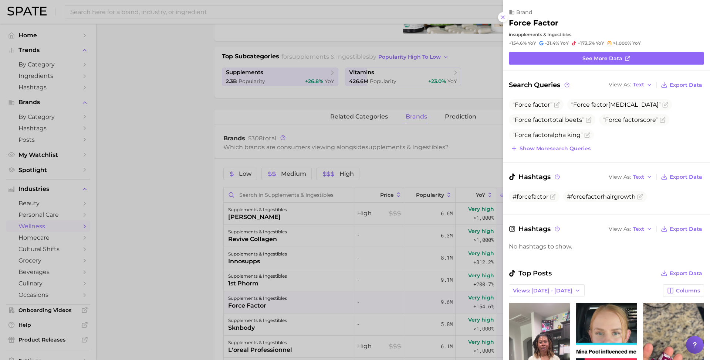
click at [134, 245] on div at bounding box center [355, 180] width 710 height 360
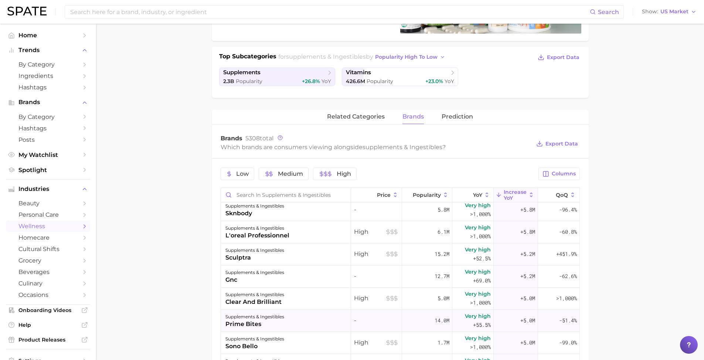
click at [294, 324] on div "supplements & ingestibles prime bites" at bounding box center [286, 321] width 130 height 22
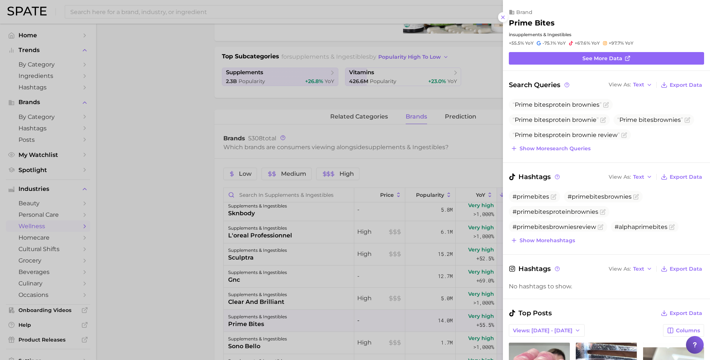
click at [182, 259] on div at bounding box center [355, 180] width 710 height 360
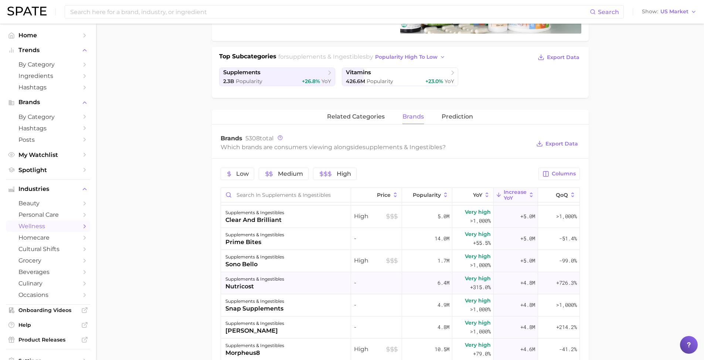
click at [269, 283] on div "nutricost" at bounding box center [254, 286] width 59 height 9
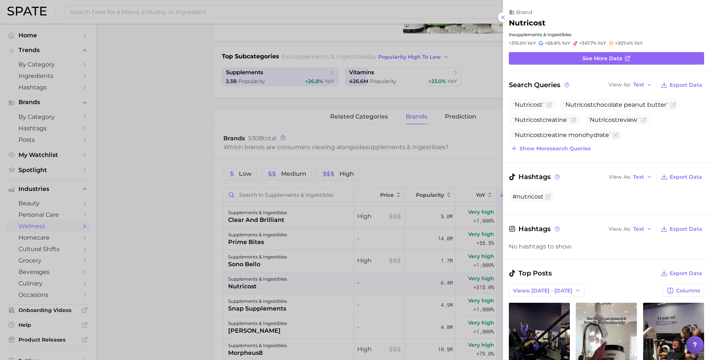
click at [176, 183] on div at bounding box center [355, 180] width 710 height 360
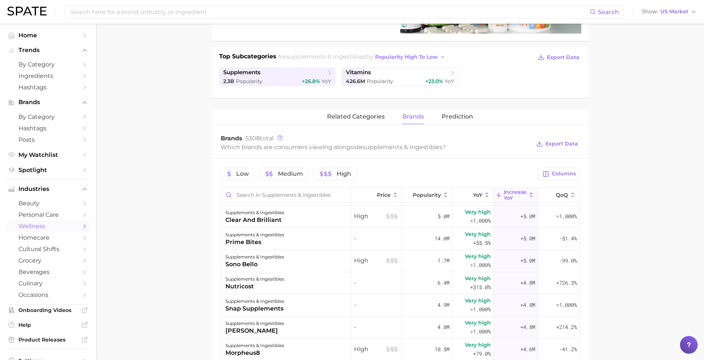
click at [23, 223] on span "wellness" at bounding box center [47, 226] width 59 height 7
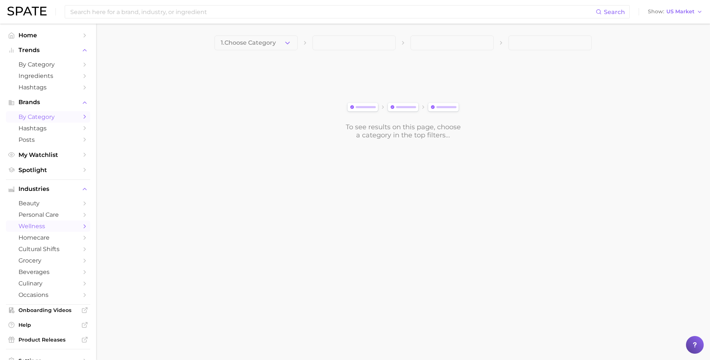
click at [51, 115] on span "by Category" at bounding box center [47, 116] width 59 height 7
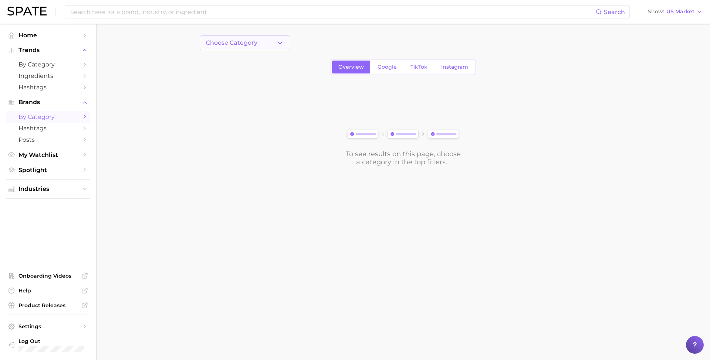
click at [233, 45] on span "Choose Category" at bounding box center [231, 43] width 51 height 7
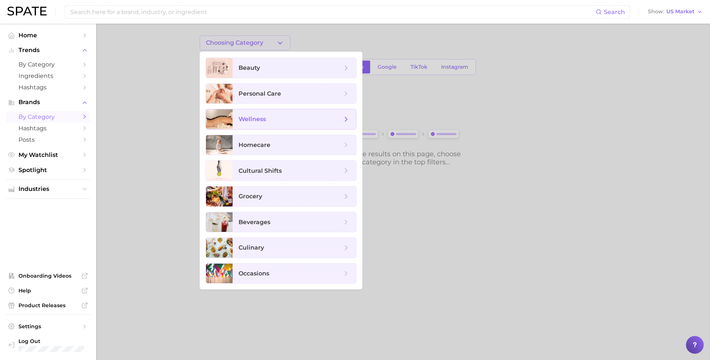
click at [249, 121] on span "wellness" at bounding box center [251, 119] width 27 height 7
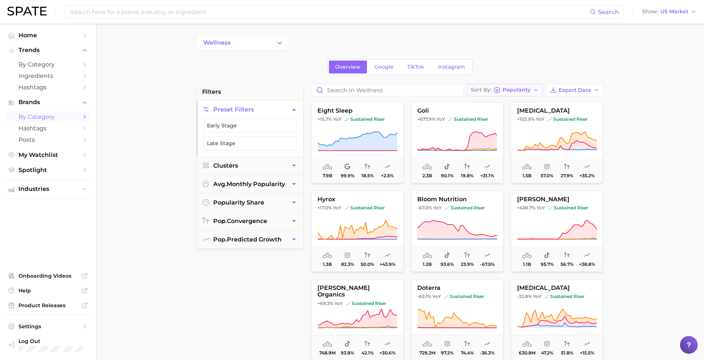
click at [519, 88] on span "Popularity" at bounding box center [517, 90] width 28 height 4
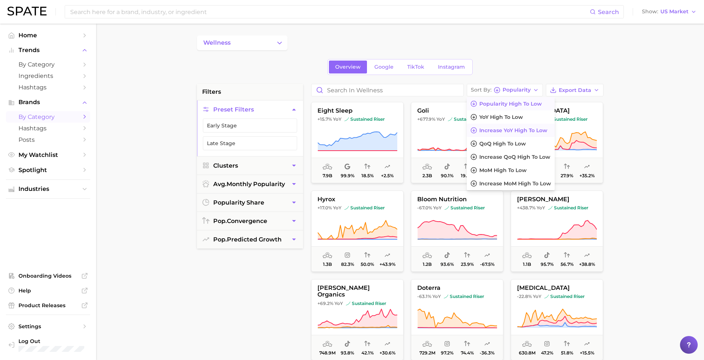
click at [525, 128] on span "Increase YoY high to low" at bounding box center [513, 131] width 68 height 6
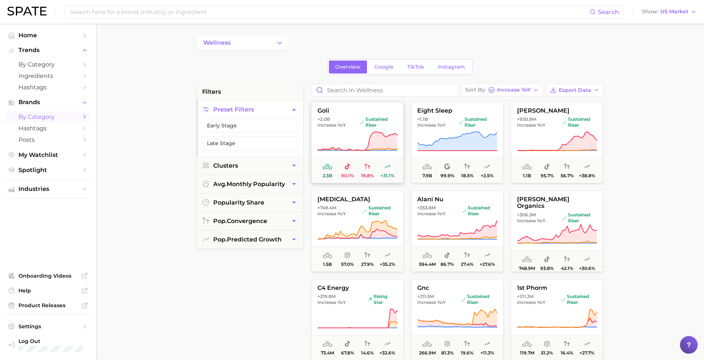
click at [332, 128] on button "goli +2.0b Increase YoY sustained riser 2.3b 90.1% 19.8% +31.1%" at bounding box center [357, 142] width 92 height 81
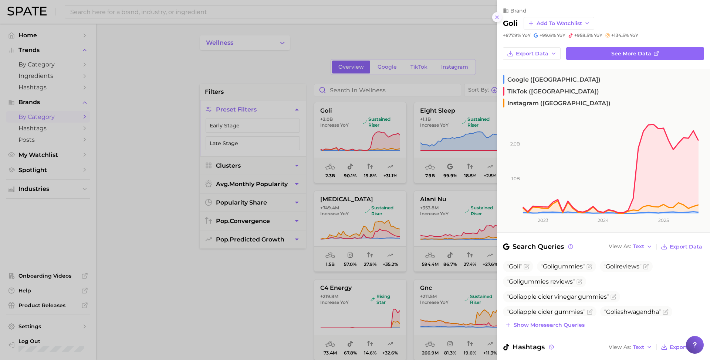
click at [497, 17] on icon at bounding box center [497, 17] width 6 height 6
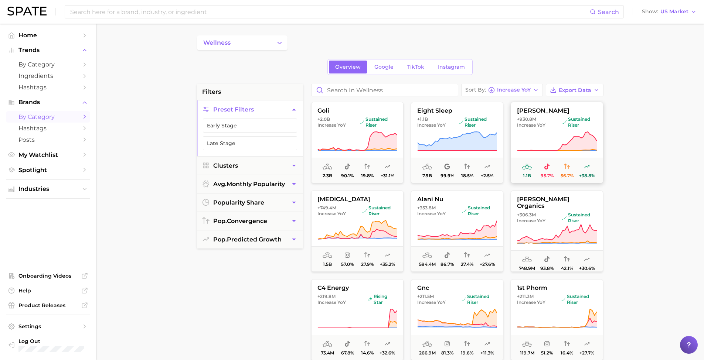
click at [522, 133] on icon at bounding box center [557, 141] width 80 height 21
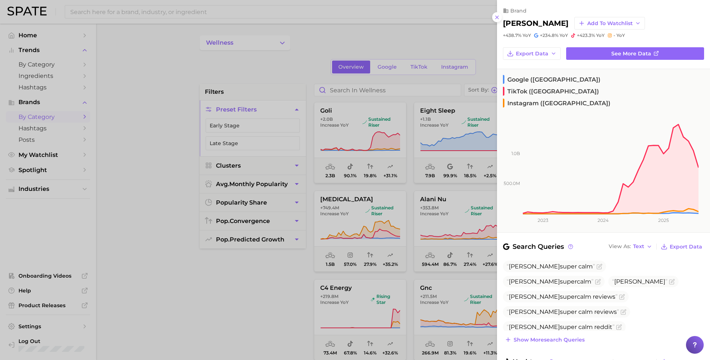
click at [497, 14] on icon at bounding box center [497, 17] width 6 height 6
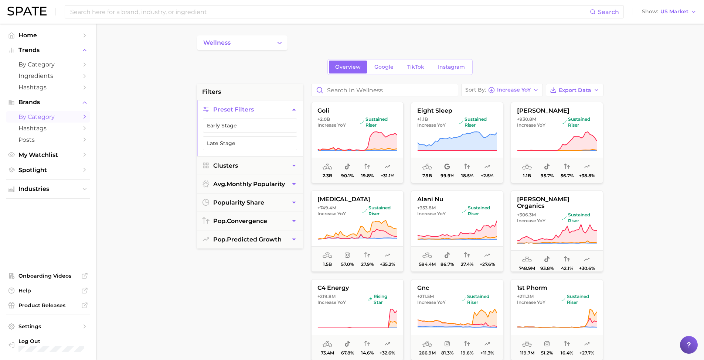
click at [531, 61] on div "Overview Google TikTok Instagram" at bounding box center [400, 67] width 407 height 16
click at [360, 141] on icon at bounding box center [357, 141] width 80 height 21
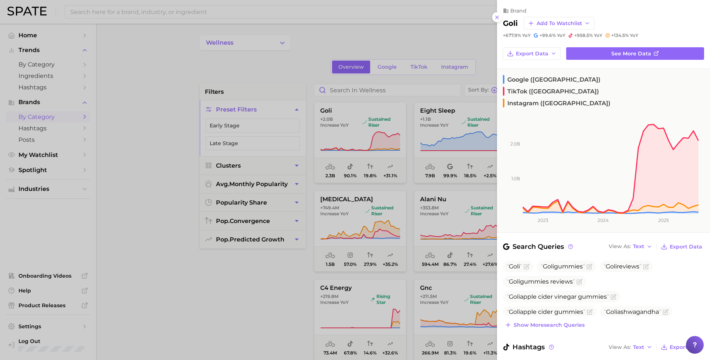
click at [137, 143] on div at bounding box center [355, 180] width 710 height 360
click at [137, 144] on div at bounding box center [355, 180] width 710 height 360
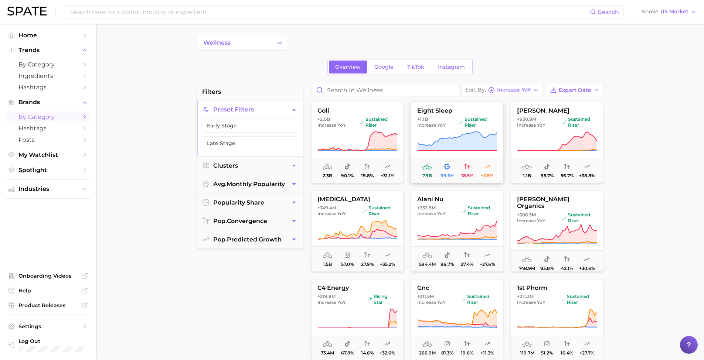
click at [455, 129] on button "eight sleep +1.1b Increase YoY sustained riser 7.9b 99.9% 18.5% +2.5%" at bounding box center [457, 142] width 92 height 81
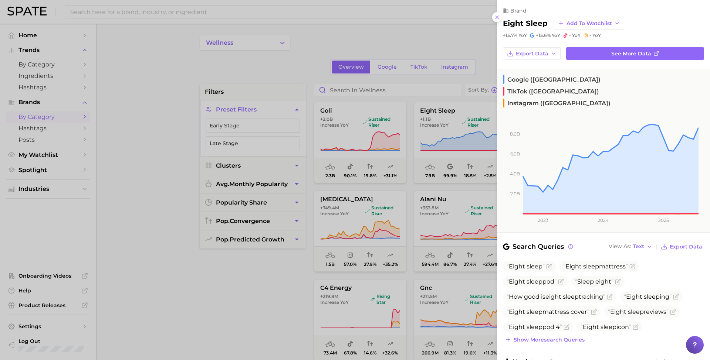
click at [273, 65] on div at bounding box center [355, 180] width 710 height 360
